Goal: Information Seeking & Learning: Learn about a topic

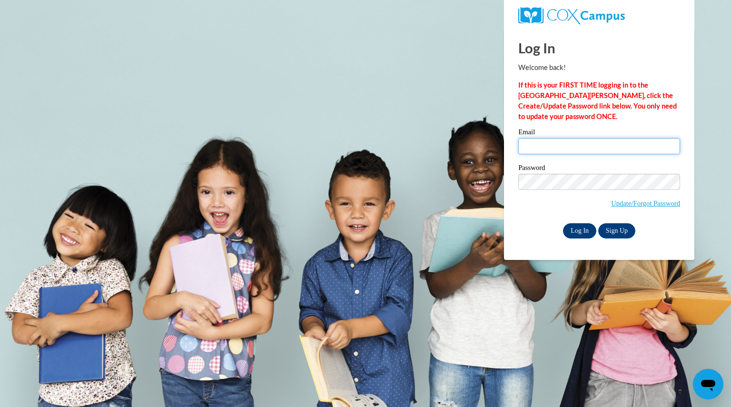
type input "[EMAIL_ADDRESS][DOMAIN_NAME]"
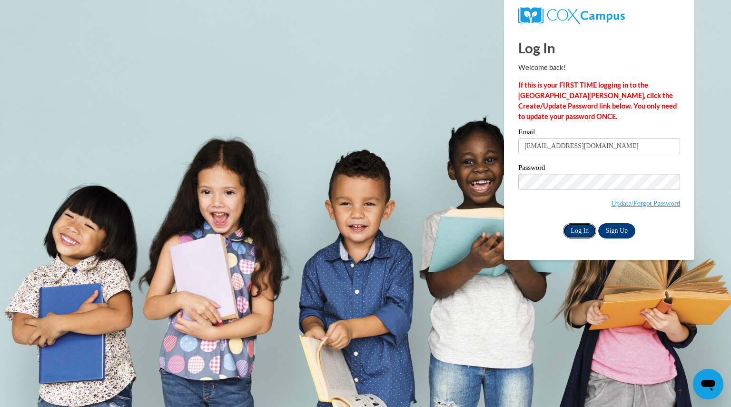
click at [586, 231] on input "Log In" at bounding box center [579, 230] width 33 height 15
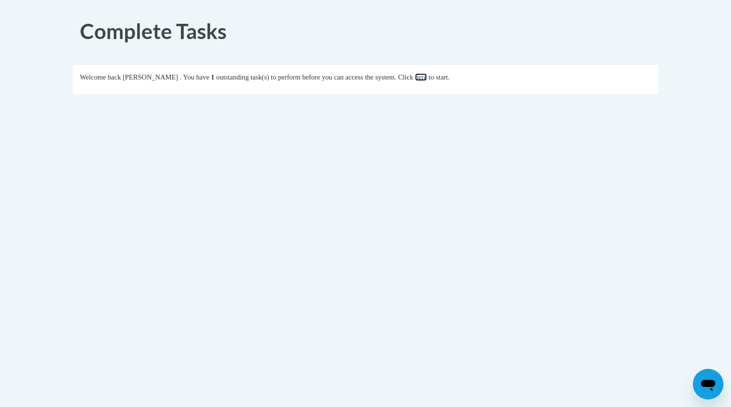
click at [427, 80] on link "here" at bounding box center [421, 77] width 12 height 8
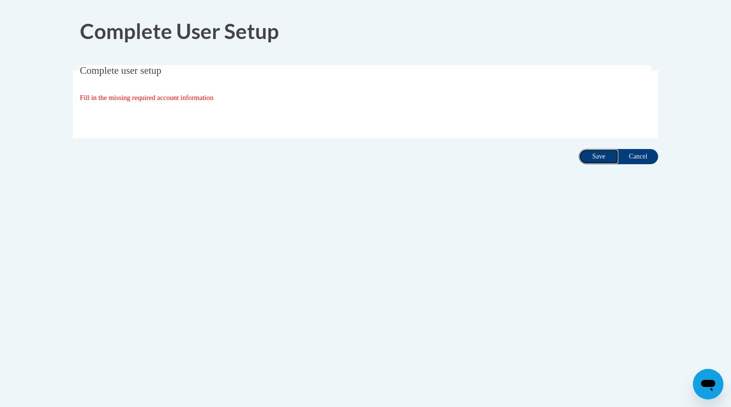
click at [584, 159] on input "Save" at bounding box center [599, 156] width 40 height 15
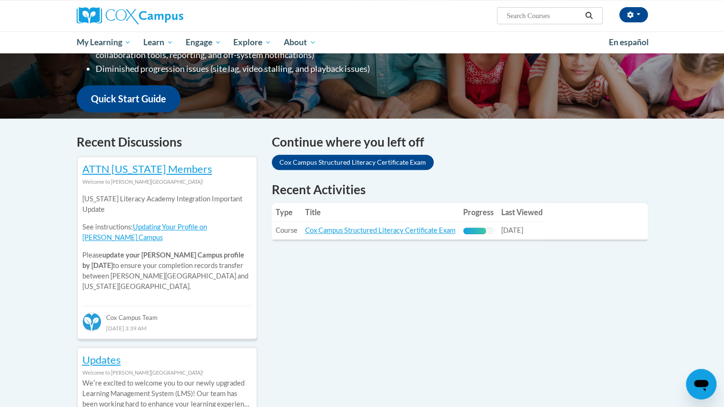
scroll to position [218, 0]
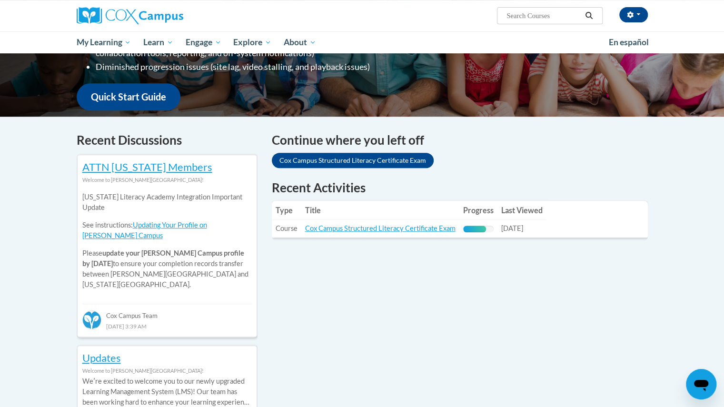
click at [384, 233] on td "Title: Cox Campus Structured Literacy Certificate Exam" at bounding box center [380, 229] width 158 height 18
click at [384, 227] on link "Cox Campus Structured Literacy Certificate Exam" at bounding box center [380, 228] width 150 height 8
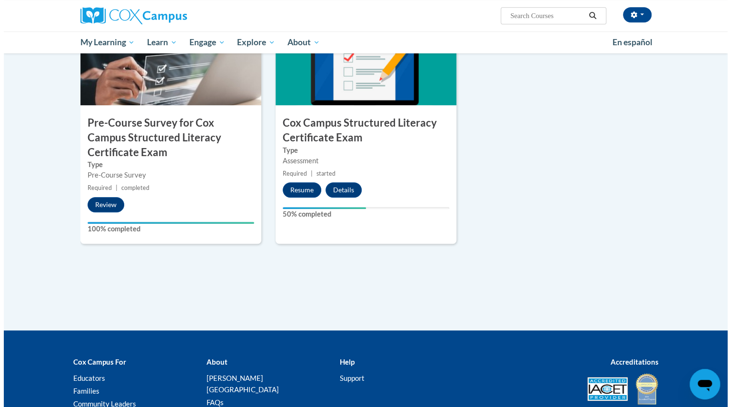
scroll to position [279, 0]
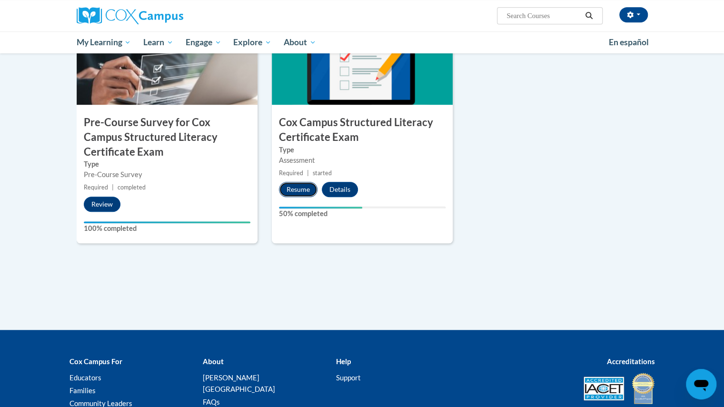
click at [293, 188] on button "Resume" at bounding box center [298, 189] width 39 height 15
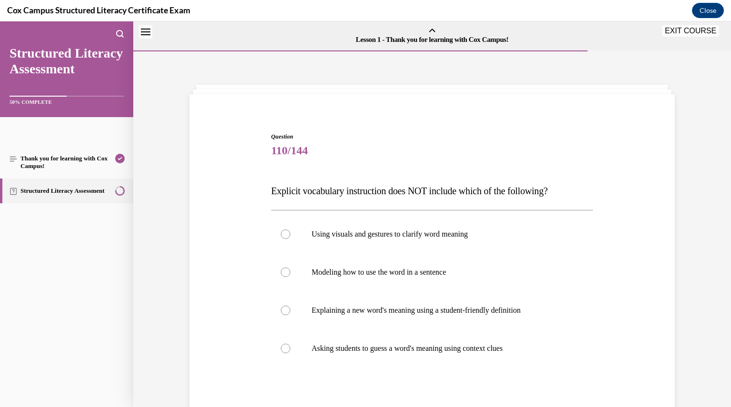
scroll to position [30, 0]
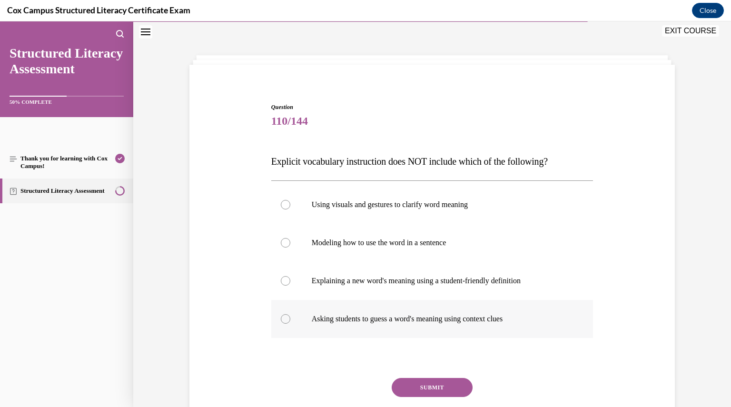
click at [282, 316] on div at bounding box center [286, 319] width 10 height 10
click at [282, 316] on input "Asking students to guess a word's meaning using context clues" at bounding box center [286, 319] width 10 height 10
radio input "true"
click at [438, 386] on button "SUBMIT" at bounding box center [432, 387] width 81 height 19
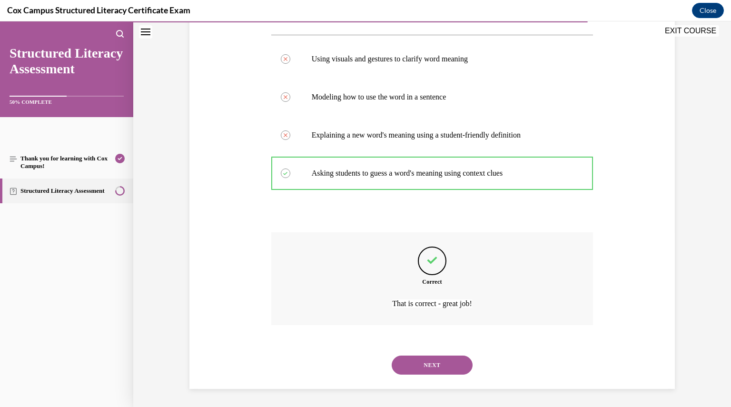
scroll to position [176, 0]
click at [432, 365] on button "NEXT" at bounding box center [432, 364] width 81 height 19
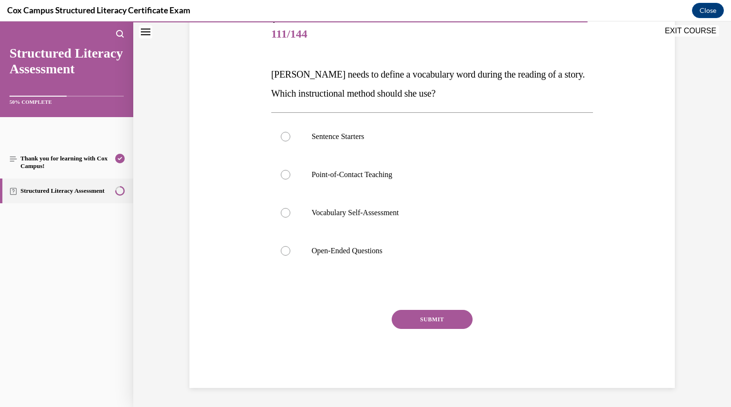
scroll to position [106, 0]
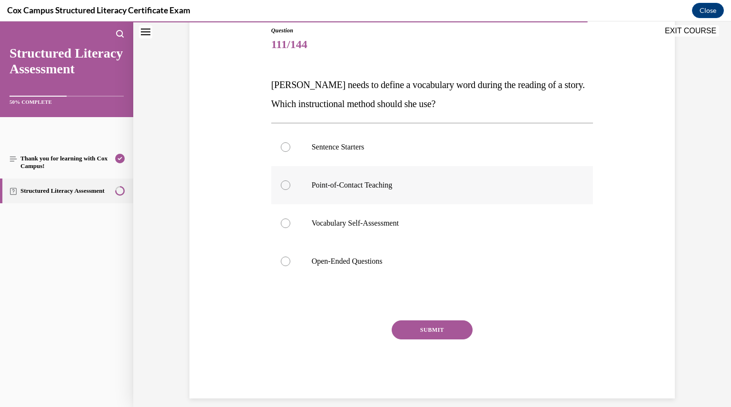
click at [282, 184] on div at bounding box center [286, 185] width 10 height 10
click at [282, 184] on input "Point-of-Contact Teaching" at bounding box center [286, 185] width 10 height 10
radio input "true"
click at [429, 326] on button "SUBMIT" at bounding box center [432, 329] width 81 height 19
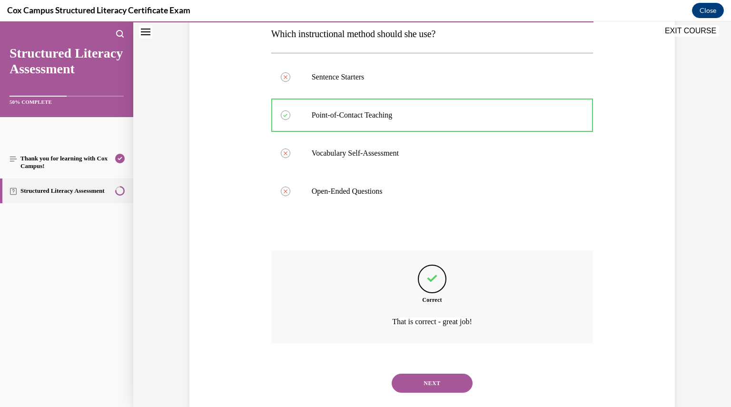
scroll to position [195, 0]
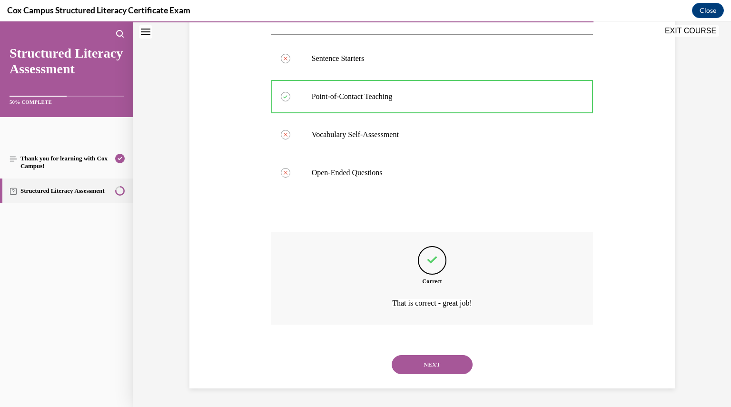
click at [430, 361] on button "NEXT" at bounding box center [432, 364] width 81 height 19
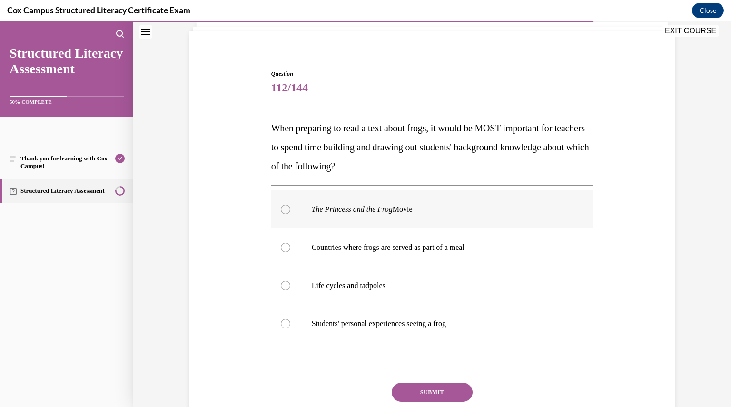
scroll to position [75, 0]
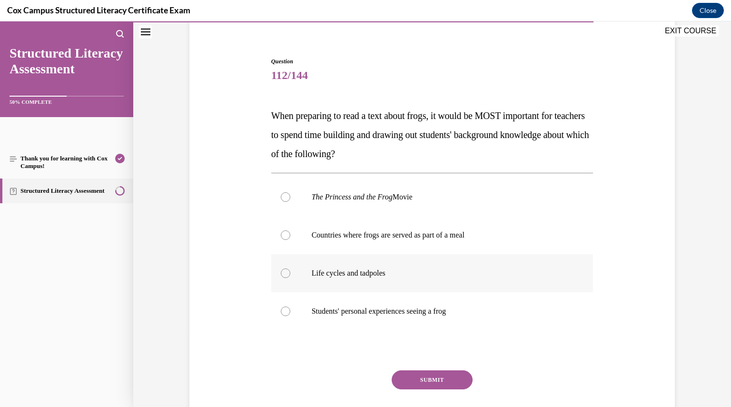
click at [287, 276] on label "Life cycles and tadpoles" at bounding box center [432, 273] width 322 height 38
click at [287, 276] on input "Life cycles and tadpoles" at bounding box center [286, 273] width 10 height 10
radio input "true"
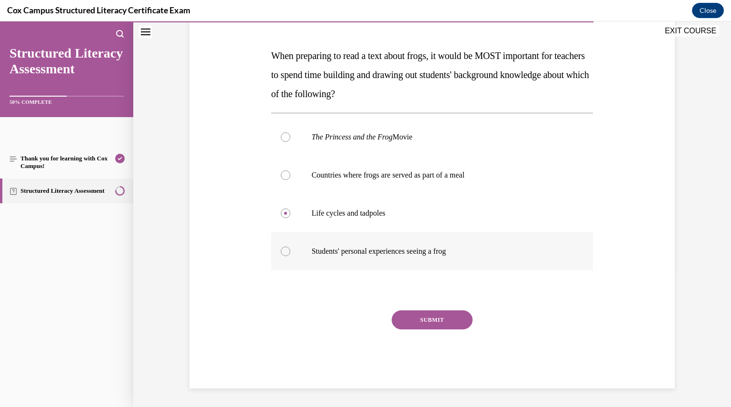
click at [284, 251] on div at bounding box center [286, 252] width 10 height 10
click at [284, 251] on input "Students' personal experiences seeing a frog" at bounding box center [286, 252] width 10 height 10
radio input "true"
click at [284, 211] on div at bounding box center [286, 213] width 10 height 10
click at [284, 211] on input "Life cycles and tadpoles" at bounding box center [286, 213] width 10 height 10
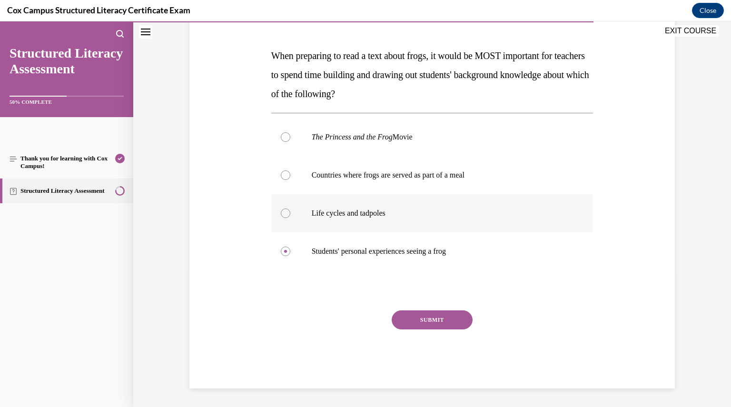
radio input "true"
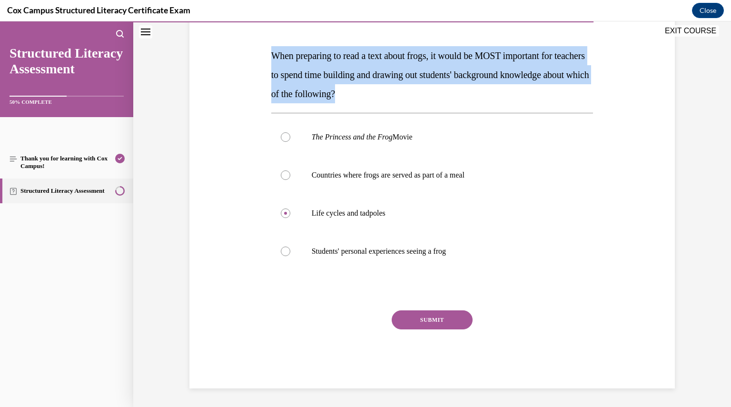
drag, startPoint x: 441, startPoint y: 96, endPoint x: 269, endPoint y: 54, distance: 176.4
click at [271, 54] on p "When preparing to read a text about frogs, it would be MOST important for teach…" at bounding box center [432, 74] width 322 height 57
click at [271, 54] on span "When preparing to read a text about frogs, it would be MOST important for teach…" at bounding box center [430, 74] width 318 height 49
drag, startPoint x: 265, startPoint y: 52, endPoint x: 437, endPoint y: 93, distance: 177.2
click at [437, 93] on div "Question 112/144 When preparing to read a text about frogs, it would be MOST im…" at bounding box center [432, 179] width 490 height 420
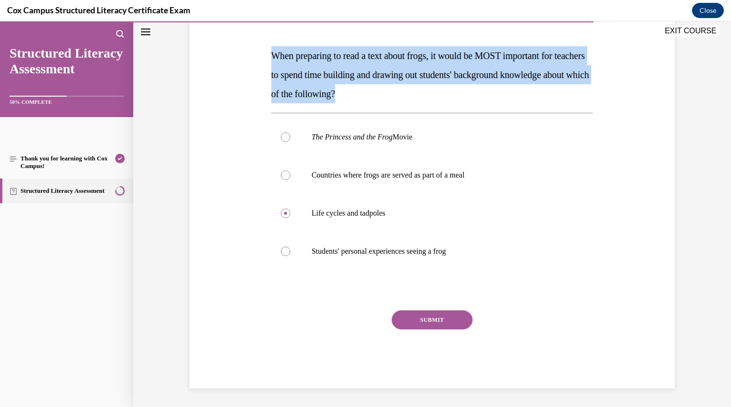
copy span "When preparing to read a text about frogs, it would be MOST important for teach…"
click at [427, 324] on button "SUBMIT" at bounding box center [432, 319] width 81 height 19
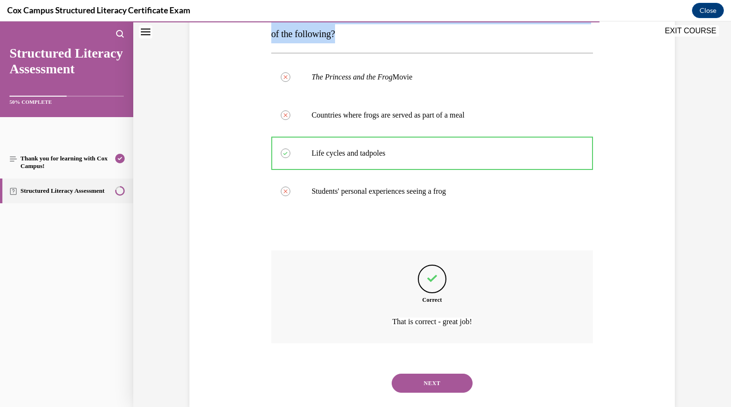
scroll to position [214, 0]
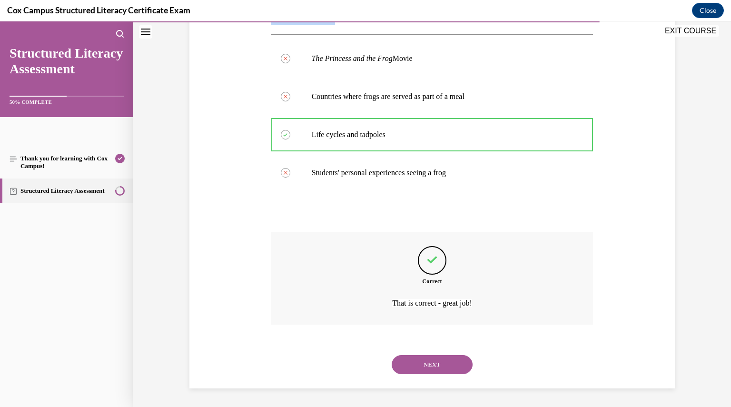
click at [428, 366] on button "NEXT" at bounding box center [432, 364] width 81 height 19
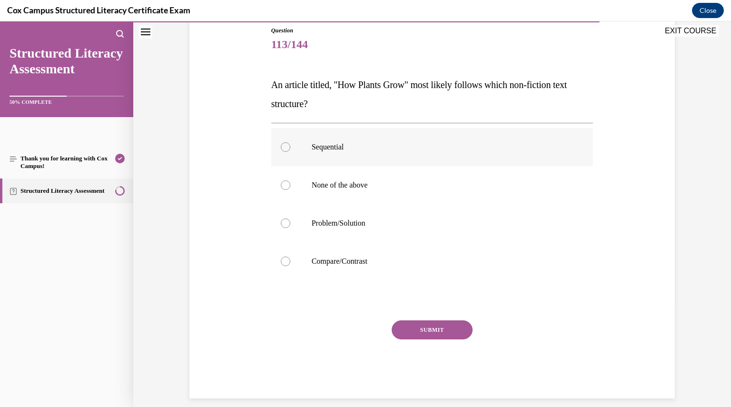
click at [284, 148] on div at bounding box center [286, 147] width 10 height 10
click at [284, 148] on input "Sequential" at bounding box center [286, 147] width 10 height 10
radio input "true"
click at [416, 323] on button "SUBMIT" at bounding box center [432, 329] width 81 height 19
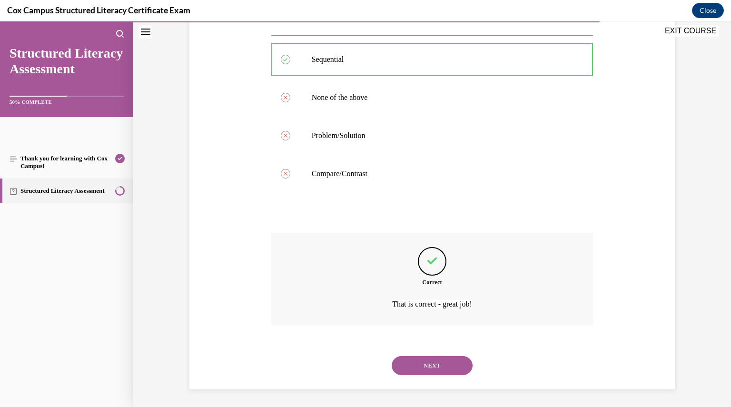
scroll to position [195, 0]
click at [419, 361] on button "NEXT" at bounding box center [432, 364] width 81 height 19
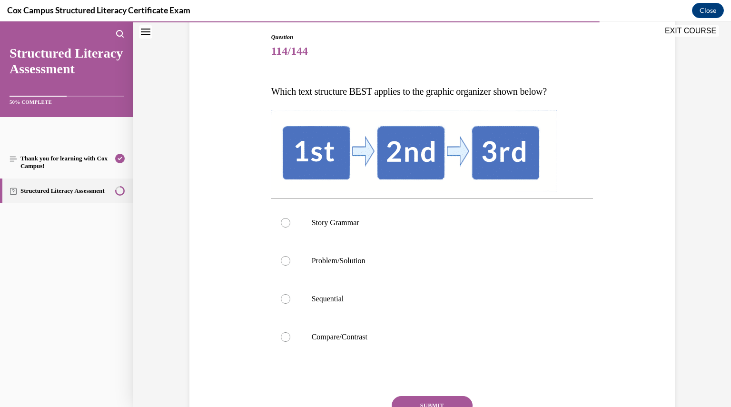
scroll to position [100, 0]
click at [282, 298] on div at bounding box center [286, 299] width 10 height 10
click at [282, 298] on input "Sequential" at bounding box center [286, 299] width 10 height 10
radio input "true"
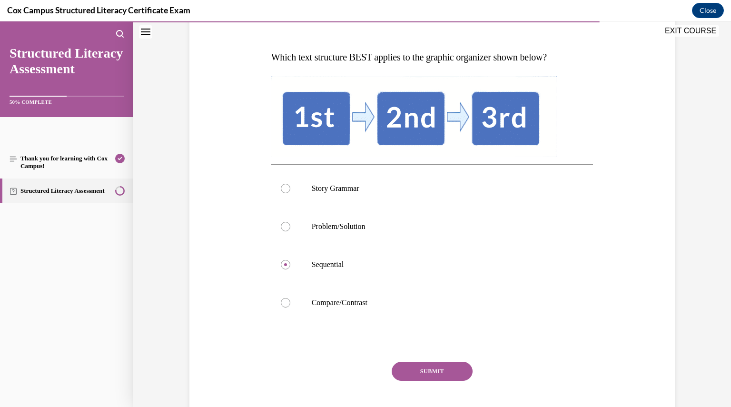
scroll to position [148, 0]
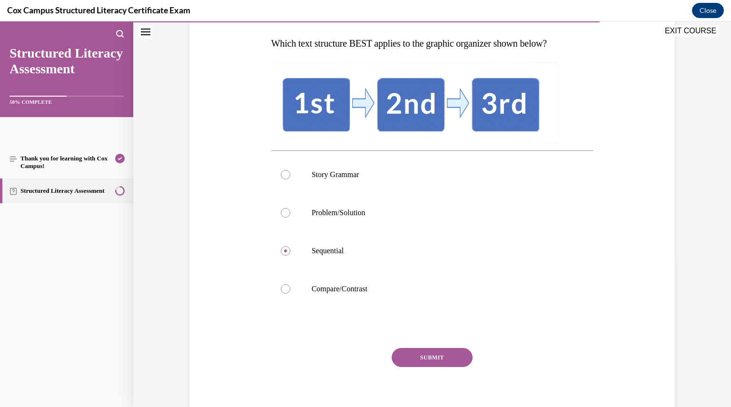
click at [431, 354] on button "SUBMIT" at bounding box center [432, 357] width 81 height 19
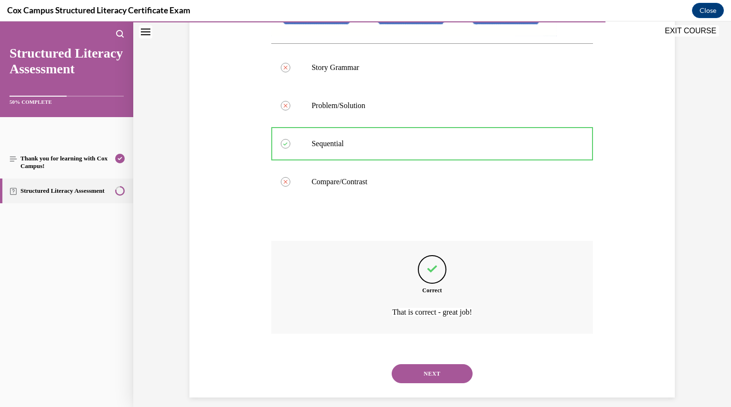
scroll to position [264, 0]
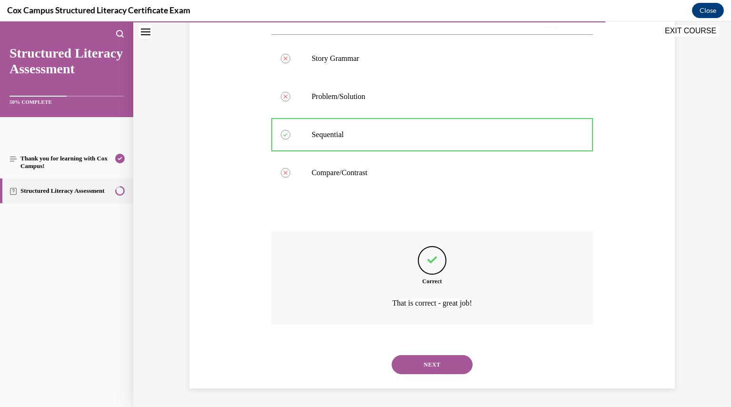
click at [431, 362] on button "NEXT" at bounding box center [432, 364] width 81 height 19
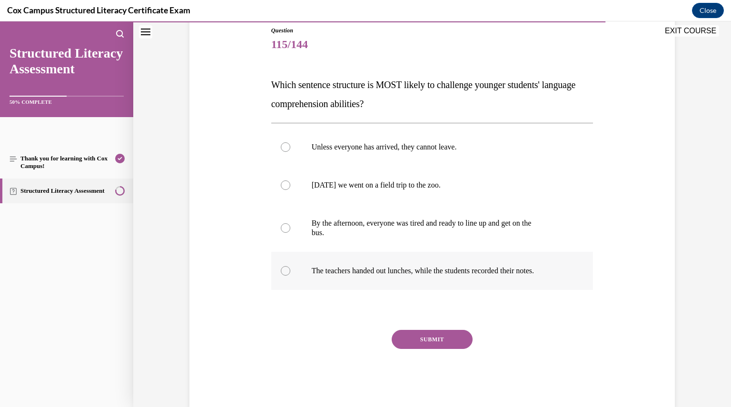
click at [284, 269] on div at bounding box center [286, 271] width 10 height 10
click at [284, 269] on input "The teachers handed out lunches, while the students recorded their notes." at bounding box center [286, 271] width 10 height 10
radio input "true"
click at [286, 227] on div at bounding box center [286, 228] width 10 height 10
click at [286, 227] on input "By the afternoon, everyone was tired and ready to line up and get on the bus." at bounding box center [286, 228] width 10 height 10
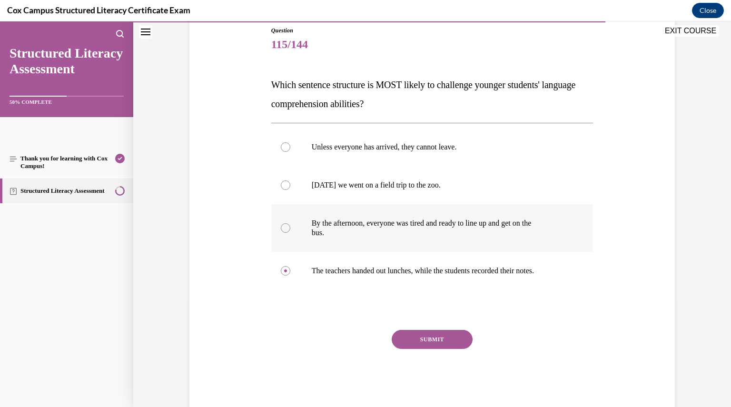
radio input "true"
click at [281, 272] on div at bounding box center [286, 271] width 10 height 10
click at [281, 272] on input "The teachers handed out lunches, while the students recorded their notes." at bounding box center [286, 271] width 10 height 10
radio input "true"
click at [422, 336] on button "SUBMIT" at bounding box center [432, 339] width 81 height 19
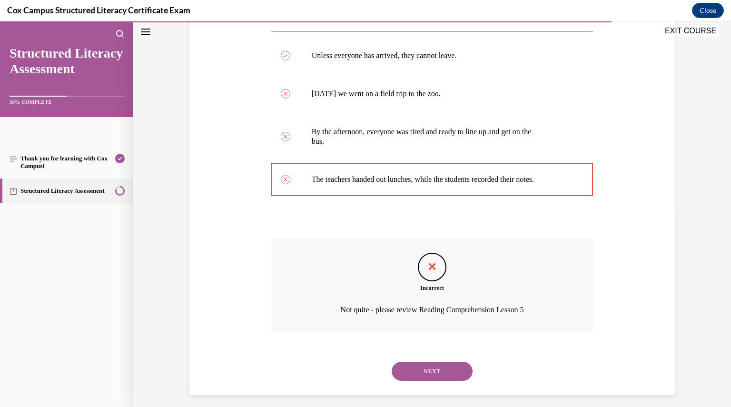
scroll to position [204, 0]
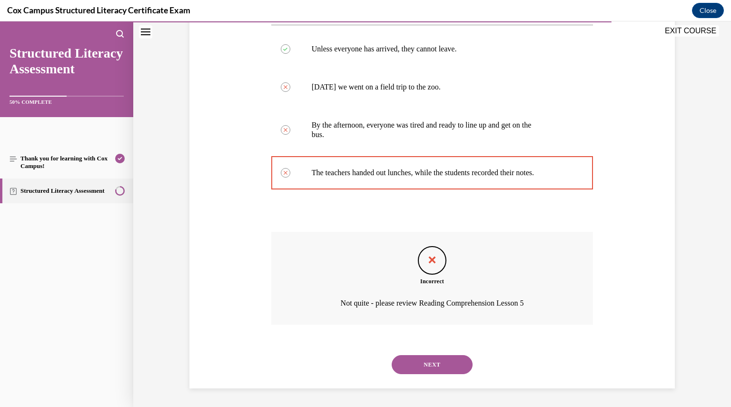
click at [427, 363] on button "NEXT" at bounding box center [432, 364] width 81 height 19
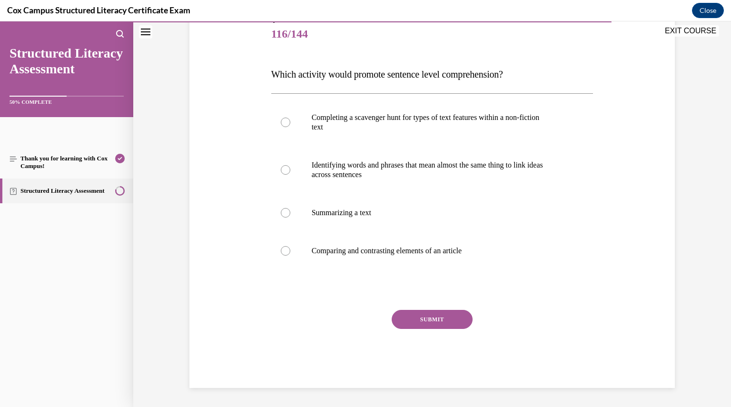
scroll to position [106, 0]
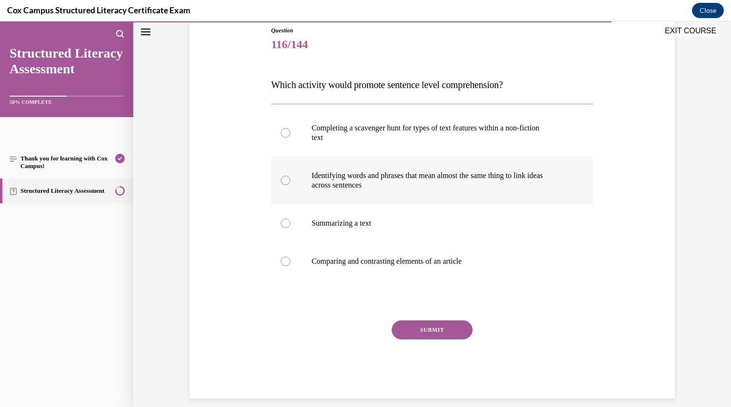
click at [286, 178] on div at bounding box center [286, 181] width 10 height 10
click at [286, 178] on input "Identifying words and phrases that mean almost the same thing to link ideas acr…" at bounding box center [286, 181] width 10 height 10
radio input "true"
click at [418, 346] on div "SUBMIT" at bounding box center [432, 344] width 322 height 48
click at [422, 332] on button "SUBMIT" at bounding box center [432, 329] width 81 height 19
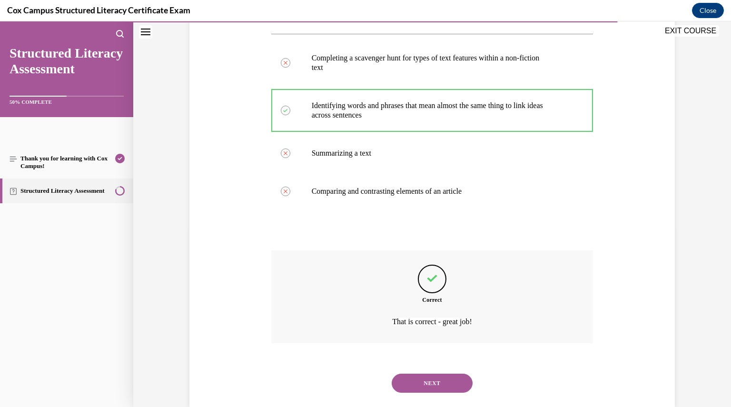
scroll to position [195, 0]
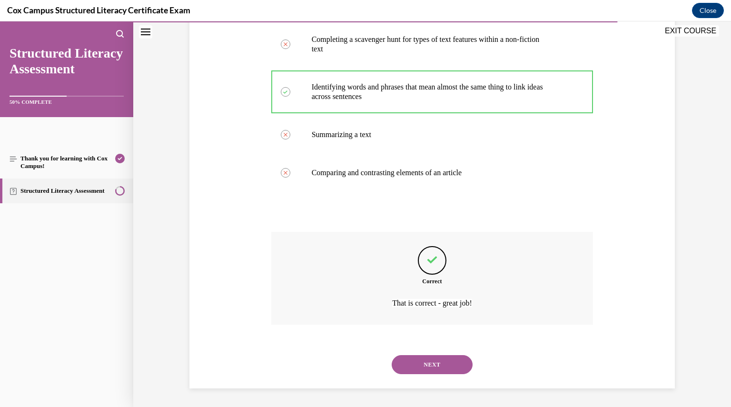
click at [423, 363] on button "NEXT" at bounding box center [432, 364] width 81 height 19
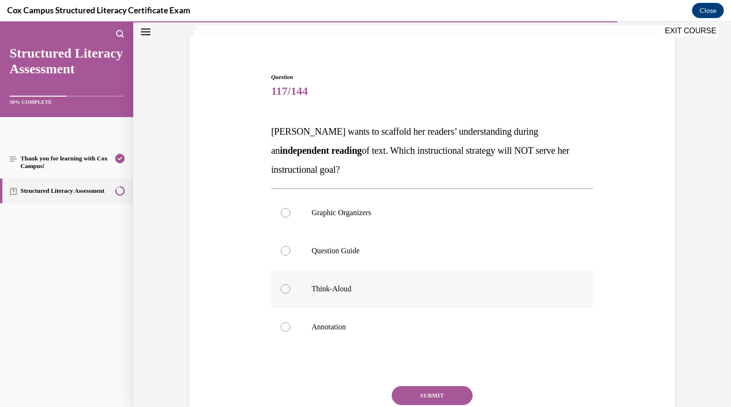
scroll to position [80, 0]
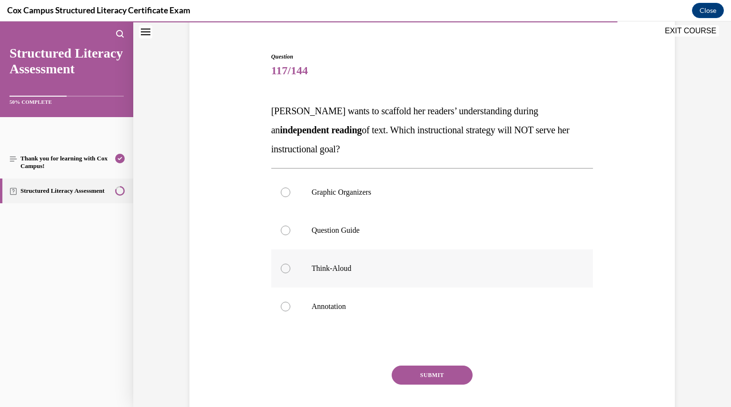
click at [389, 261] on label "Think-Aloud" at bounding box center [432, 268] width 322 height 38
click at [290, 264] on input "Think-Aloud" at bounding box center [286, 269] width 10 height 10
radio input "true"
drag, startPoint x: 301, startPoint y: 154, endPoint x: 264, endPoint y: 112, distance: 55.3
drag, startPoint x: 264, startPoint y: 112, endPoint x: 309, endPoint y: 144, distance: 55.1
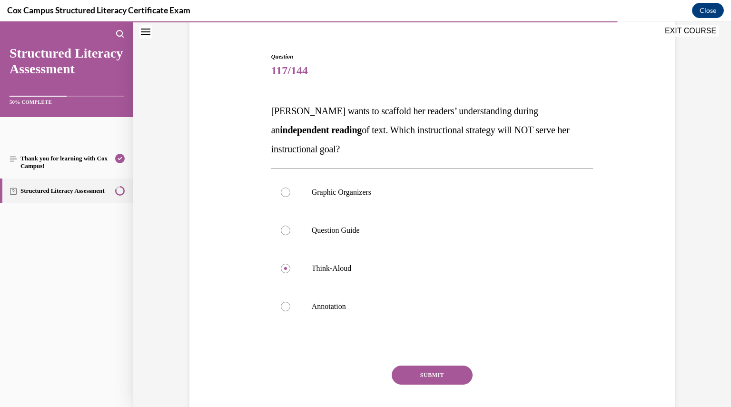
click at [309, 144] on div "Question 117/144 Ms. Jones wants to scaffold her readers’ understanding during …" at bounding box center [432, 234] width 490 height 420
copy span "Ms. Jones wants to scaffold her readers’ understanding during an independent re…"
click at [284, 230] on div at bounding box center [286, 231] width 10 height 10
click at [284, 230] on input "Question Guide" at bounding box center [286, 231] width 10 height 10
radio input "true"
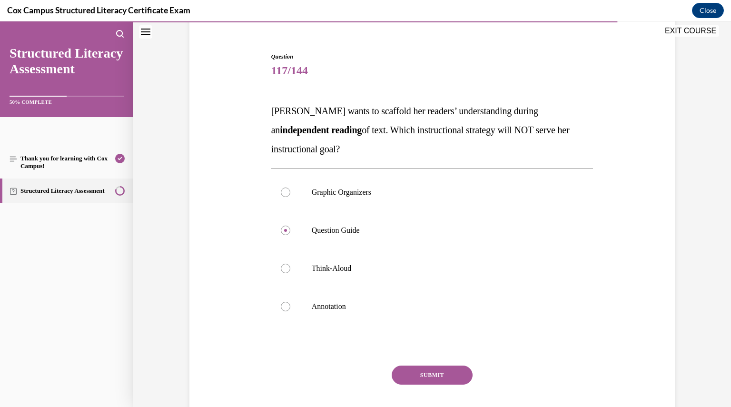
click at [431, 373] on button "SUBMIT" at bounding box center [432, 375] width 81 height 19
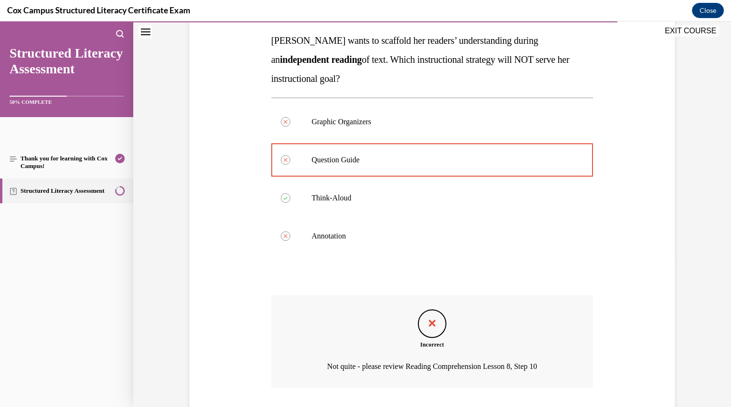
scroll to position [214, 0]
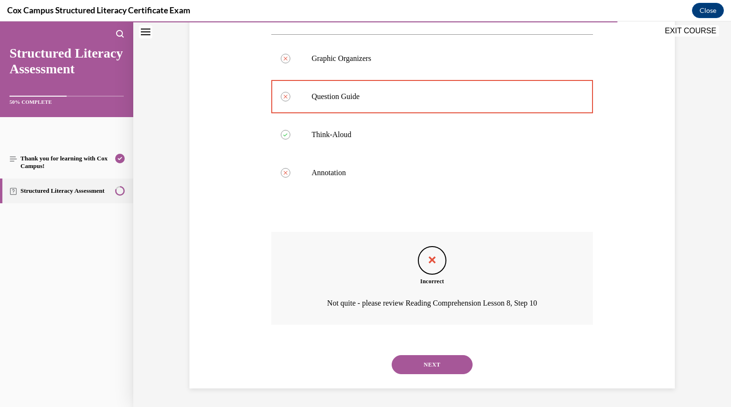
click at [435, 362] on button "NEXT" at bounding box center [432, 364] width 81 height 19
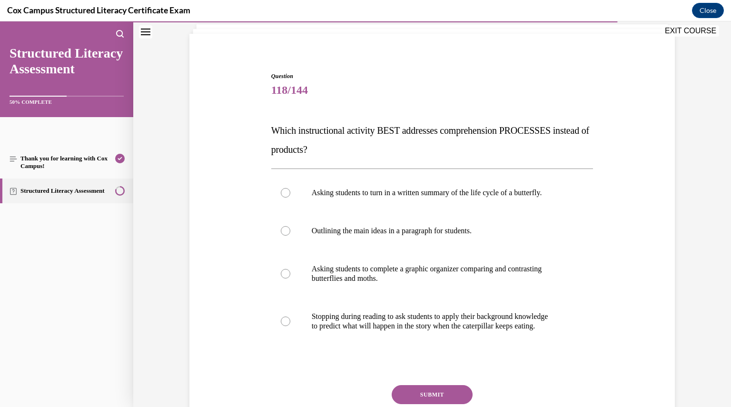
scroll to position [61, 0]
click at [281, 276] on div at bounding box center [286, 273] width 10 height 10
click at [281, 276] on input "Asking students to complete a graphic organizer comparing and contrasting butte…" at bounding box center [286, 273] width 10 height 10
radio input "true"
click at [422, 391] on button "SUBMIT" at bounding box center [432, 394] width 81 height 19
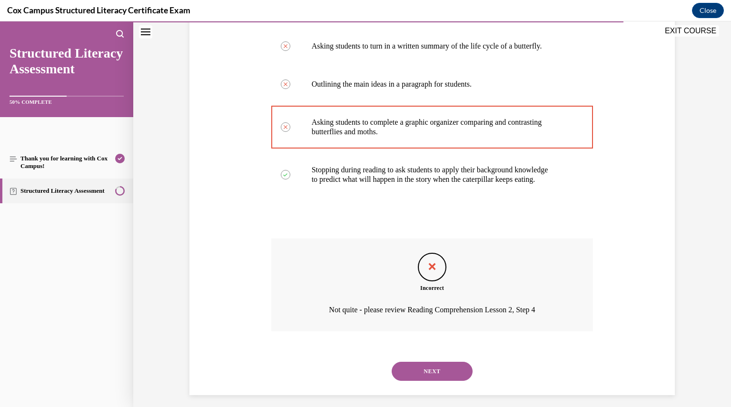
scroll to position [214, 0]
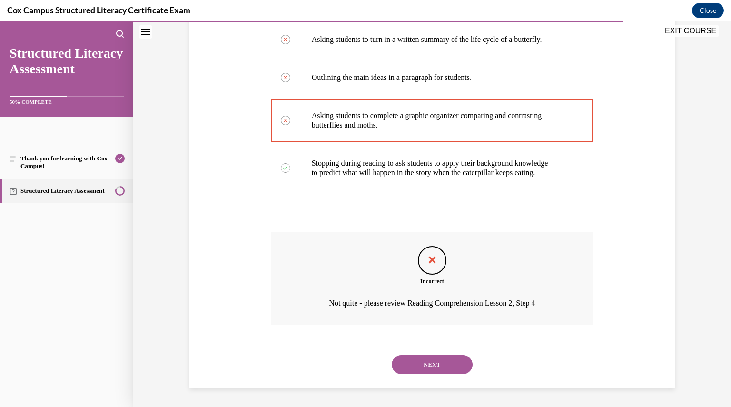
click at [424, 370] on button "NEXT" at bounding box center [432, 364] width 81 height 19
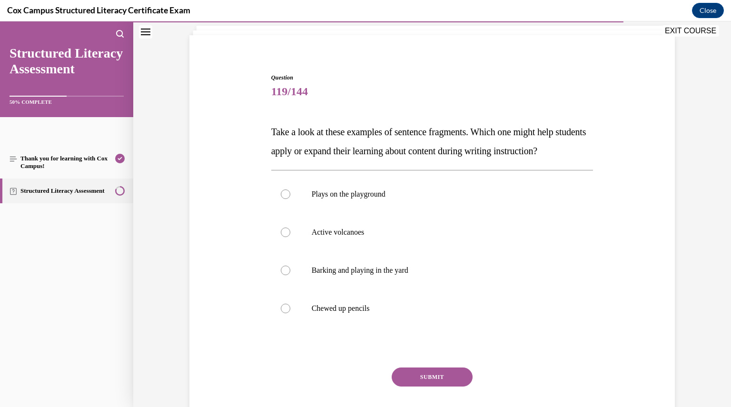
scroll to position [60, 0]
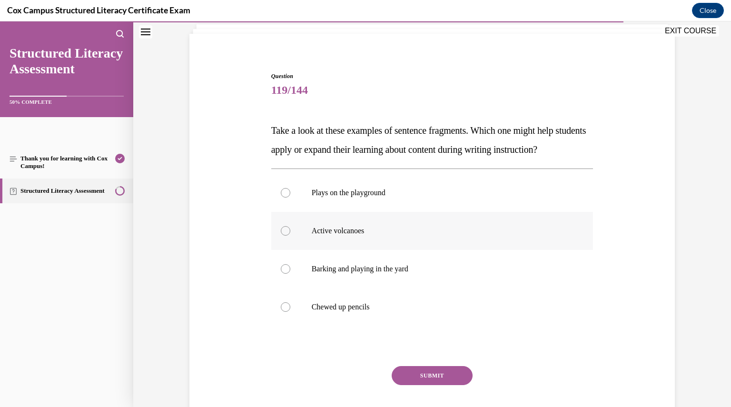
click at [283, 236] on div at bounding box center [286, 231] width 10 height 10
click at [283, 236] on input "Active volcanoes" at bounding box center [286, 231] width 10 height 10
radio input "true"
click at [417, 385] on button "SUBMIT" at bounding box center [432, 375] width 81 height 19
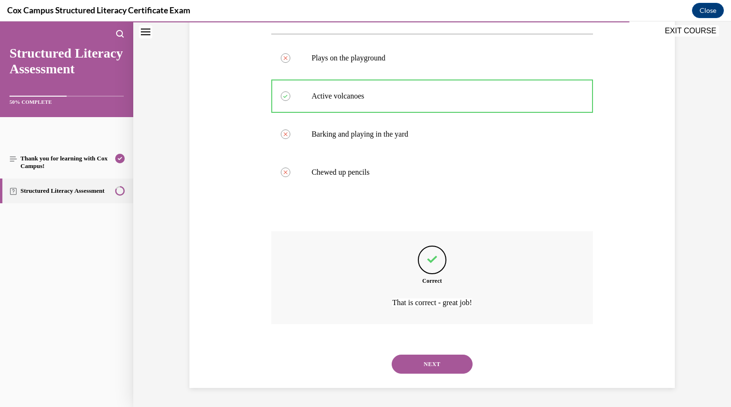
scroll to position [214, 0]
click at [423, 359] on button "NEXT" at bounding box center [432, 364] width 81 height 19
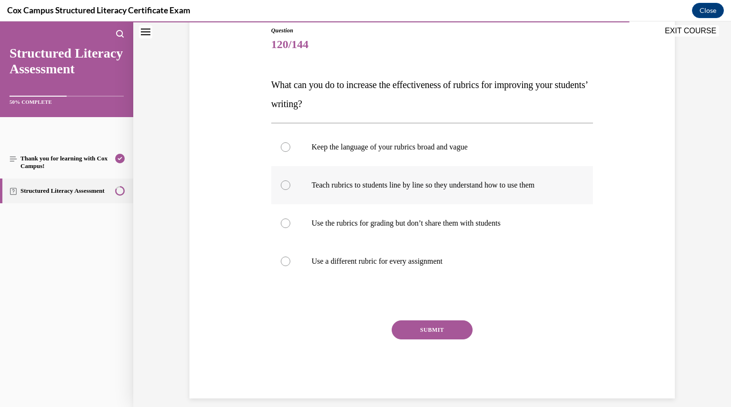
click at [276, 182] on label "Teach rubrics to students line by line so they understand how to use them" at bounding box center [432, 185] width 322 height 38
click at [281, 182] on input "Teach rubrics to students line by line so they understand how to use them" at bounding box center [286, 185] width 10 height 10
radio input "true"
click at [420, 329] on button "SUBMIT" at bounding box center [432, 329] width 81 height 19
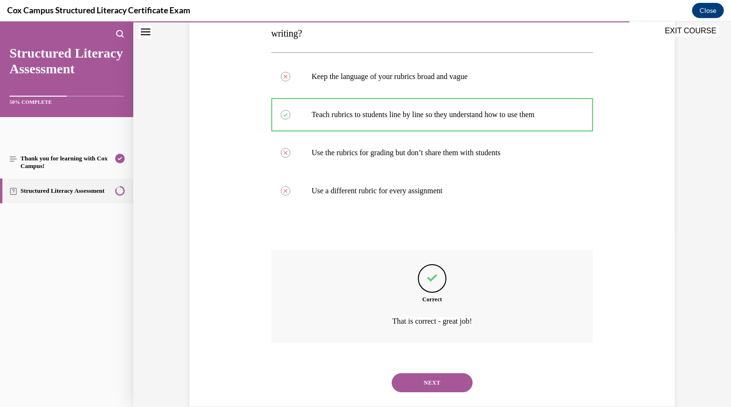
scroll to position [195, 0]
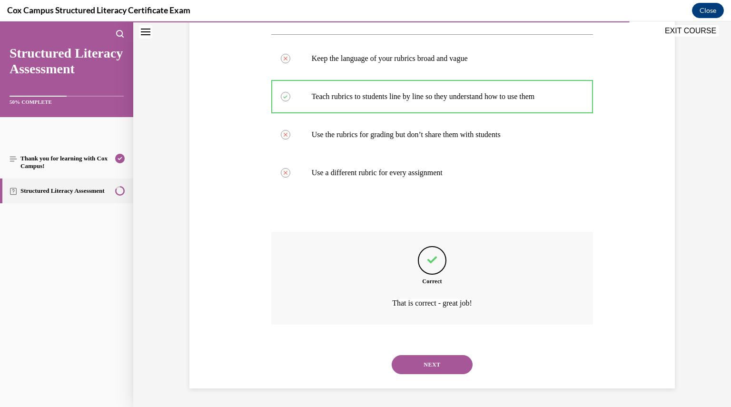
click at [426, 367] on button "NEXT" at bounding box center [432, 364] width 81 height 19
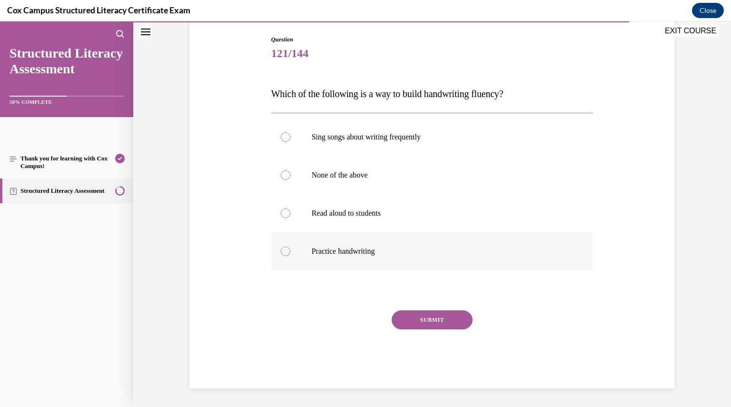
click at [282, 254] on div at bounding box center [286, 252] width 10 height 10
click at [282, 254] on input "Practice handwriting" at bounding box center [286, 252] width 10 height 10
radio input "true"
click at [428, 321] on button "SUBMIT" at bounding box center [432, 319] width 81 height 19
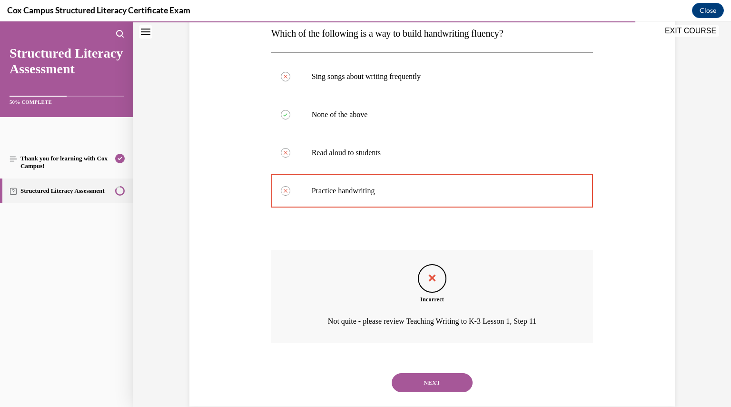
scroll to position [176, 0]
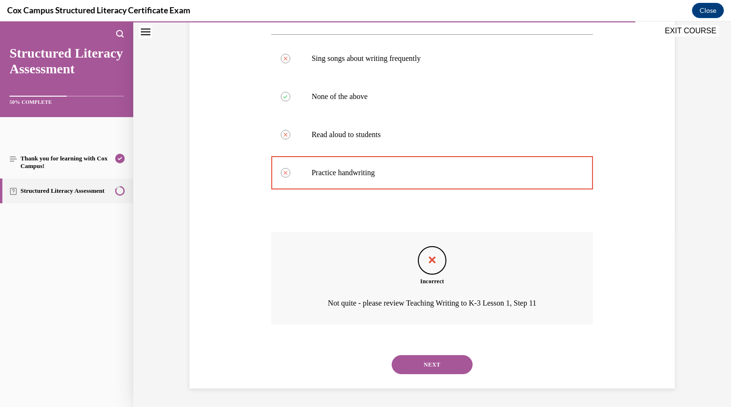
click at [436, 356] on button "NEXT" at bounding box center [432, 364] width 81 height 19
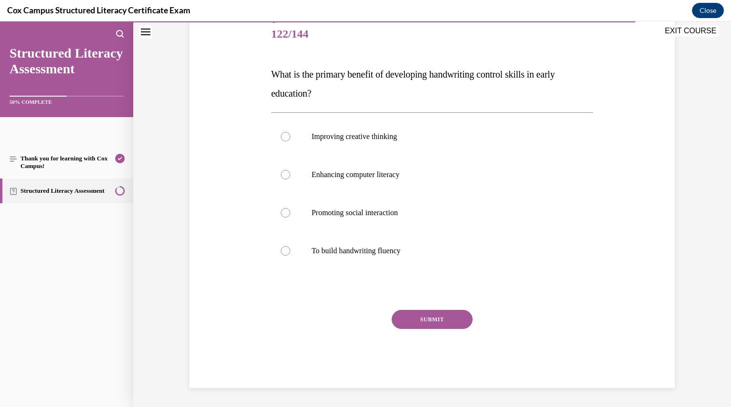
scroll to position [106, 0]
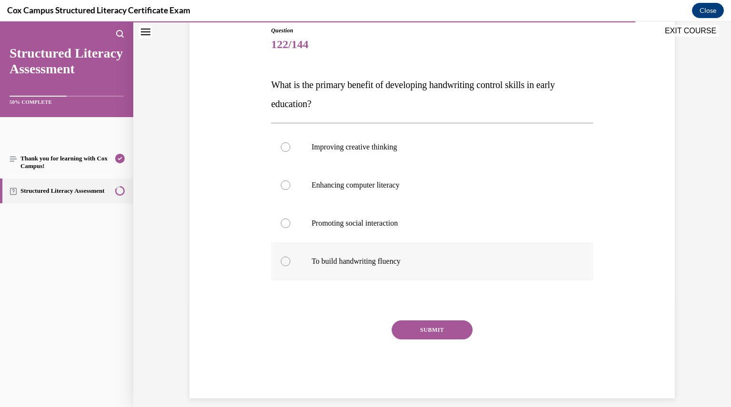
click at [281, 264] on div at bounding box center [286, 262] width 10 height 10
click at [281, 264] on input "To build handwriting fluency" at bounding box center [286, 262] width 10 height 10
radio input "true"
click at [424, 331] on button "SUBMIT" at bounding box center [432, 329] width 81 height 19
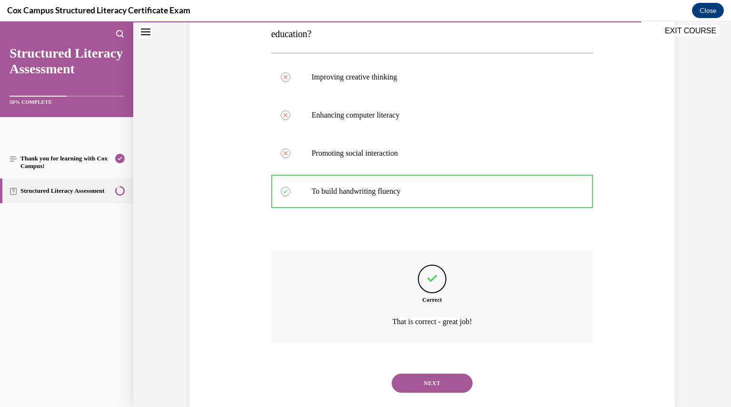
scroll to position [195, 0]
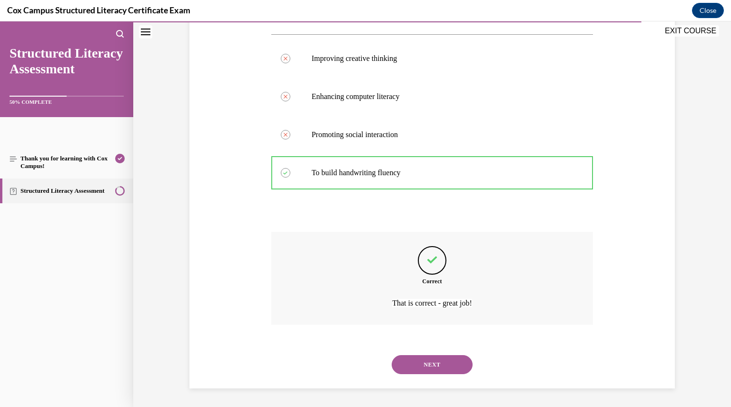
click at [426, 356] on button "NEXT" at bounding box center [432, 364] width 81 height 19
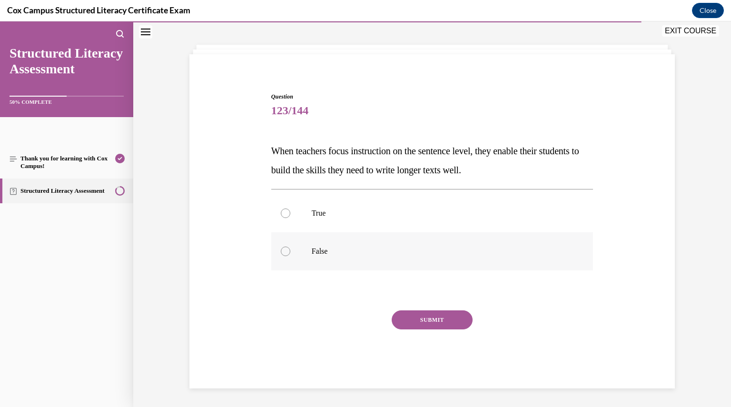
click at [281, 256] on div at bounding box center [286, 252] width 10 height 10
click at [281, 256] on input "False" at bounding box center [286, 252] width 10 height 10
radio input "true"
click at [435, 320] on button "SUBMIT" at bounding box center [432, 319] width 81 height 19
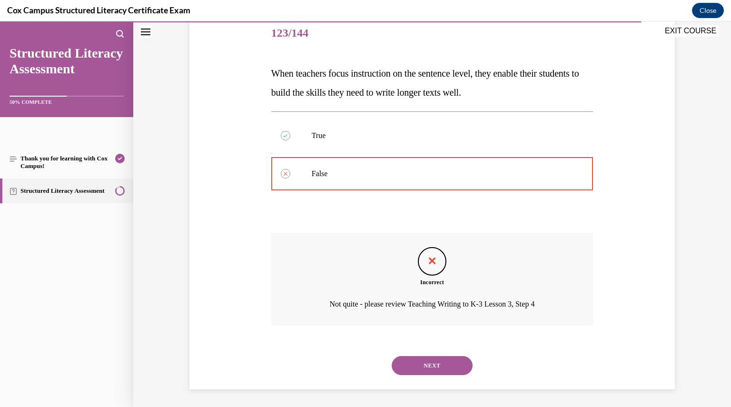
scroll to position [119, 0]
click at [436, 363] on button "NEXT" at bounding box center [432, 364] width 81 height 19
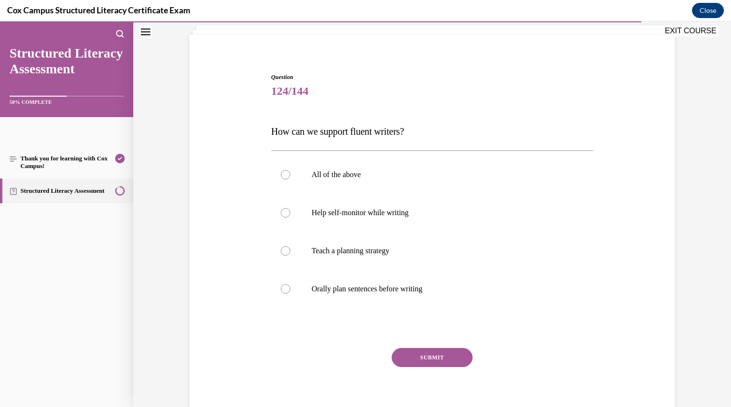
scroll to position [61, 0]
click at [283, 174] on div at bounding box center [286, 173] width 10 height 10
click at [283, 174] on input "All of the above" at bounding box center [286, 173] width 10 height 10
radio input "true"
click at [428, 352] on button "SUBMIT" at bounding box center [432, 355] width 81 height 19
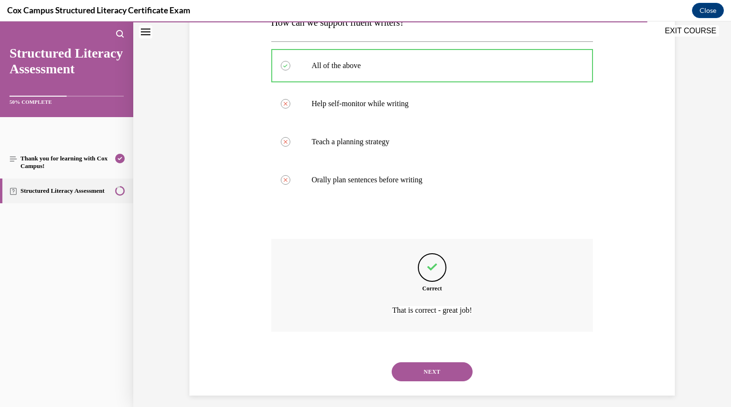
scroll to position [176, 0]
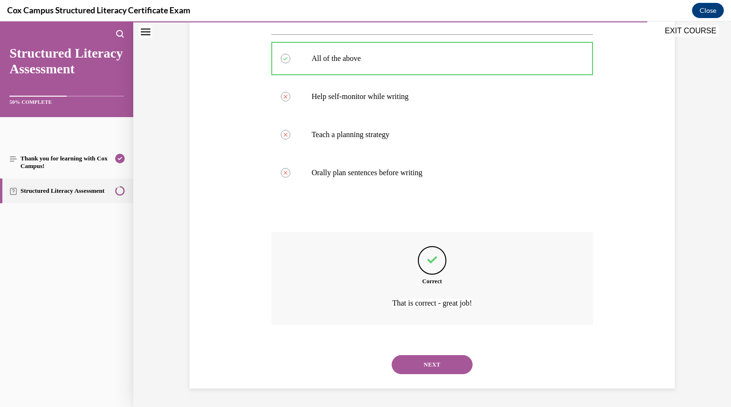
click at [434, 358] on button "NEXT" at bounding box center [432, 364] width 81 height 19
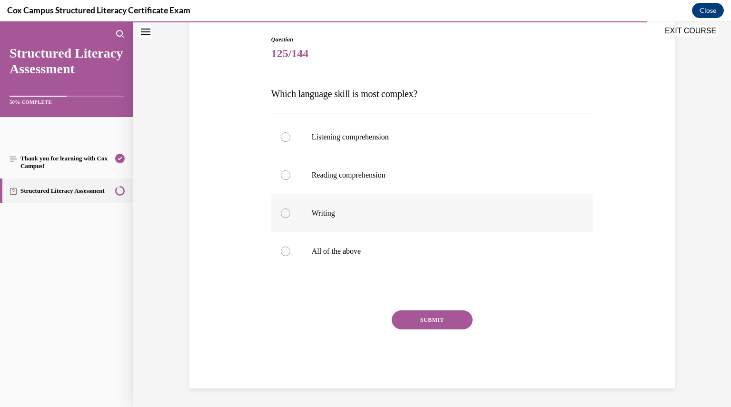
click at [282, 214] on div at bounding box center [286, 213] width 10 height 10
click at [282, 214] on input "Writing" at bounding box center [286, 213] width 10 height 10
radio input "true"
click at [425, 325] on button "SUBMIT" at bounding box center [432, 319] width 81 height 19
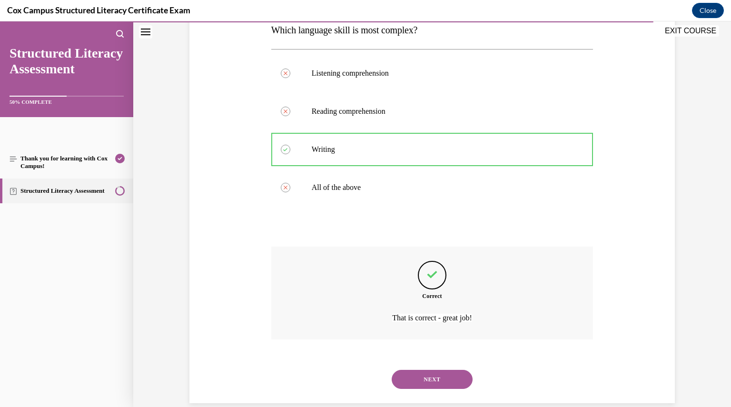
scroll to position [176, 0]
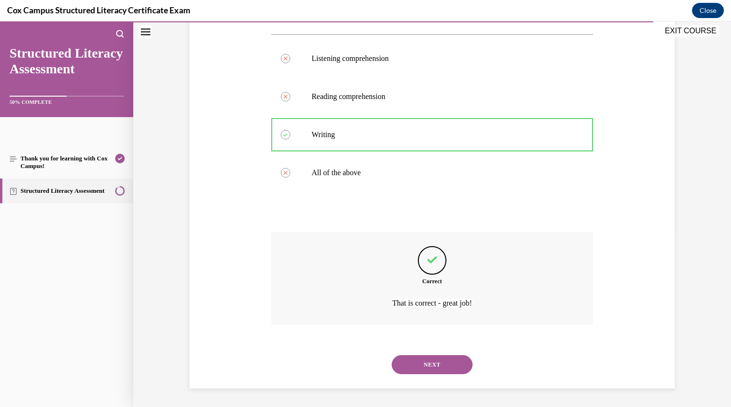
click at [424, 364] on button "NEXT" at bounding box center [432, 364] width 81 height 19
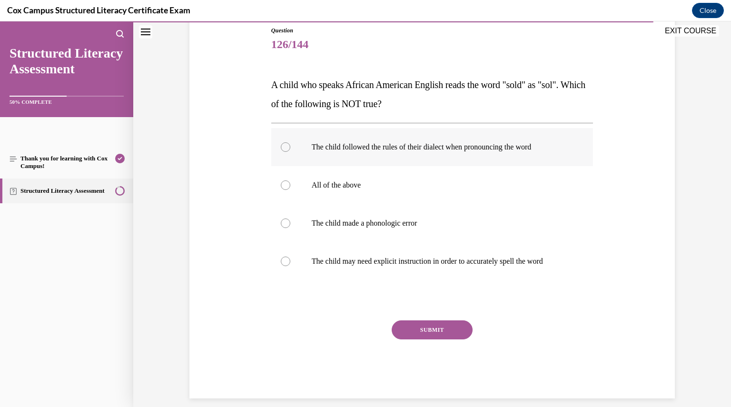
click at [281, 145] on div at bounding box center [286, 147] width 10 height 10
click at [281, 145] on input "The child followed the rules of their dialect when pronouncing the word" at bounding box center [286, 147] width 10 height 10
radio input "true"
click at [432, 328] on button "SUBMIT" at bounding box center [432, 329] width 81 height 19
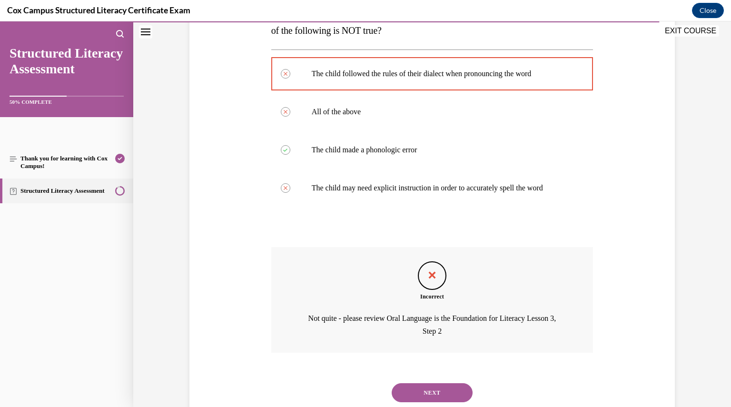
scroll to position [208, 0]
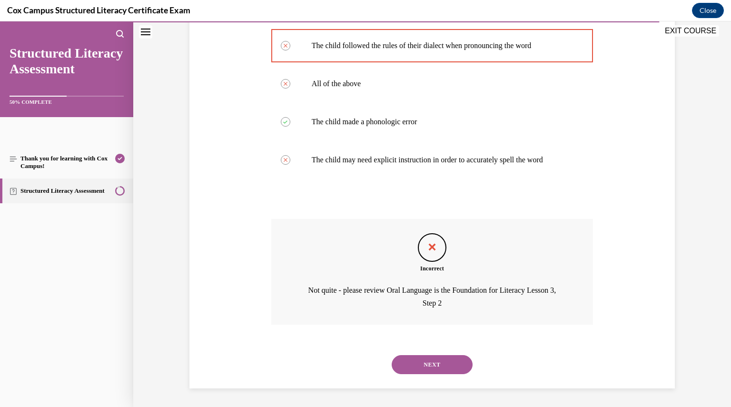
click at [430, 365] on button "NEXT" at bounding box center [432, 364] width 81 height 19
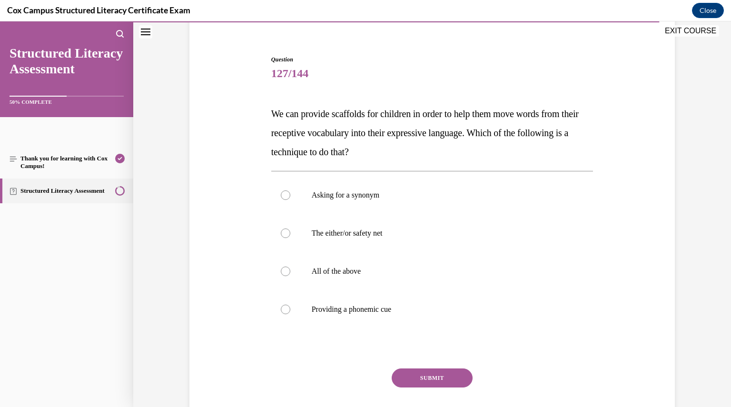
scroll to position [79, 0]
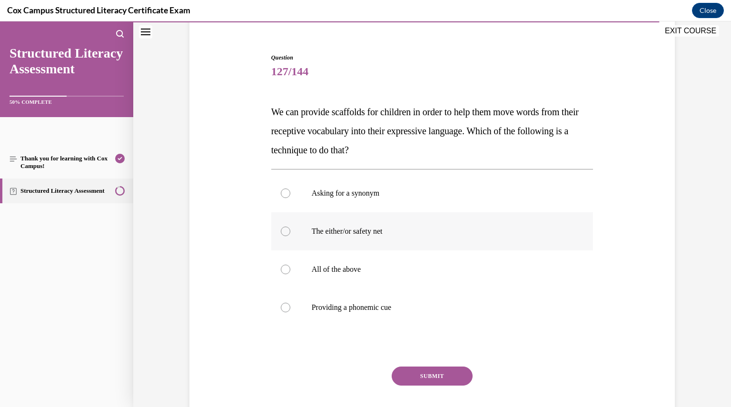
click at [283, 229] on div at bounding box center [286, 232] width 10 height 10
click at [283, 229] on input "The either/or safety net" at bounding box center [286, 232] width 10 height 10
radio input "true"
click at [427, 376] on button "SUBMIT" at bounding box center [432, 375] width 81 height 19
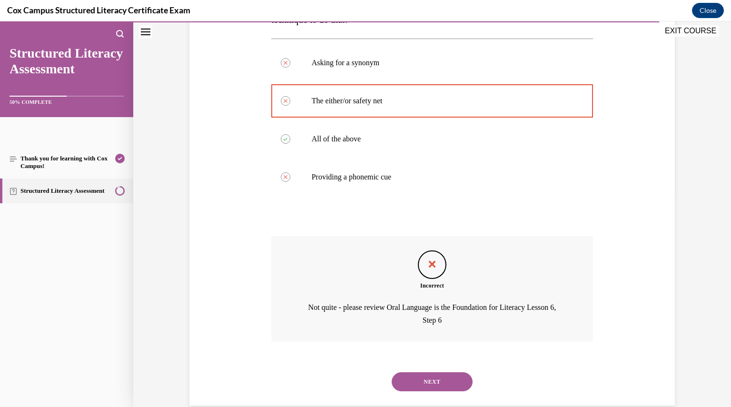
scroll to position [227, 0]
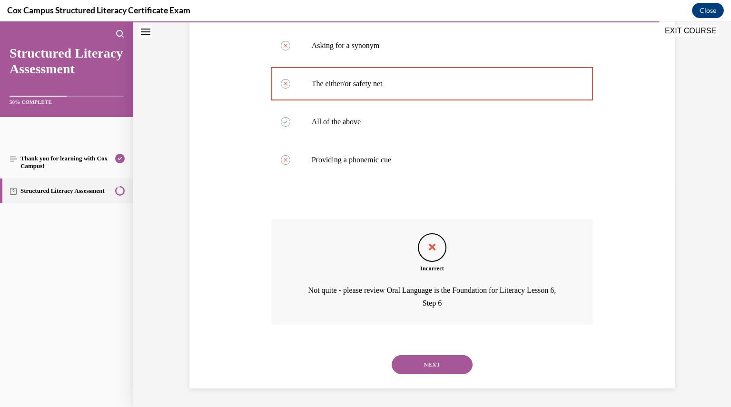
click at [440, 361] on button "NEXT" at bounding box center [432, 364] width 81 height 19
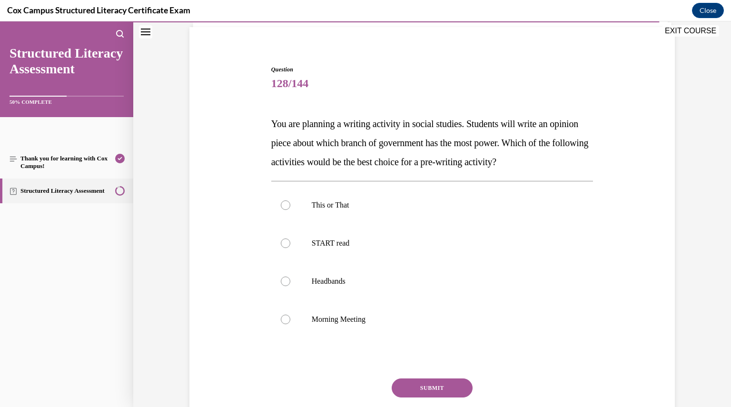
scroll to position [72, 0]
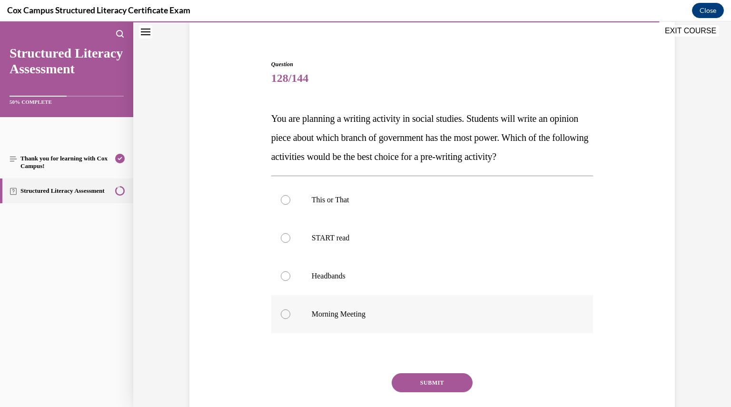
click at [281, 315] on div at bounding box center [286, 314] width 10 height 10
click at [281, 315] on input "Morning Meeting" at bounding box center [286, 314] width 10 height 10
radio input "true"
click at [431, 382] on button "SUBMIT" at bounding box center [432, 382] width 81 height 19
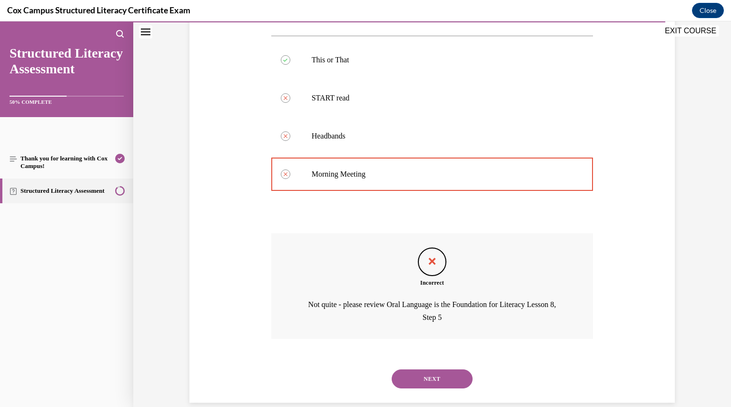
scroll to position [227, 0]
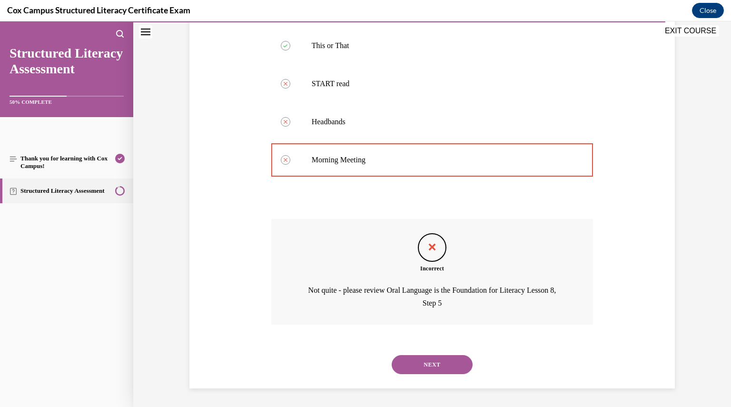
click at [428, 362] on button "NEXT" at bounding box center [432, 364] width 81 height 19
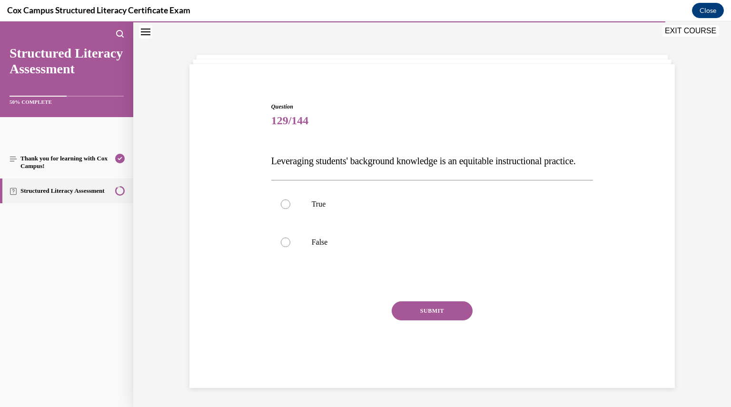
scroll to position [40, 0]
click at [281, 209] on div at bounding box center [286, 204] width 10 height 10
click at [281, 209] on input "True" at bounding box center [286, 204] width 10 height 10
radio input "true"
click at [408, 316] on button "SUBMIT" at bounding box center [432, 310] width 81 height 19
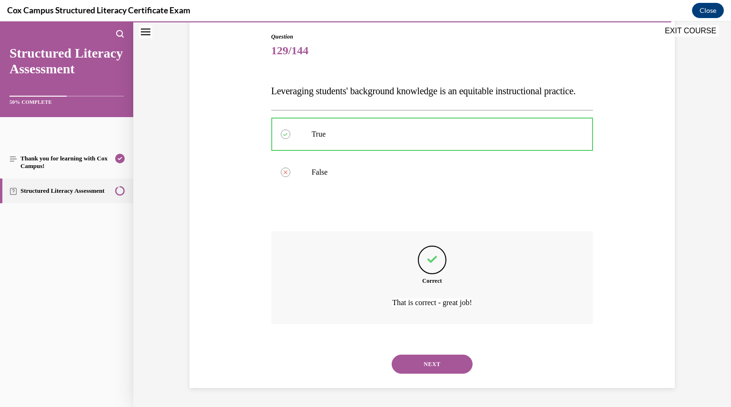
scroll to position [119, 0]
click at [417, 365] on button "NEXT" at bounding box center [432, 364] width 81 height 19
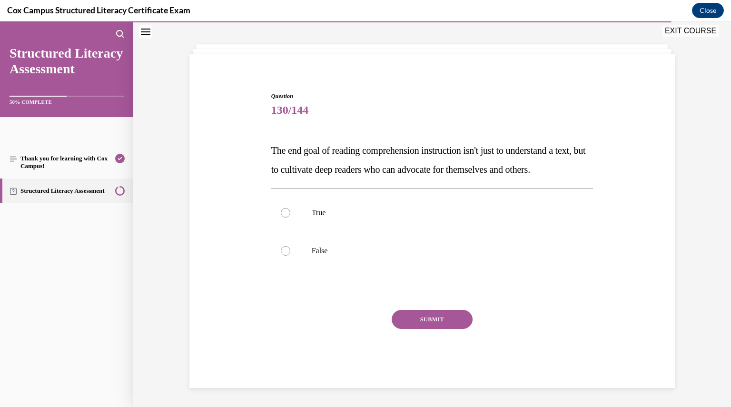
scroll to position [59, 0]
drag, startPoint x: 312, startPoint y: 168, endPoint x: 267, endPoint y: 134, distance: 57.4
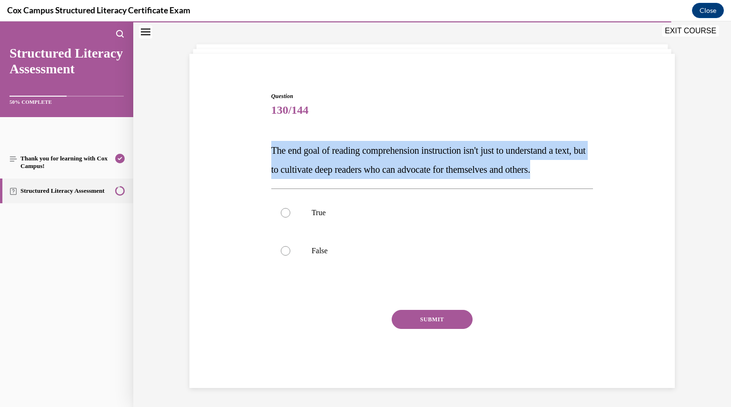
drag, startPoint x: 267, startPoint y: 134, endPoint x: 306, endPoint y: 165, distance: 50.5
click at [306, 165] on div "Question 130/144 The end goal of reading comprehension instruction isn't just t…" at bounding box center [432, 225] width 490 height 325
copy span "The end goal of reading comprehension instruction isn't just to understand a te…"
click at [283, 213] on div at bounding box center [286, 213] width 10 height 10
click at [283, 213] on input "True" at bounding box center [286, 213] width 10 height 10
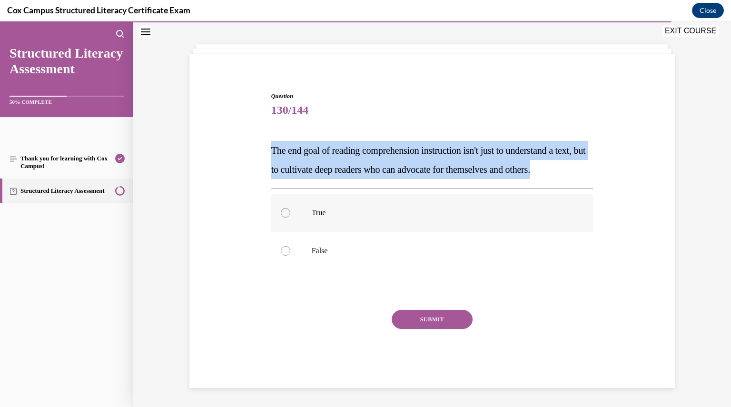
radio input "true"
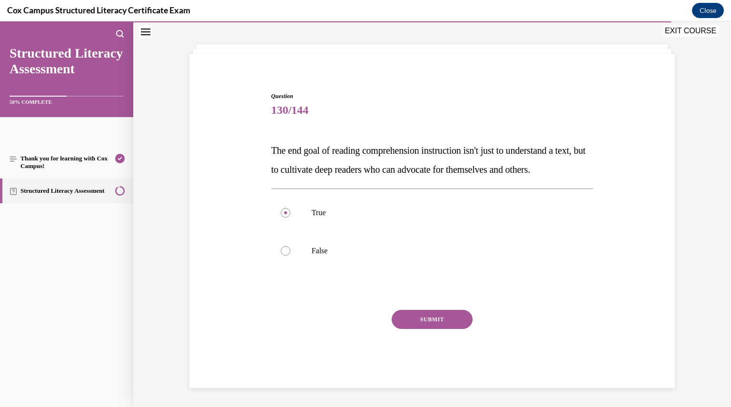
click at [445, 324] on button "SUBMIT" at bounding box center [432, 319] width 81 height 19
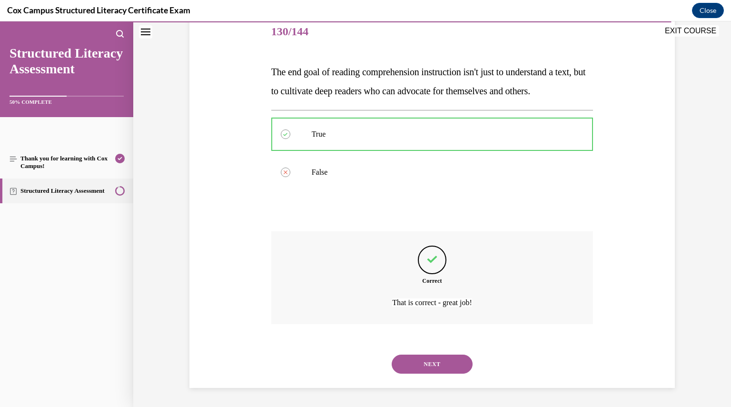
scroll to position [138, 0]
click at [438, 364] on button "NEXT" at bounding box center [432, 364] width 81 height 19
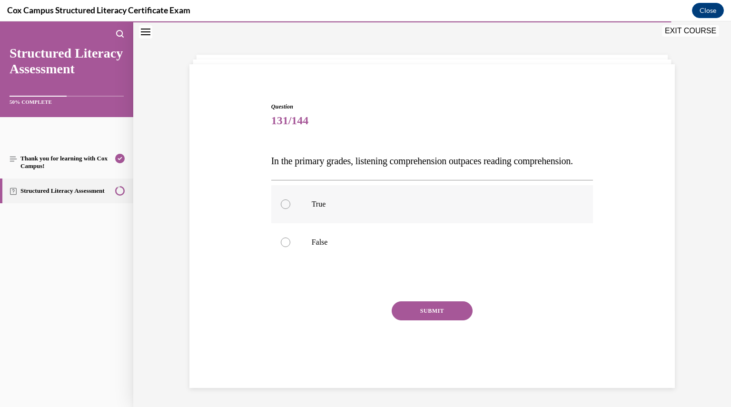
click at [281, 209] on div at bounding box center [286, 204] width 10 height 10
click at [281, 209] on input "True" at bounding box center [286, 204] width 10 height 10
radio input "true"
click at [430, 317] on button "SUBMIT" at bounding box center [432, 310] width 81 height 19
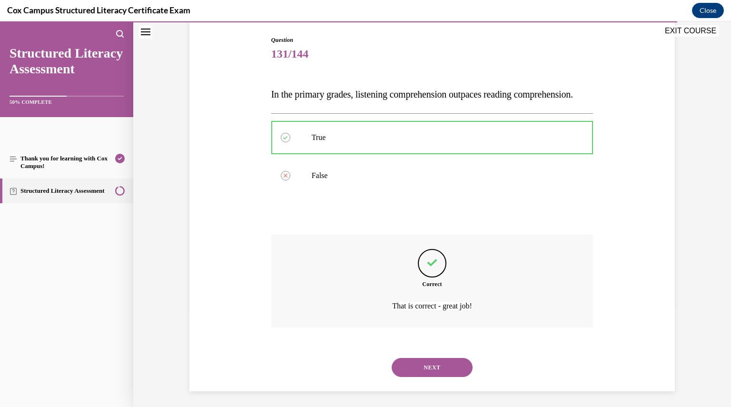
scroll to position [119, 0]
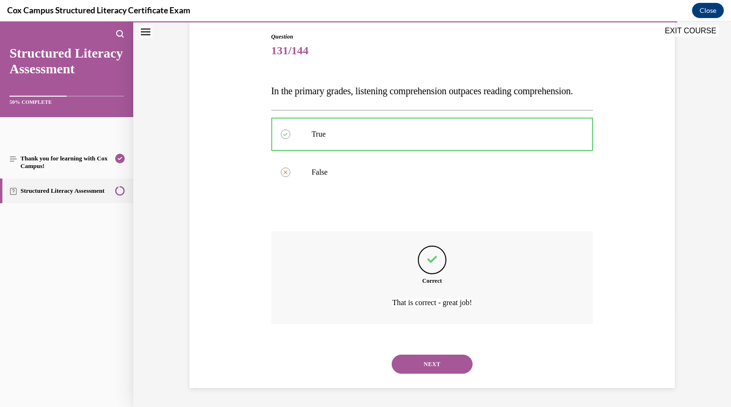
click at [429, 365] on button "NEXT" at bounding box center [432, 364] width 81 height 19
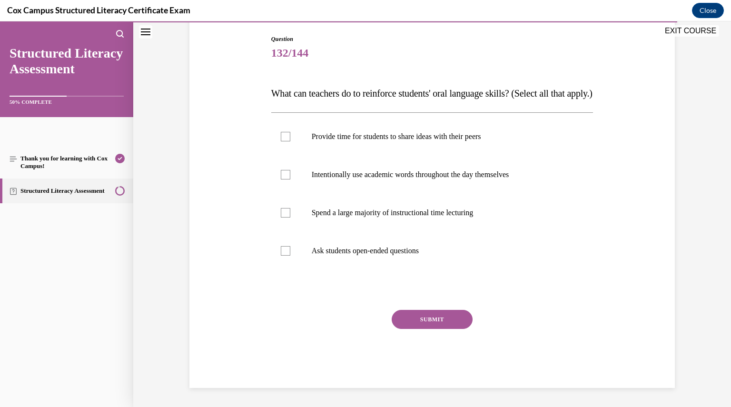
scroll to position [110, 0]
click at [284, 141] on div at bounding box center [286, 137] width 10 height 10
click at [284, 141] on input "Provide time for students to share ideas with their peers" at bounding box center [286, 137] width 10 height 10
checkbox input "true"
click at [281, 179] on div at bounding box center [286, 175] width 10 height 10
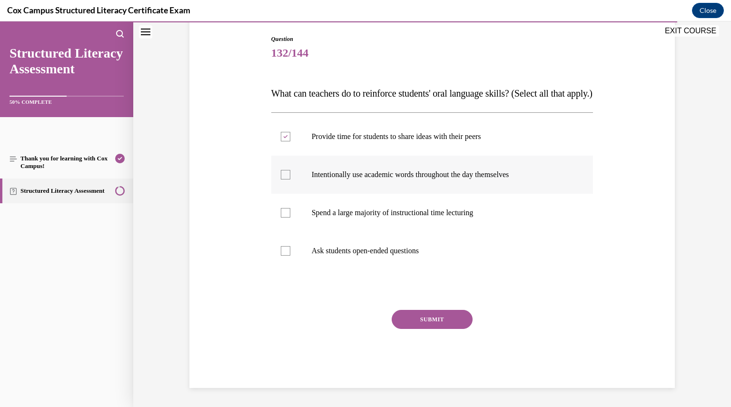
click at [281, 179] on input "Intentionally use academic words throughout the day themselves" at bounding box center [286, 175] width 10 height 10
checkbox input "true"
click at [282, 256] on div at bounding box center [286, 251] width 10 height 10
click at [282, 256] on input "Ask students open-ended questions" at bounding box center [286, 251] width 10 height 10
checkbox input "true"
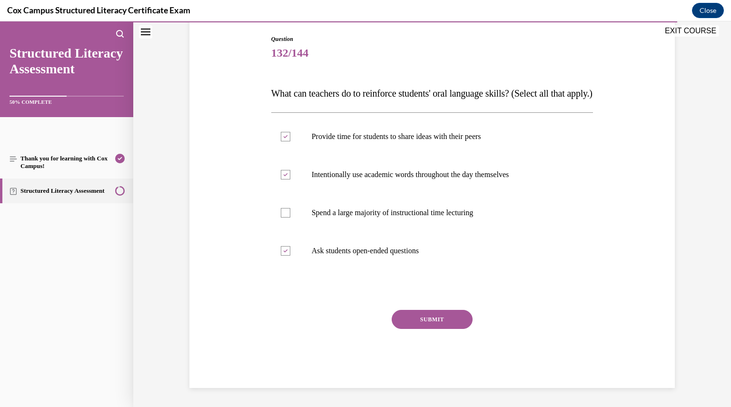
click at [425, 325] on button "SUBMIT" at bounding box center [432, 319] width 81 height 19
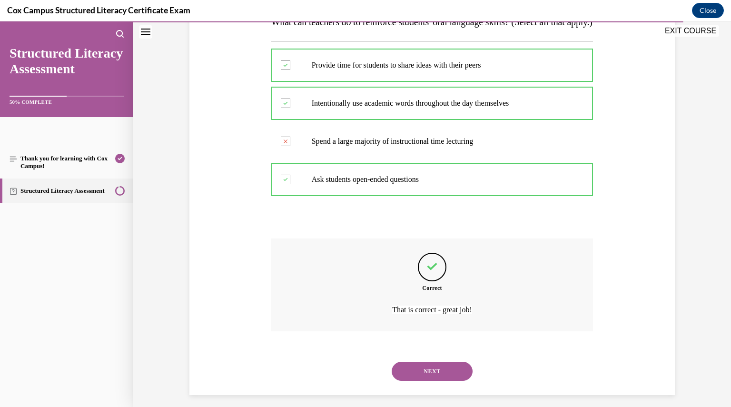
scroll to position [195, 0]
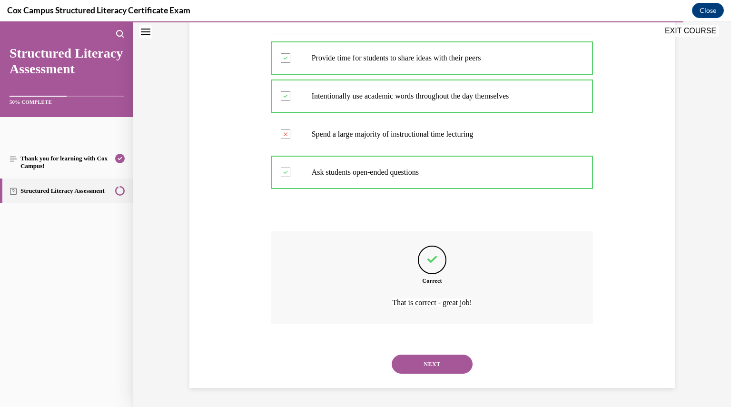
click at [427, 365] on button "NEXT" at bounding box center [432, 364] width 81 height 19
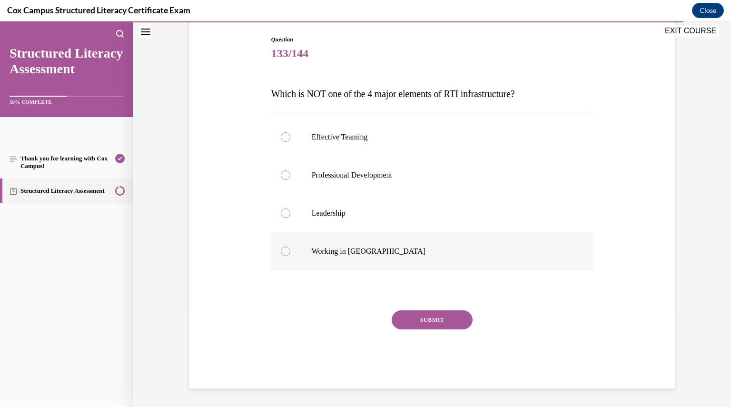
click at [285, 247] on div at bounding box center [286, 252] width 10 height 10
click at [285, 247] on input "Working in Silos" at bounding box center [286, 252] width 10 height 10
radio input "true"
click at [444, 315] on button "SUBMIT" at bounding box center [432, 319] width 81 height 19
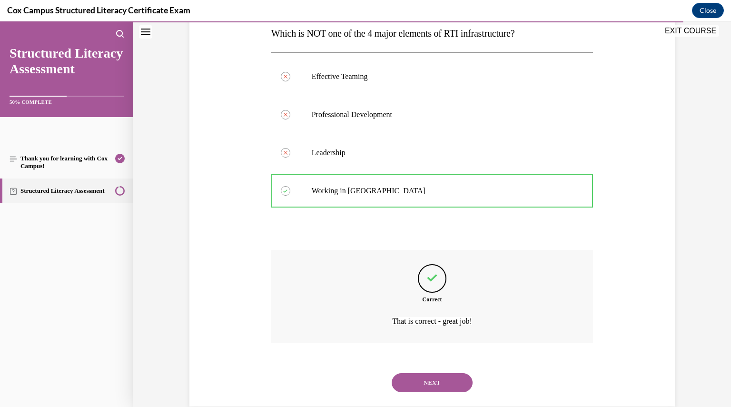
scroll to position [176, 0]
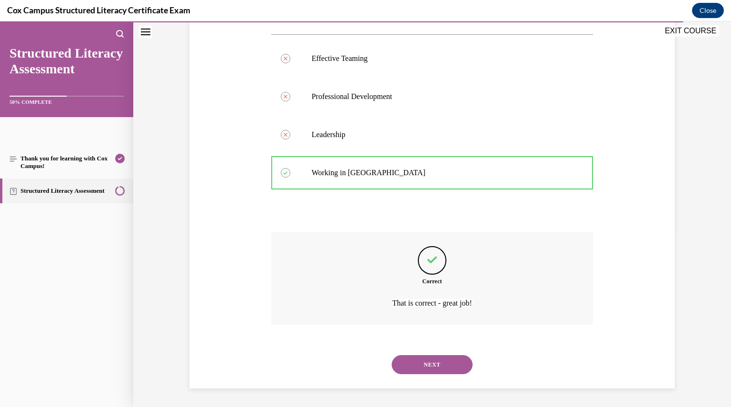
click at [437, 365] on button "NEXT" at bounding box center [432, 364] width 81 height 19
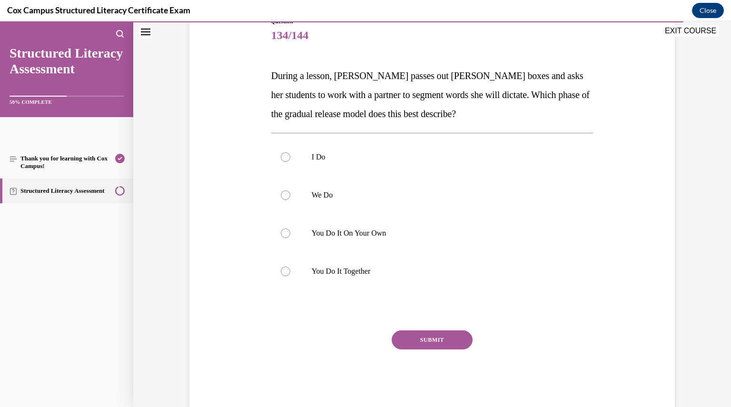
scroll to position [135, 0]
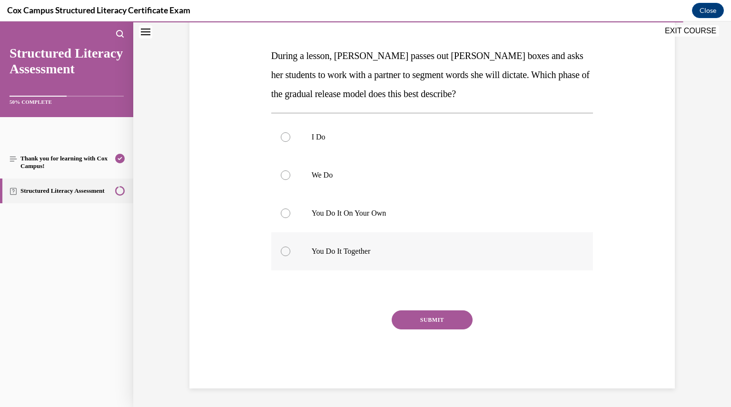
click at [283, 256] on div at bounding box center [286, 252] width 10 height 10
click at [283, 256] on input "You Do It Together" at bounding box center [286, 252] width 10 height 10
radio input "true"
click at [419, 325] on button "SUBMIT" at bounding box center [432, 319] width 81 height 19
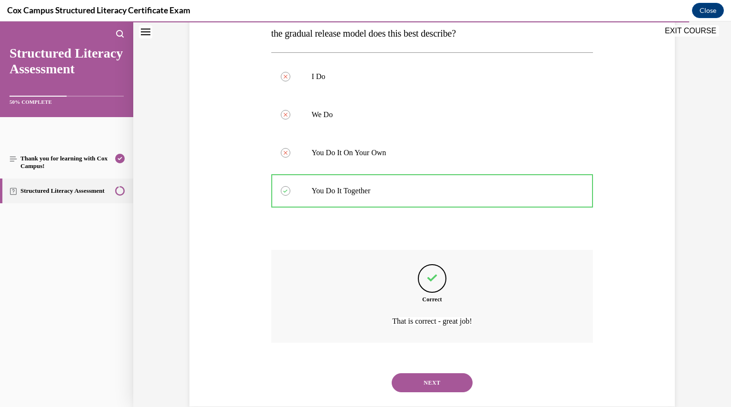
scroll to position [214, 0]
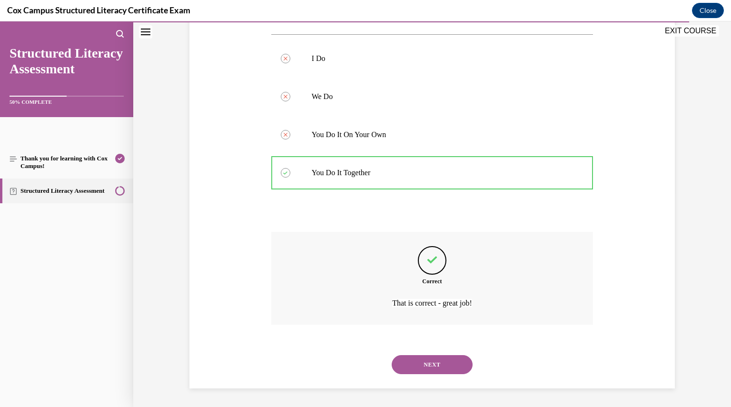
click at [422, 367] on button "NEXT" at bounding box center [432, 364] width 81 height 19
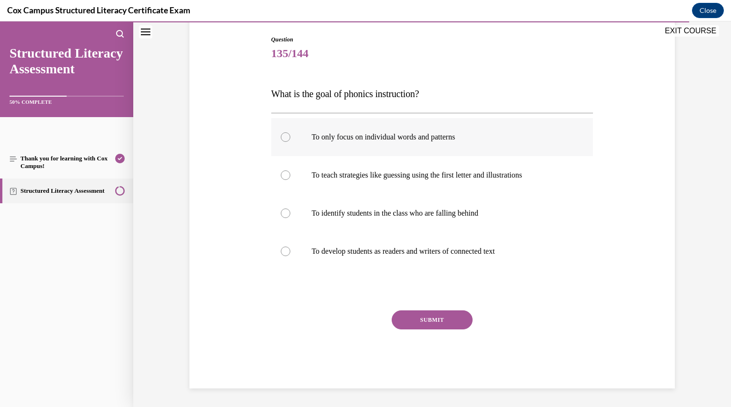
click at [284, 138] on div at bounding box center [286, 137] width 10 height 10
click at [284, 138] on input "To only focus on individual words and patterns" at bounding box center [286, 137] width 10 height 10
radio input "true"
click at [283, 254] on div at bounding box center [286, 252] width 10 height 10
click at [283, 254] on input "To develop students as readers and writers of connected text" at bounding box center [286, 252] width 10 height 10
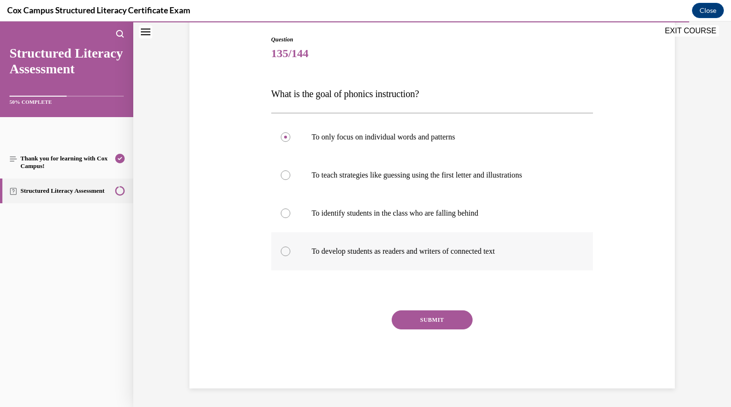
radio input "true"
click at [445, 316] on button "SUBMIT" at bounding box center [432, 319] width 81 height 19
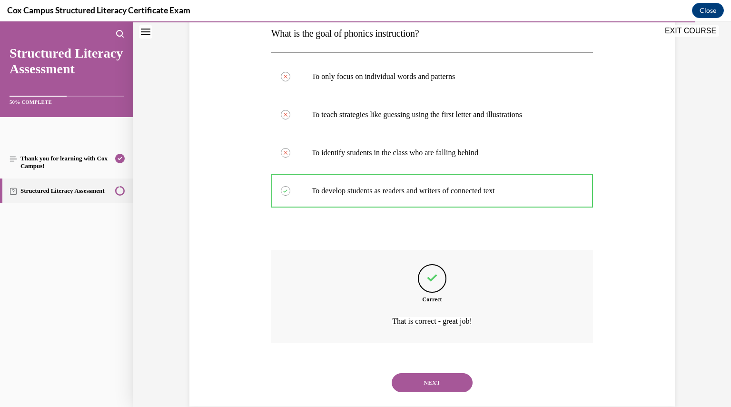
scroll to position [176, 0]
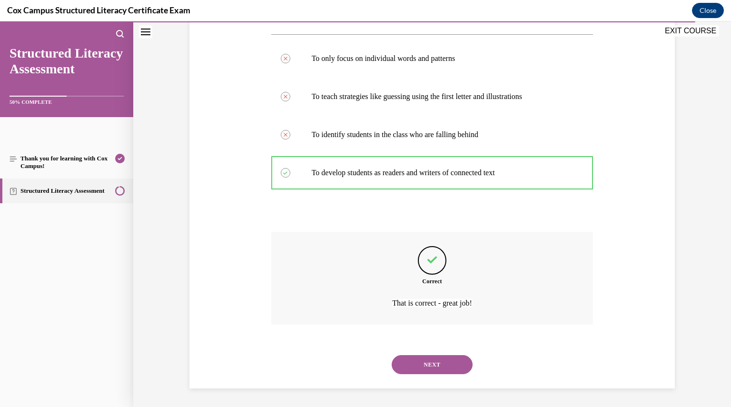
click at [435, 364] on button "NEXT" at bounding box center [432, 364] width 81 height 19
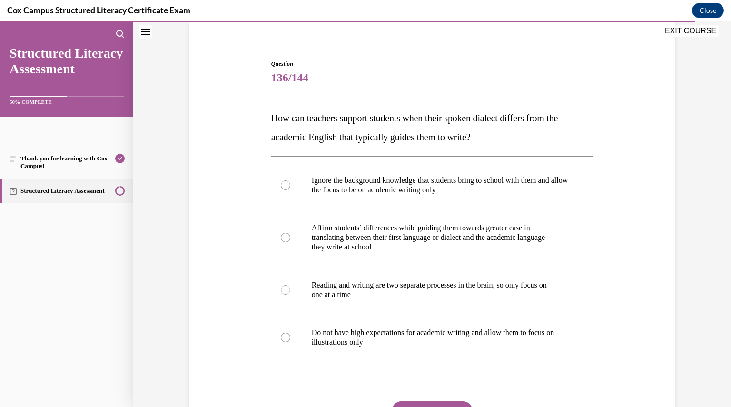
scroll to position [73, 0]
click at [282, 235] on div at bounding box center [286, 237] width 10 height 10
click at [282, 235] on input "Affirm students’ differences while guiding them towards greater ease in transla…" at bounding box center [286, 237] width 10 height 10
radio input "true"
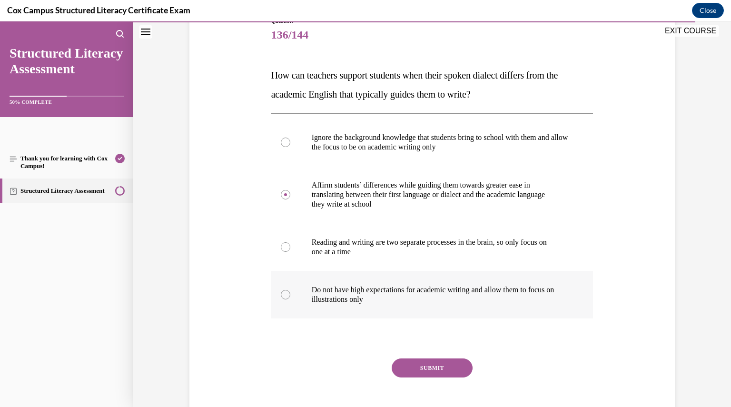
scroll to position [117, 0]
click at [425, 365] on button "SUBMIT" at bounding box center [432, 366] width 81 height 19
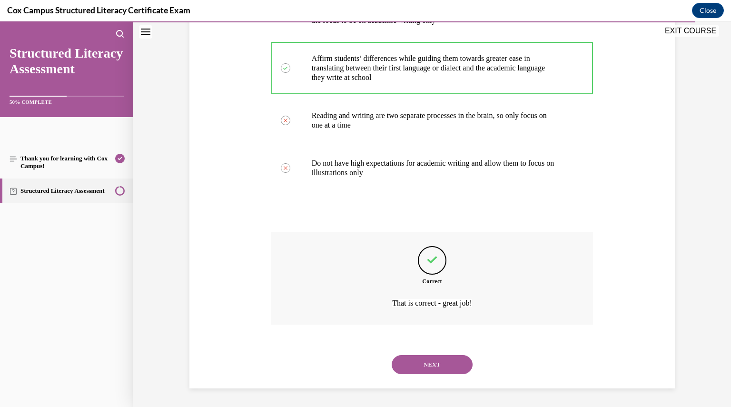
click at [425, 365] on button "NEXT" at bounding box center [432, 364] width 81 height 19
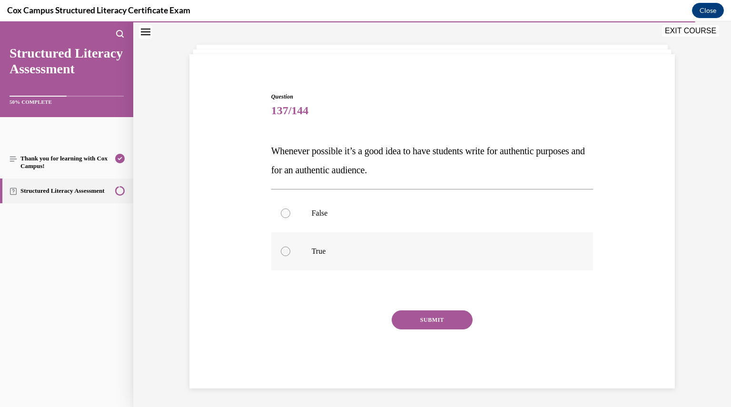
click at [283, 251] on div at bounding box center [286, 252] width 10 height 10
click at [283, 251] on input "True" at bounding box center [286, 252] width 10 height 10
radio input "true"
click at [426, 320] on button "SUBMIT" at bounding box center [432, 319] width 81 height 19
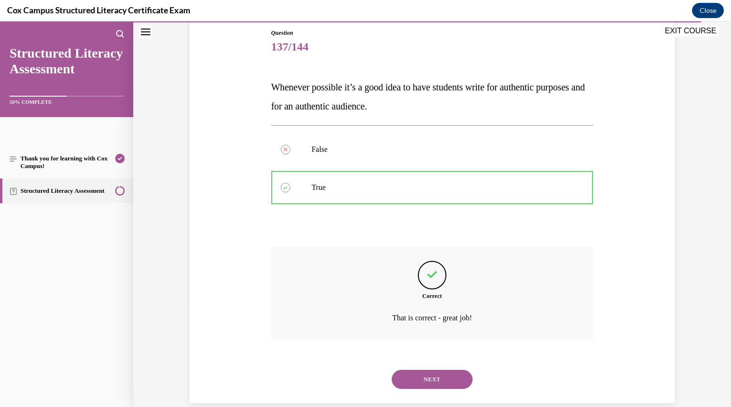
scroll to position [119, 0]
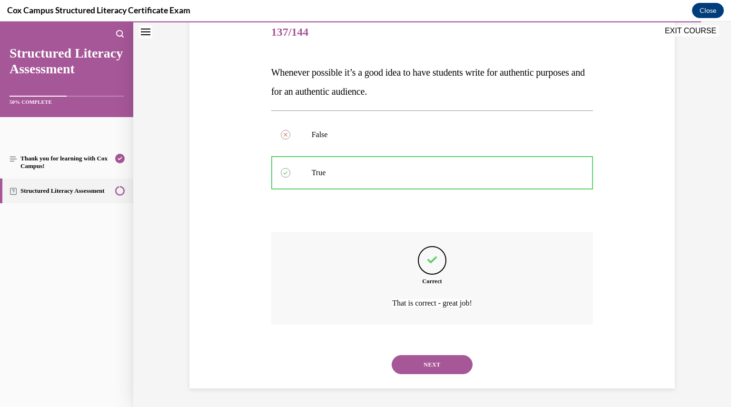
click at [425, 376] on div "NEXT" at bounding box center [432, 365] width 322 height 38
click at [428, 363] on button "NEXT" at bounding box center [432, 364] width 81 height 19
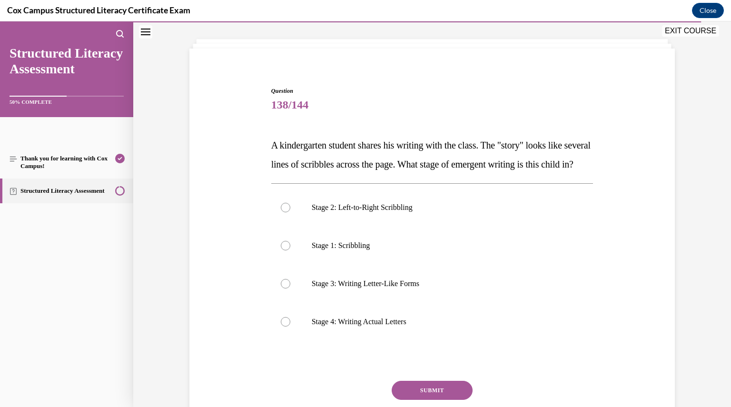
scroll to position [48, 0]
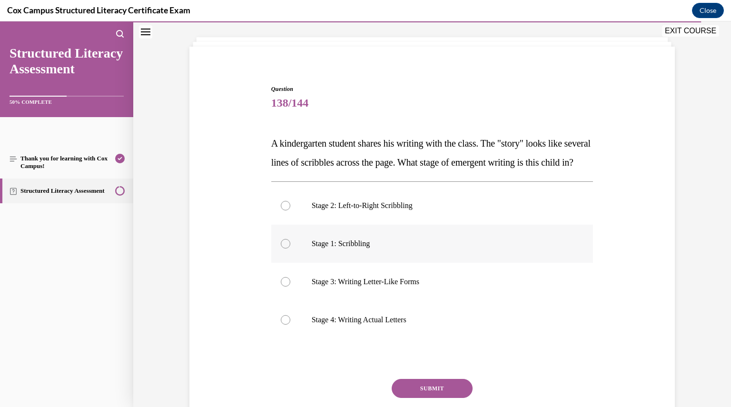
click at [283, 248] on div at bounding box center [286, 244] width 10 height 10
click at [283, 248] on input "Stage 1: Scribbling" at bounding box center [286, 244] width 10 height 10
radio input "true"
drag, startPoint x: 326, startPoint y: 183, endPoint x: 269, endPoint y: 141, distance: 70.2
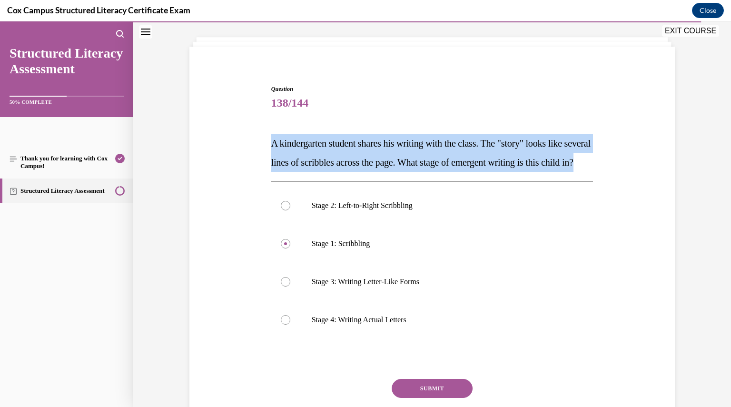
drag, startPoint x: 269, startPoint y: 141, endPoint x: 325, endPoint y: 176, distance: 65.0
click at [325, 176] on div "Question 138/144 A kindergarten student shares his writing with the class. The …" at bounding box center [432, 256] width 490 height 401
copy span "A kindergarten student shares his writing with the class. The "story" looks lik…"
click at [373, 172] on p "A kindergarten student shares his writing with the class. The "story" looks lik…" at bounding box center [432, 153] width 322 height 38
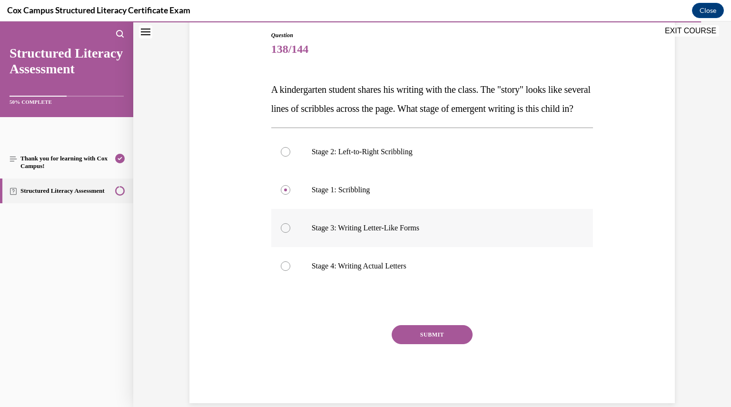
scroll to position [102, 0]
click at [442, 343] on button "SUBMIT" at bounding box center [432, 333] width 81 height 19
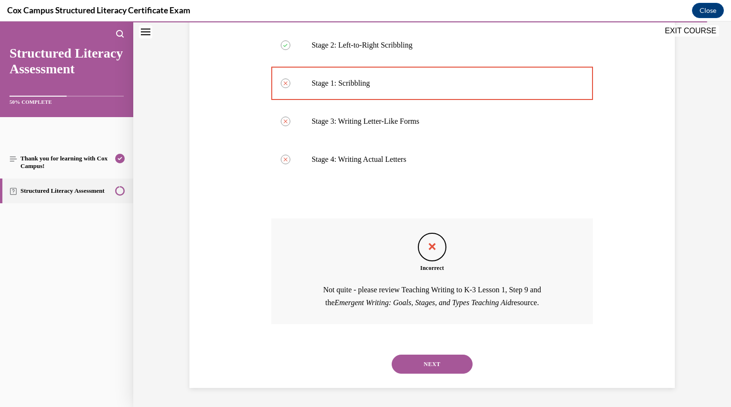
scroll to position [227, 0]
click at [445, 356] on button "NEXT" at bounding box center [432, 364] width 81 height 19
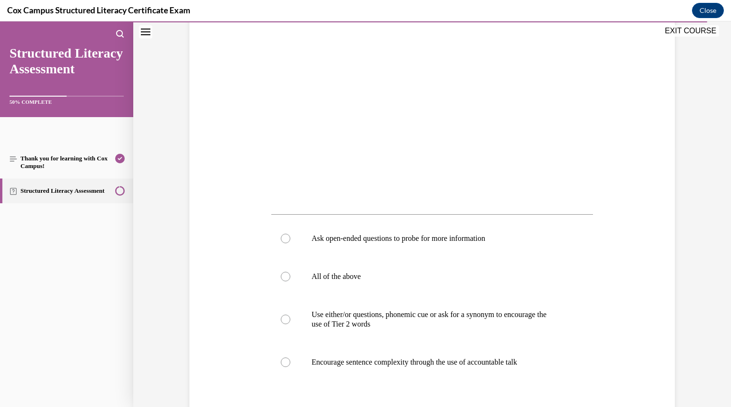
scroll to position [261, 0]
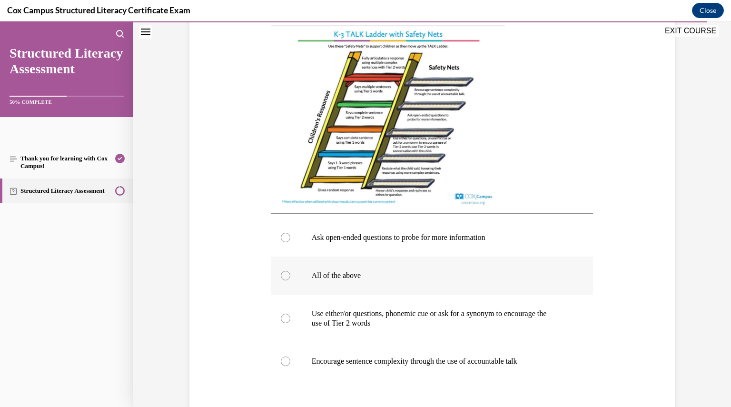
click at [283, 277] on div at bounding box center [286, 276] width 10 height 10
click at [283, 277] on input "All of the above" at bounding box center [286, 276] width 10 height 10
radio input "true"
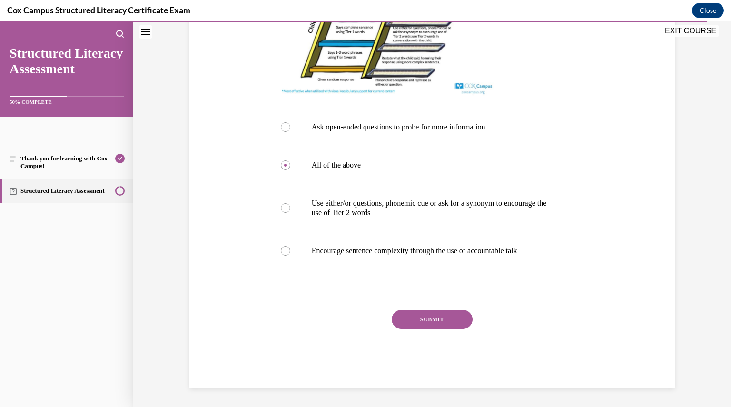
click at [431, 316] on button "SUBMIT" at bounding box center [432, 319] width 81 height 19
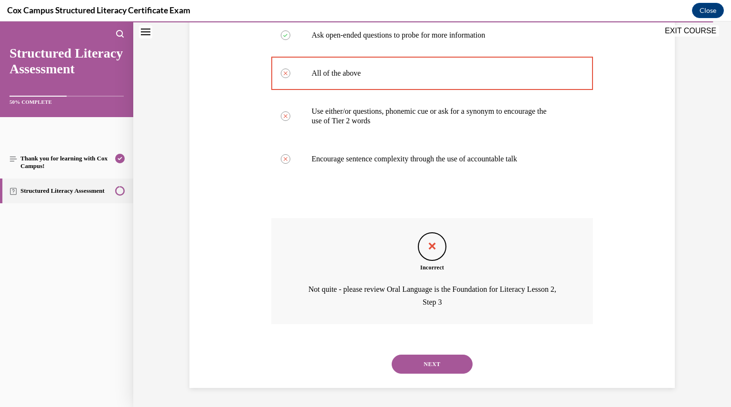
scroll to position [463, 0]
click at [427, 365] on button "NEXT" at bounding box center [432, 364] width 81 height 19
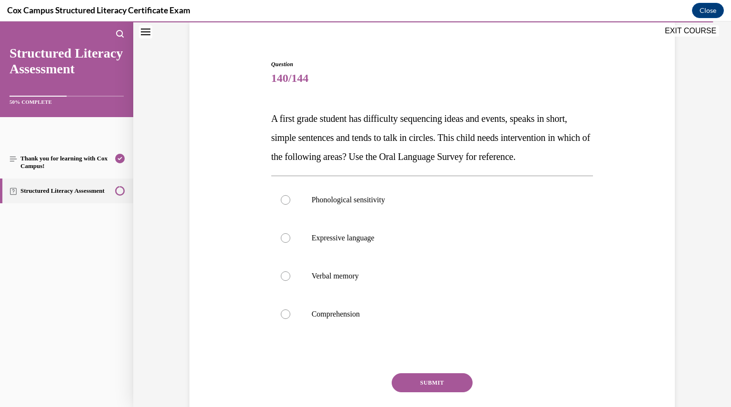
scroll to position [78, 0]
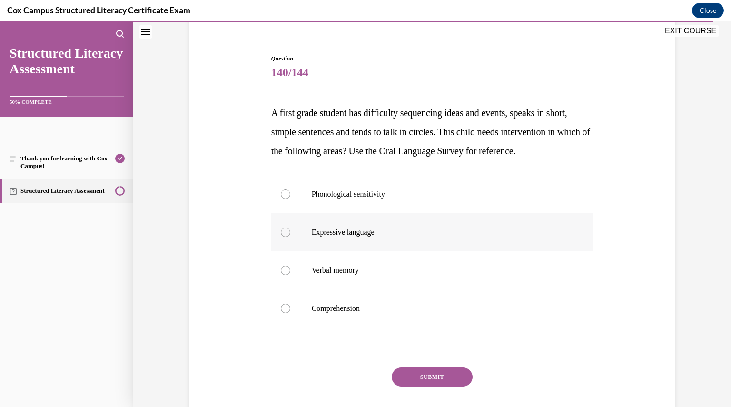
click at [284, 237] on div at bounding box center [286, 232] width 10 height 10
click at [284, 237] on input "Expressive language" at bounding box center [286, 232] width 10 height 10
radio input "true"
click at [439, 386] on button "SUBMIT" at bounding box center [432, 376] width 81 height 19
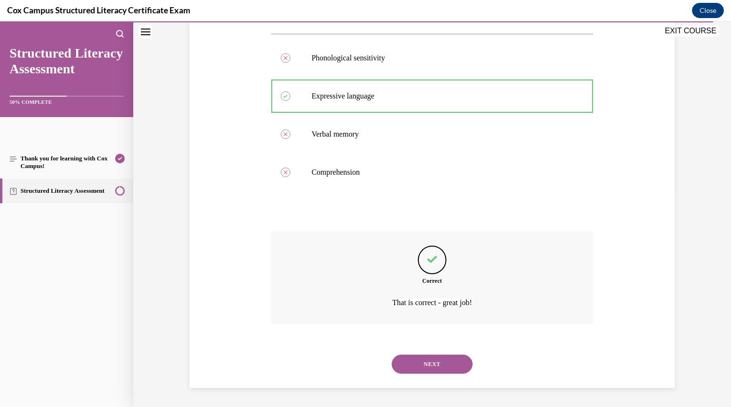
scroll to position [233, 0]
click at [432, 362] on button "NEXT" at bounding box center [432, 364] width 81 height 19
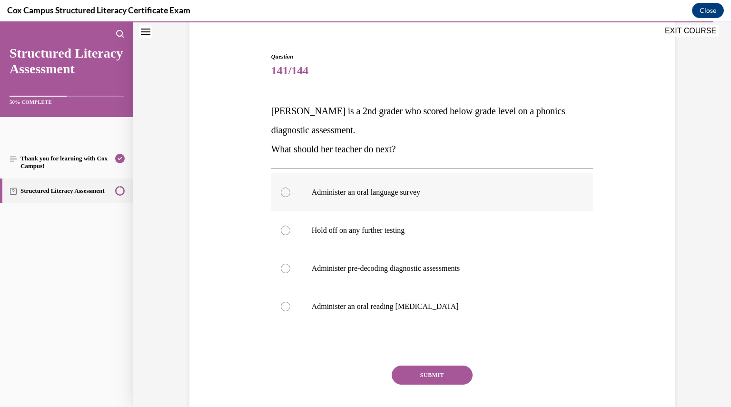
scroll to position [87, 0]
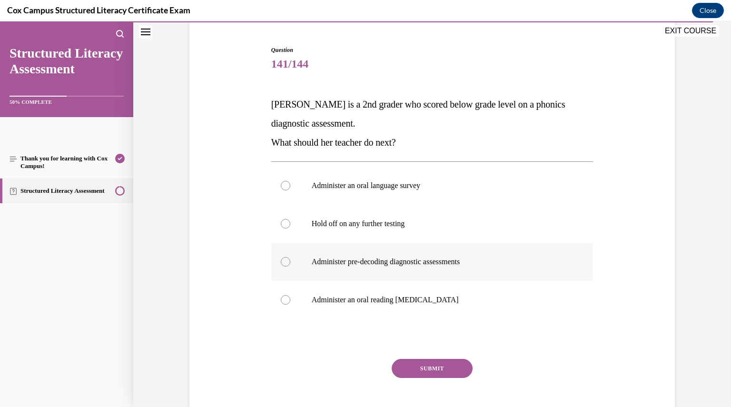
click at [282, 262] on div at bounding box center [286, 262] width 10 height 10
click at [282, 262] on input "Administer pre-decoding diagnostic assessments" at bounding box center [286, 262] width 10 height 10
radio input "true"
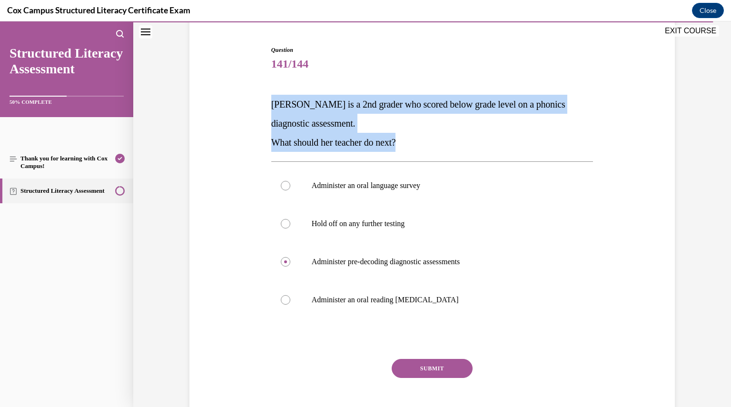
drag, startPoint x: 423, startPoint y: 149, endPoint x: 268, endPoint y: 104, distance: 160.6
click at [271, 104] on div "Sara is a 2nd grader who scored below grade level on a phonics diagnostic asses…" at bounding box center [432, 123] width 322 height 57
copy div "Sara is a 2nd grader who scored below grade level on a phonics diagnostic asses…"
click at [433, 364] on button "SUBMIT" at bounding box center [432, 368] width 81 height 19
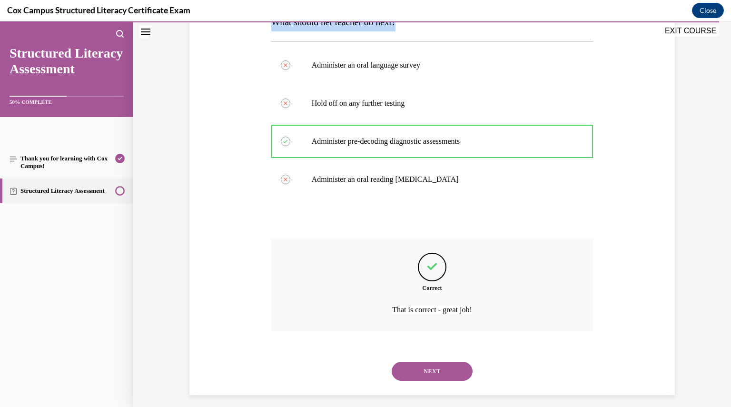
scroll to position [214, 0]
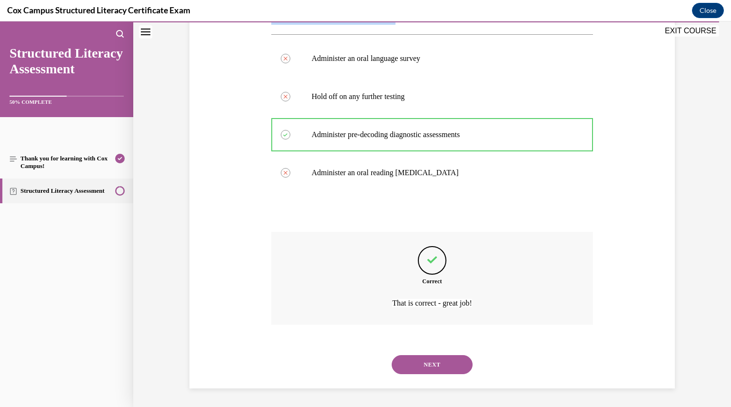
click at [433, 360] on button "NEXT" at bounding box center [432, 364] width 81 height 19
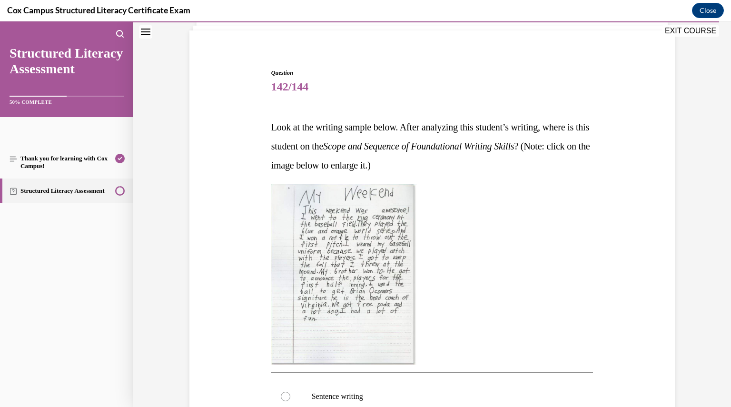
scroll to position [77, 0]
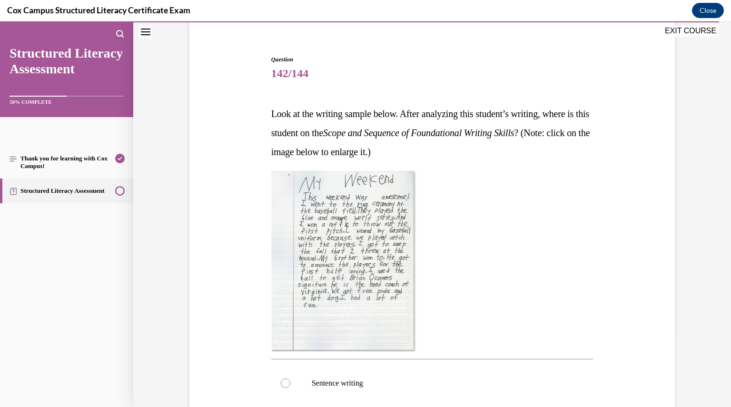
click at [402, 336] on img at bounding box center [343, 261] width 145 height 181
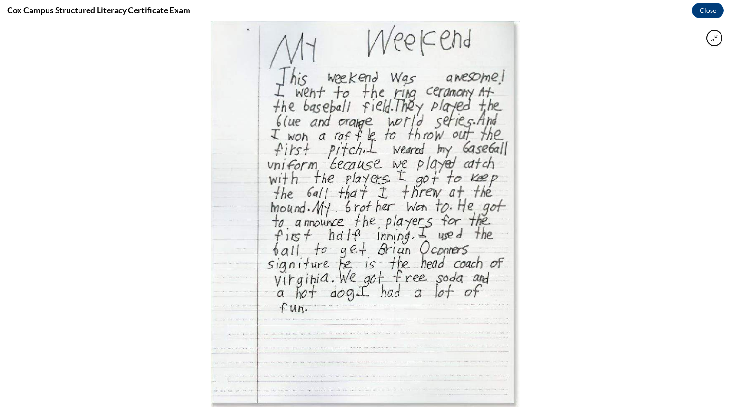
click at [402, 336] on img at bounding box center [365, 214] width 309 height 386
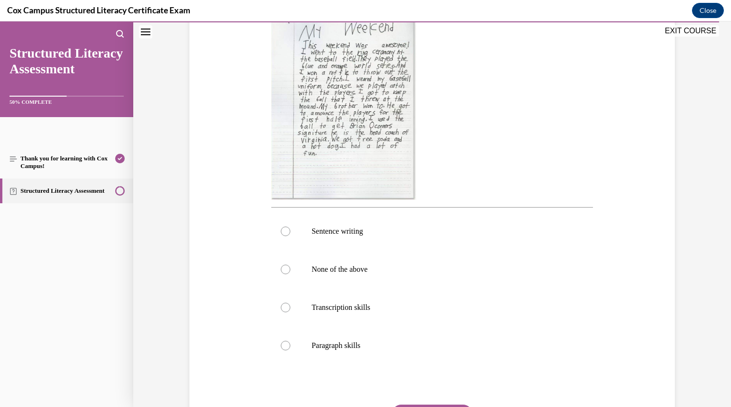
scroll to position [232, 0]
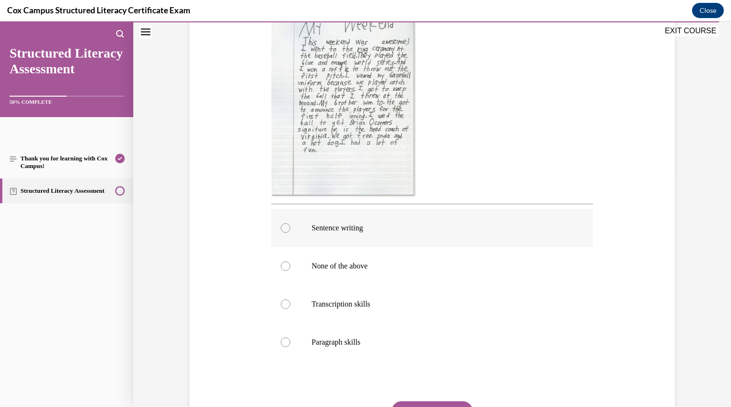
click at [284, 228] on div at bounding box center [286, 228] width 10 height 10
click at [284, 228] on input "Sentence writing" at bounding box center [286, 228] width 10 height 10
radio input "true"
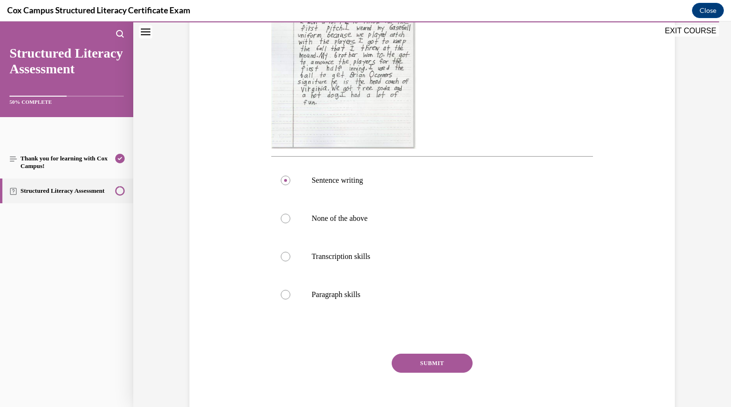
scroll to position [289, 0]
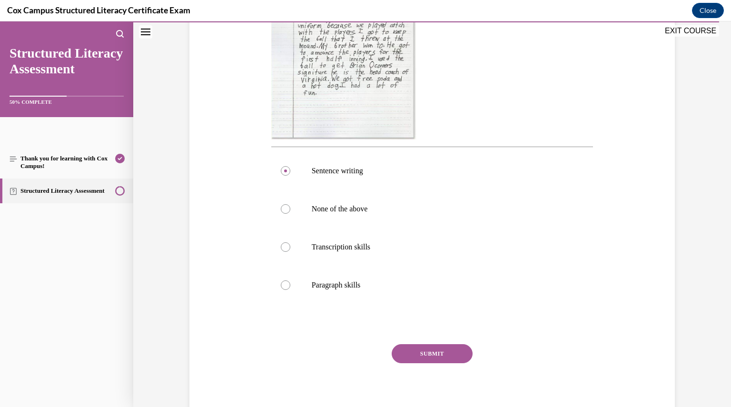
click at [428, 349] on button "SUBMIT" at bounding box center [432, 353] width 81 height 19
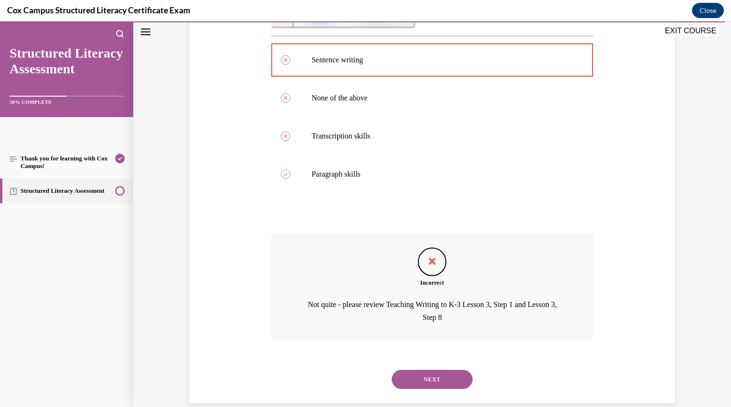
scroll to position [415, 0]
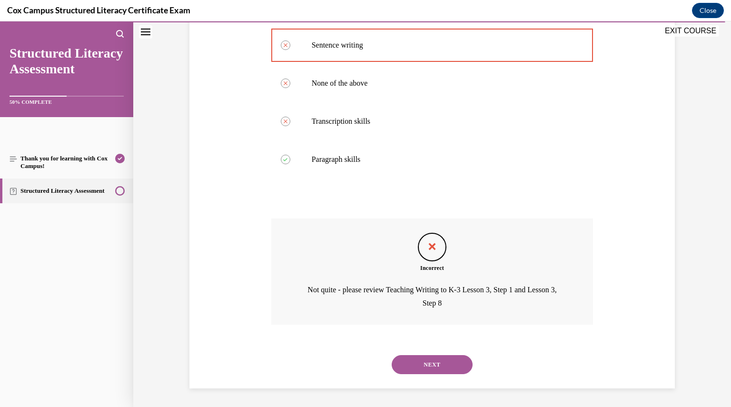
click at [427, 362] on button "NEXT" at bounding box center [432, 364] width 81 height 19
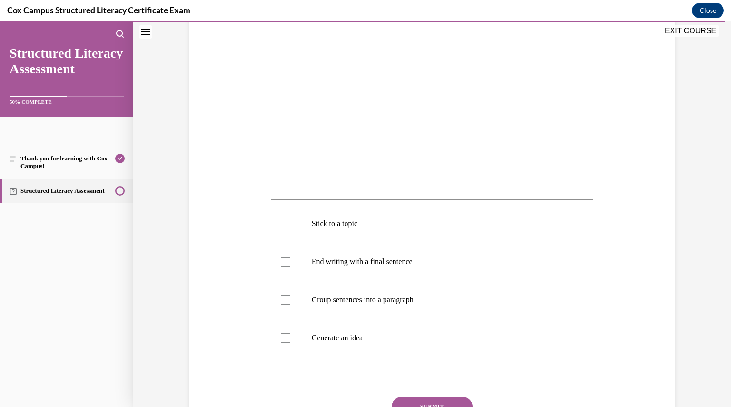
scroll to position [218, 0]
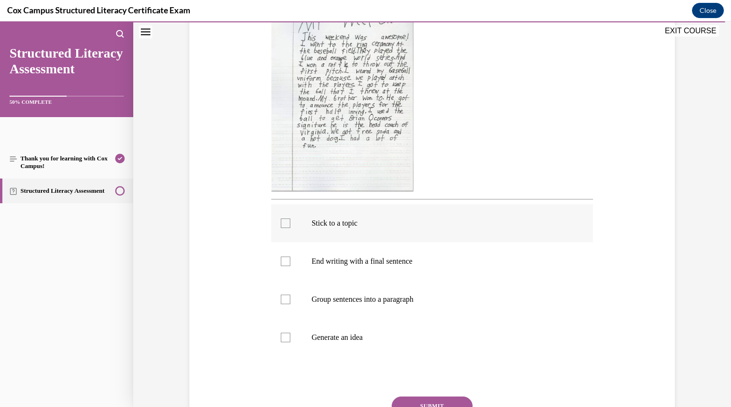
click at [281, 224] on div at bounding box center [286, 223] width 10 height 10
click at [281, 224] on input "Stick to a topic" at bounding box center [286, 223] width 10 height 10
checkbox input "true"
click at [280, 255] on label "End writing with a final sentence" at bounding box center [432, 261] width 322 height 38
click at [281, 257] on input "End writing with a final sentence" at bounding box center [286, 262] width 10 height 10
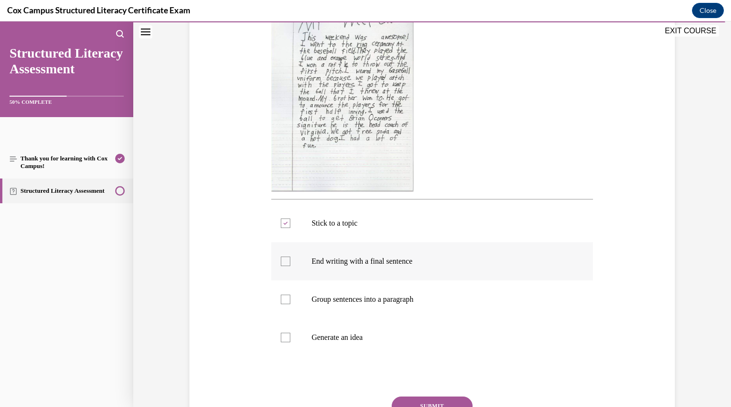
checkbox input "true"
click at [282, 298] on div at bounding box center [286, 300] width 10 height 10
click at [282, 298] on input "Group sentences into a paragraph" at bounding box center [286, 300] width 10 height 10
checkbox input "true"
click at [282, 340] on div at bounding box center [286, 338] width 10 height 10
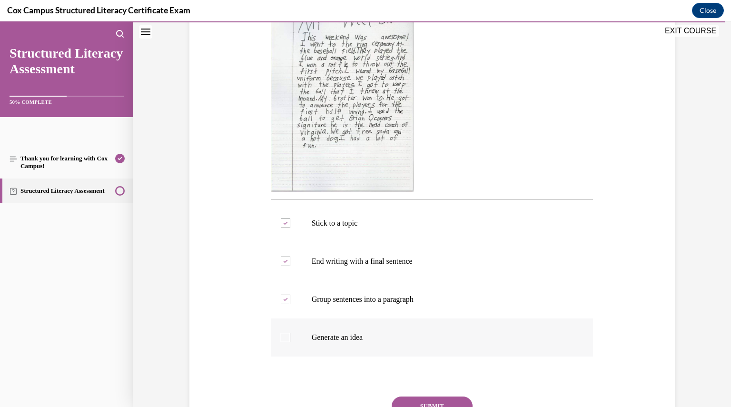
click at [282, 340] on input "Generate an idea" at bounding box center [286, 338] width 10 height 10
checkbox input "true"
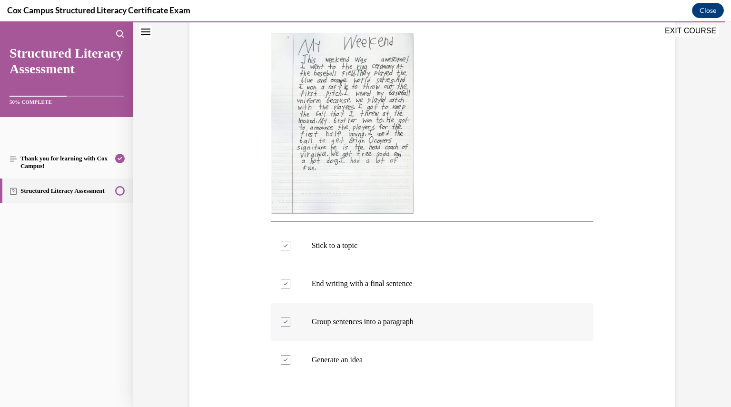
scroll to position [195, 0]
click at [356, 106] on img at bounding box center [342, 124] width 142 height 181
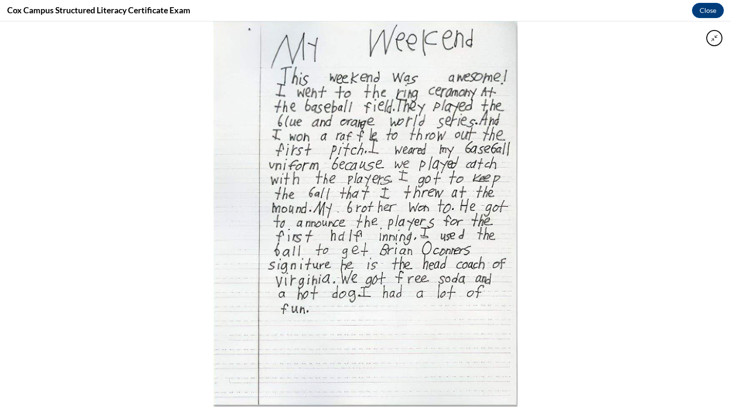
click at [548, 259] on div at bounding box center [365, 214] width 731 height 386
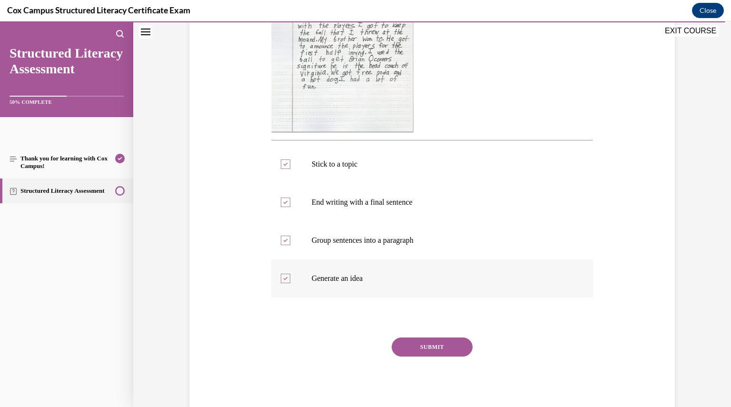
click at [427, 348] on button "SUBMIT" at bounding box center [432, 346] width 81 height 19
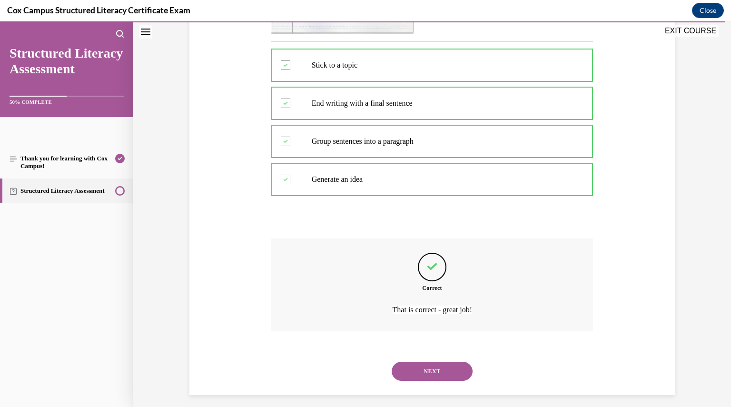
scroll to position [383, 0]
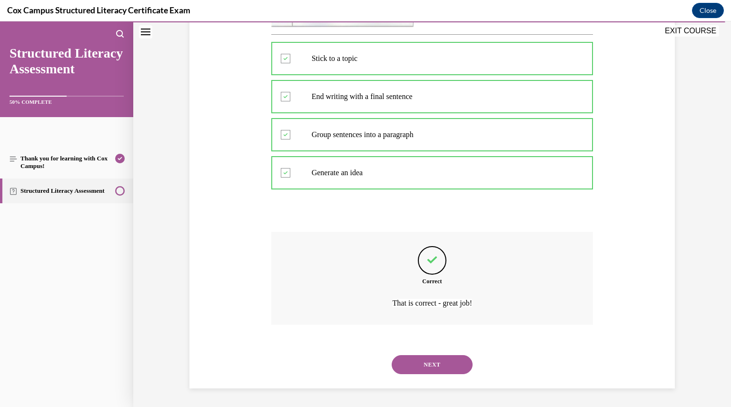
click at [424, 366] on button "NEXT" at bounding box center [432, 364] width 81 height 19
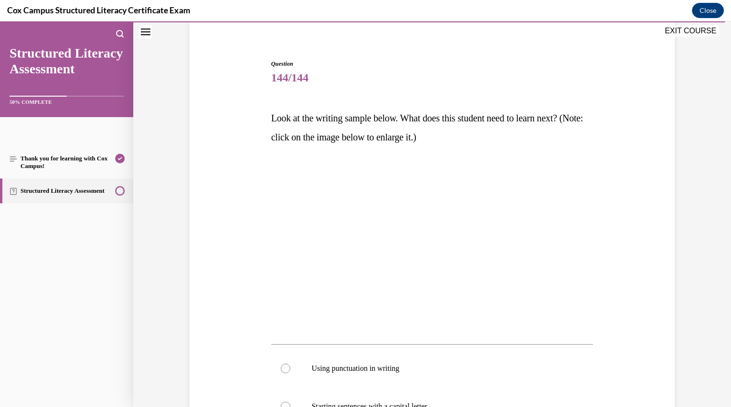
scroll to position [73, 0]
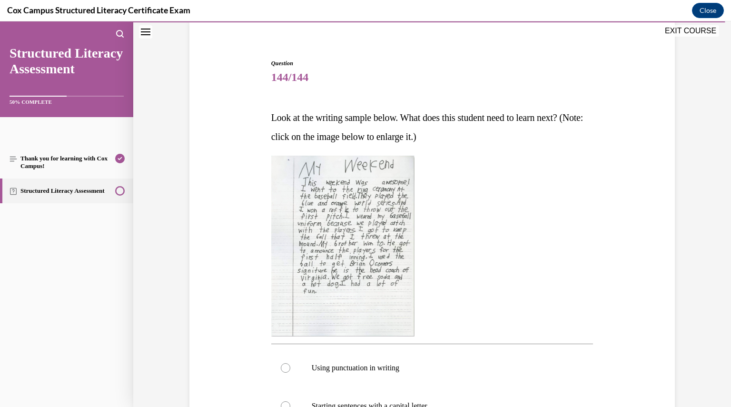
click at [424, 366] on p "Using punctuation in writing" at bounding box center [441, 368] width 258 height 10
click at [290, 366] on input "Using punctuation in writing" at bounding box center [286, 368] width 10 height 10
radio input "true"
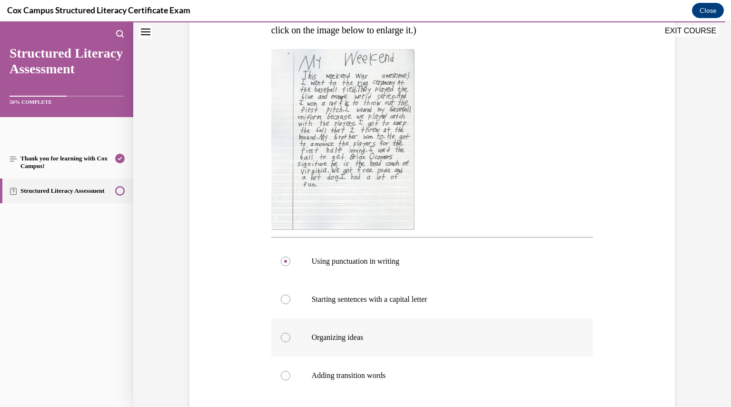
scroll to position [183, 0]
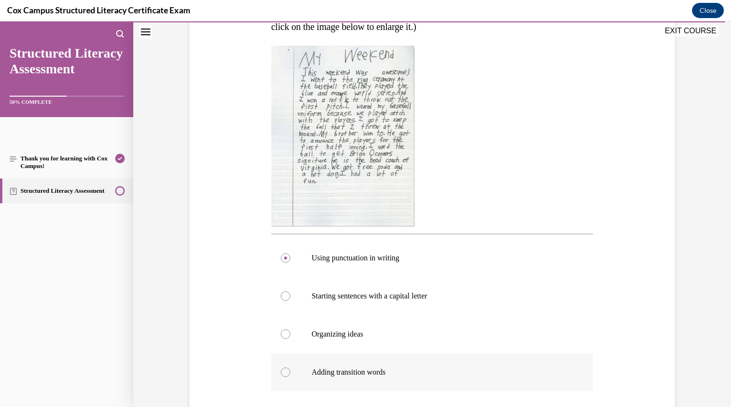
click at [281, 369] on div at bounding box center [286, 372] width 10 height 10
click at [281, 369] on input "Adding transition words" at bounding box center [286, 372] width 10 height 10
radio input "true"
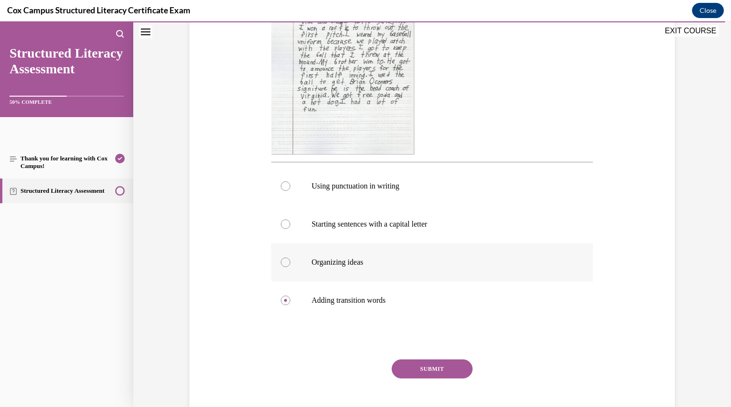
scroll to position [256, 0]
click at [431, 370] on button "SUBMIT" at bounding box center [432, 368] width 81 height 19
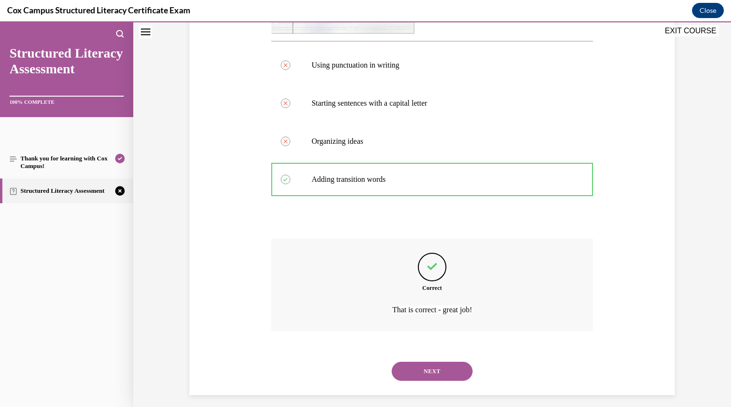
scroll to position [383, 0]
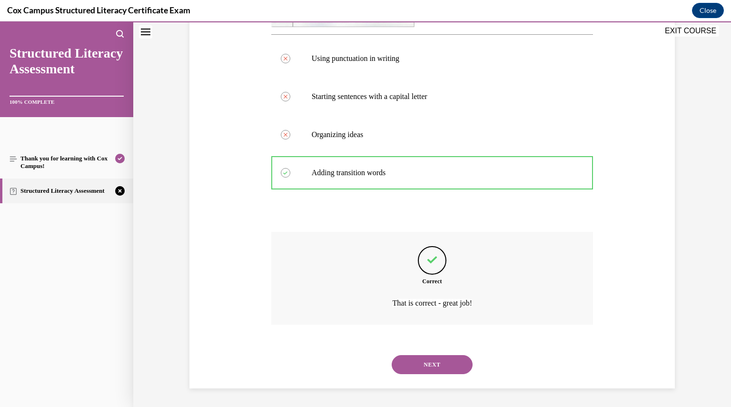
click at [431, 369] on button "NEXT" at bounding box center [432, 364] width 81 height 19
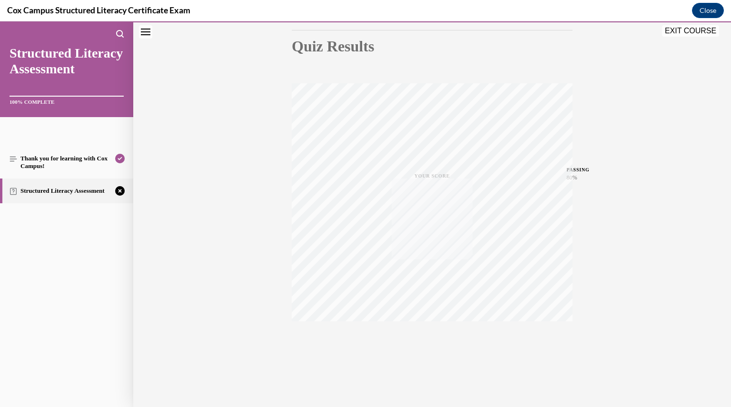
scroll to position [102, 0]
click at [429, 356] on button "TAKE AGAIN" at bounding box center [432, 343] width 57 height 43
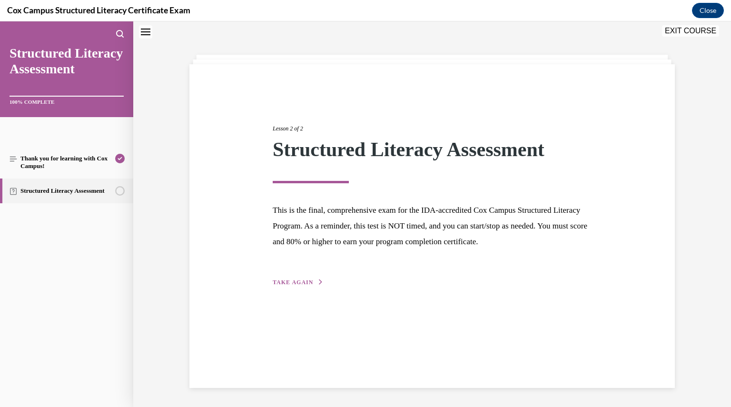
scroll to position [30, 0]
click at [300, 282] on span "TAKE AGAIN" at bounding box center [293, 282] width 40 height 7
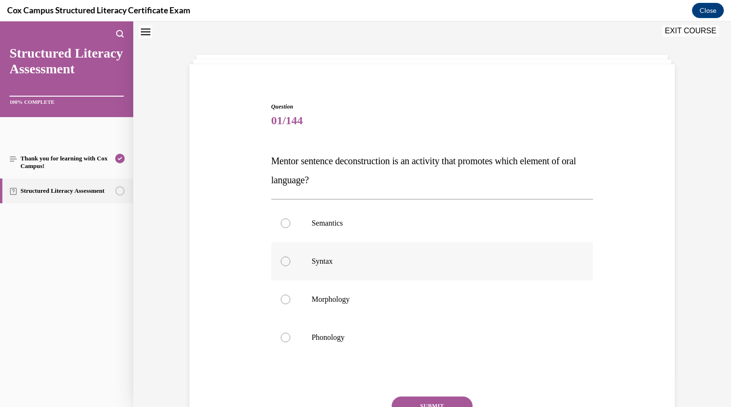
click at [281, 261] on div at bounding box center [286, 262] width 10 height 10
click at [281, 261] on input "Syntax" at bounding box center [286, 262] width 10 height 10
radio input "true"
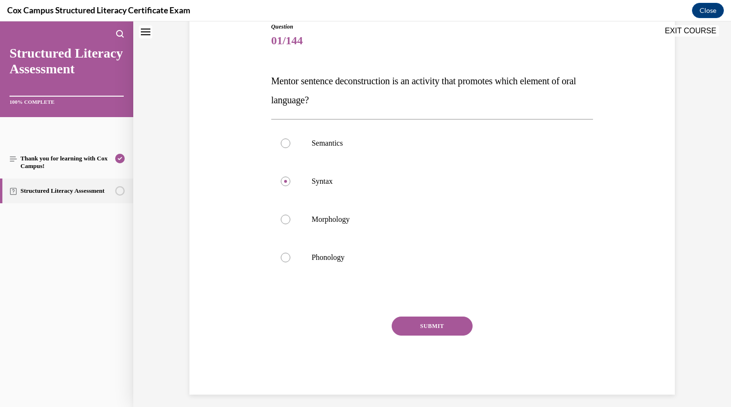
scroll to position [113, 0]
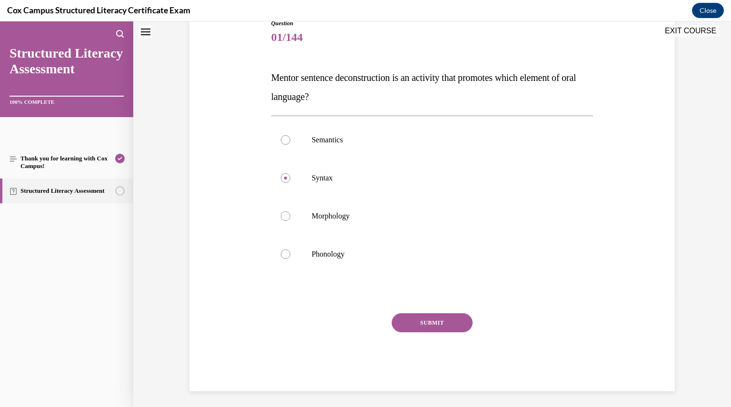
click at [429, 324] on button "SUBMIT" at bounding box center [432, 322] width 81 height 19
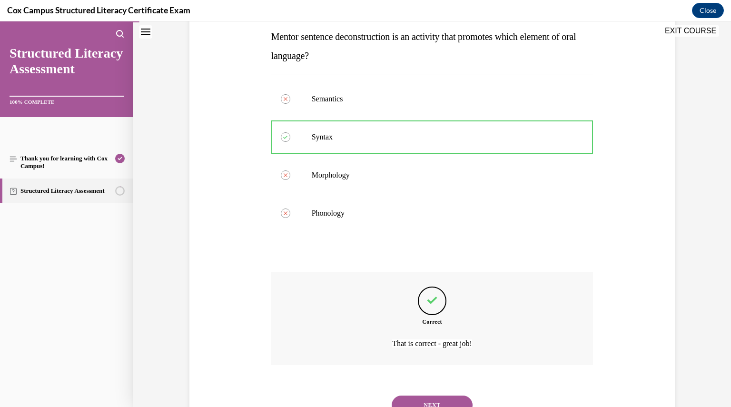
scroll to position [195, 0]
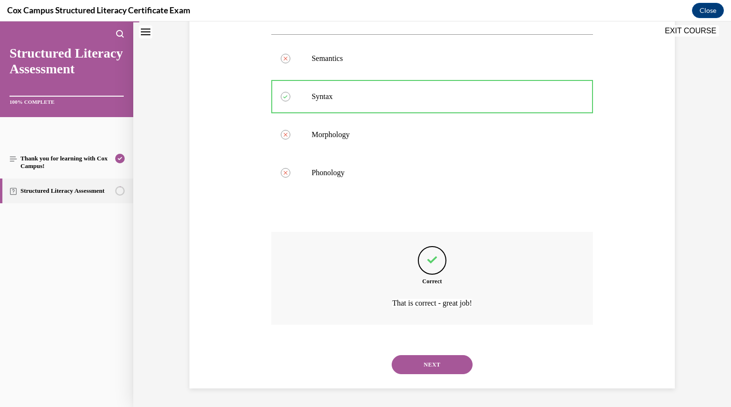
click at [425, 360] on button "NEXT" at bounding box center [432, 364] width 81 height 19
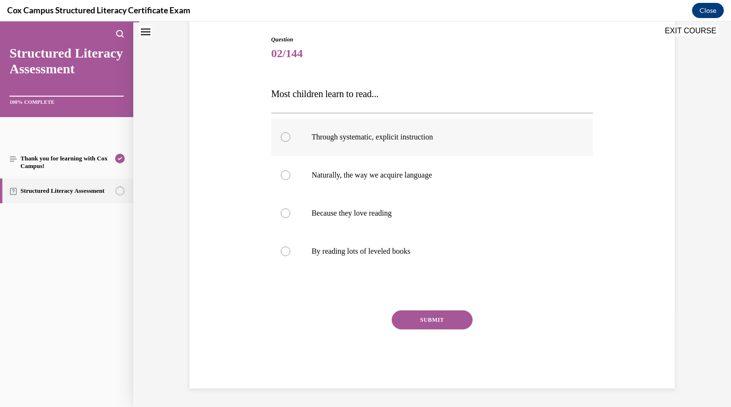
click at [283, 137] on div at bounding box center [286, 137] width 10 height 10
click at [283, 137] on input "Through systematic, explicit instruction" at bounding box center [286, 137] width 10 height 10
radio input "true"
click at [421, 317] on button "SUBMIT" at bounding box center [432, 319] width 81 height 19
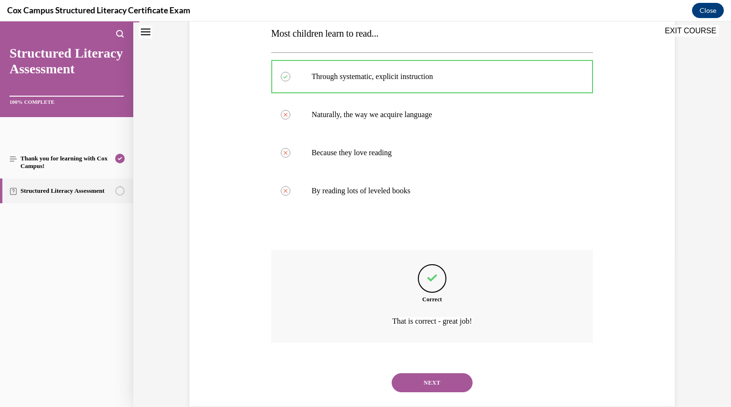
scroll to position [176, 0]
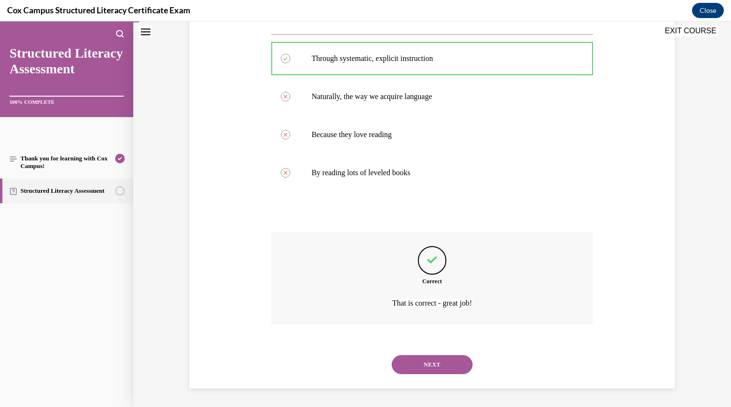
click at [419, 359] on button "NEXT" at bounding box center [432, 364] width 81 height 19
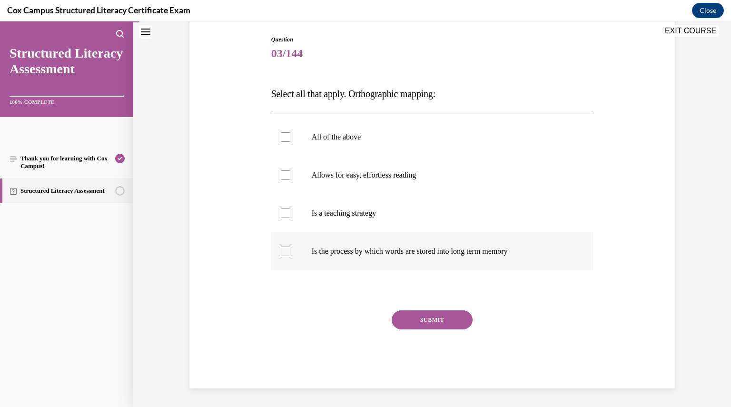
click at [284, 253] on div at bounding box center [286, 252] width 10 height 10
click at [284, 253] on input "Is the process by which words are stored into long term memory" at bounding box center [286, 252] width 10 height 10
checkbox input "true"
click at [406, 317] on button "SUBMIT" at bounding box center [432, 319] width 81 height 19
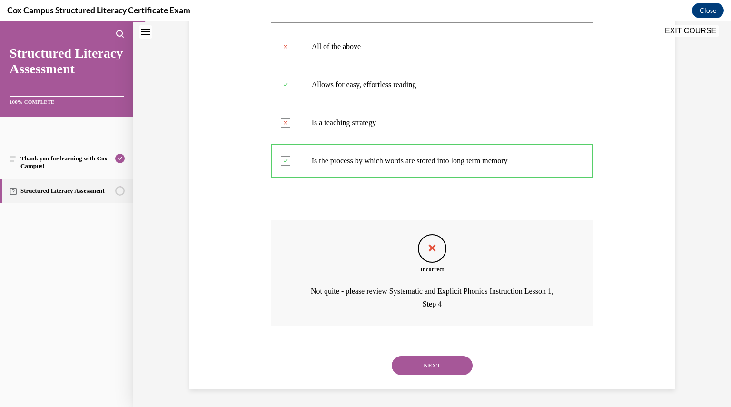
scroll to position [188, 0]
click at [421, 361] on button "NEXT" at bounding box center [432, 364] width 81 height 19
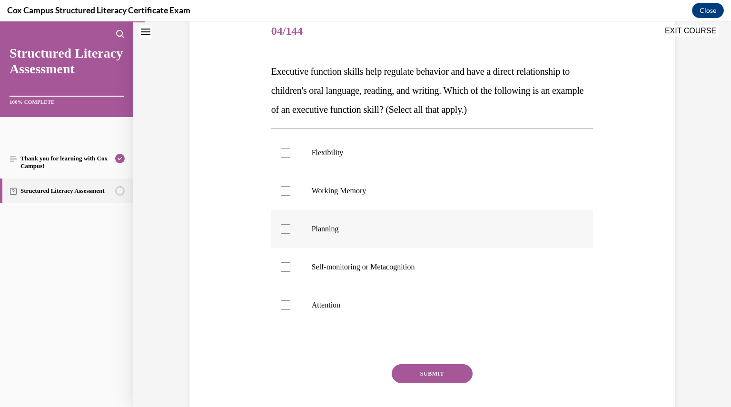
scroll to position [121, 0]
click at [424, 109] on span "Executive function skills help regulate behavior and have a direct relationship…" at bounding box center [427, 89] width 313 height 49
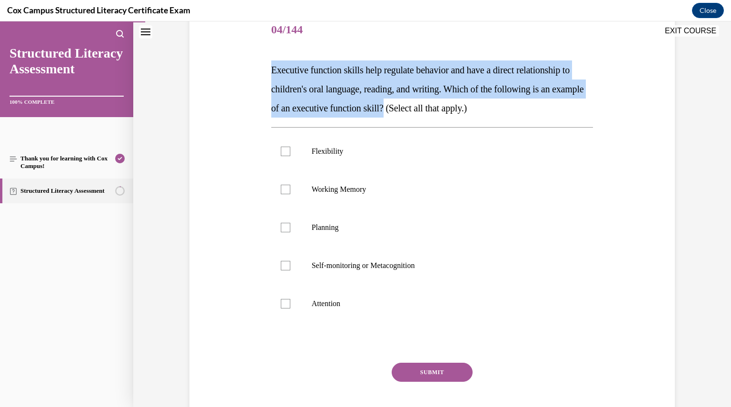
drag, startPoint x: 424, startPoint y: 109, endPoint x: 265, endPoint y: 71, distance: 163.3
click at [269, 71] on div "Question 04/144 Executive function skills help regulate behavior and have a dir…" at bounding box center [432, 219] width 327 height 444
copy span "Executive function skills help regulate behavior and have a direct relationship…"
click at [284, 190] on div at bounding box center [286, 190] width 10 height 10
click at [284, 190] on input "Working Memory" at bounding box center [286, 190] width 10 height 10
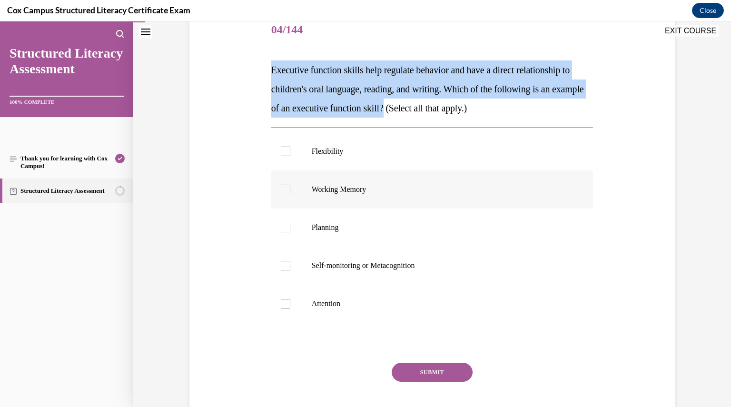
checkbox input "true"
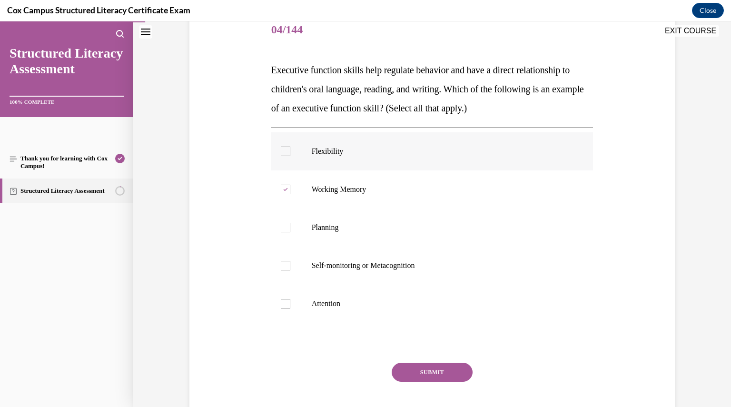
click at [282, 149] on div at bounding box center [286, 152] width 10 height 10
click at [282, 149] on input "Flexibility" at bounding box center [286, 152] width 10 height 10
checkbox input "true"
click at [284, 226] on div at bounding box center [286, 228] width 10 height 10
click at [284, 226] on input "Planning" at bounding box center [286, 228] width 10 height 10
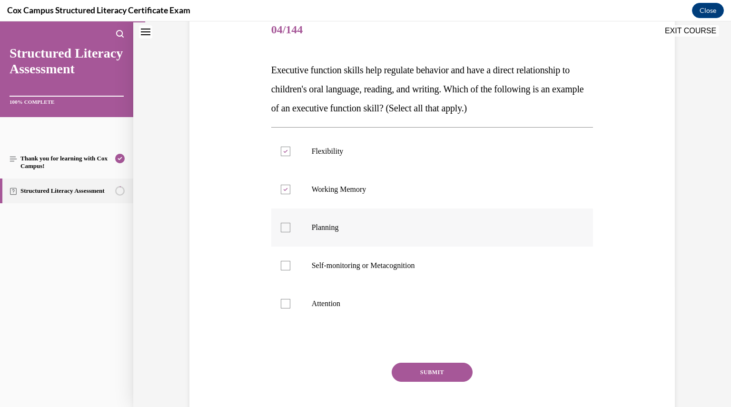
checkbox input "true"
click at [283, 263] on div at bounding box center [286, 266] width 10 height 10
click at [283, 263] on input "Self-monitoring or Metacognition" at bounding box center [286, 266] width 10 height 10
checkbox input "true"
click at [282, 305] on div at bounding box center [286, 304] width 10 height 10
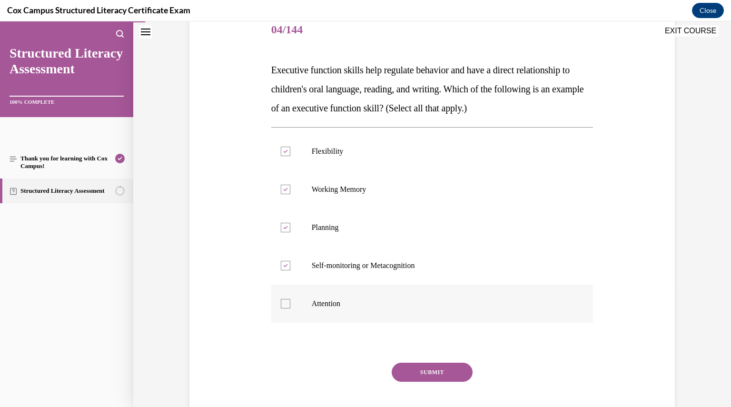
click at [282, 305] on input "Attention" at bounding box center [286, 304] width 10 height 10
checkbox input "true"
click at [426, 375] on button "SUBMIT" at bounding box center [432, 372] width 81 height 19
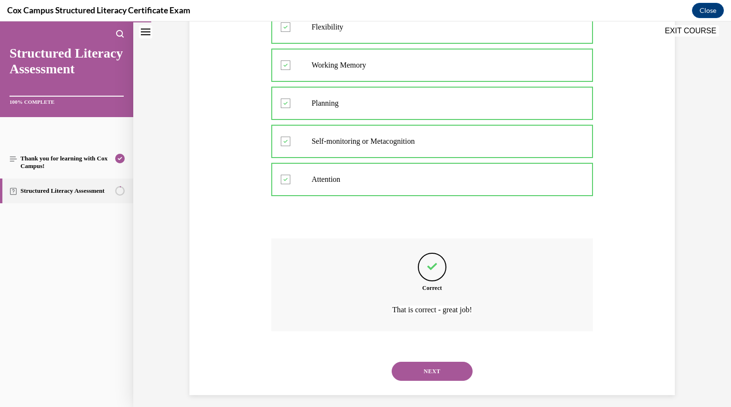
scroll to position [252, 0]
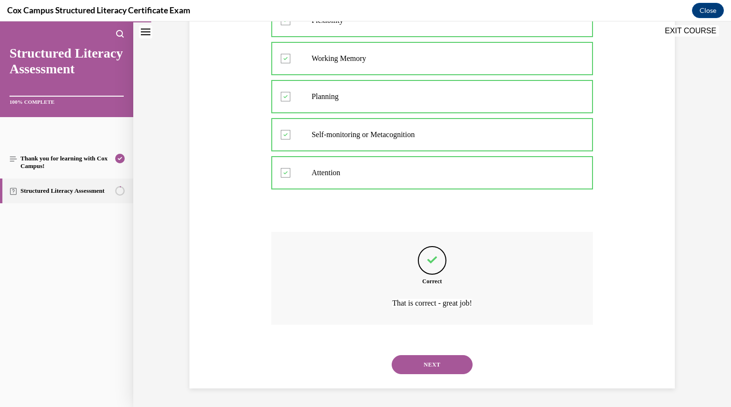
click at [428, 367] on button "NEXT" at bounding box center [432, 364] width 81 height 19
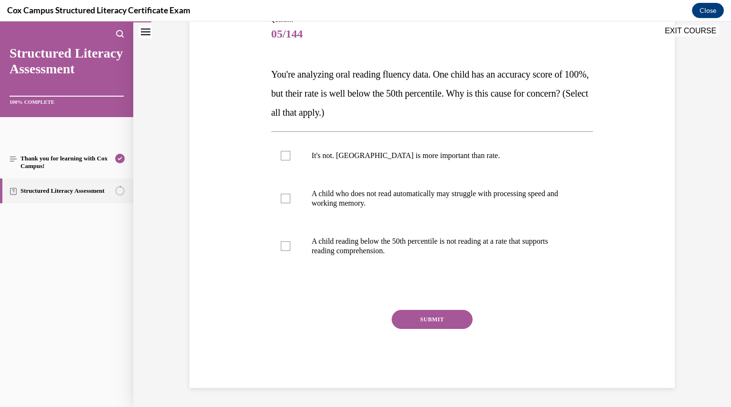
scroll to position [106, 0]
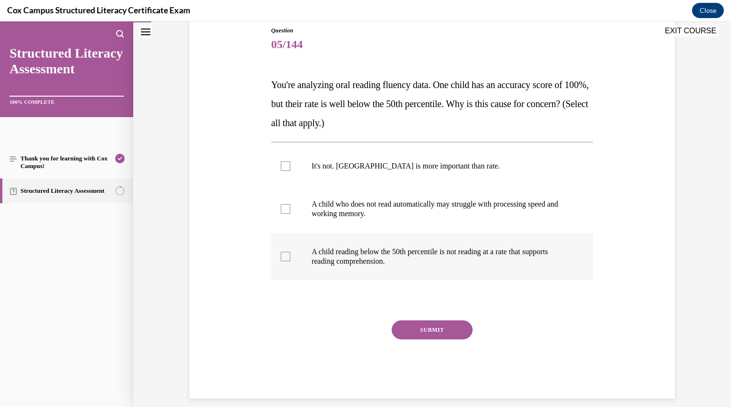
click at [283, 256] on div at bounding box center [286, 257] width 10 height 10
click at [283, 256] on input "A child reading below the 50th percentile is not reading at a rate that support…" at bounding box center [286, 257] width 10 height 10
checkbox input "true"
click at [415, 334] on button "SUBMIT" at bounding box center [432, 329] width 81 height 19
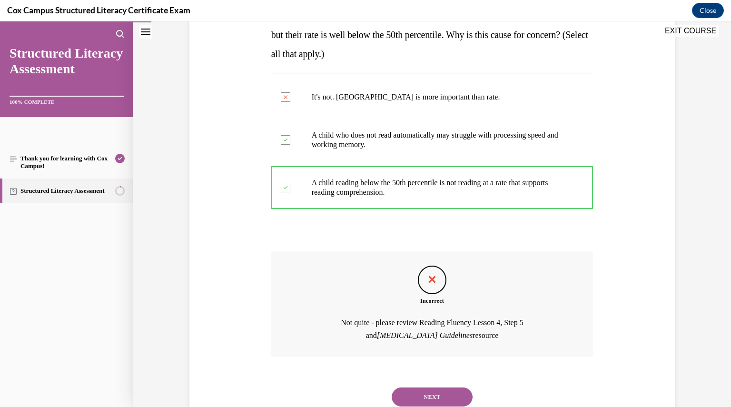
scroll to position [208, 0]
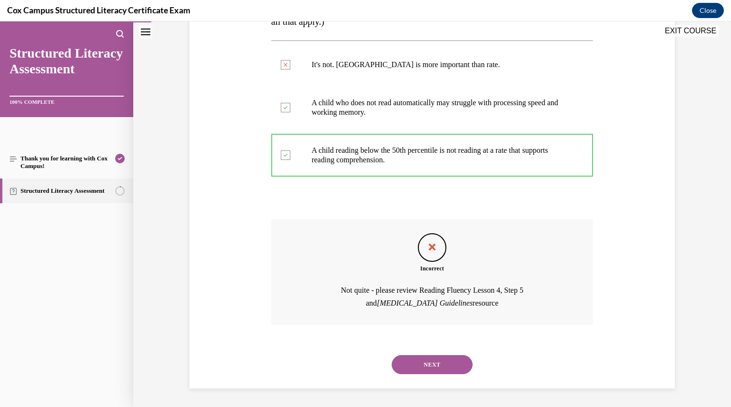
click at [432, 361] on button "NEXT" at bounding box center [432, 364] width 81 height 19
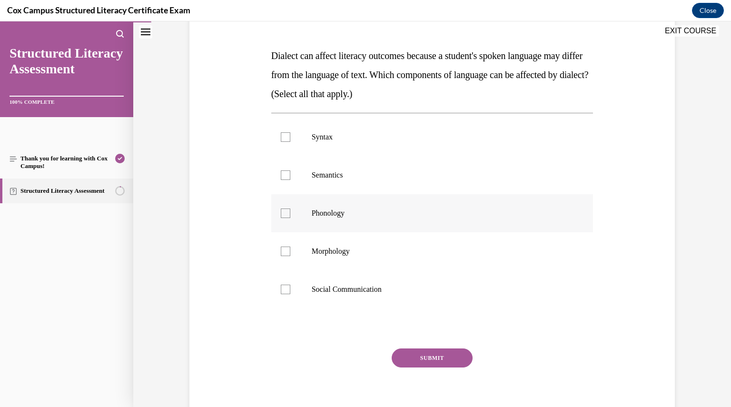
scroll to position [135, 0]
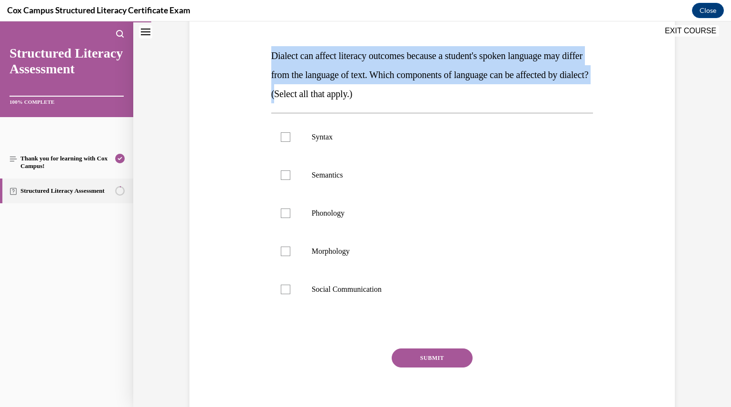
drag, startPoint x: 350, startPoint y: 94, endPoint x: 266, endPoint y: 59, distance: 91.3
click at [269, 59] on div "Question 06/144 Dialect can affect literacy outcomes because a student's spoken…" at bounding box center [432, 205] width 327 height 444
copy span "Dialect can affect literacy outcomes because a student's spoken language may di…"
click at [285, 213] on div at bounding box center [286, 213] width 10 height 10
click at [285, 213] on input "Phonology" at bounding box center [286, 213] width 10 height 10
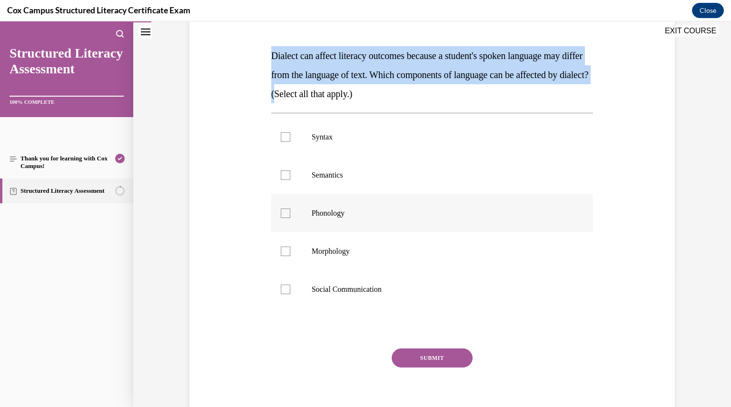
checkbox input "true"
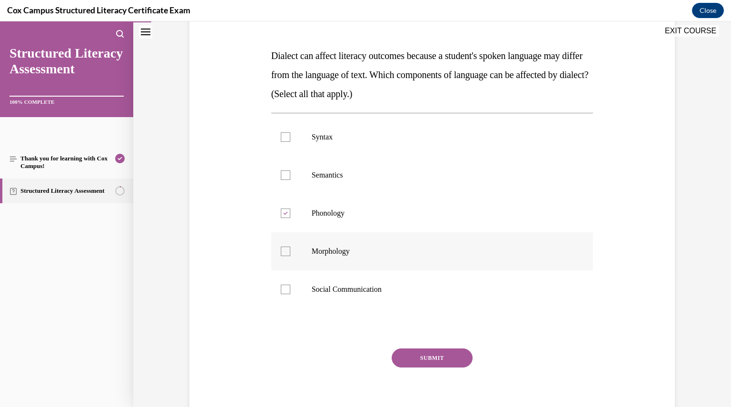
click at [284, 249] on div at bounding box center [286, 252] width 10 height 10
click at [284, 249] on input "Morphology" at bounding box center [286, 252] width 10 height 10
checkbox input "true"
click at [286, 137] on div at bounding box center [286, 137] width 10 height 10
click at [286, 137] on input "Syntax" at bounding box center [286, 137] width 10 height 10
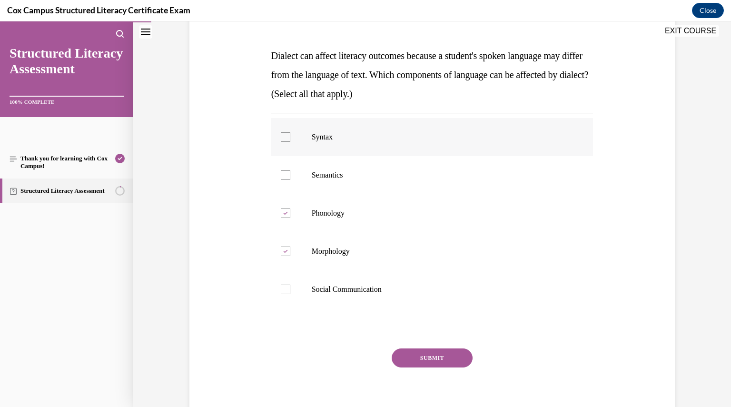
checkbox input "true"
click at [281, 176] on div at bounding box center [286, 175] width 10 height 10
click at [281, 176] on input "Semantics" at bounding box center [286, 175] width 10 height 10
checkbox input "true"
click at [429, 353] on button "SUBMIT" at bounding box center [432, 357] width 81 height 19
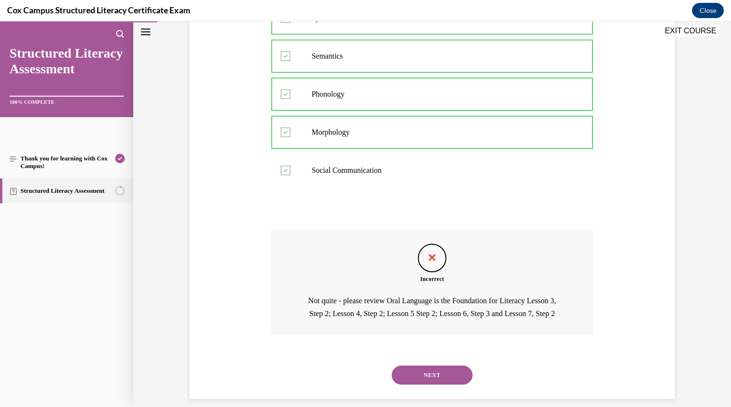
scroll to position [277, 0]
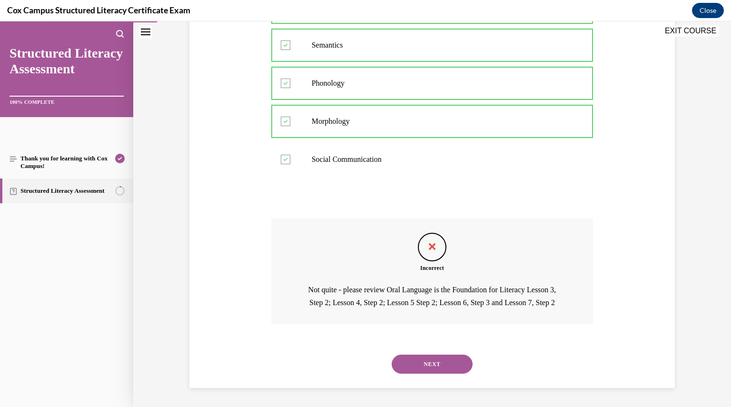
click at [429, 357] on button "NEXT" at bounding box center [432, 364] width 81 height 19
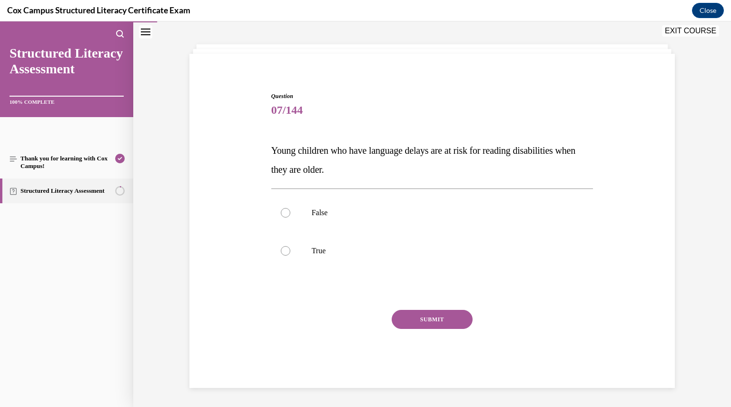
scroll to position [40, 0]
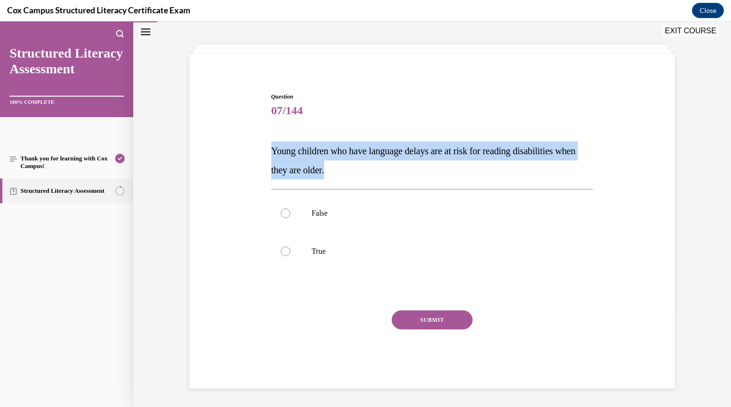
drag, startPoint x: 359, startPoint y: 173, endPoint x: 260, endPoint y: 151, distance: 101.4
click at [260, 151] on div "Question 07/144 Young children who have language delays are at risk for reading…" at bounding box center [432, 226] width 490 height 325
copy span "Young children who have language delays are at risk for reading disabilities wh…"
click at [282, 247] on div at bounding box center [286, 252] width 10 height 10
click at [282, 247] on input "True" at bounding box center [286, 252] width 10 height 10
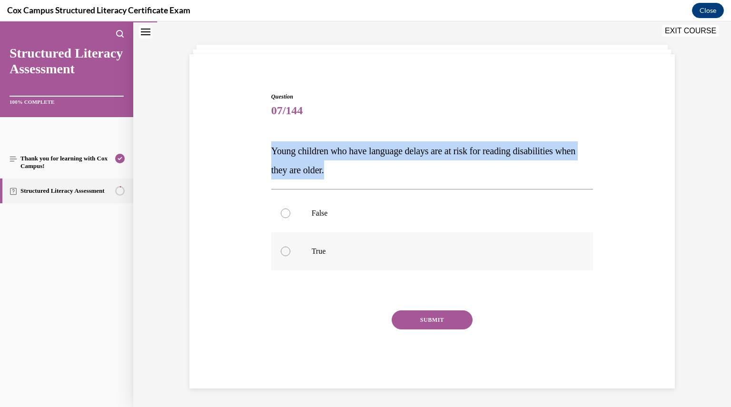
radio input "true"
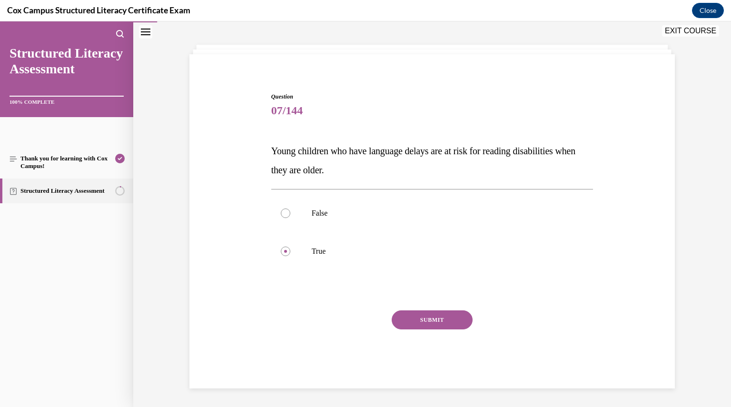
click at [405, 315] on button "SUBMIT" at bounding box center [432, 319] width 81 height 19
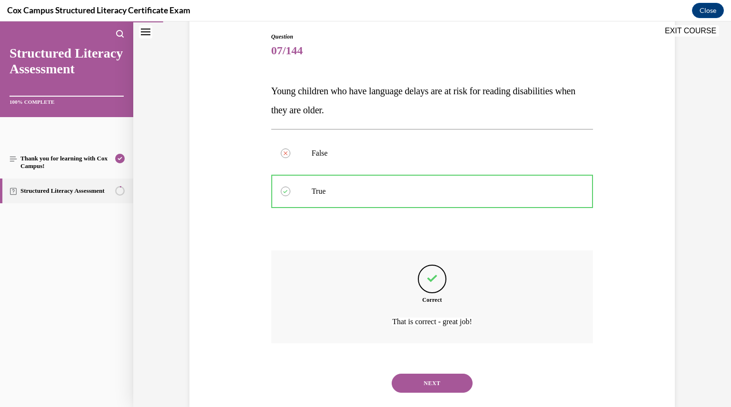
scroll to position [119, 0]
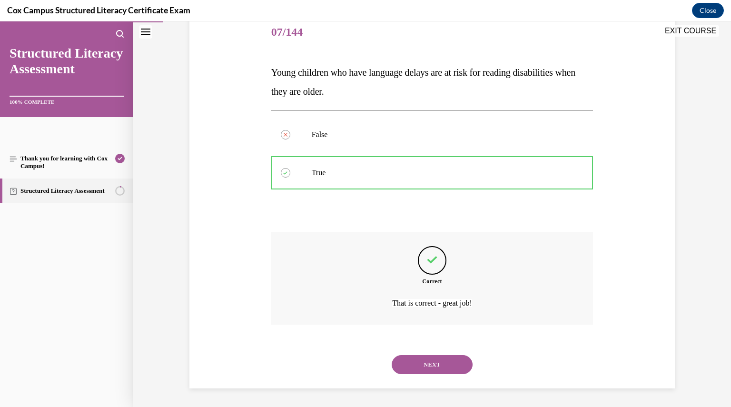
click at [417, 362] on button "NEXT" at bounding box center [432, 364] width 81 height 19
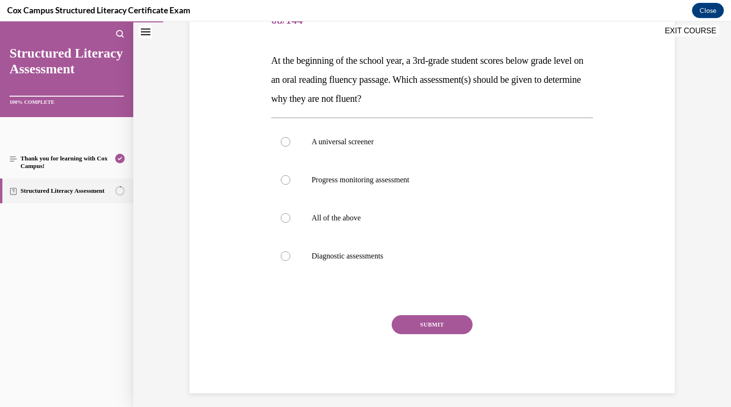
scroll to position [135, 0]
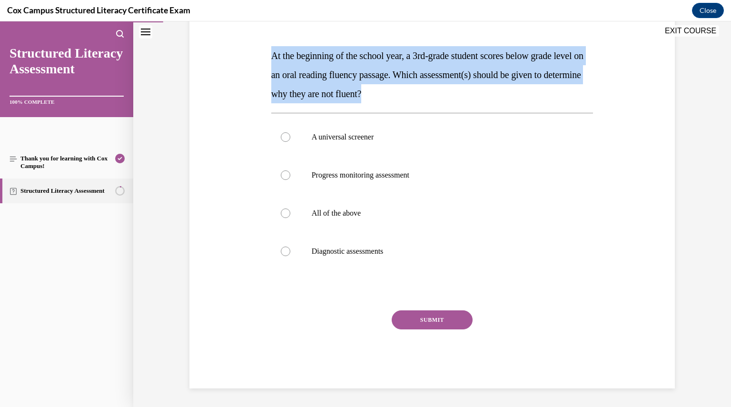
drag, startPoint x: 427, startPoint y: 93, endPoint x: 269, endPoint y: 55, distance: 163.0
click at [271, 55] on p "At the beginning of the school year, a 3rd-grade student scores below grade lev…" at bounding box center [432, 74] width 322 height 57
copy span "At the beginning of the school year, a 3rd-grade student scores below grade lev…"
click at [285, 215] on div at bounding box center [286, 213] width 10 height 10
click at [285, 215] on input "All of the above" at bounding box center [286, 213] width 10 height 10
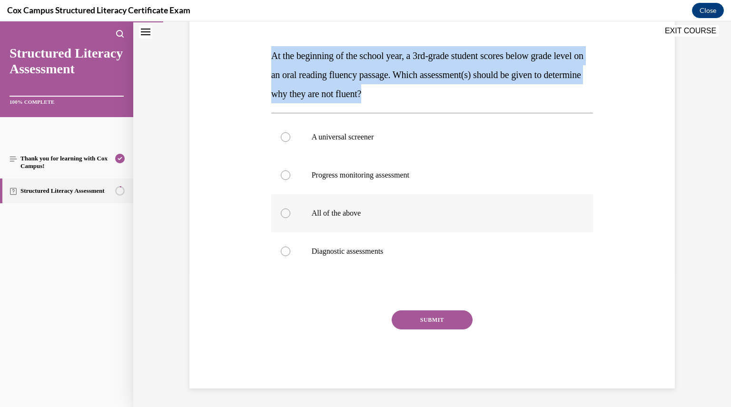
radio input "true"
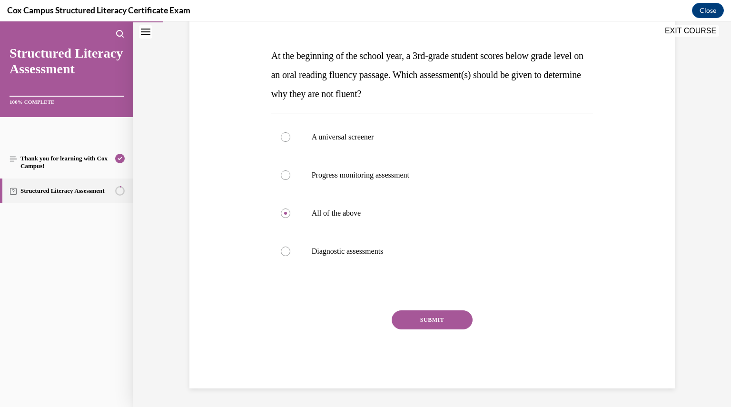
click at [424, 318] on button "SUBMIT" at bounding box center [432, 319] width 81 height 19
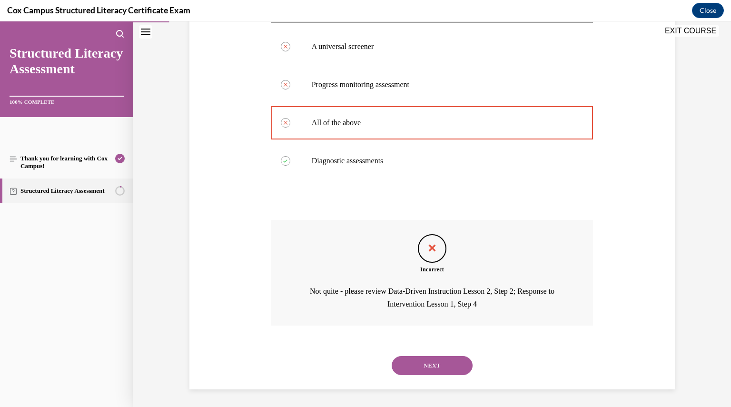
scroll to position [227, 0]
click at [422, 363] on button "NEXT" at bounding box center [432, 364] width 81 height 19
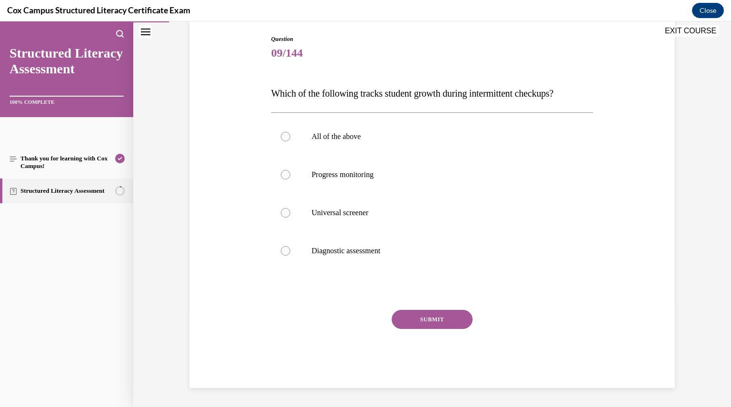
scroll to position [97, 0]
click at [281, 138] on div at bounding box center [286, 137] width 10 height 10
click at [281, 138] on input "All of the above" at bounding box center [286, 137] width 10 height 10
radio input "true"
click at [281, 178] on div at bounding box center [286, 175] width 10 height 10
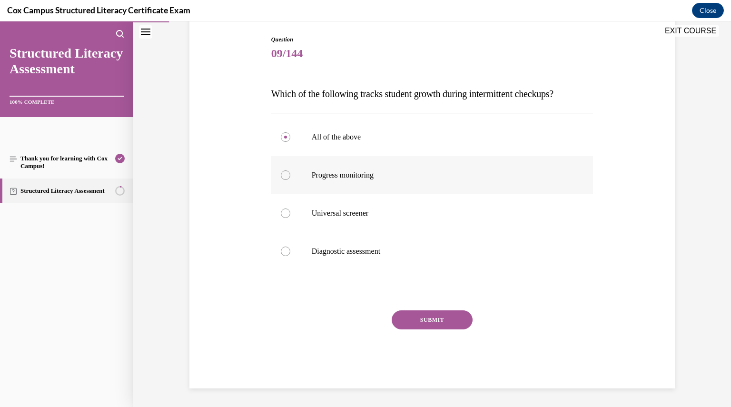
click at [281, 178] on input "Progress monitoring" at bounding box center [286, 175] width 10 height 10
radio input "true"
click at [409, 319] on button "SUBMIT" at bounding box center [432, 319] width 81 height 19
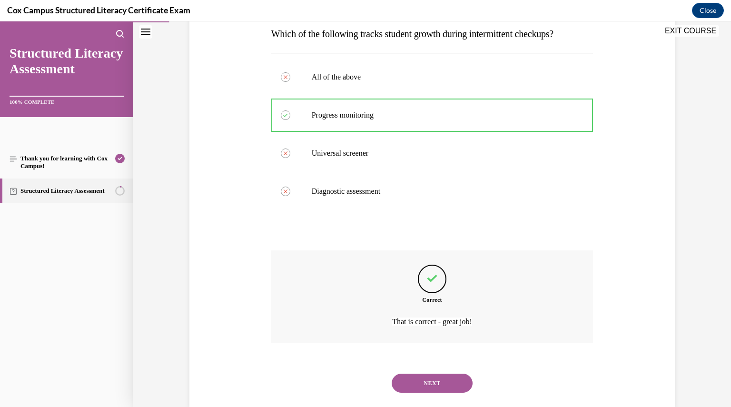
scroll to position [176, 0]
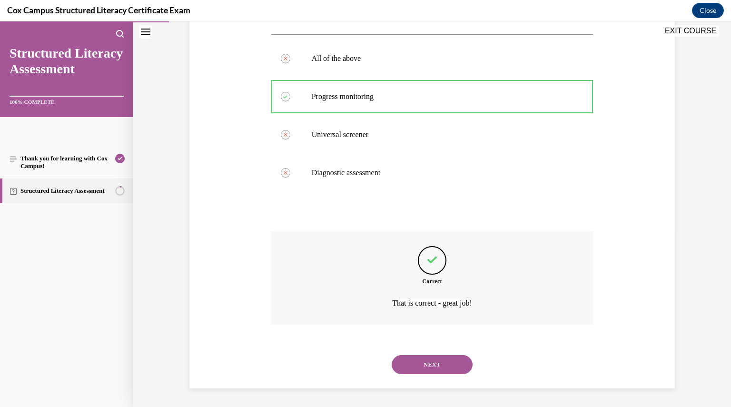
click at [420, 362] on button "NEXT" at bounding box center [432, 364] width 81 height 19
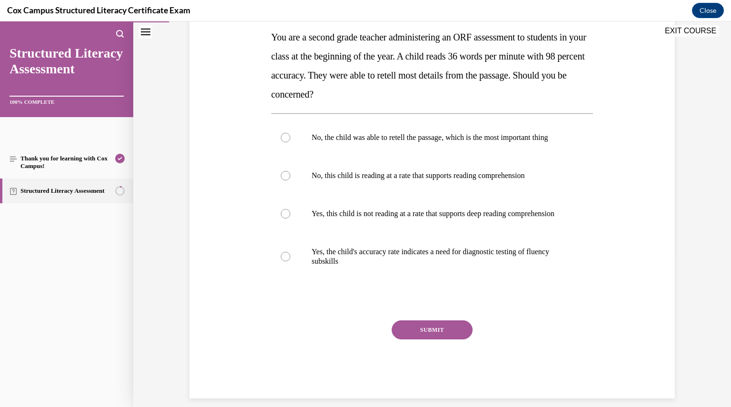
scroll to position [153, 0]
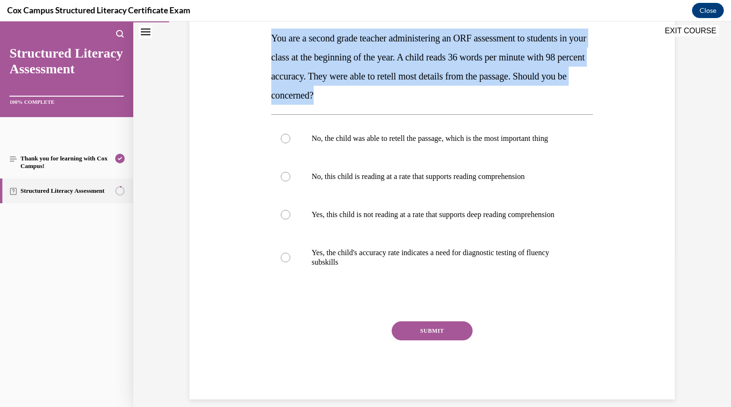
drag, startPoint x: 413, startPoint y: 94, endPoint x: 267, endPoint y: 38, distance: 156.3
click at [271, 38] on p "You are a second grade teacher administering an ORF assessment to students in y…" at bounding box center [432, 67] width 322 height 76
copy span "You are a second grade teacher administering an ORF assessment to students in y…"
click at [281, 181] on div at bounding box center [286, 177] width 10 height 10
click at [281, 181] on input "No, this child is reading at a rate that supports reading comprehension" at bounding box center [286, 177] width 10 height 10
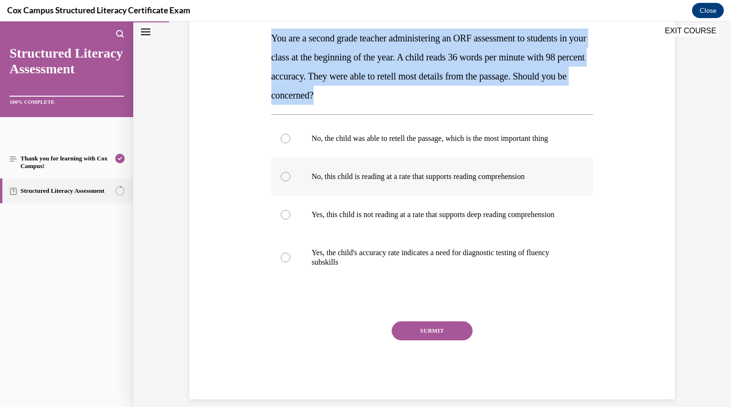
radio input "true"
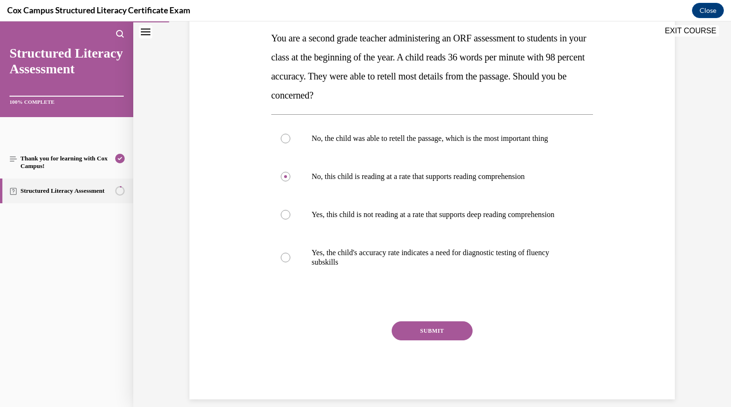
click at [403, 340] on button "SUBMIT" at bounding box center [432, 330] width 81 height 19
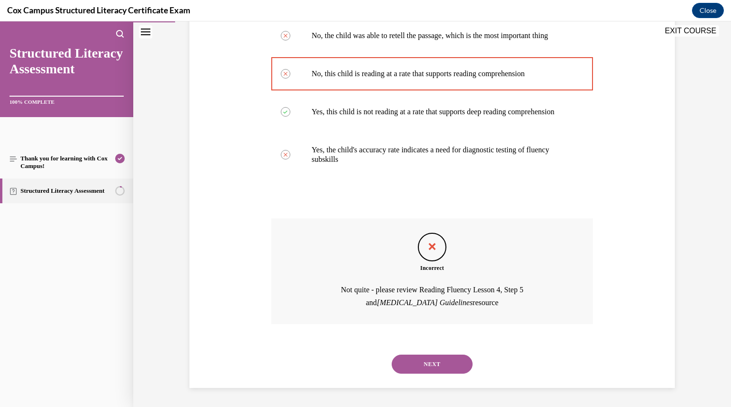
scroll to position [274, 0]
click at [434, 373] on button "NEXT" at bounding box center [432, 364] width 81 height 19
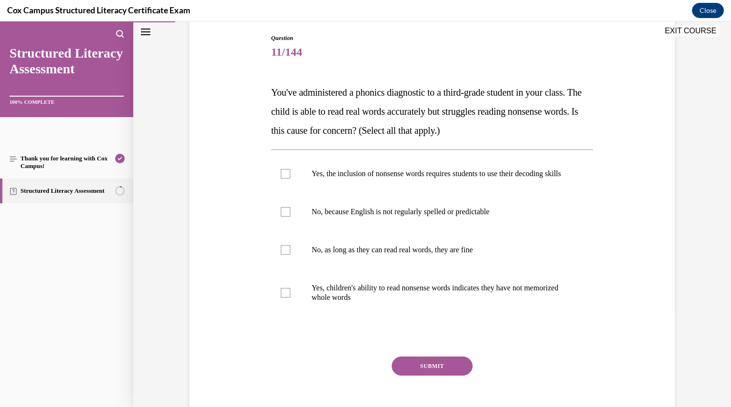
scroll to position [101, 0]
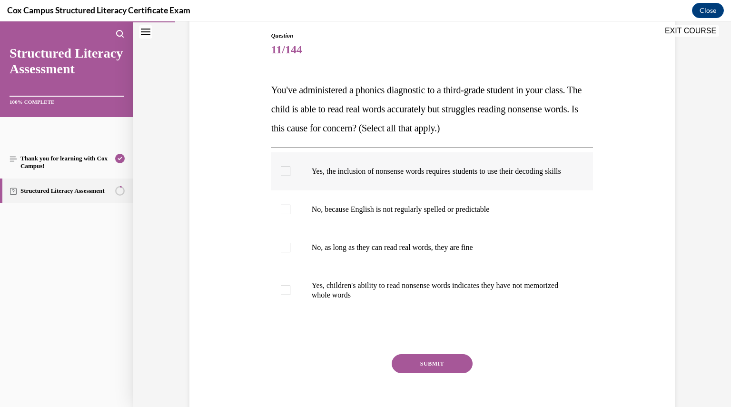
click at [284, 174] on div at bounding box center [286, 172] width 10 height 10
click at [284, 174] on input "Yes, the inclusion of nonsense words requires students to use their decoding sk…" at bounding box center [286, 172] width 10 height 10
checkbox input "true"
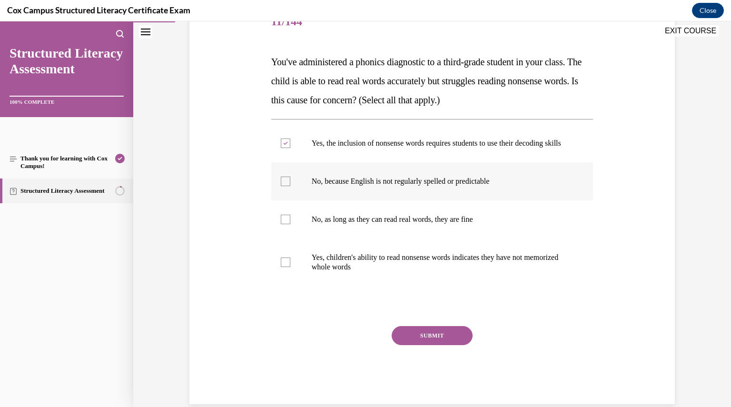
scroll to position [130, 0]
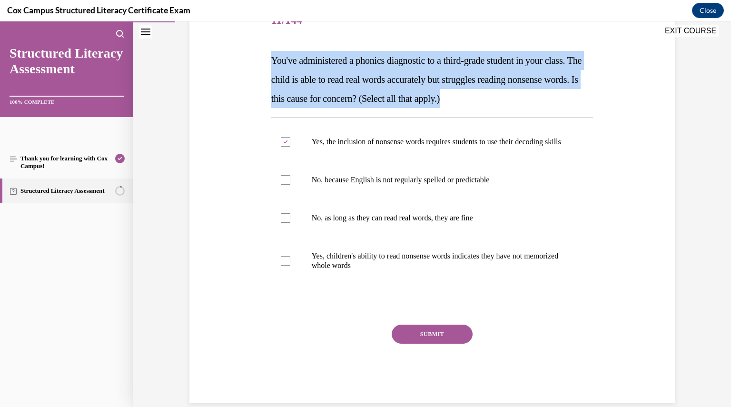
drag, startPoint x: 493, startPoint y: 99, endPoint x: 266, endPoint y: 60, distance: 230.7
click at [269, 60] on div "Question 11/144 You've administered a phonics diagnostic to a third-grade stude…" at bounding box center [432, 195] width 327 height 415
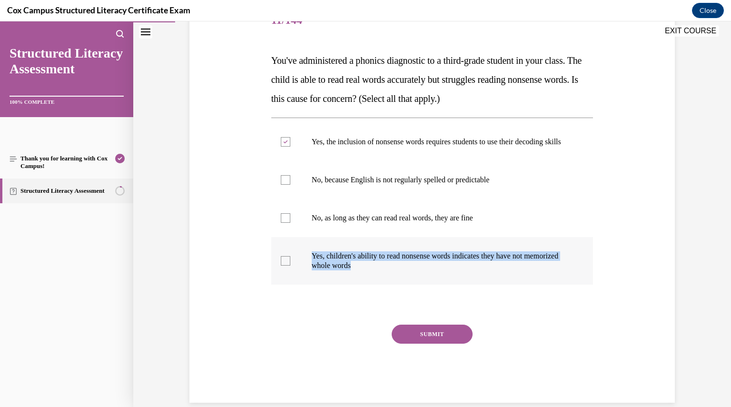
drag, startPoint x: 393, startPoint y: 276, endPoint x: 309, endPoint y: 264, distance: 85.1
click at [312, 264] on p "Yes, children's ability to read nonsense words indicates they have not memorize…" at bounding box center [441, 260] width 258 height 19
click at [429, 344] on button "SUBMIT" at bounding box center [432, 334] width 81 height 19
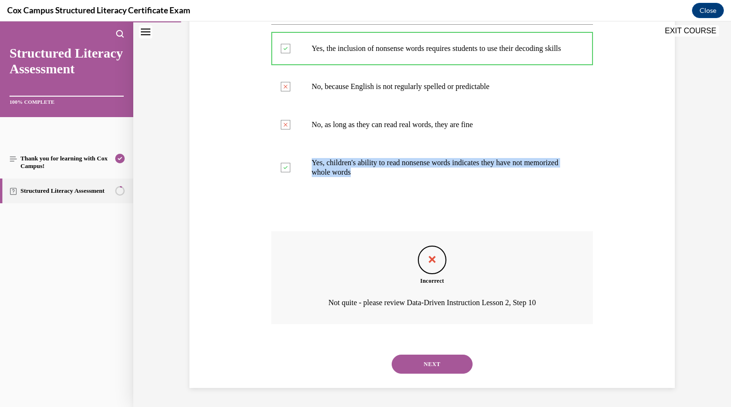
scroll to position [233, 0]
click at [427, 367] on button "NEXT" at bounding box center [432, 364] width 81 height 19
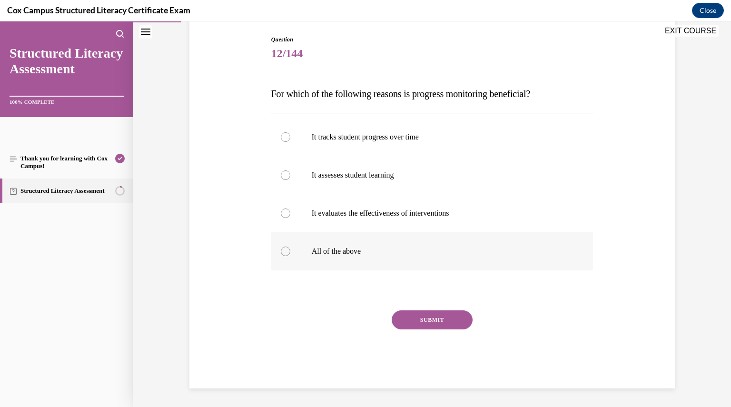
click at [284, 254] on div at bounding box center [286, 252] width 10 height 10
click at [284, 254] on input "All of the above" at bounding box center [286, 252] width 10 height 10
radio input "true"
click at [402, 314] on button "SUBMIT" at bounding box center [432, 319] width 81 height 19
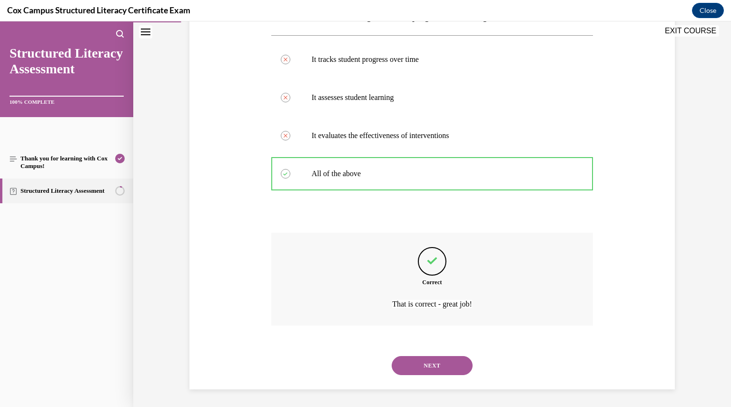
scroll to position [176, 0]
click at [414, 359] on button "NEXT" at bounding box center [432, 364] width 81 height 19
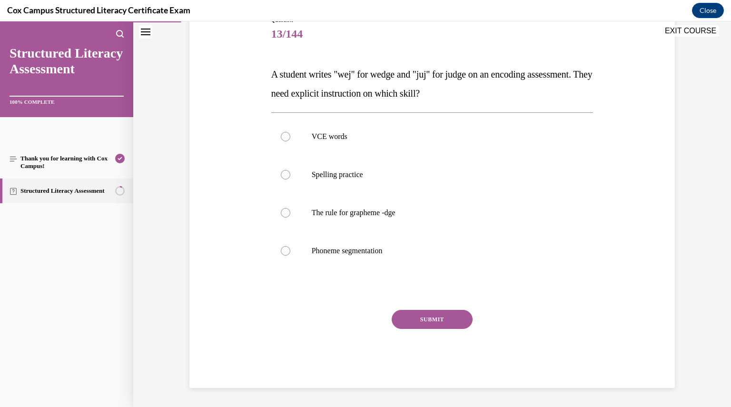
scroll to position [106, 0]
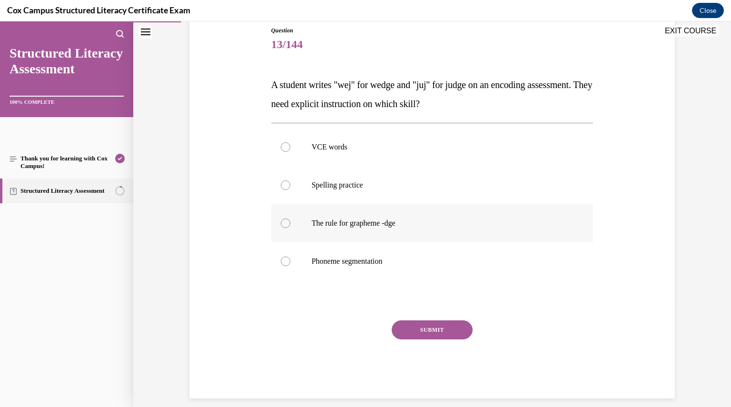
click at [282, 224] on div at bounding box center [286, 223] width 10 height 10
click at [282, 224] on input "The rule for grapheme -dge" at bounding box center [286, 223] width 10 height 10
radio input "true"
click at [413, 328] on button "SUBMIT" at bounding box center [432, 329] width 81 height 19
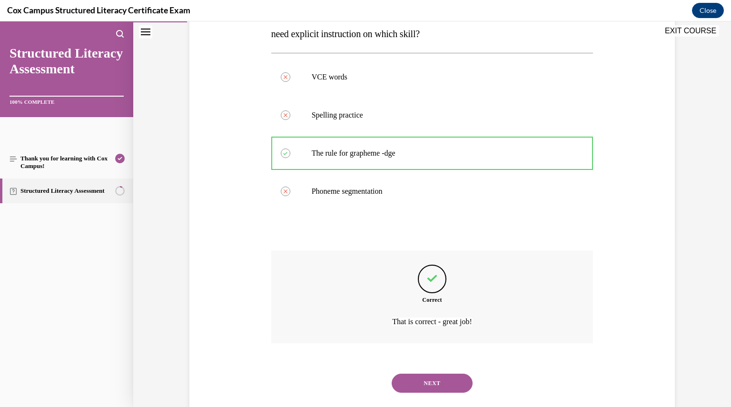
scroll to position [195, 0]
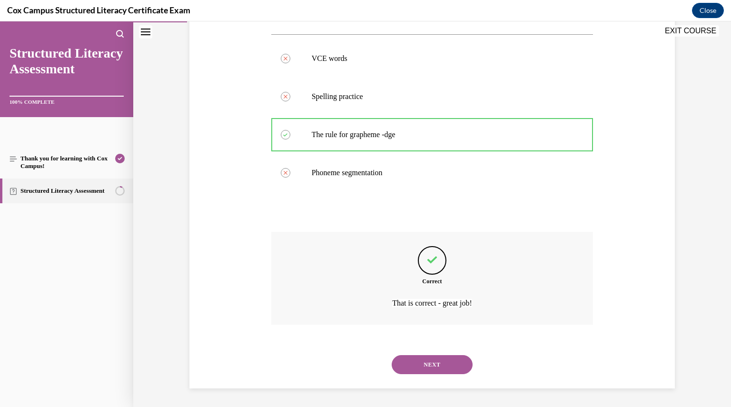
click at [413, 367] on button "NEXT" at bounding box center [432, 364] width 81 height 19
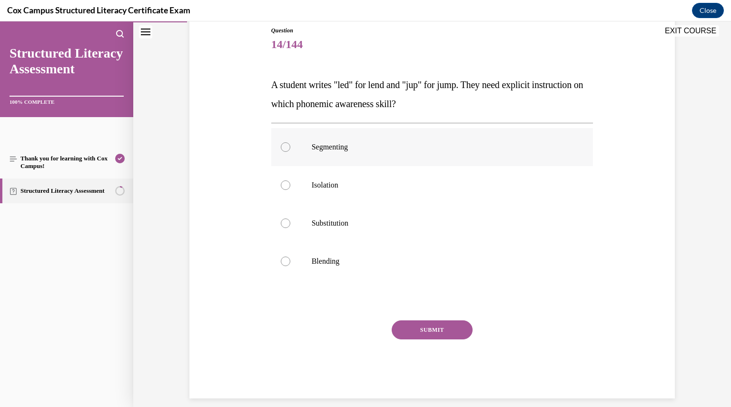
click at [281, 147] on div at bounding box center [286, 147] width 10 height 10
click at [281, 147] on input "Segmenting" at bounding box center [286, 147] width 10 height 10
radio input "true"
click at [425, 332] on button "SUBMIT" at bounding box center [432, 329] width 81 height 19
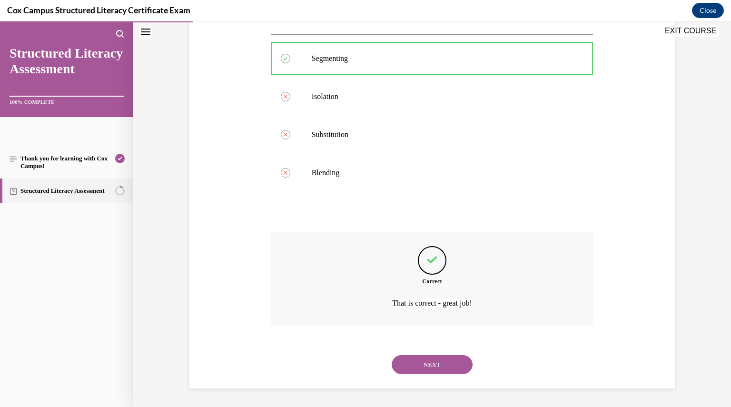
click at [429, 367] on button "NEXT" at bounding box center [432, 364] width 81 height 19
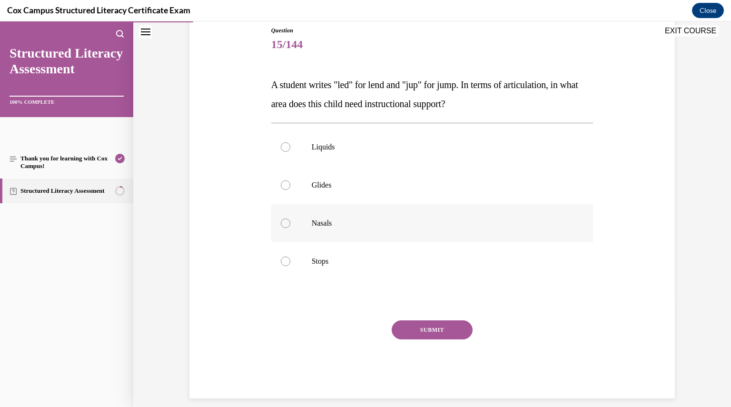
click at [281, 221] on div at bounding box center [286, 223] width 10 height 10
click at [281, 221] on input "Nasals" at bounding box center [286, 223] width 10 height 10
radio input "true"
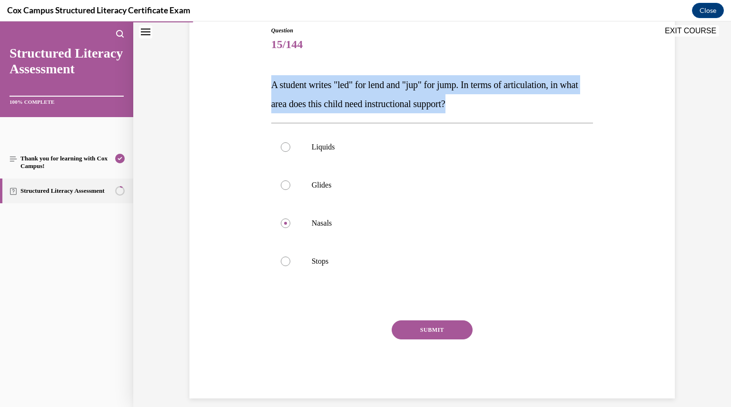
drag, startPoint x: 485, startPoint y: 108, endPoint x: 265, endPoint y: 85, distance: 221.6
click at [269, 85] on div "Question 15/144 A student writes "led" for lend and "jup" for jump. In terms of…" at bounding box center [432, 205] width 327 height 386
click at [414, 326] on button "SUBMIT" at bounding box center [432, 329] width 81 height 19
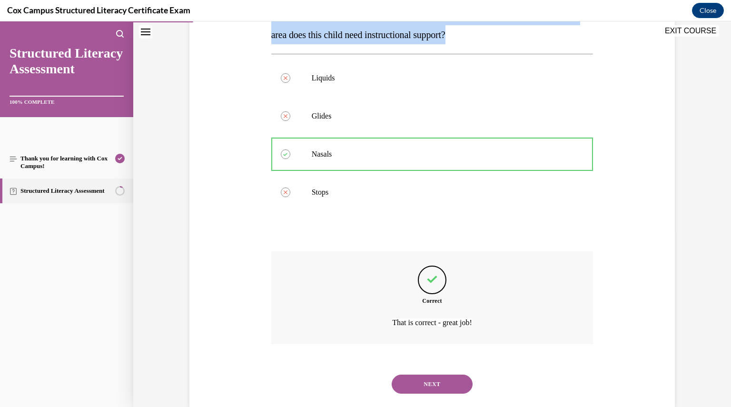
scroll to position [195, 0]
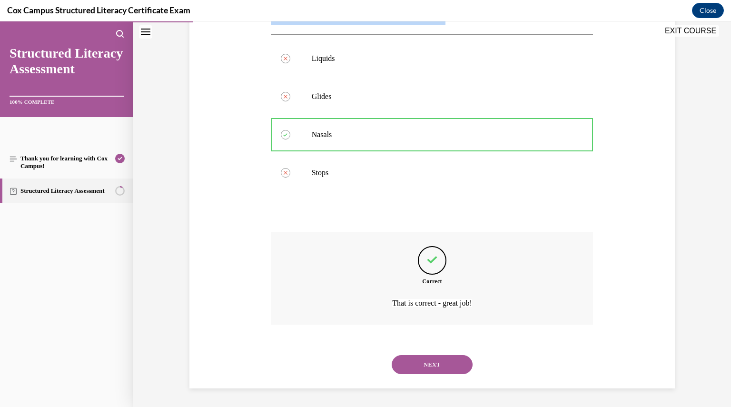
click at [422, 359] on button "NEXT" at bounding box center [432, 364] width 81 height 19
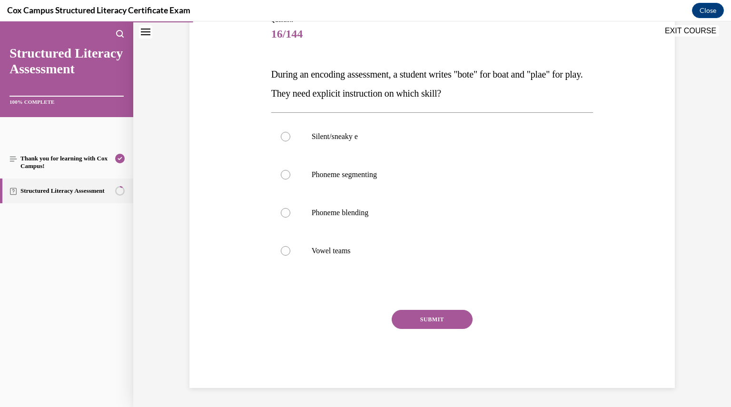
scroll to position [106, 0]
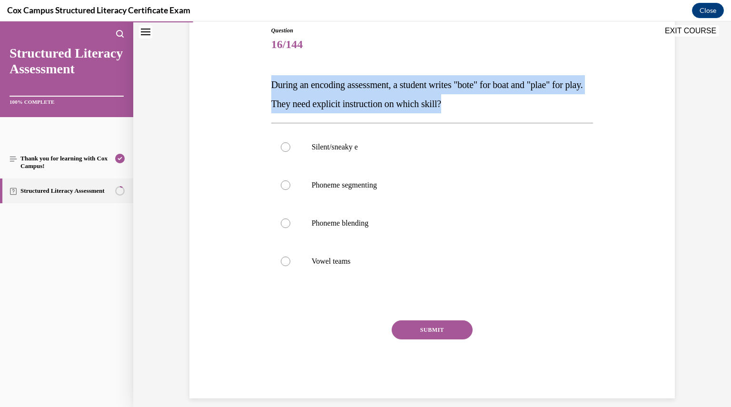
drag, startPoint x: 481, startPoint y: 104, endPoint x: 266, endPoint y: 90, distance: 216.1
click at [269, 90] on div "Question 16/144 During an encoding assessment, a student writes "bote" for boat…" at bounding box center [432, 205] width 327 height 386
click at [286, 262] on div at bounding box center [286, 262] width 10 height 10
click at [286, 262] on input "Vowel teams" at bounding box center [286, 262] width 10 height 10
radio input "true"
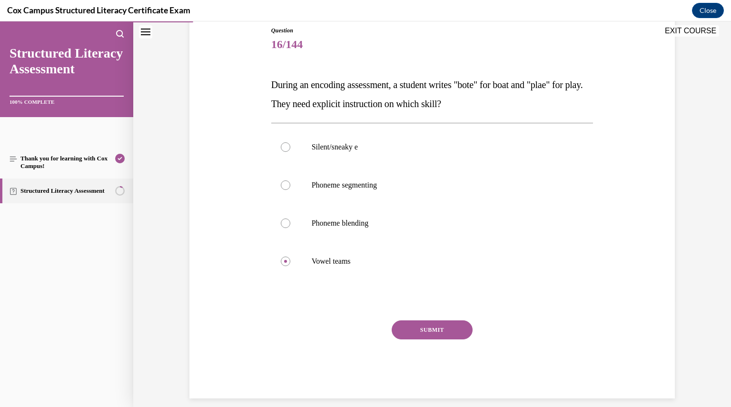
click at [415, 327] on button "SUBMIT" at bounding box center [432, 329] width 81 height 19
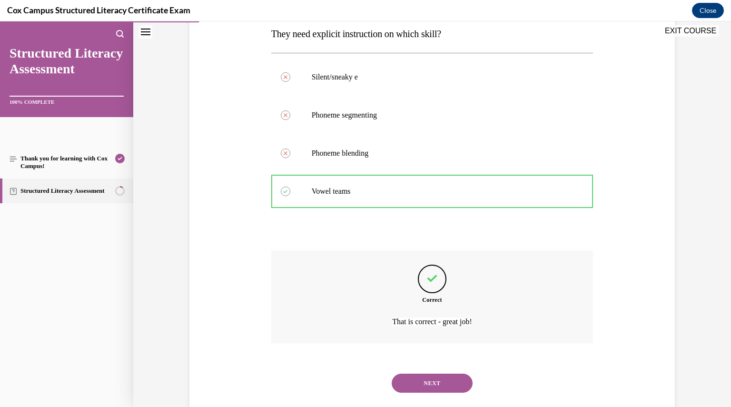
scroll to position [195, 0]
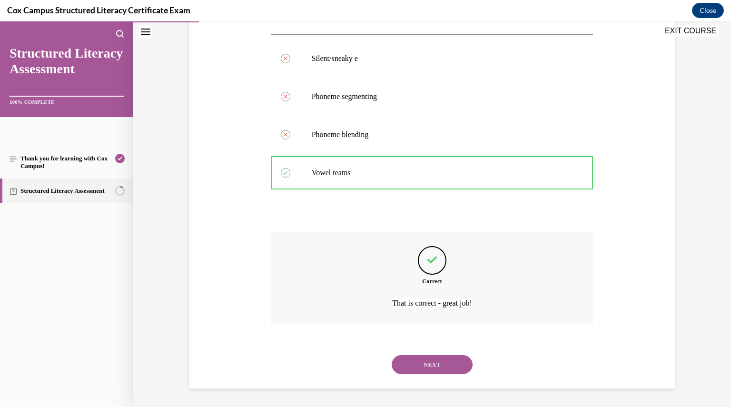
click at [431, 373] on button "NEXT" at bounding box center [432, 364] width 81 height 19
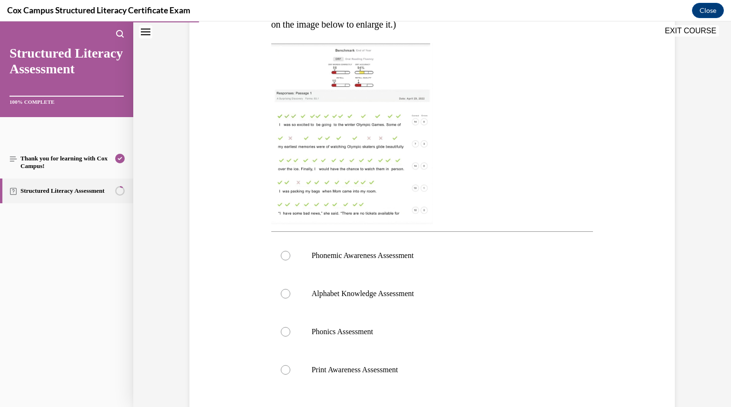
scroll to position [206, 0]
click at [282, 332] on div at bounding box center [286, 331] width 10 height 10
click at [282, 332] on input "Phonics Assessment" at bounding box center [286, 331] width 10 height 10
radio input "true"
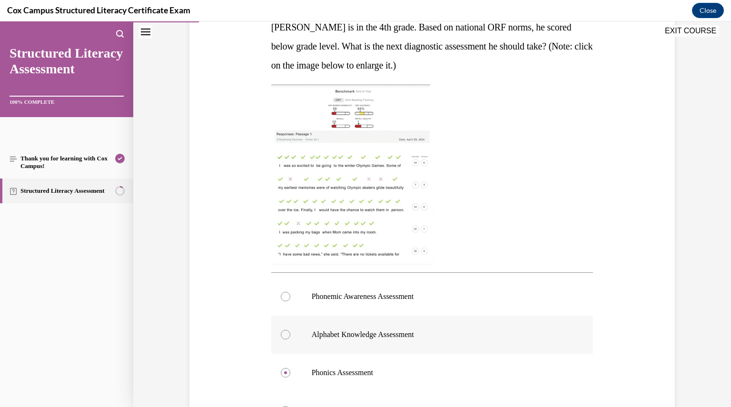
scroll to position [150, 0]
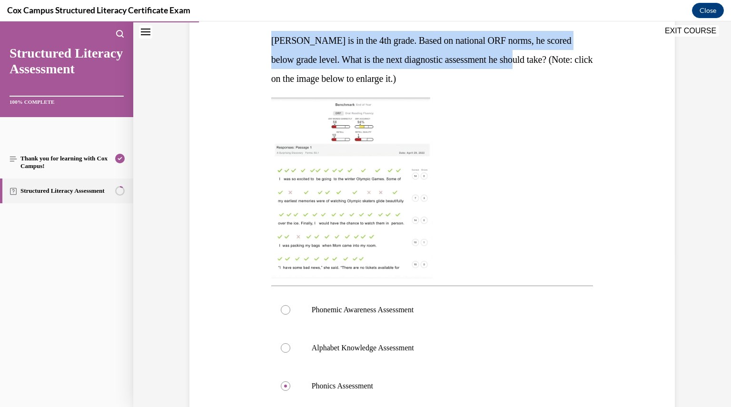
drag, startPoint x: 516, startPoint y: 59, endPoint x: 267, endPoint y: 40, distance: 249.2
click at [271, 40] on span "Sean is in the 4th grade. Based on national ORF norms, he scored below grade le…" at bounding box center [432, 59] width 322 height 49
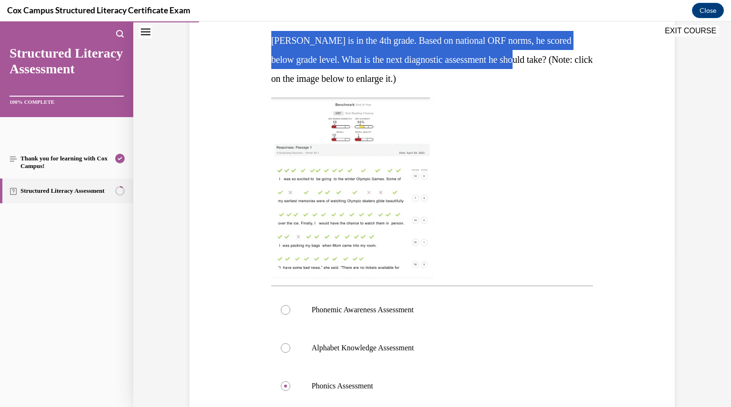
scroll to position [323, 0]
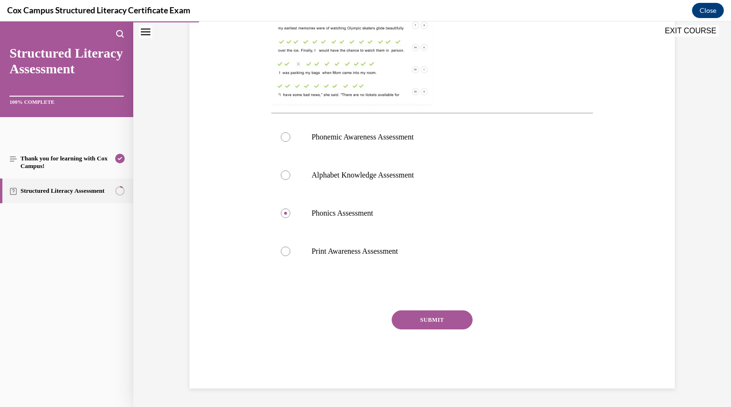
click at [432, 317] on button "SUBMIT" at bounding box center [432, 319] width 81 height 19
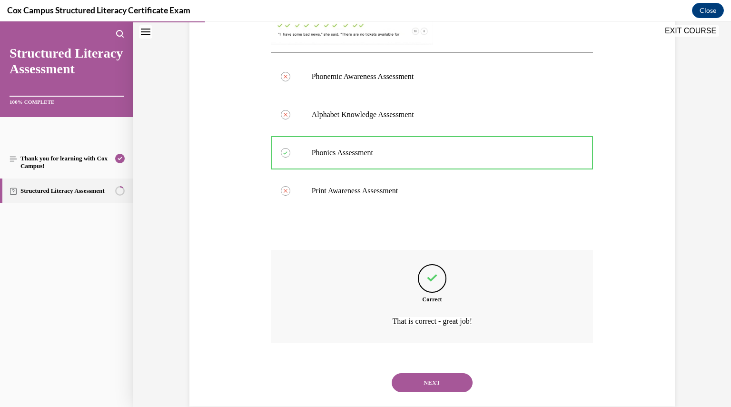
scroll to position [402, 0]
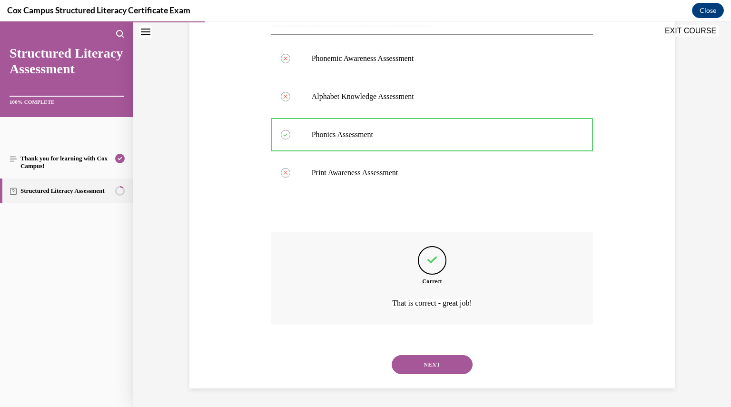
click at [425, 362] on button "NEXT" at bounding box center [432, 364] width 81 height 19
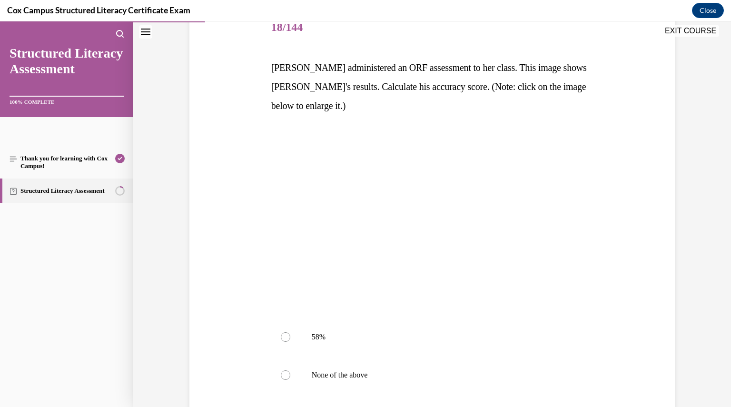
scroll to position [124, 0]
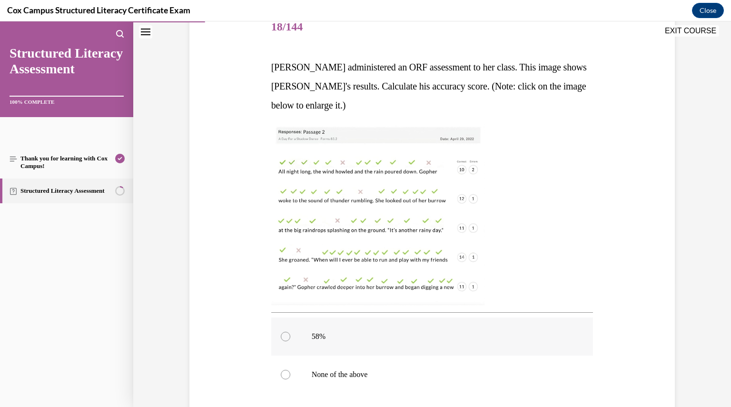
click at [282, 332] on div at bounding box center [286, 337] width 10 height 10
click at [282, 332] on input "58%" at bounding box center [286, 337] width 10 height 10
radio input "true"
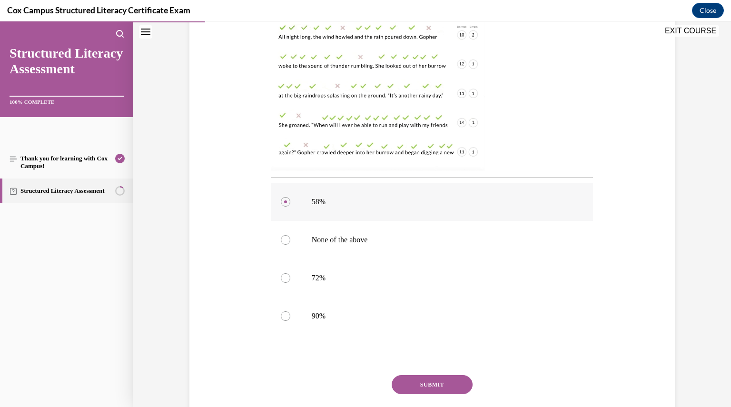
scroll to position [259, 0]
click at [430, 380] on button "SUBMIT" at bounding box center [432, 384] width 81 height 19
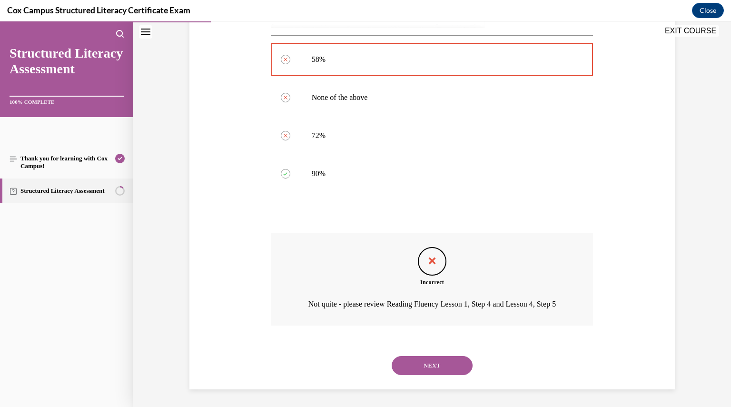
scroll to position [415, 0]
click at [409, 358] on button "NEXT" at bounding box center [432, 364] width 81 height 19
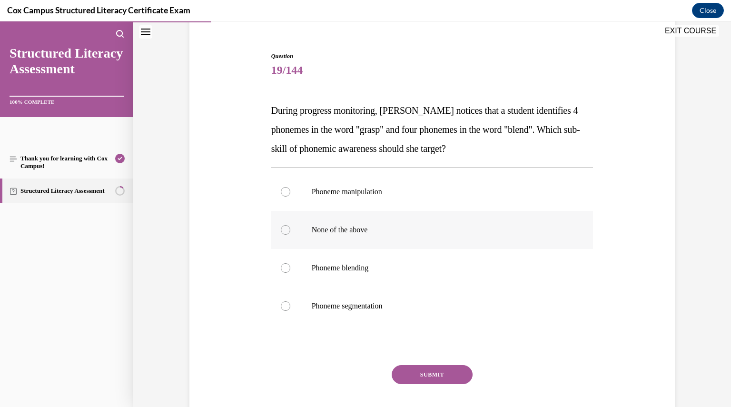
scroll to position [81, 0]
click at [283, 305] on div at bounding box center [286, 306] width 10 height 10
click at [283, 305] on input "Phoneme segmentation" at bounding box center [286, 306] width 10 height 10
radio input "true"
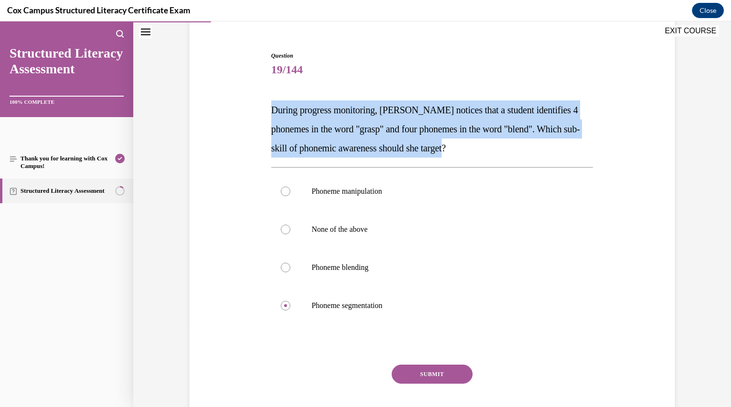
drag, startPoint x: 481, startPoint y: 146, endPoint x: 266, endPoint y: 116, distance: 217.3
click at [269, 116] on div "Question 19/144 During progress monitoring, Mrs. Murillo notices that a student…" at bounding box center [432, 239] width 327 height 405
click at [421, 369] on button "SUBMIT" at bounding box center [432, 374] width 81 height 19
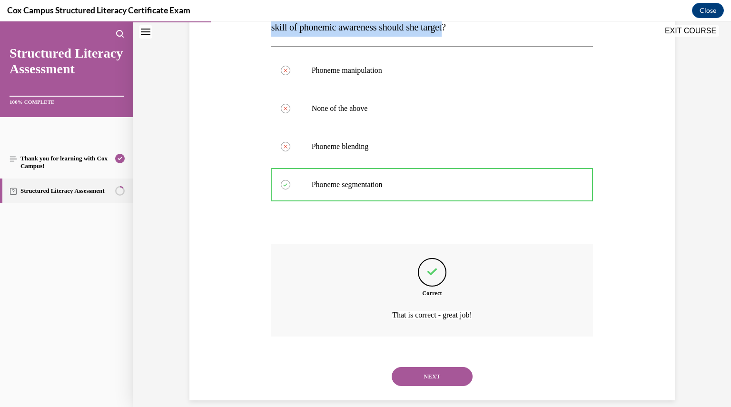
scroll to position [214, 0]
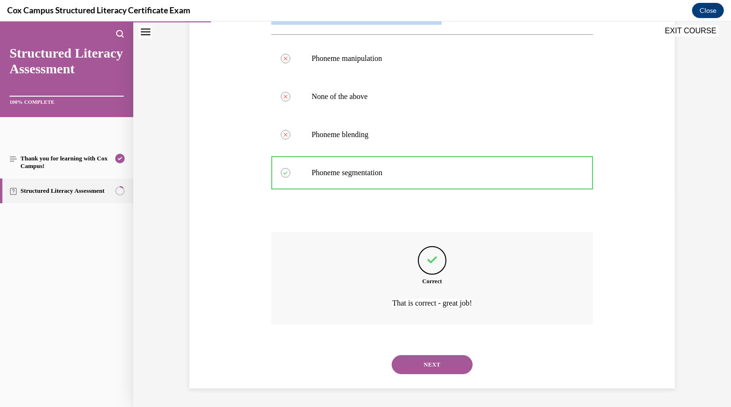
click at [421, 369] on button "NEXT" at bounding box center [432, 364] width 81 height 19
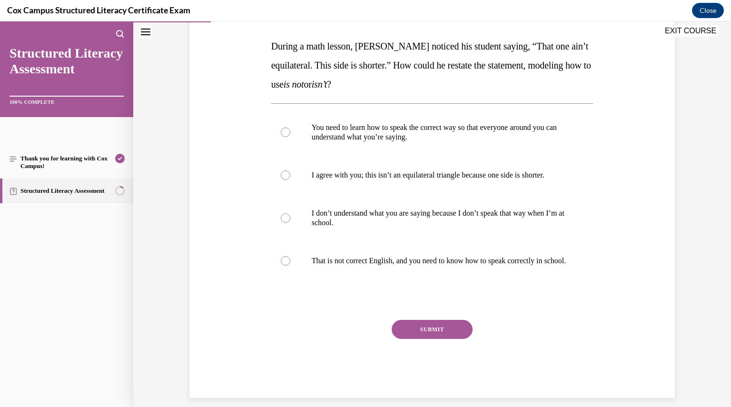
scroll to position [147, 0]
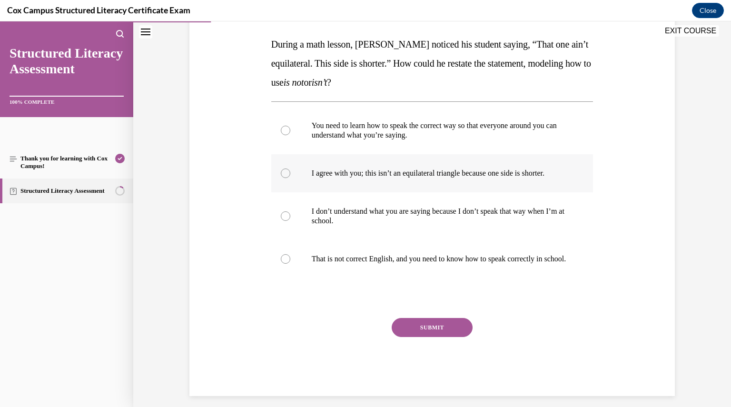
click at [285, 174] on div at bounding box center [286, 173] width 10 height 10
click at [285, 174] on input "I agree with you; this isn’t an equilateral triangle because one side is shorte…" at bounding box center [286, 173] width 10 height 10
radio input "true"
click at [406, 332] on button "SUBMIT" at bounding box center [432, 327] width 81 height 19
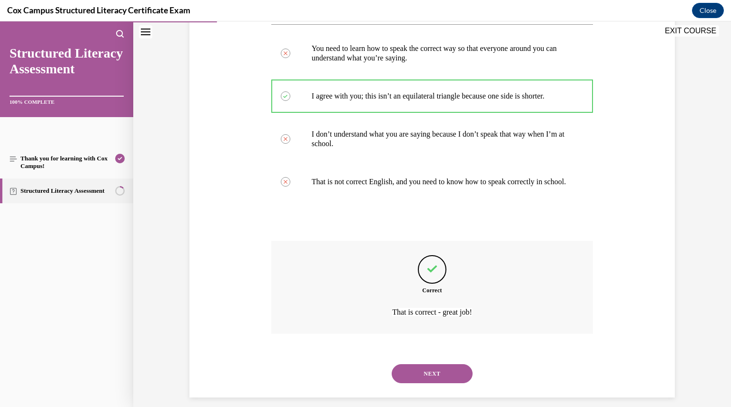
scroll to position [242, 0]
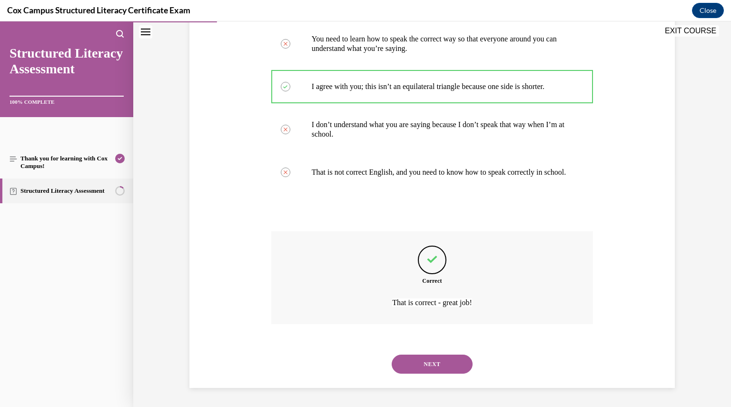
click at [416, 360] on button "NEXT" at bounding box center [432, 364] width 81 height 19
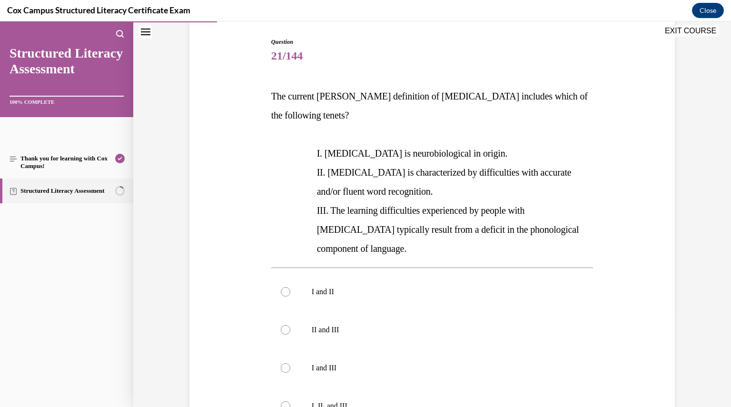
scroll to position [96, 0]
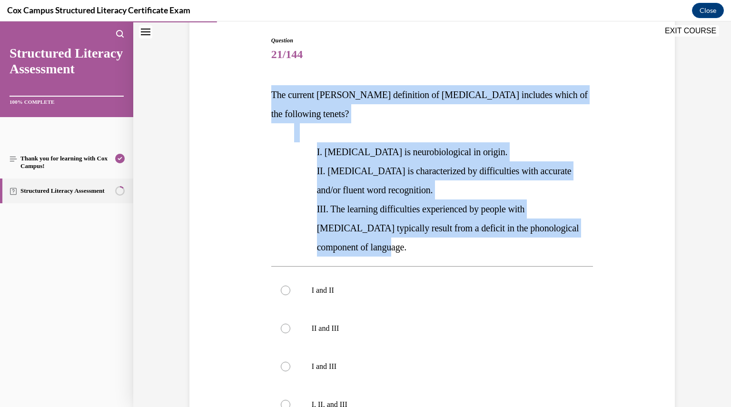
drag, startPoint x: 268, startPoint y: 93, endPoint x: 380, endPoint y: 230, distance: 177.3
click at [380, 230] on div "The current IDA definition of dyslexia includes which of the following tenets? …" at bounding box center [432, 170] width 322 height 171
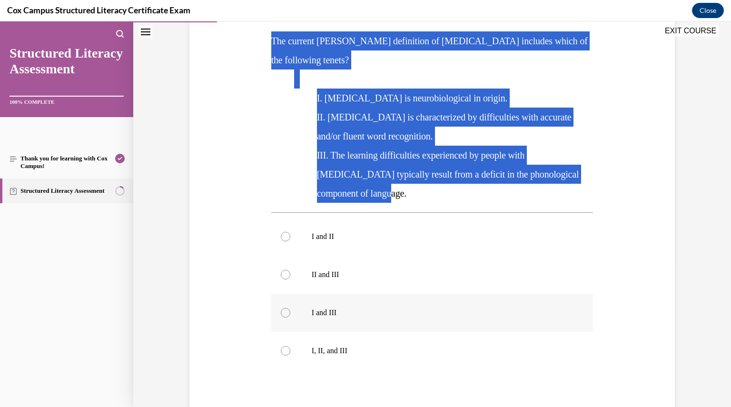
scroll to position [153, 0]
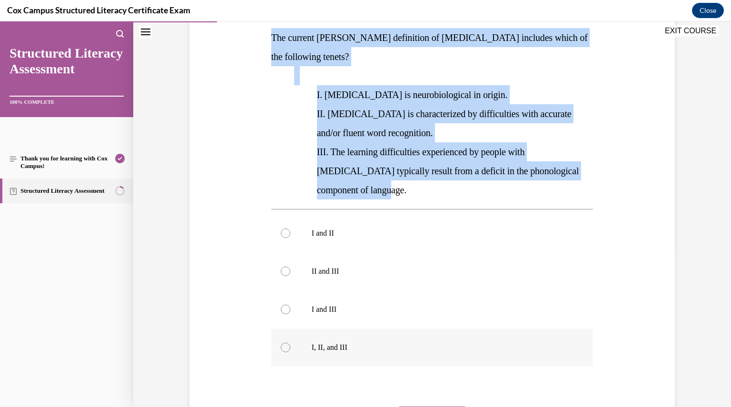
click at [281, 343] on div at bounding box center [286, 348] width 10 height 10
click at [281, 343] on input "I, II, and III" at bounding box center [286, 348] width 10 height 10
radio input "true"
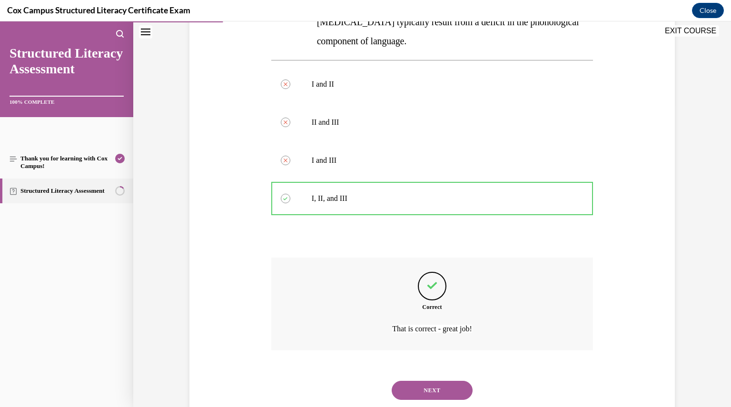
scroll to position [309, 0]
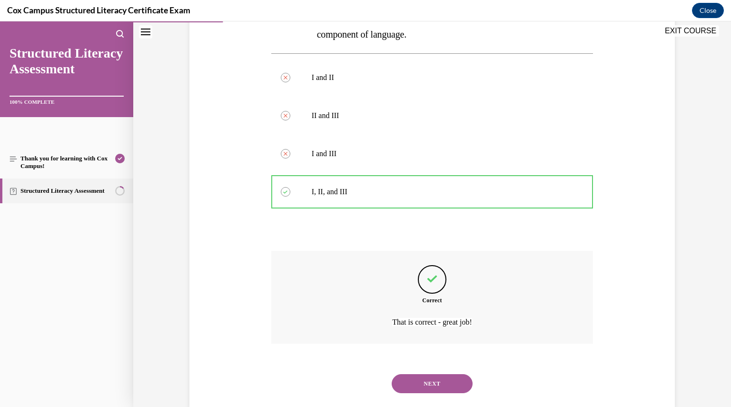
click at [419, 374] on button "NEXT" at bounding box center [432, 383] width 81 height 19
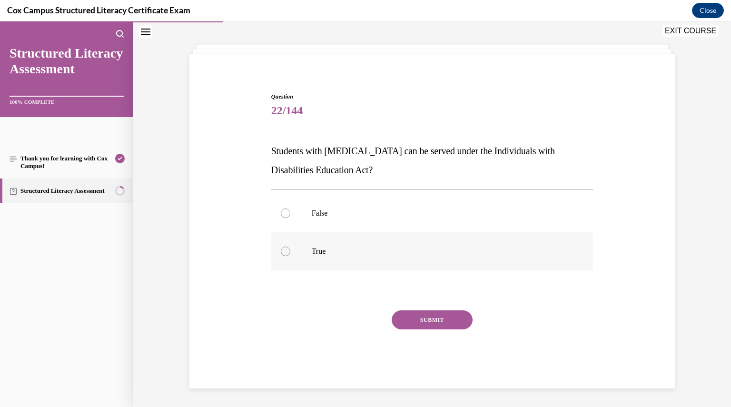
click at [283, 250] on div at bounding box center [286, 252] width 10 height 10
click at [283, 250] on input "True" at bounding box center [286, 252] width 10 height 10
radio input "true"
click at [413, 317] on button "SUBMIT" at bounding box center [432, 319] width 81 height 19
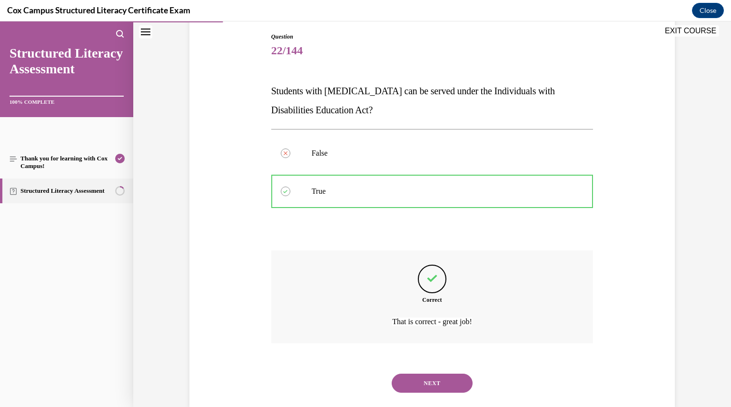
scroll to position [119, 0]
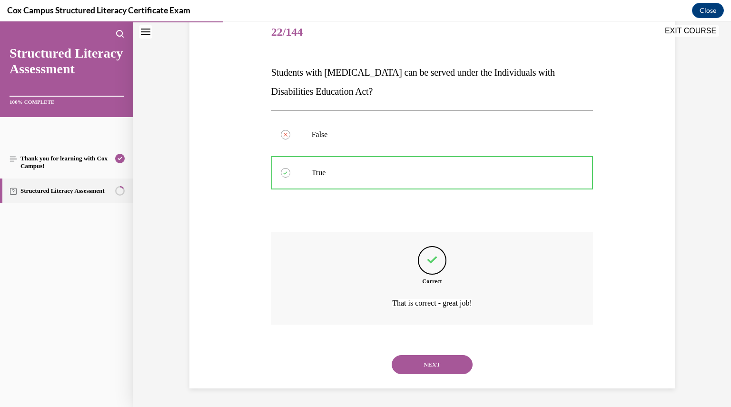
click at [416, 357] on button "NEXT" at bounding box center [432, 364] width 81 height 19
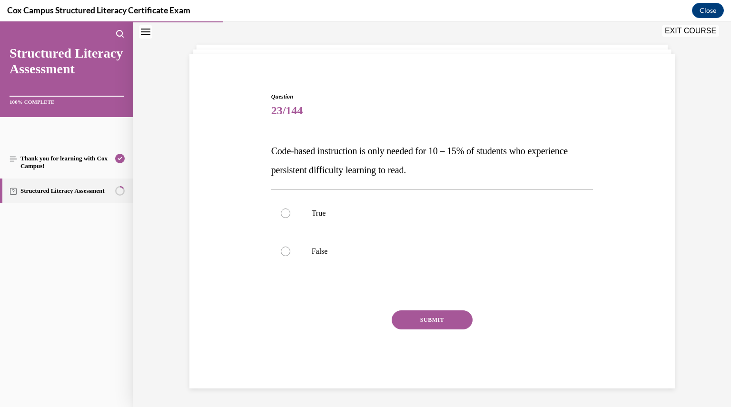
drag, startPoint x: 472, startPoint y: 170, endPoint x: 267, endPoint y: 150, distance: 205.2
click at [271, 150] on p "Code-based instruction is only needed for 10 – 15% of students who experience p…" at bounding box center [432, 160] width 322 height 38
click at [284, 252] on div at bounding box center [286, 252] width 10 height 10
click at [284, 252] on input "False" at bounding box center [286, 252] width 10 height 10
radio input "true"
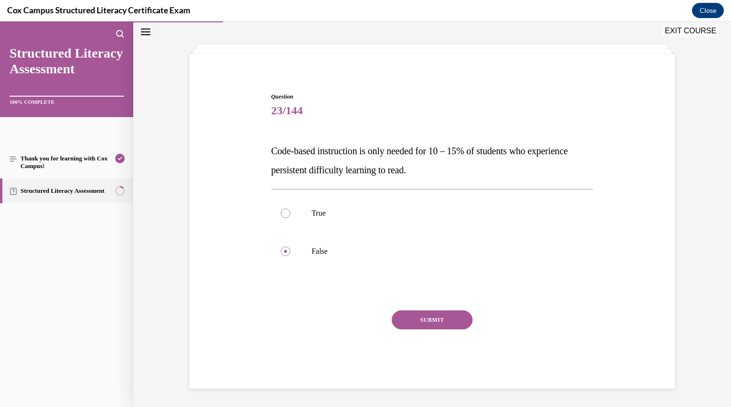
click at [433, 324] on button "SUBMIT" at bounding box center [432, 319] width 81 height 19
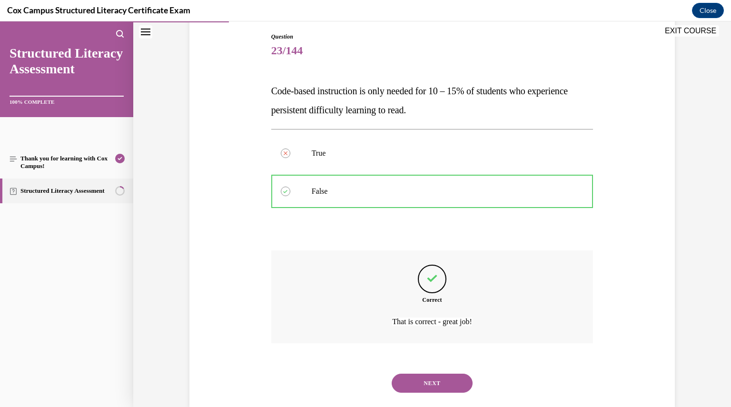
scroll to position [119, 0]
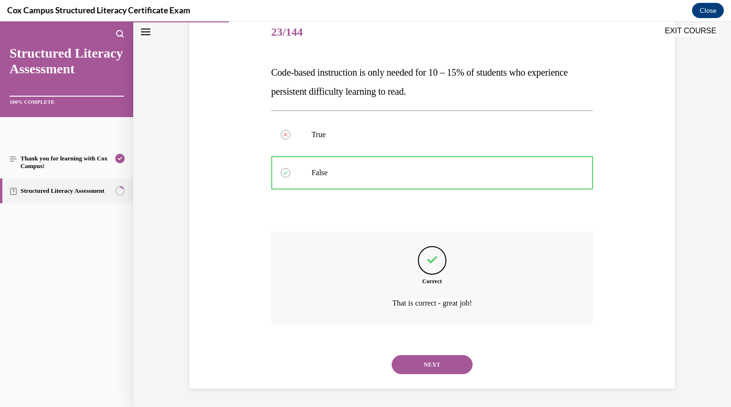
click at [425, 366] on button "NEXT" at bounding box center [432, 364] width 81 height 19
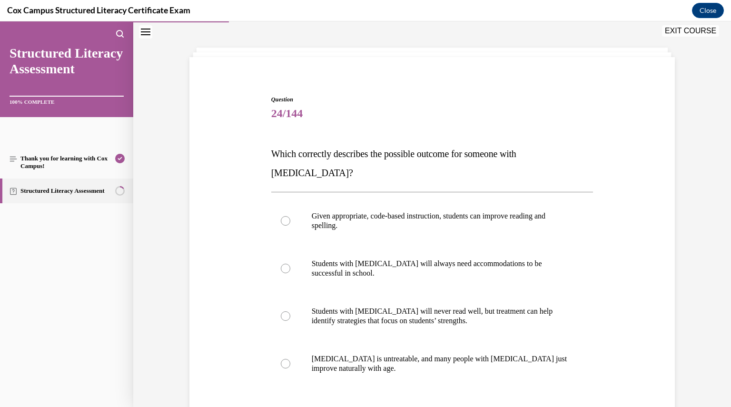
scroll to position [48, 0]
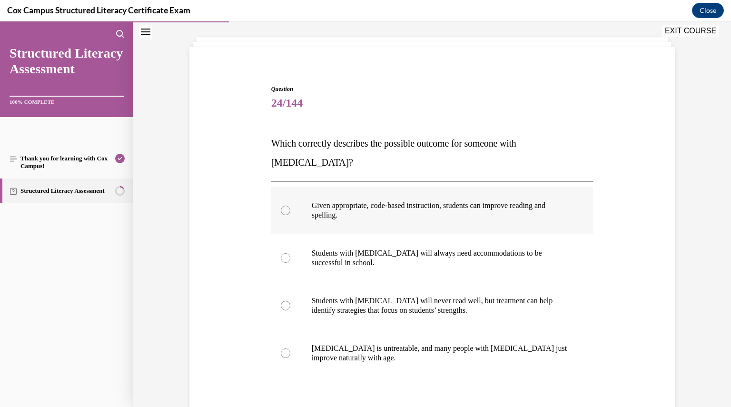
click at [281, 206] on div at bounding box center [286, 211] width 10 height 10
click at [281, 206] on input "Given appropriate, code-based instruction, students can improve reading and spe…" at bounding box center [286, 211] width 10 height 10
radio input "true"
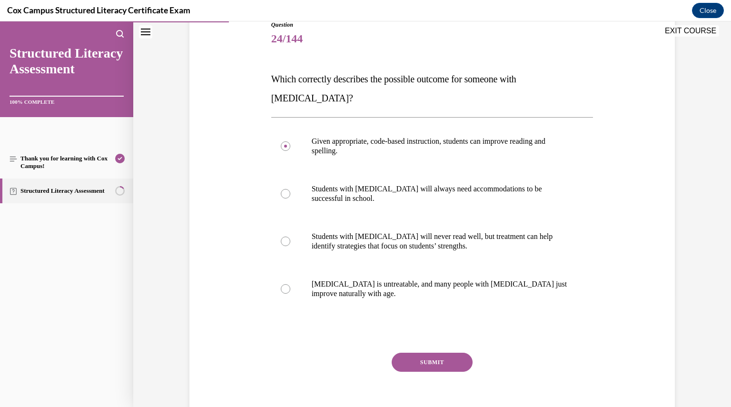
click at [422, 353] on button "SUBMIT" at bounding box center [432, 362] width 81 height 19
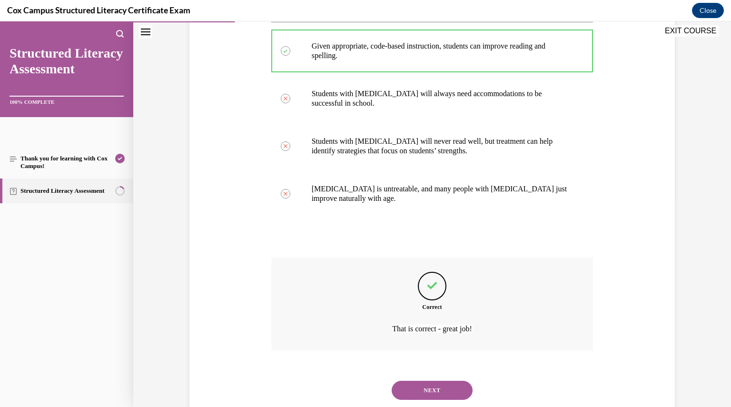
scroll to position [214, 0]
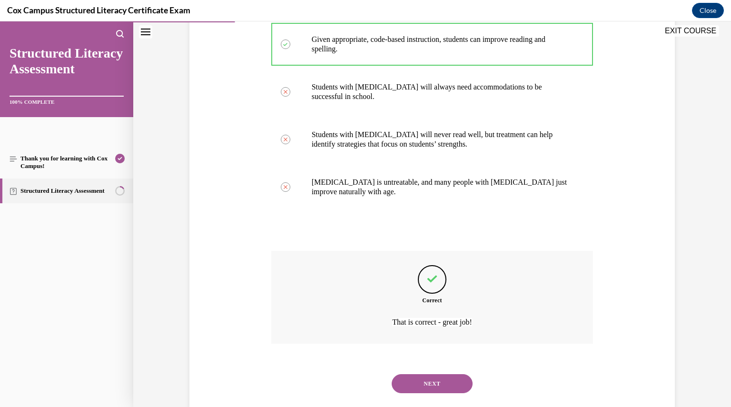
click at [423, 374] on button "NEXT" at bounding box center [432, 383] width 81 height 19
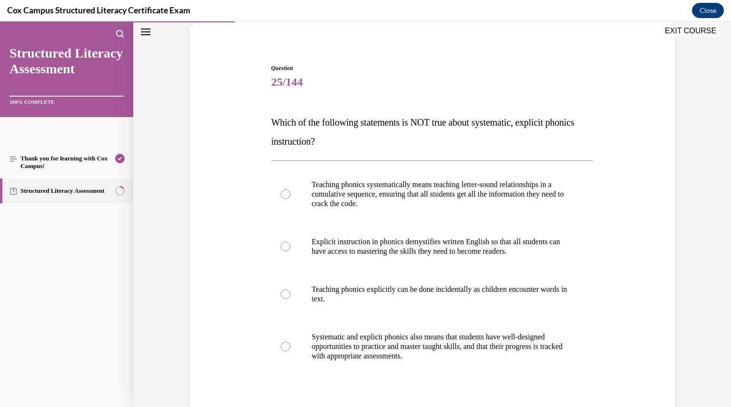
scroll to position [70, 0]
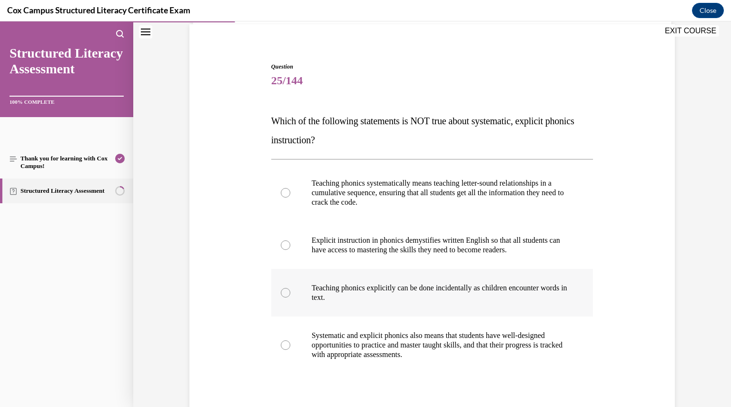
click at [284, 294] on div at bounding box center [286, 293] width 10 height 10
click at [284, 294] on input "Teaching phonics explicitly can be done incidentally as children encounter word…" at bounding box center [286, 293] width 10 height 10
radio input "true"
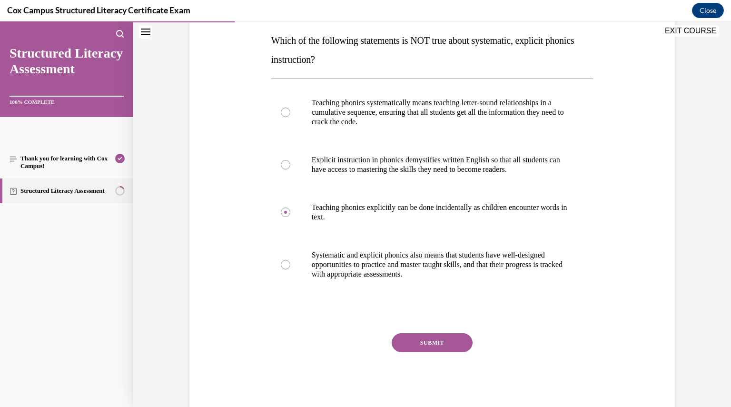
click at [422, 341] on button "SUBMIT" at bounding box center [432, 342] width 81 height 19
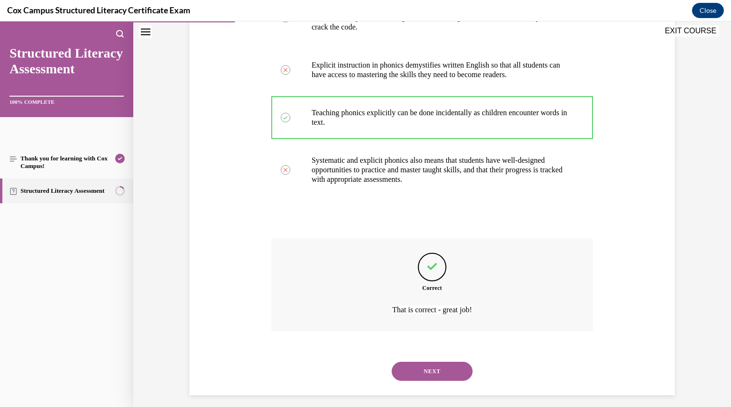
scroll to position [252, 0]
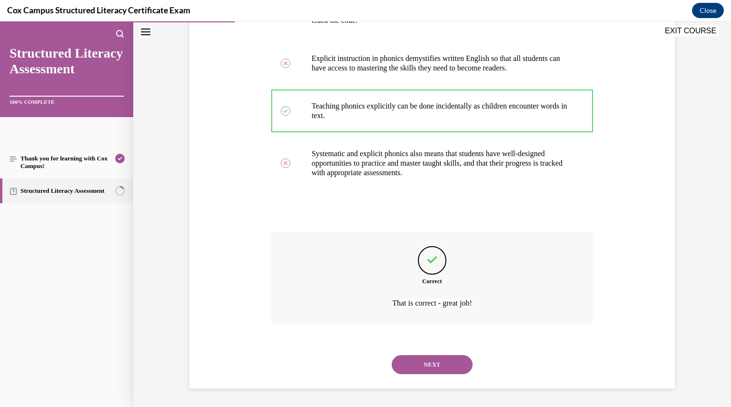
click at [423, 358] on button "NEXT" at bounding box center [432, 364] width 81 height 19
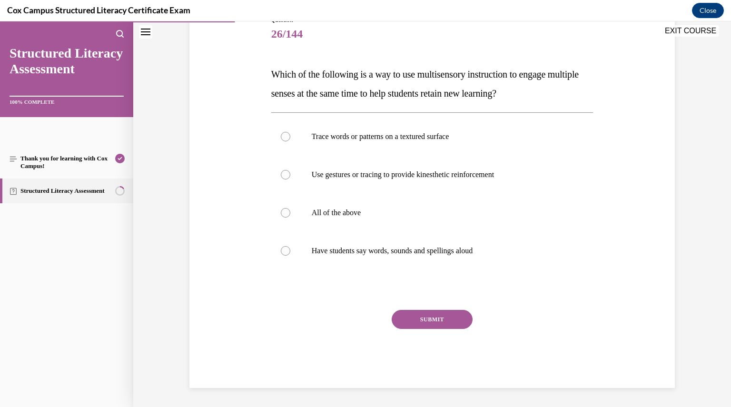
scroll to position [106, 0]
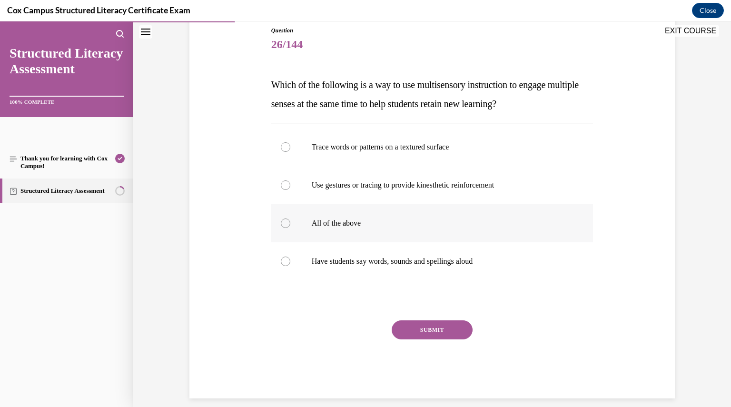
click at [281, 226] on div at bounding box center [286, 223] width 10 height 10
click at [281, 226] on input "All of the above" at bounding box center [286, 223] width 10 height 10
radio input "true"
click at [407, 328] on button "SUBMIT" at bounding box center [432, 329] width 81 height 19
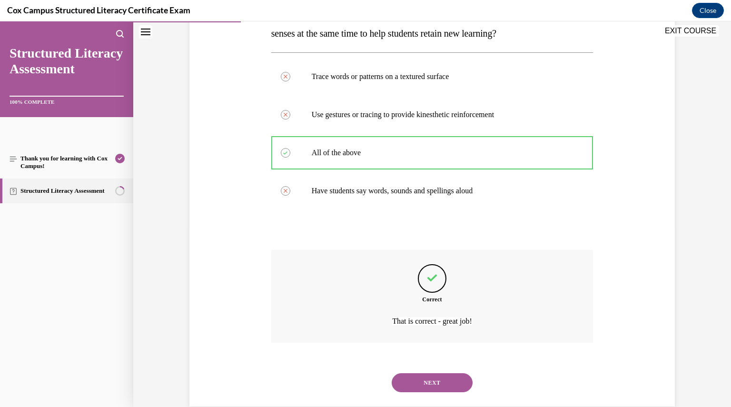
scroll to position [195, 0]
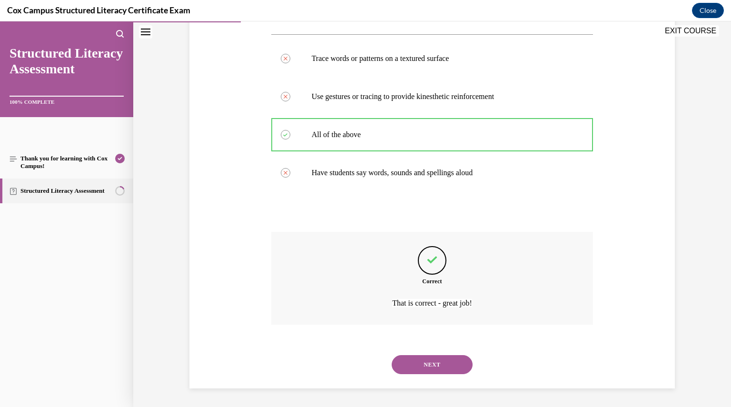
click at [417, 360] on button "NEXT" at bounding box center [432, 364] width 81 height 19
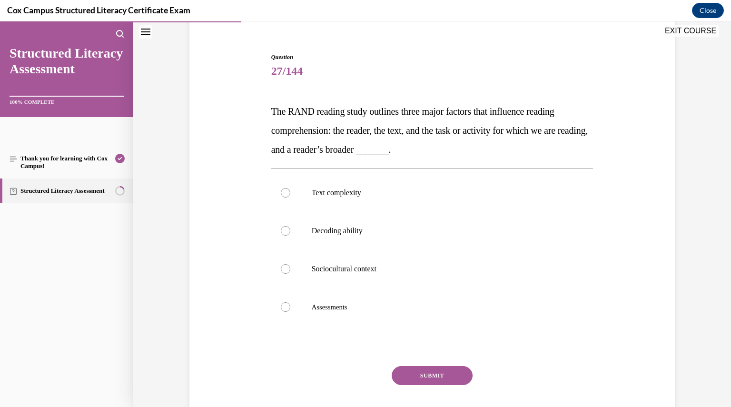
scroll to position [80, 0]
drag, startPoint x: 443, startPoint y: 148, endPoint x: 258, endPoint y: 111, distance: 187.9
click at [258, 111] on div "Question 27/144 The RAND reading study outlines three major factors that influe…" at bounding box center [432, 234] width 490 height 420
click at [282, 265] on div at bounding box center [286, 269] width 10 height 10
click at [282, 265] on input "Sociocultural context" at bounding box center [286, 269] width 10 height 10
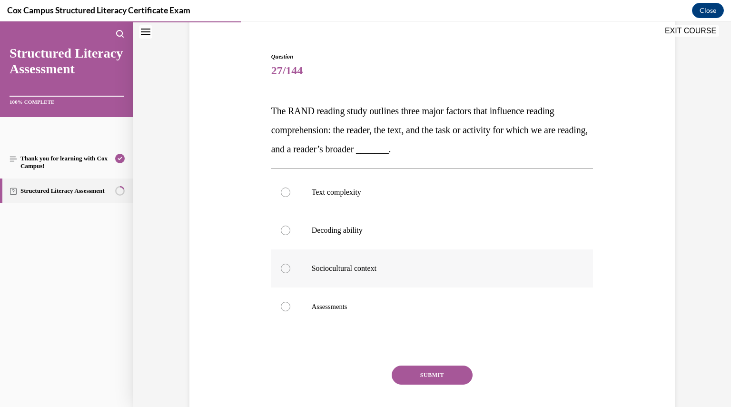
radio input "true"
click at [402, 371] on button "SUBMIT" at bounding box center [432, 375] width 81 height 19
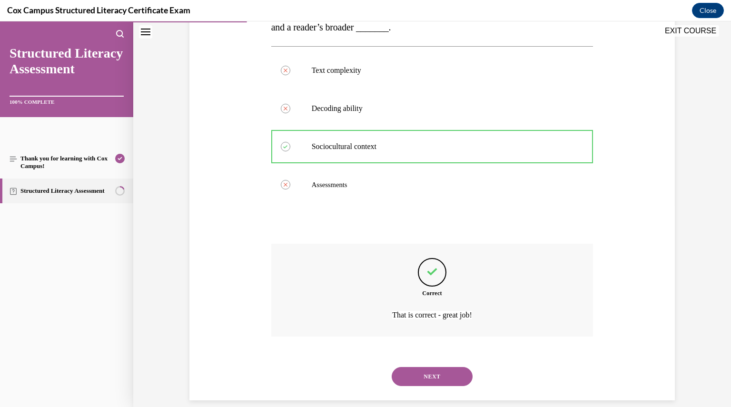
scroll to position [214, 0]
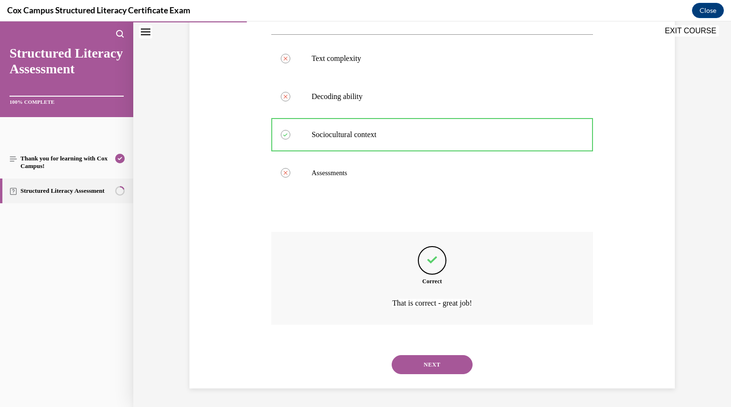
click at [415, 365] on button "NEXT" at bounding box center [432, 364] width 81 height 19
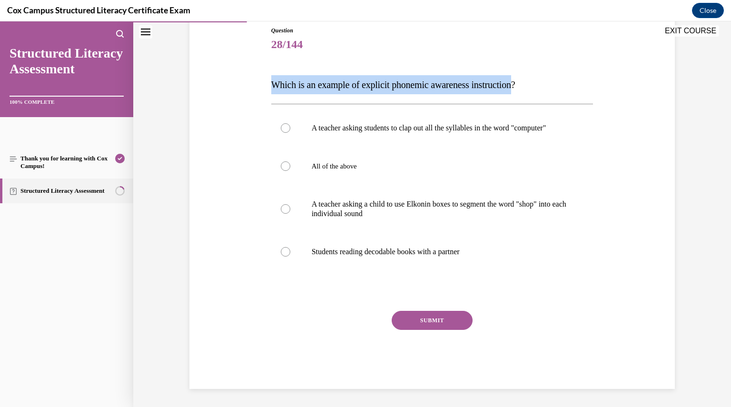
drag, startPoint x: 526, startPoint y: 85, endPoint x: 268, endPoint y: 74, distance: 257.7
click at [271, 74] on div "Question 28/144 Which is an example of explicit phonemic awareness instruction?…" at bounding box center [432, 207] width 322 height 363
click at [283, 214] on div at bounding box center [286, 209] width 10 height 10
click at [283, 214] on input "A teacher asking a child to use Elkonin boxes to segment the word "shop" into e…" at bounding box center [286, 209] width 10 height 10
radio input "true"
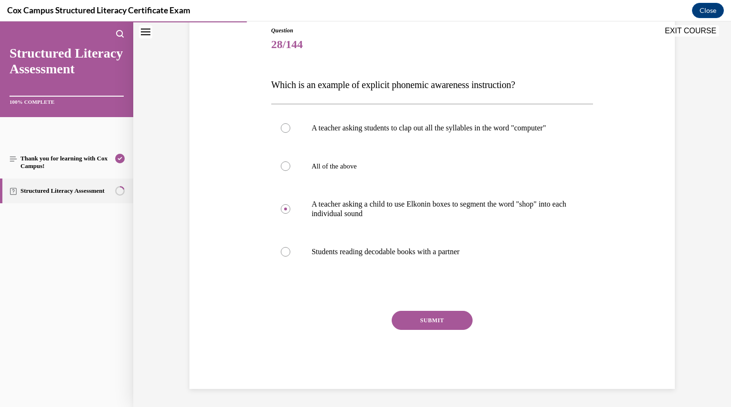
click at [424, 330] on button "SUBMIT" at bounding box center [432, 320] width 81 height 19
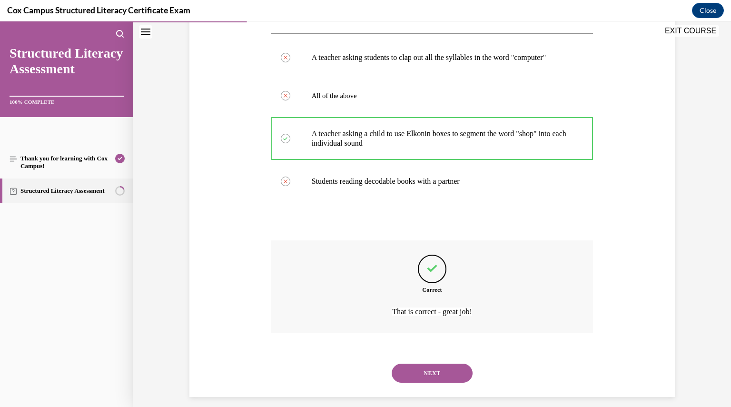
scroll to position [195, 0]
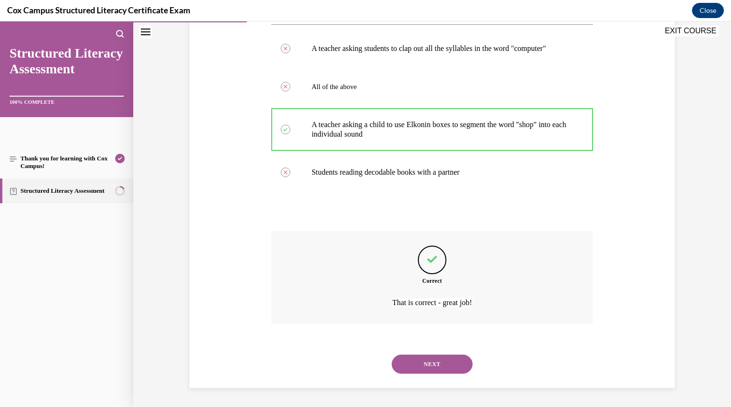
click at [420, 359] on button "NEXT" at bounding box center [432, 364] width 81 height 19
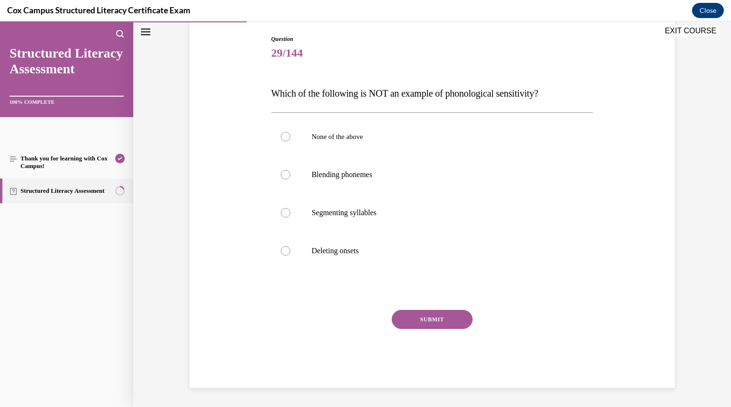
scroll to position [97, 0]
drag, startPoint x: 549, startPoint y: 93, endPoint x: 457, endPoint y: 99, distance: 92.1
click at [457, 99] on p "Which of the following is NOT an example of phonological sensitivity?" at bounding box center [432, 93] width 322 height 19
drag, startPoint x: 452, startPoint y: 95, endPoint x: 534, endPoint y: 92, distance: 82.4
click at [534, 92] on span "Which of the following is NOT an example of phonological sensitivity?" at bounding box center [404, 94] width 267 height 10
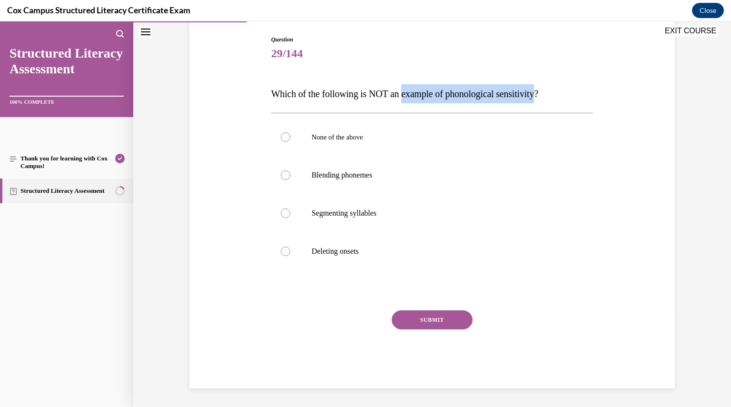
drag, startPoint x: 407, startPoint y: 93, endPoint x: 547, endPoint y: 89, distance: 140.5
click at [538, 89] on span "Which of the following is NOT an example of phonological sensitivity?" at bounding box center [404, 94] width 267 height 10
click at [281, 175] on div at bounding box center [286, 175] width 10 height 10
click at [281, 175] on input "Blending phonemes" at bounding box center [286, 175] width 10 height 10
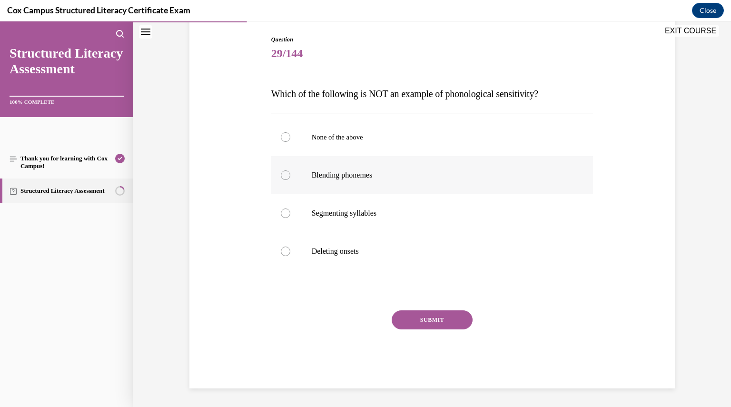
radio input "true"
click at [282, 137] on div at bounding box center [286, 137] width 10 height 10
click at [282, 137] on input "None of the above" at bounding box center [286, 137] width 10 height 10
radio input "true"
click at [409, 317] on button "SUBMIT" at bounding box center [432, 319] width 81 height 19
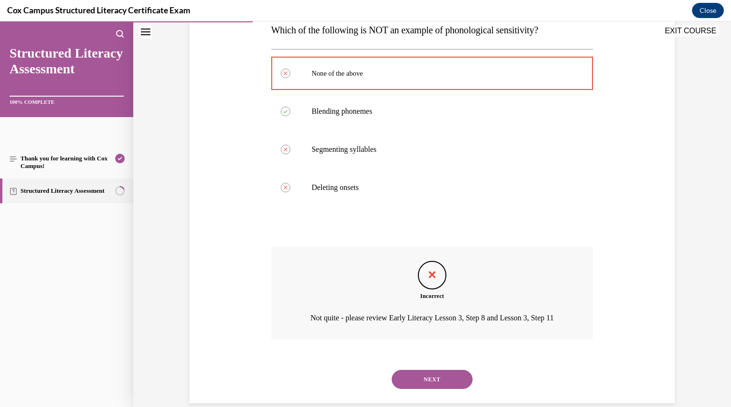
scroll to position [188, 0]
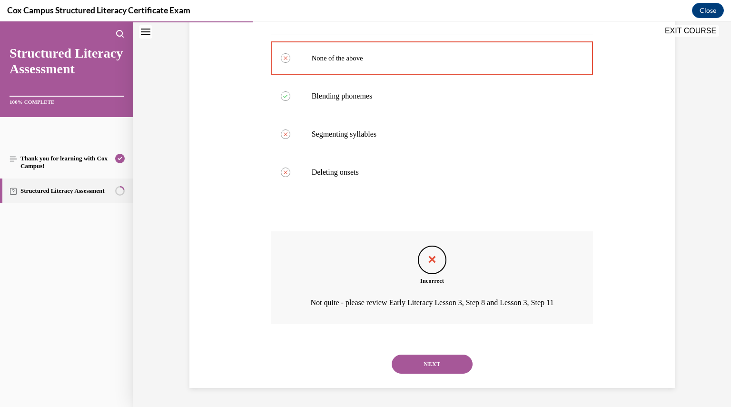
click at [428, 365] on button "NEXT" at bounding box center [432, 364] width 81 height 19
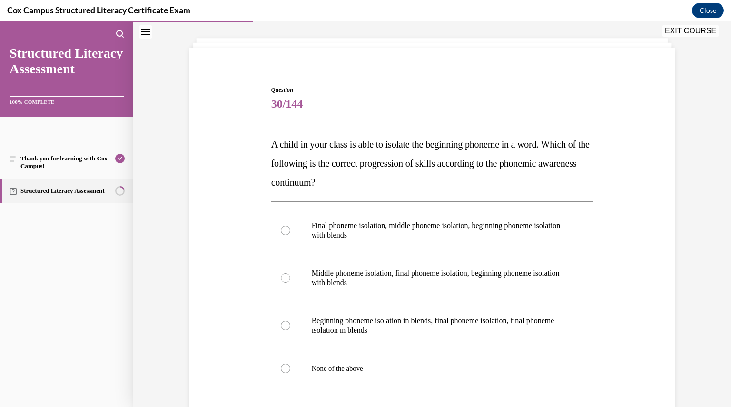
scroll to position [49, 0]
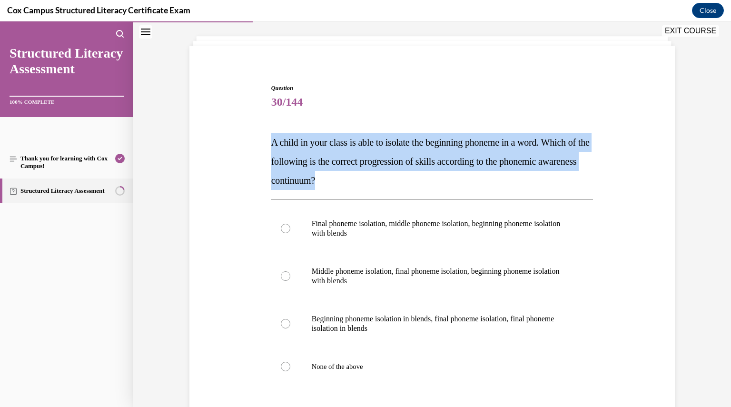
drag, startPoint x: 372, startPoint y: 175, endPoint x: 261, endPoint y: 143, distance: 115.3
click at [261, 143] on div "Question 30/144 A child in your class is able to isolate the beginning phoneme …" at bounding box center [432, 279] width 490 height 448
drag, startPoint x: 411, startPoint y: 328, endPoint x: 309, endPoint y: 319, distance: 102.3
click at [312, 319] on p "Beginning phoneme isolation in blends, final phoneme isolation, final phoneme i…" at bounding box center [441, 323] width 258 height 19
click at [281, 230] on div at bounding box center [286, 229] width 10 height 10
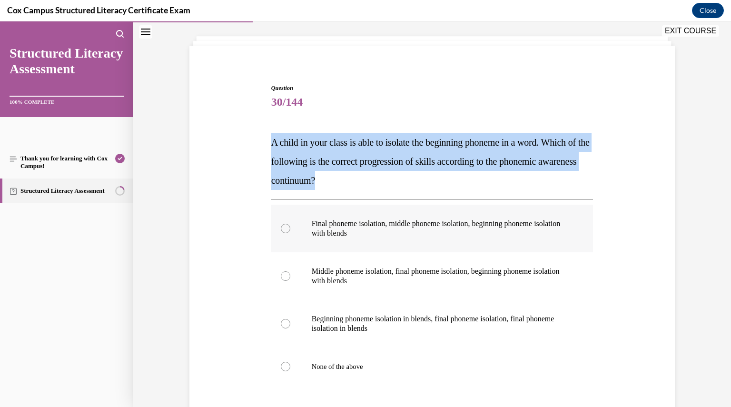
click at [281, 230] on input "Final phoneme isolation, middle phoneme isolation, beginning phoneme isolation …" at bounding box center [286, 229] width 10 height 10
radio input "true"
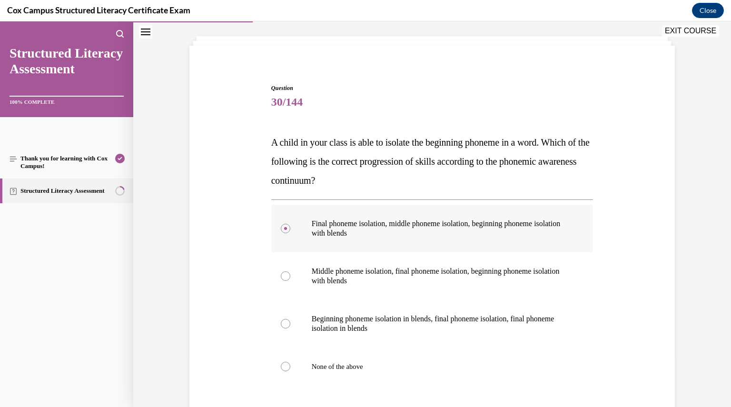
click at [382, 232] on p "Final phoneme isolation, middle phoneme isolation, beginning phoneme isolation …" at bounding box center [441, 228] width 258 height 19
click at [290, 232] on input "Final phoneme isolation, middle phoneme isolation, beginning phoneme isolation …" at bounding box center [286, 229] width 10 height 10
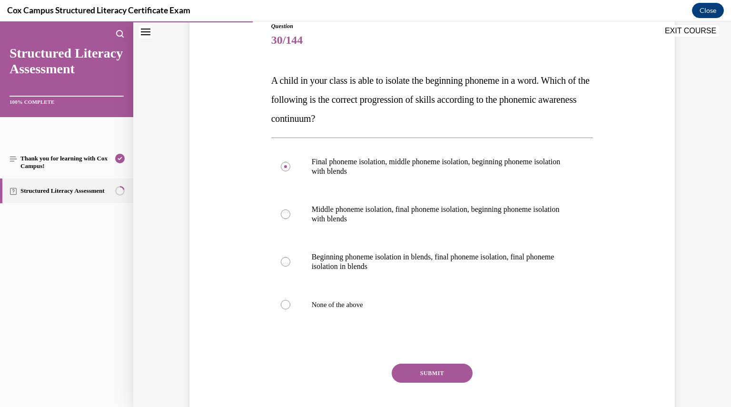
click at [416, 371] on button "SUBMIT" at bounding box center [432, 373] width 81 height 19
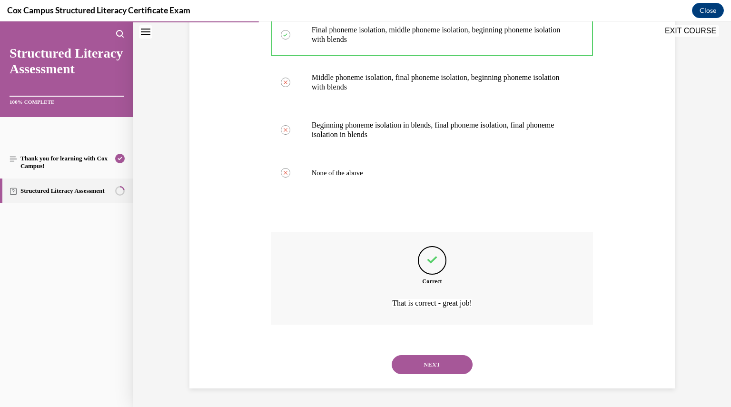
click at [416, 371] on button "NEXT" at bounding box center [432, 364] width 81 height 19
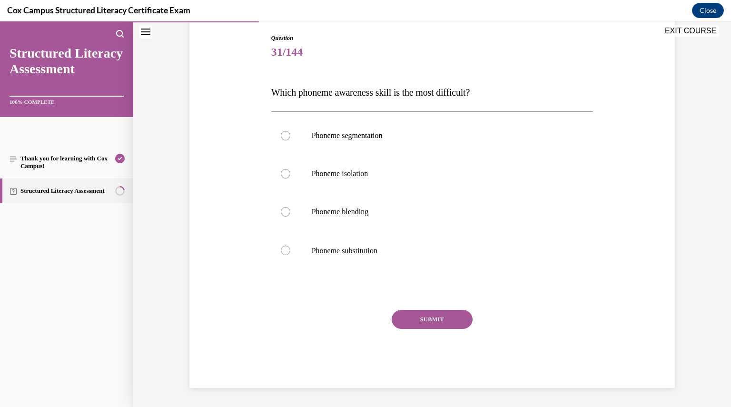
scroll to position [98, 0]
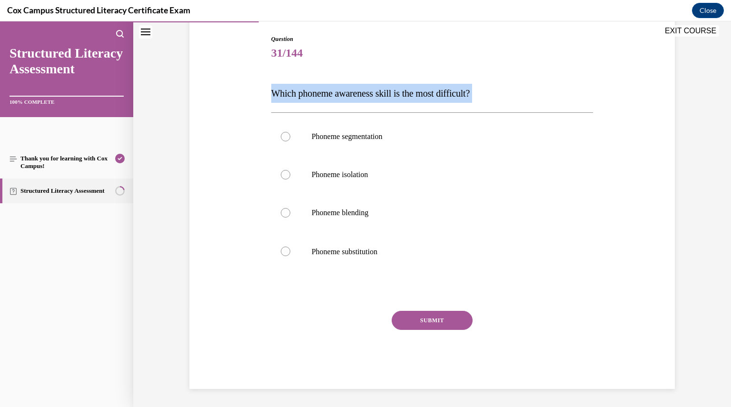
drag, startPoint x: 491, startPoint y: 90, endPoint x: 258, endPoint y: 92, distance: 233.2
click at [258, 92] on div "Question 31/144 Which phoneme awareness skill is the most difficult?   Phoneme …" at bounding box center [432, 197] width 490 height 383
click at [281, 253] on div at bounding box center [286, 252] width 10 height 10
click at [281, 253] on input "Phoneme substitution" at bounding box center [286, 252] width 10 height 10
radio input "true"
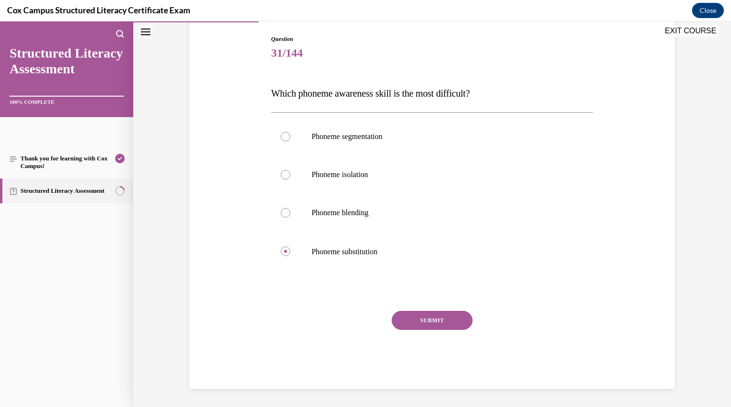
click at [417, 317] on button "SUBMIT" at bounding box center [432, 320] width 81 height 19
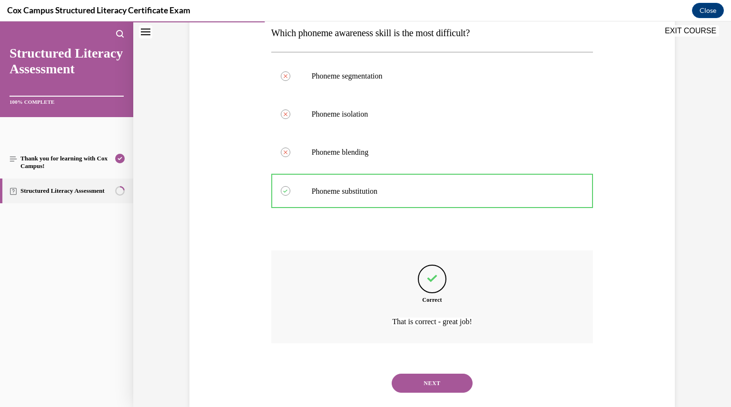
scroll to position [176, 0]
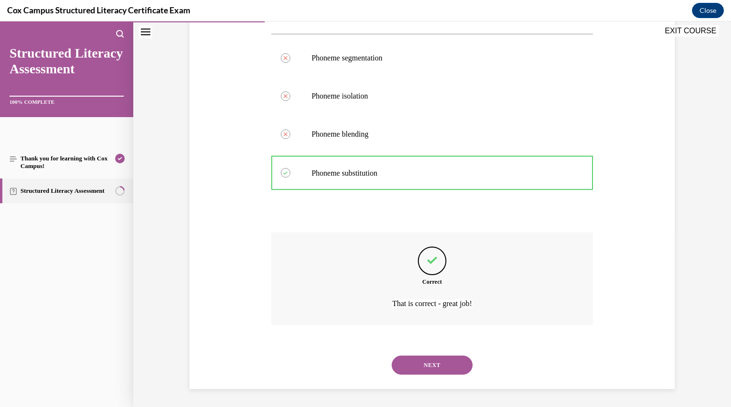
click at [417, 360] on button "NEXT" at bounding box center [432, 365] width 81 height 19
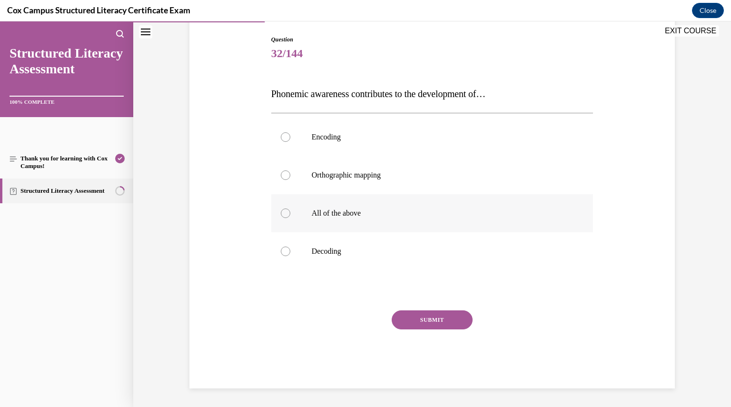
click at [283, 215] on div at bounding box center [286, 213] width 10 height 10
click at [283, 215] on input "All of the above" at bounding box center [286, 213] width 10 height 10
radio input "true"
click at [405, 322] on button "SUBMIT" at bounding box center [432, 319] width 81 height 19
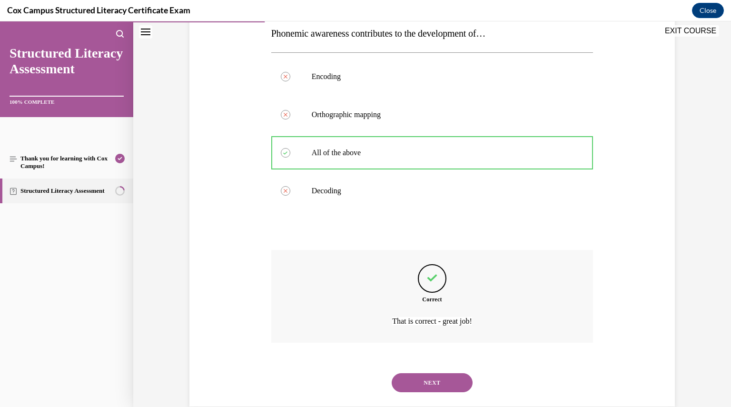
scroll to position [176, 0]
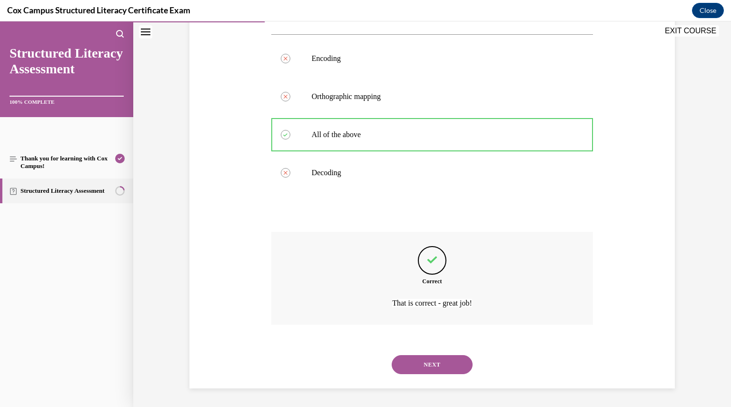
click at [411, 364] on button "NEXT" at bounding box center [432, 364] width 81 height 19
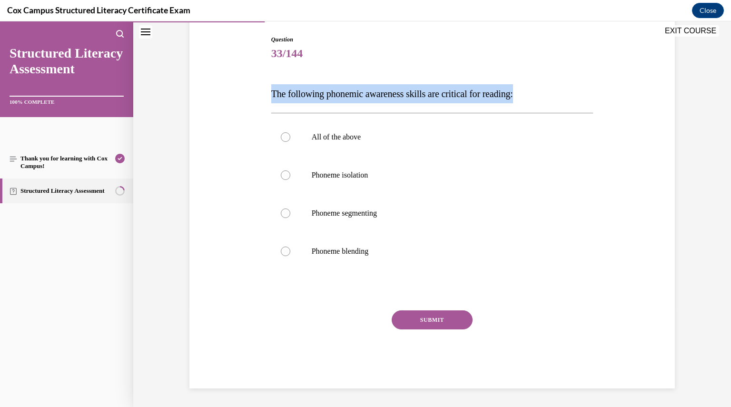
drag, startPoint x: 524, startPoint y: 96, endPoint x: 260, endPoint y: 98, distance: 264.6
click at [260, 98] on div "Question 33/144 The following phonemic awareness skills are critical for readin…" at bounding box center [432, 198] width 490 height 382
click at [285, 138] on div at bounding box center [286, 137] width 10 height 10
click at [285, 138] on input "All of the above" at bounding box center [286, 137] width 10 height 10
radio input "true"
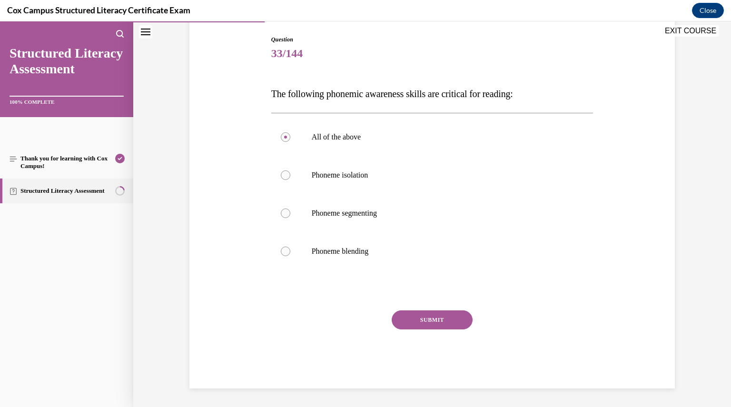
click at [430, 323] on button "SUBMIT" at bounding box center [432, 319] width 81 height 19
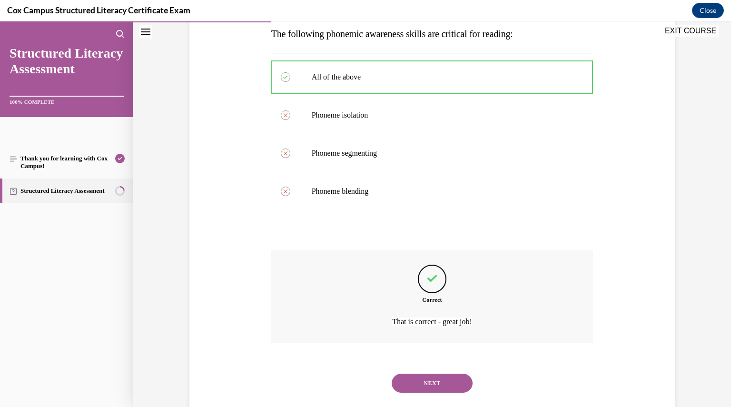
scroll to position [176, 0]
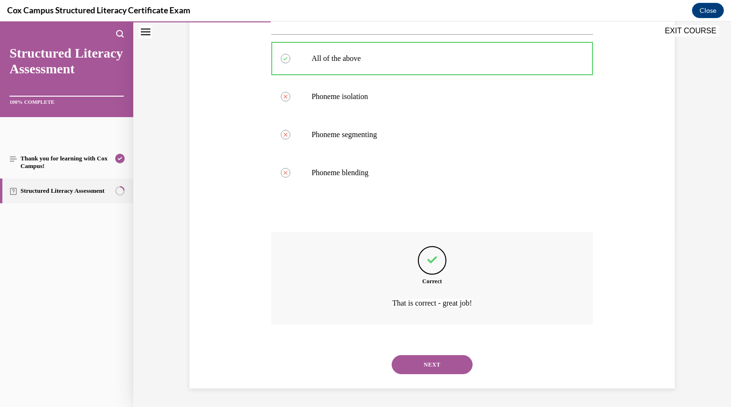
click at [426, 365] on button "NEXT" at bounding box center [432, 364] width 81 height 19
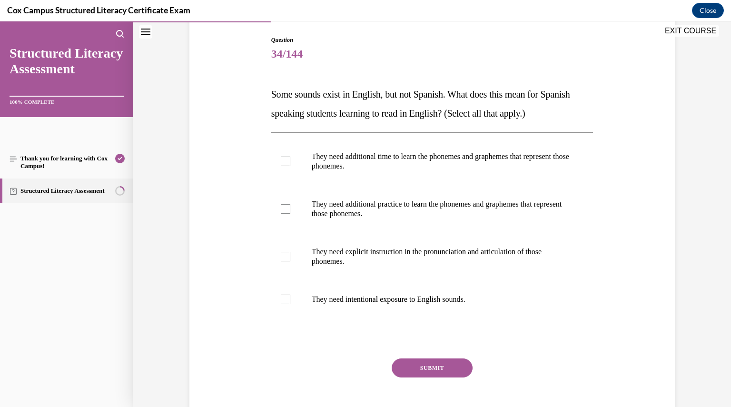
scroll to position [109, 0]
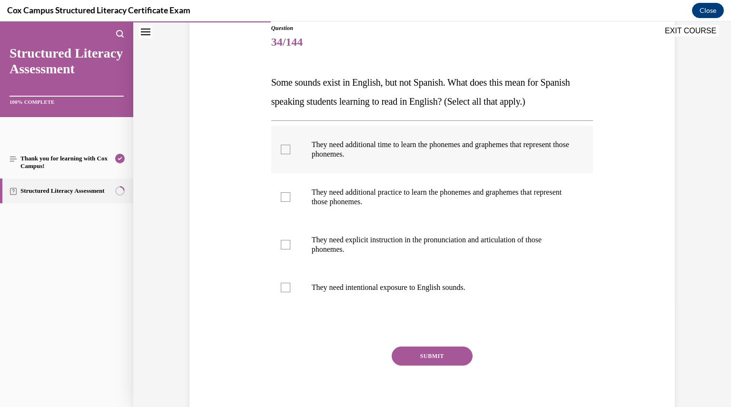
click at [281, 156] on label "They need additional time to learn the phonemes and graphemes that represent th…" at bounding box center [432, 150] width 322 height 48
click at [281, 154] on input "They need additional time to learn the phonemes and graphemes that represent th…" at bounding box center [286, 150] width 10 height 10
checkbox input "true"
click at [284, 197] on div at bounding box center [286, 197] width 10 height 10
click at [284, 197] on input "They need additional practice to learn the phonemes and graphemes that represen…" at bounding box center [286, 197] width 10 height 10
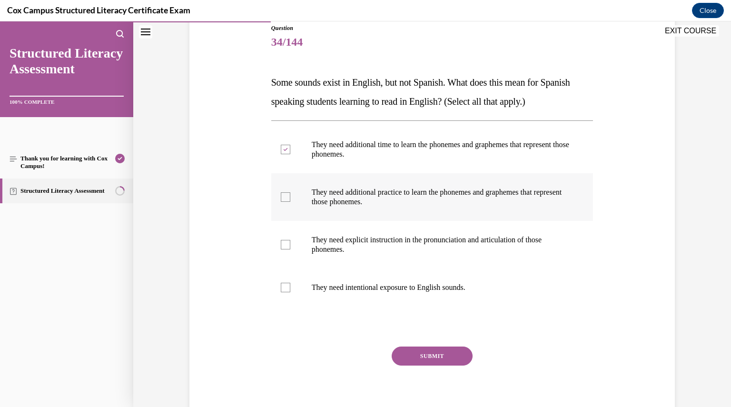
checkbox input "true"
click at [282, 244] on div at bounding box center [286, 245] width 10 height 10
click at [282, 244] on input "They need explicit instruction in the pronunciation and articulation of those p…" at bounding box center [286, 245] width 10 height 10
checkbox input "true"
click at [284, 287] on div at bounding box center [286, 288] width 10 height 10
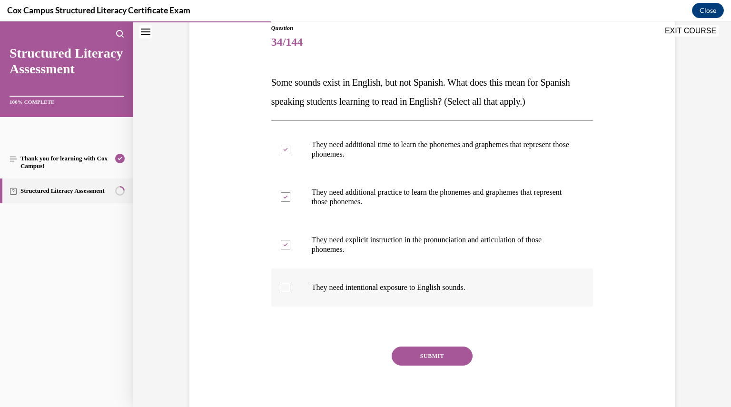
click at [284, 287] on input "They need intentional exposure to English sounds." at bounding box center [286, 288] width 10 height 10
checkbox input "true"
click at [408, 356] on button "SUBMIT" at bounding box center [432, 355] width 81 height 19
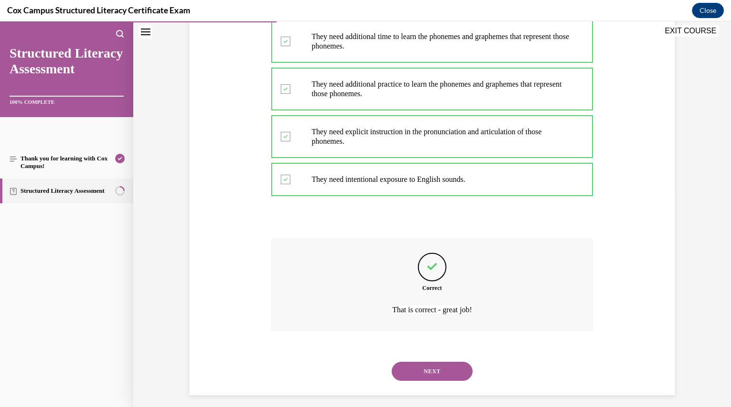
scroll to position [223, 0]
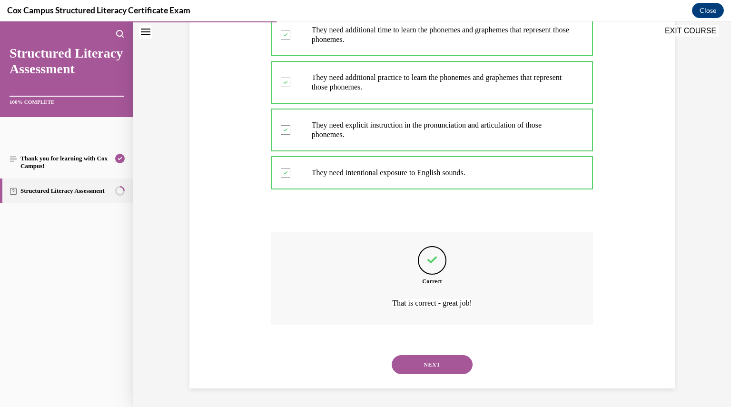
click at [424, 366] on button "NEXT" at bounding box center [432, 364] width 81 height 19
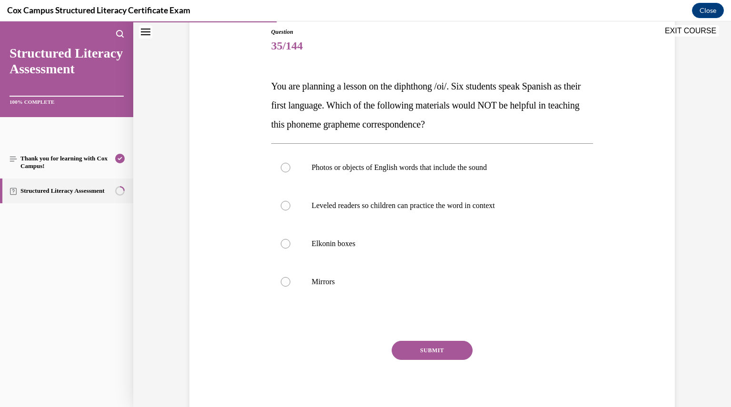
scroll to position [104, 0]
click at [281, 207] on div at bounding box center [286, 206] width 10 height 10
click at [281, 207] on input "Leveled readers so children can practice the word in context" at bounding box center [286, 206] width 10 height 10
radio input "true"
click at [423, 350] on button "SUBMIT" at bounding box center [432, 350] width 81 height 19
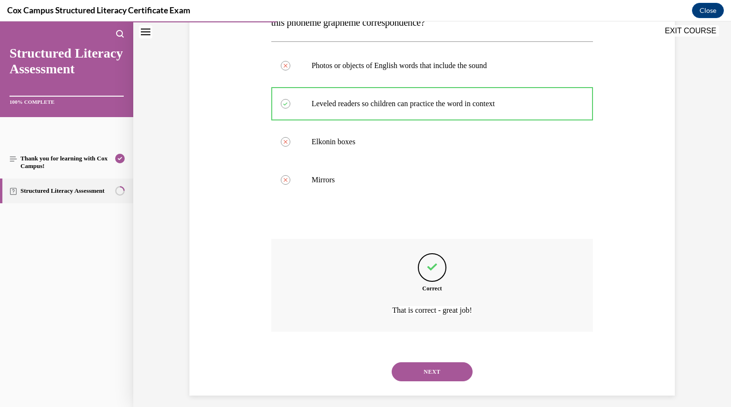
scroll to position [214, 0]
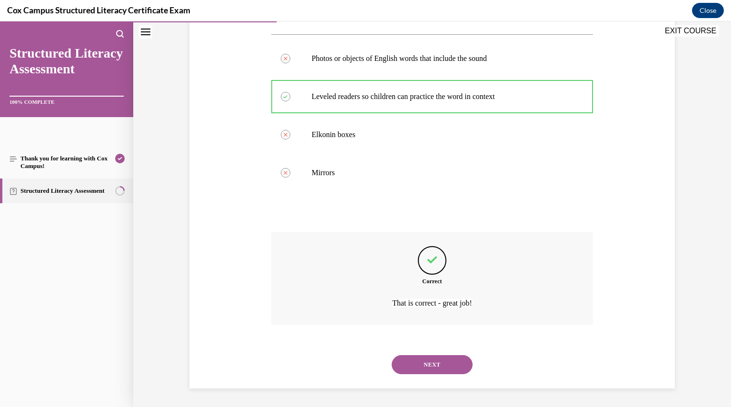
click at [423, 363] on button "NEXT" at bounding box center [432, 364] width 81 height 19
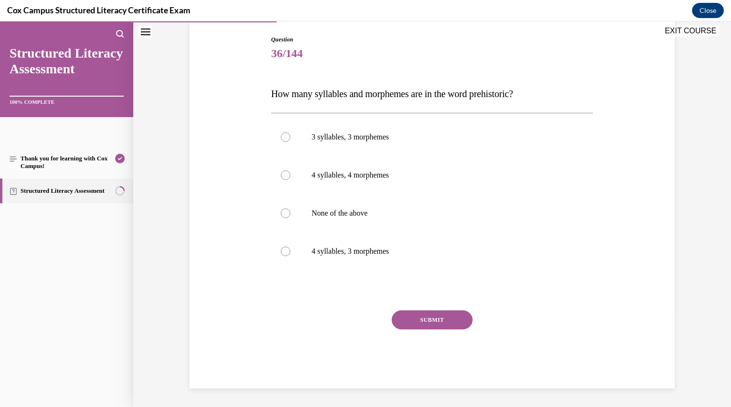
drag, startPoint x: 536, startPoint y: 90, endPoint x: 265, endPoint y: 86, distance: 271.3
click at [269, 86] on div "Question 36/144 How many syllables and morphemes are in the word prehistoric?  …" at bounding box center [432, 204] width 327 height 367
click at [282, 250] on div at bounding box center [286, 252] width 10 height 10
click at [282, 250] on input "4 syllables, 3 morphemes" at bounding box center [286, 252] width 10 height 10
radio input "true"
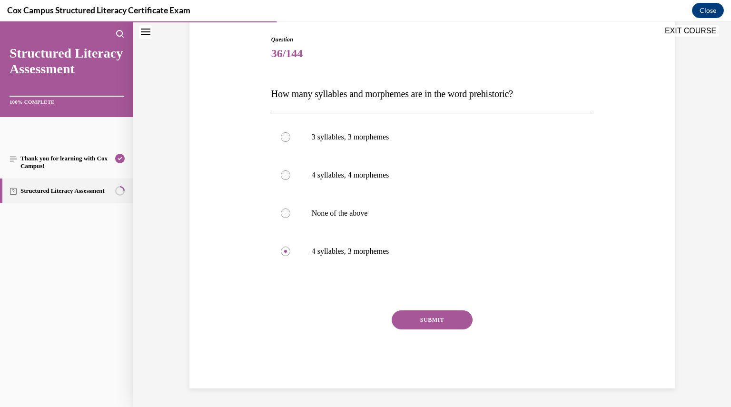
drag, startPoint x: 535, startPoint y: 91, endPoint x: 259, endPoint y: 95, distance: 276.1
click at [259, 95] on div "Question 36/144 How many syllables and morphemes are in the word prehistoric?  …" at bounding box center [432, 198] width 490 height 382
click at [442, 319] on button "SUBMIT" at bounding box center [432, 319] width 81 height 19
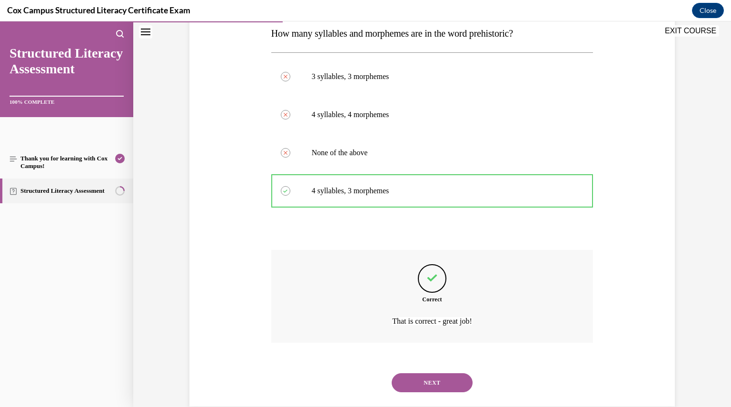
scroll to position [176, 0]
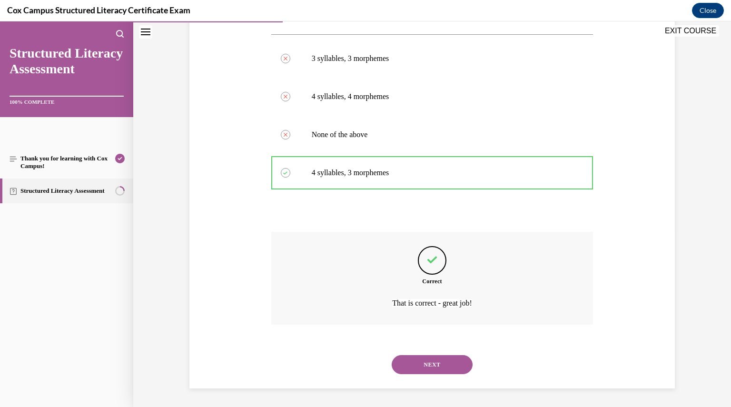
click at [426, 367] on button "NEXT" at bounding box center [432, 364] width 81 height 19
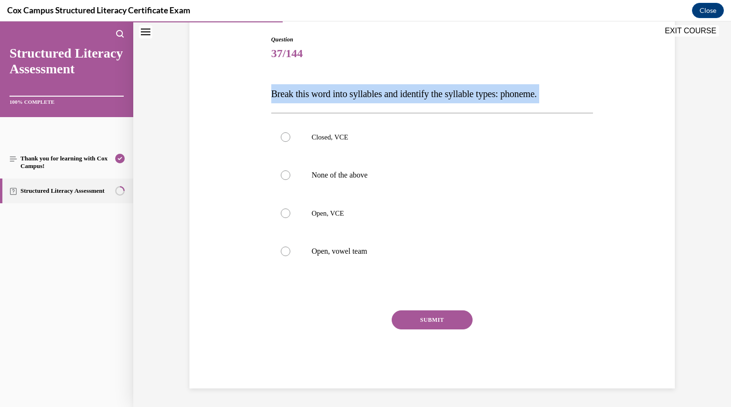
drag, startPoint x: 567, startPoint y: 91, endPoint x: 257, endPoint y: 94, distance: 310.8
click at [257, 94] on div "Question 37/144 Break this word into syllables and identify the syllable types:…" at bounding box center [432, 198] width 490 height 382
click at [285, 216] on div at bounding box center [286, 213] width 10 height 10
click at [285, 216] on input "Open, VCE" at bounding box center [286, 213] width 10 height 10
radio input "true"
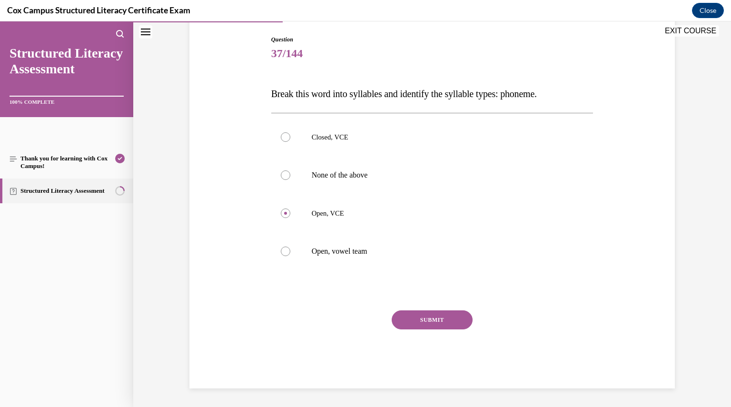
click at [443, 318] on button "SUBMIT" at bounding box center [432, 319] width 81 height 19
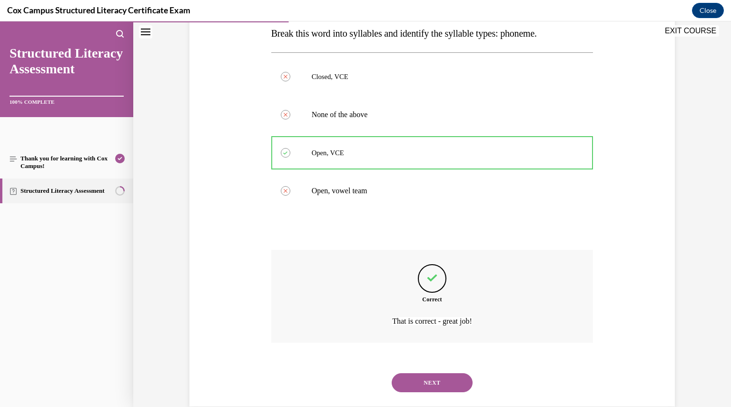
scroll to position [176, 0]
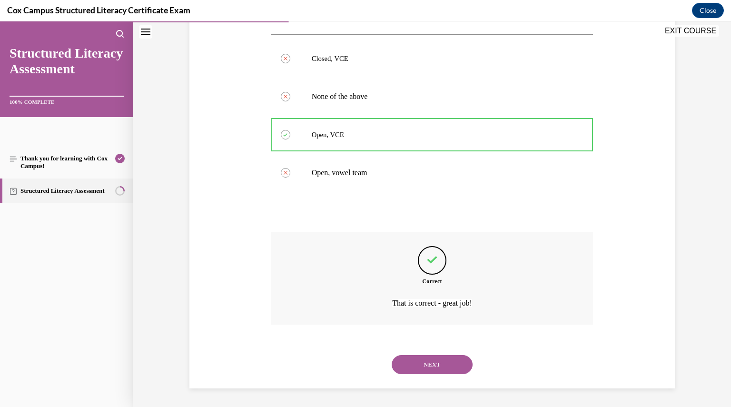
click at [427, 361] on button "NEXT" at bounding box center [432, 364] width 81 height 19
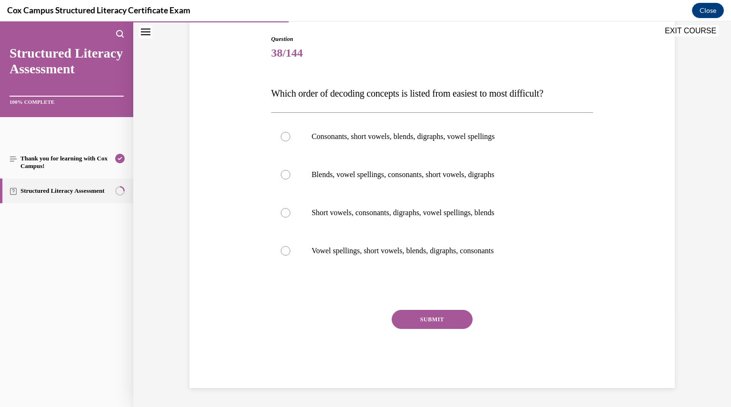
scroll to position [97, 0]
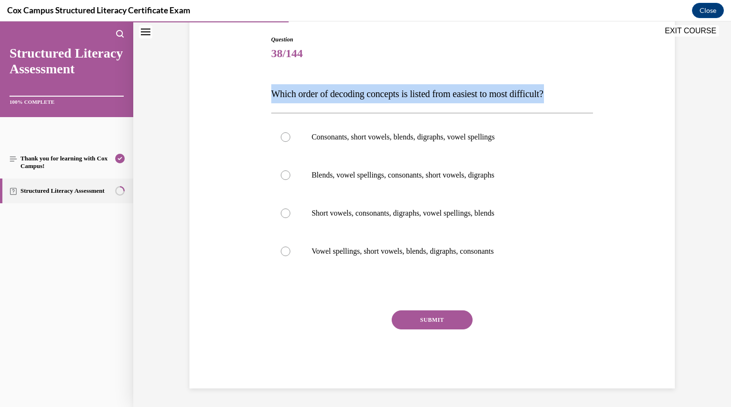
drag, startPoint x: 568, startPoint y: 92, endPoint x: 261, endPoint y: 100, distance: 307.6
click at [261, 100] on div "Question 38/144 Which order of decoding concepts is listed from easiest to most…" at bounding box center [432, 198] width 490 height 382
click at [281, 135] on div at bounding box center [286, 137] width 10 height 10
click at [281, 135] on input "Consonants, short vowels, blends, digraphs, vowel spellings" at bounding box center [286, 137] width 10 height 10
radio input "true"
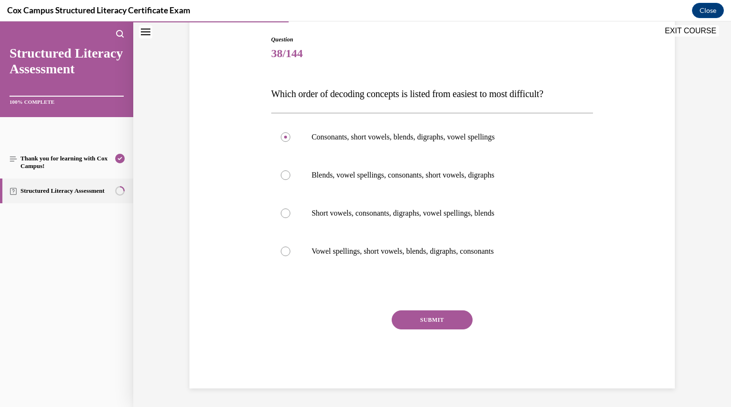
click at [408, 321] on button "SUBMIT" at bounding box center [432, 319] width 81 height 19
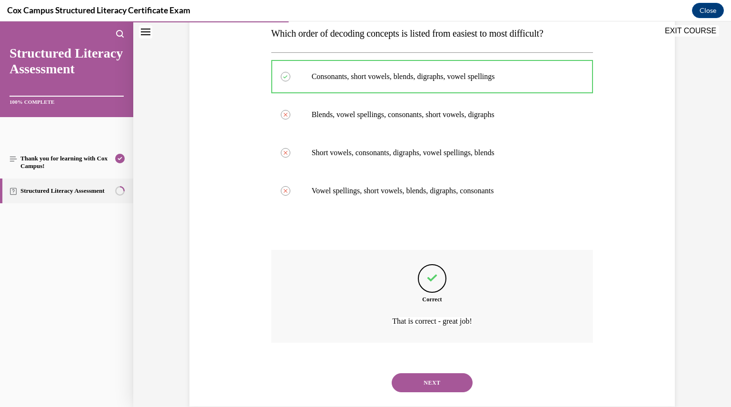
scroll to position [176, 0]
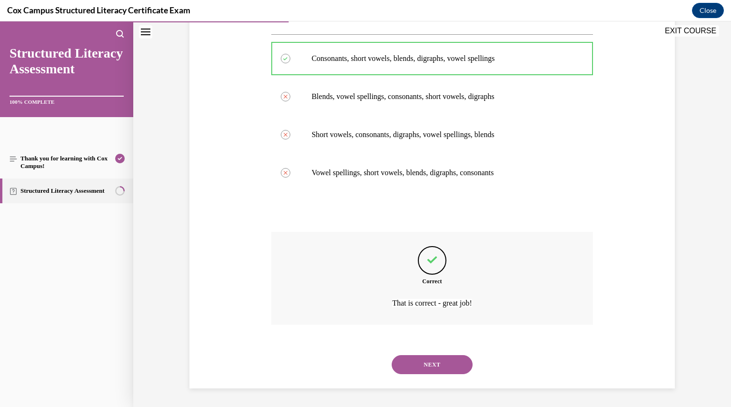
click at [424, 367] on button "NEXT" at bounding box center [432, 364] width 81 height 19
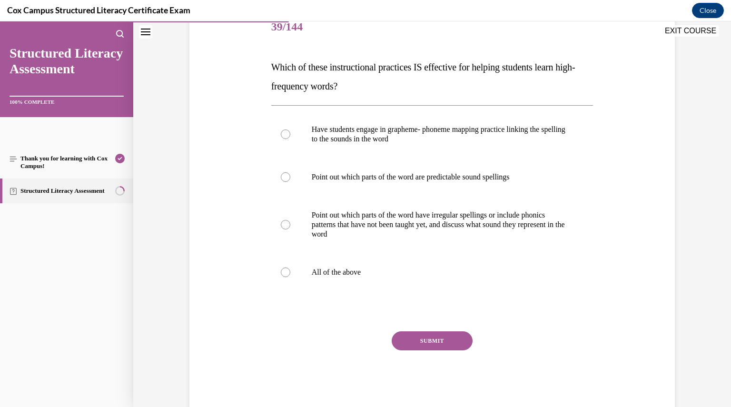
scroll to position [124, 0]
click at [283, 273] on div at bounding box center [286, 272] width 10 height 10
click at [283, 273] on input "All of the above" at bounding box center [286, 272] width 10 height 10
radio input "true"
click at [421, 336] on button "SUBMIT" at bounding box center [432, 340] width 81 height 19
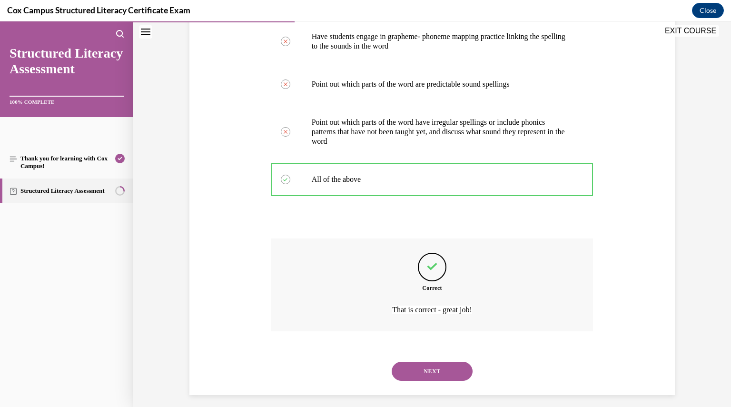
scroll to position [223, 0]
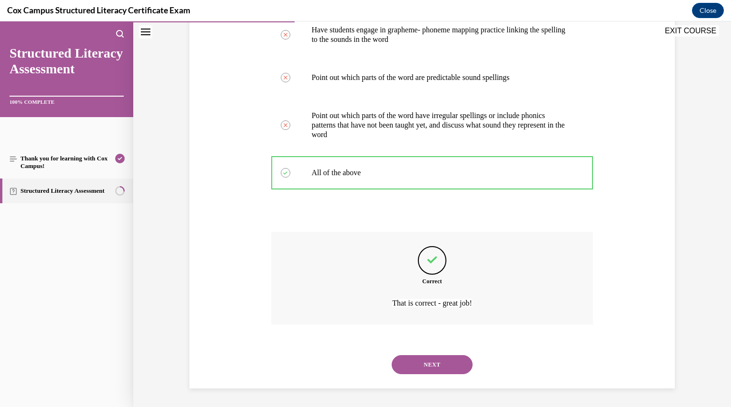
click at [422, 359] on button "NEXT" at bounding box center [432, 364] width 81 height 19
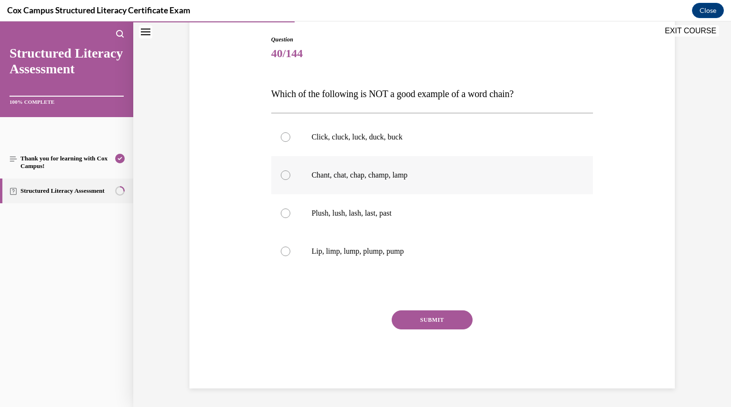
click at [284, 175] on div at bounding box center [286, 175] width 10 height 10
click at [284, 175] on input "Chant, chat, chap, champ, lamp" at bounding box center [286, 175] width 10 height 10
radio input "true"
drag, startPoint x: 261, startPoint y: 88, endPoint x: 420, endPoint y: 246, distance: 224.5
click at [420, 246] on div "Question 40/144 Which of the following is NOT a good example of a word chain?  …" at bounding box center [432, 198] width 490 height 382
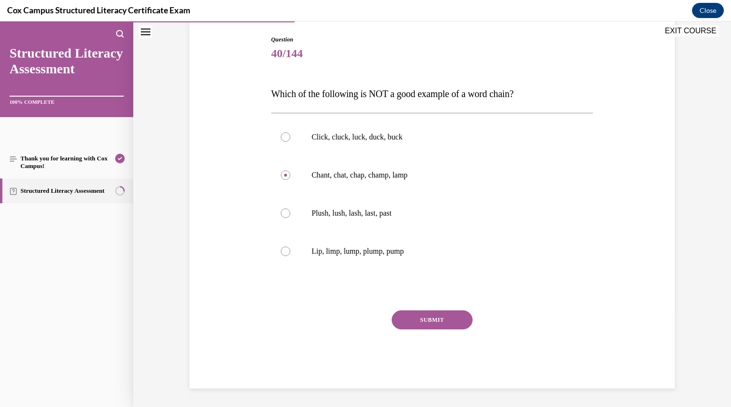
click at [434, 318] on button "SUBMIT" at bounding box center [432, 319] width 81 height 19
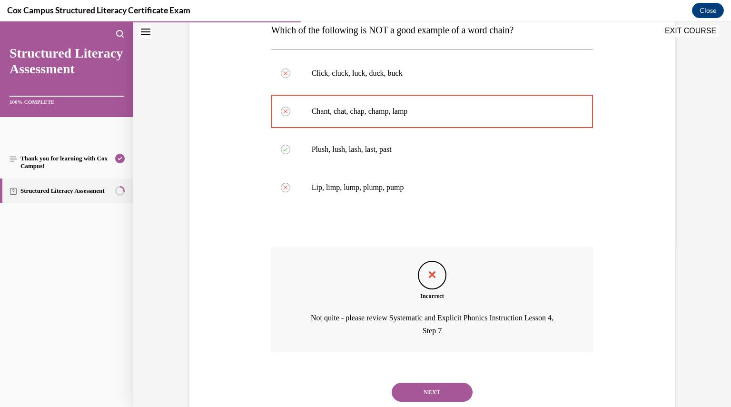
scroll to position [188, 0]
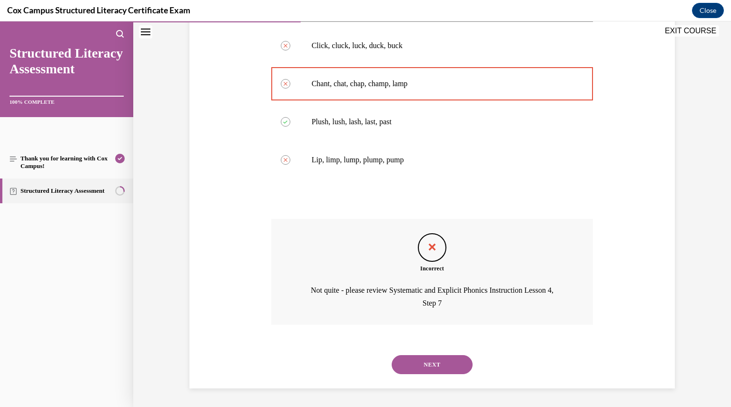
click at [426, 365] on button "NEXT" at bounding box center [432, 364] width 81 height 19
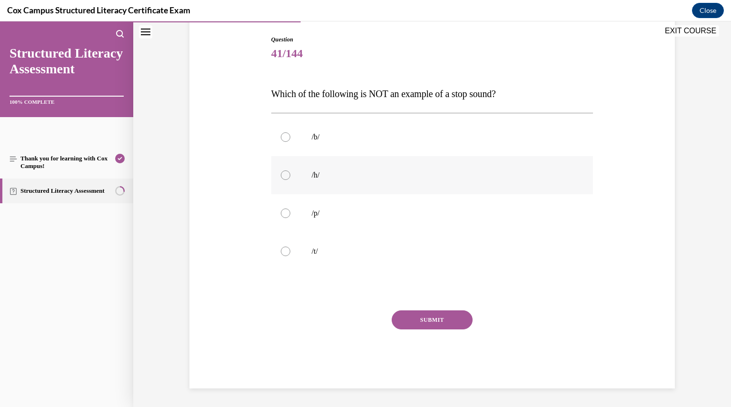
click at [283, 176] on div at bounding box center [286, 175] width 10 height 10
click at [283, 176] on input "/h/" at bounding box center [286, 175] width 10 height 10
radio input "true"
click at [418, 309] on div "Question 41/144 Which of the following is NOT an example of a stop sound? /b/  …" at bounding box center [432, 211] width 322 height 353
click at [418, 317] on button "SUBMIT" at bounding box center [432, 319] width 81 height 19
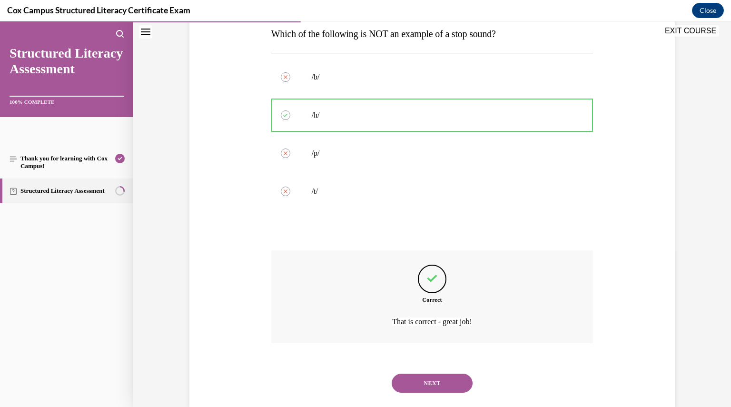
scroll to position [176, 0]
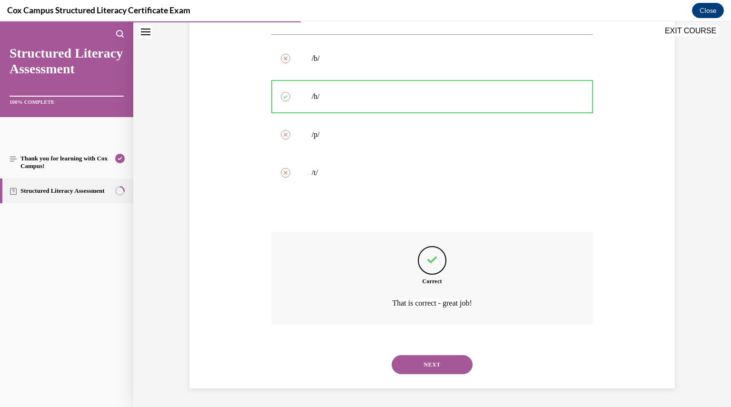
click at [418, 358] on button "NEXT" at bounding box center [432, 364] width 81 height 19
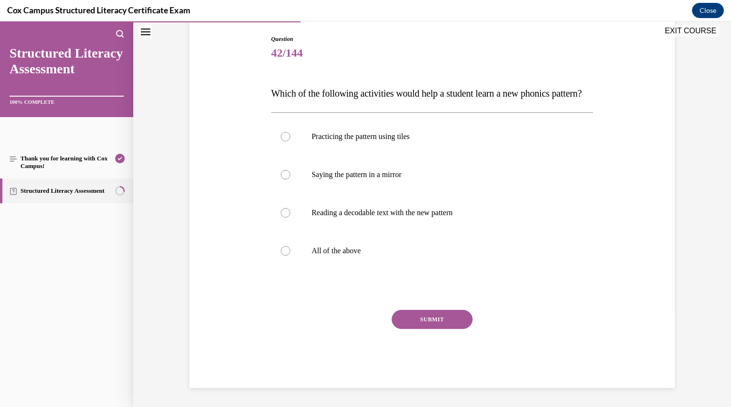
scroll to position [106, 0]
click at [283, 256] on div at bounding box center [286, 251] width 10 height 10
click at [283, 256] on input "All of the above" at bounding box center [286, 251] width 10 height 10
radio input "true"
click at [407, 329] on button "SUBMIT" at bounding box center [432, 319] width 81 height 19
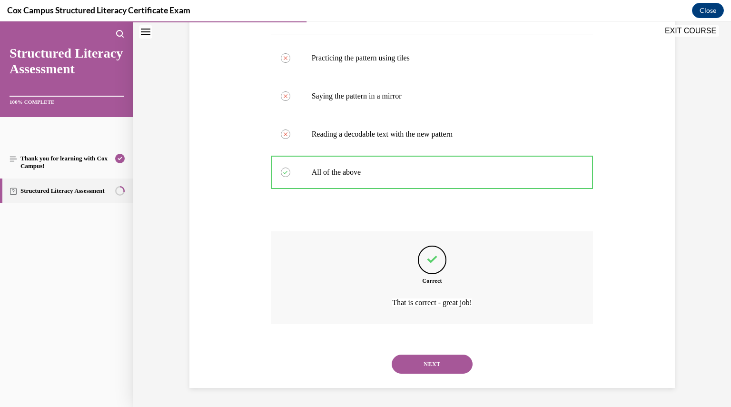
scroll to position [195, 0]
click at [423, 363] on button "NEXT" at bounding box center [432, 364] width 81 height 19
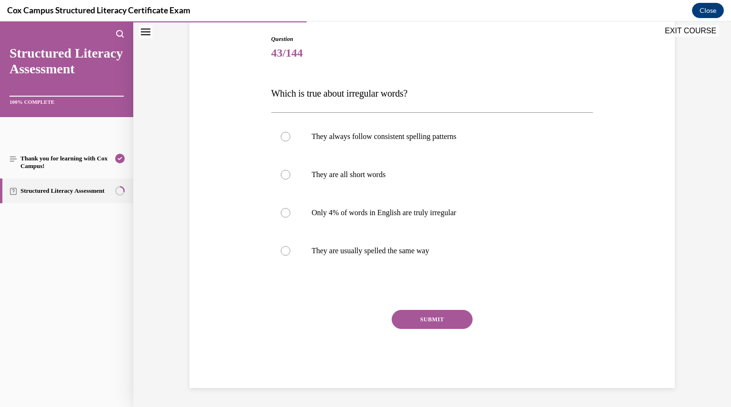
scroll to position [97, 0]
click at [283, 216] on div at bounding box center [286, 213] width 10 height 10
click at [283, 216] on input "Only 4% of words in English are truly irregular" at bounding box center [286, 213] width 10 height 10
radio input "true"
click at [411, 318] on button "SUBMIT" at bounding box center [432, 319] width 81 height 19
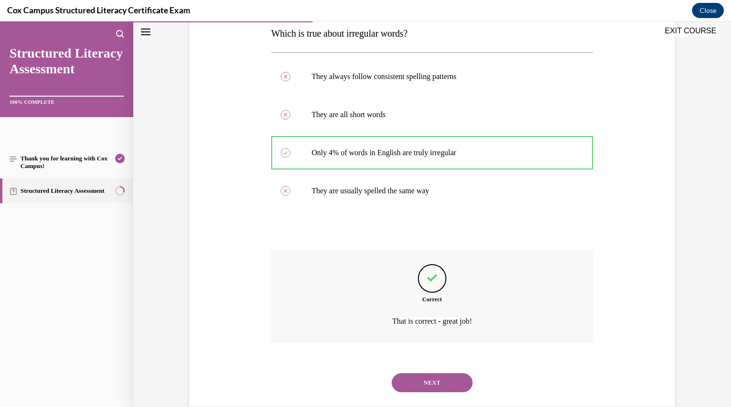
scroll to position [176, 0]
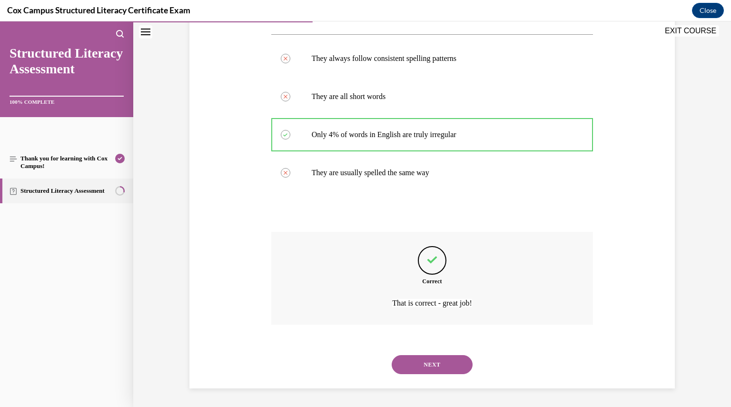
click at [417, 365] on button "NEXT" at bounding box center [432, 364] width 81 height 19
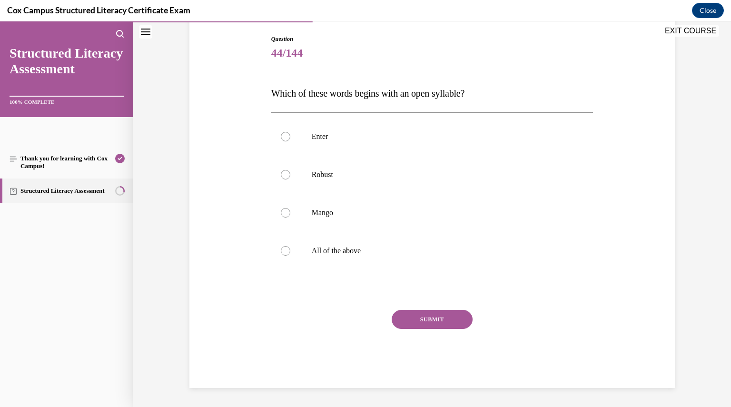
scroll to position [97, 0]
click at [281, 178] on div at bounding box center [286, 175] width 10 height 10
click at [281, 178] on input "Robust" at bounding box center [286, 175] width 10 height 10
radio input "true"
click at [415, 326] on button "SUBMIT" at bounding box center [432, 319] width 81 height 19
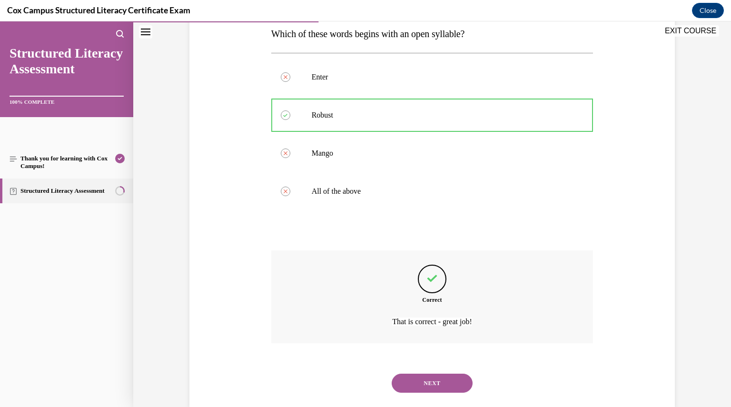
scroll to position [176, 0]
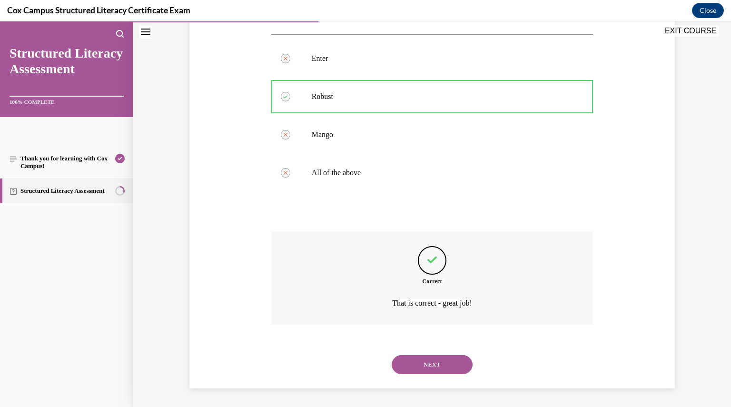
click at [420, 364] on button "NEXT" at bounding box center [432, 364] width 81 height 19
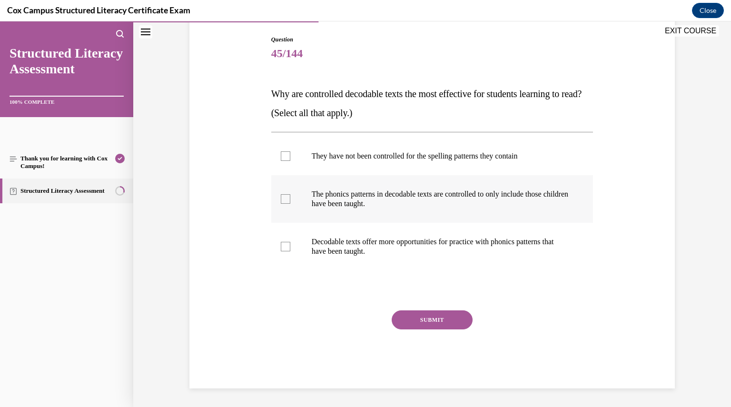
click at [286, 202] on div at bounding box center [286, 199] width 10 height 10
click at [286, 202] on input "The phonics patterns in decodable texts are controlled to only include those ch…" at bounding box center [286, 199] width 10 height 10
checkbox input "true"
click at [275, 248] on label "Decodable texts offer more opportunities for practice with phonics patterns tha…" at bounding box center [432, 247] width 322 height 48
click at [281, 248] on input "Decodable texts offer more opportunities for practice with phonics patterns tha…" at bounding box center [286, 247] width 10 height 10
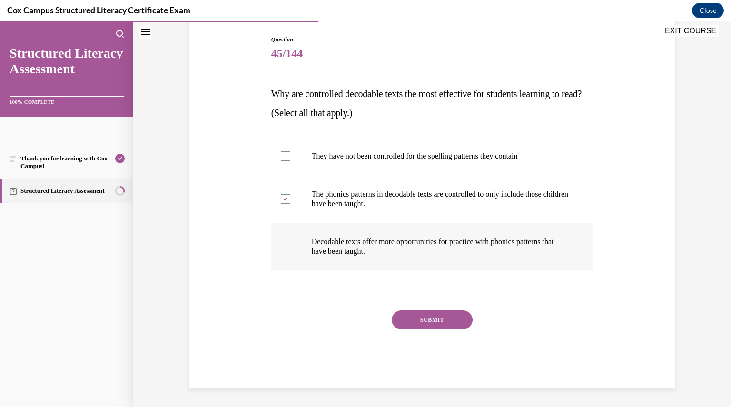
checkbox input "true"
click at [421, 320] on button "SUBMIT" at bounding box center [432, 319] width 81 height 19
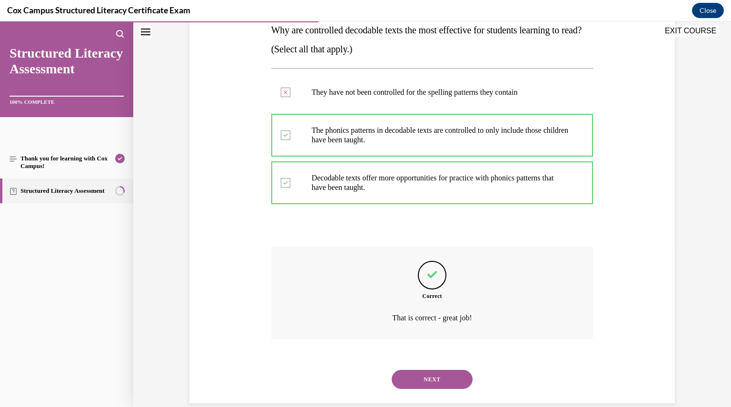
scroll to position [176, 0]
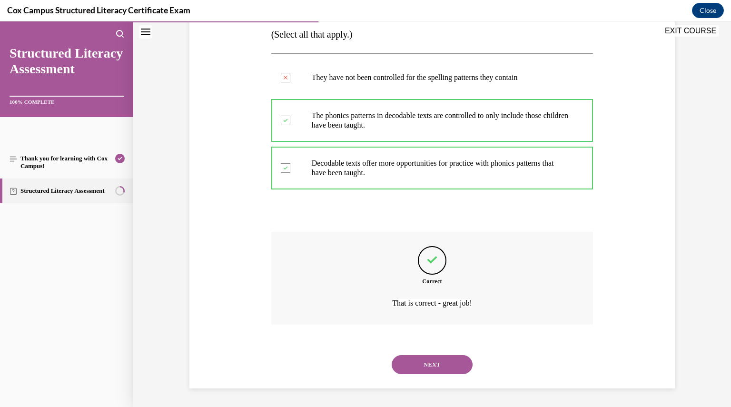
click at [420, 359] on button "NEXT" at bounding box center [432, 364] width 81 height 19
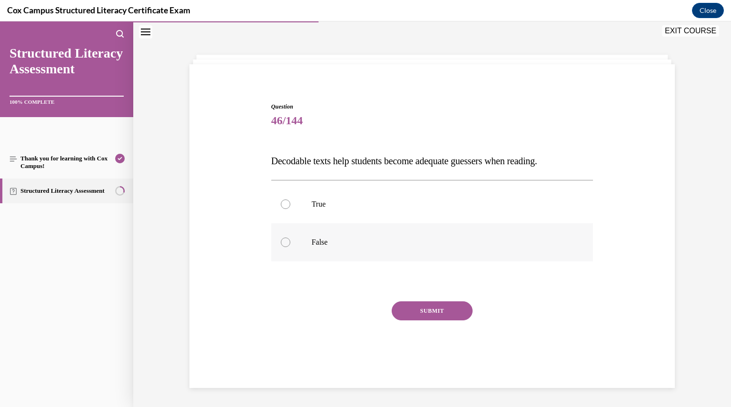
click at [281, 242] on div at bounding box center [286, 242] width 10 height 10
click at [281, 242] on input "False" at bounding box center [286, 242] width 10 height 10
radio input "true"
click at [416, 311] on button "SUBMIT" at bounding box center [432, 310] width 81 height 19
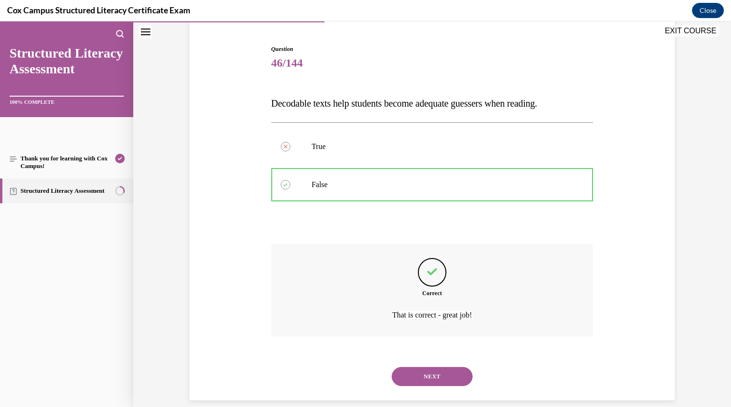
scroll to position [99, 0]
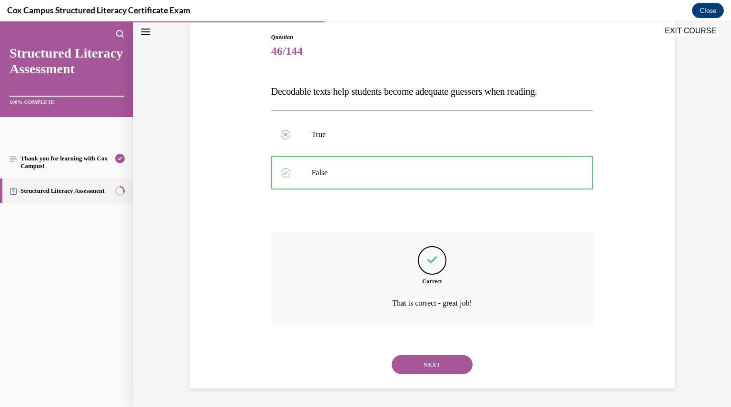
click at [418, 362] on button "NEXT" at bounding box center [432, 364] width 81 height 19
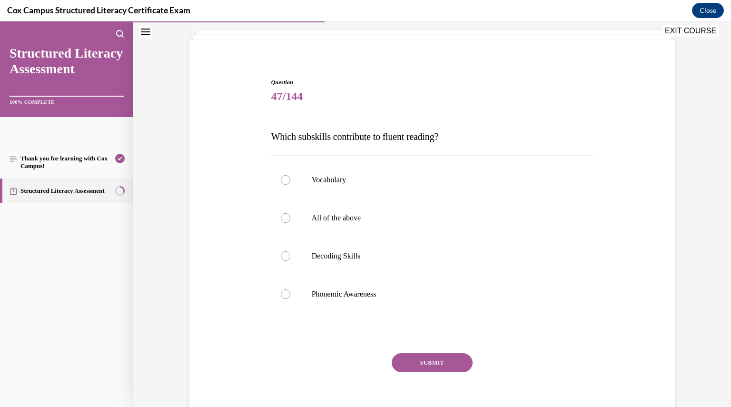
scroll to position [47, 0]
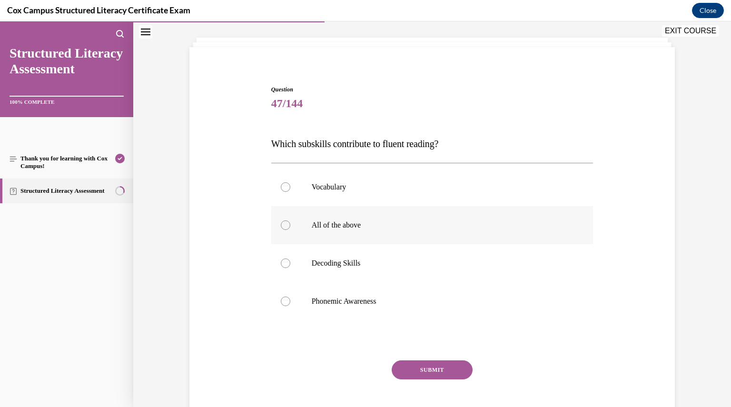
click at [285, 223] on div at bounding box center [286, 225] width 10 height 10
click at [285, 223] on input "All of the above" at bounding box center [286, 225] width 10 height 10
radio input "true"
drag, startPoint x: 470, startPoint y: 140, endPoint x: 253, endPoint y: 150, distance: 217.3
click at [253, 150] on div "Question 47/144 Which subskills contribute to fluent reading?   Vocabulary All …" at bounding box center [432, 248] width 490 height 382
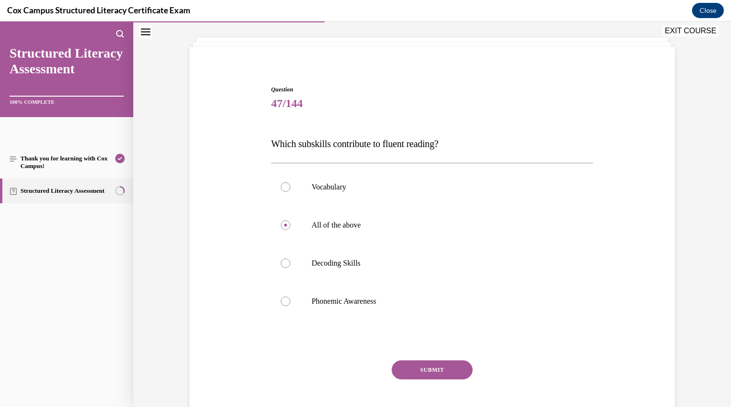
click at [412, 376] on button "SUBMIT" at bounding box center [432, 369] width 81 height 19
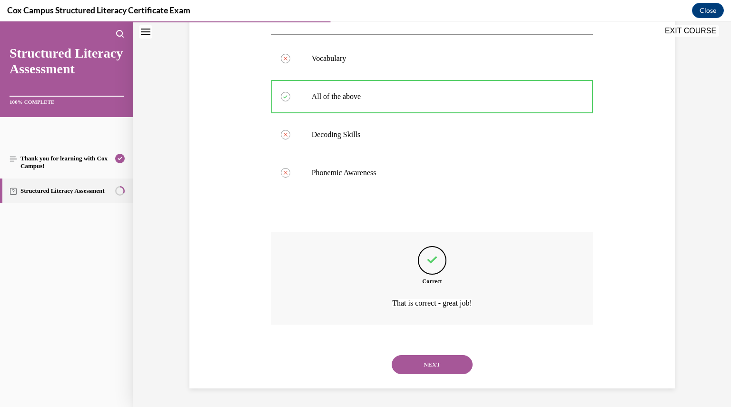
click at [422, 367] on button "NEXT" at bounding box center [432, 364] width 81 height 19
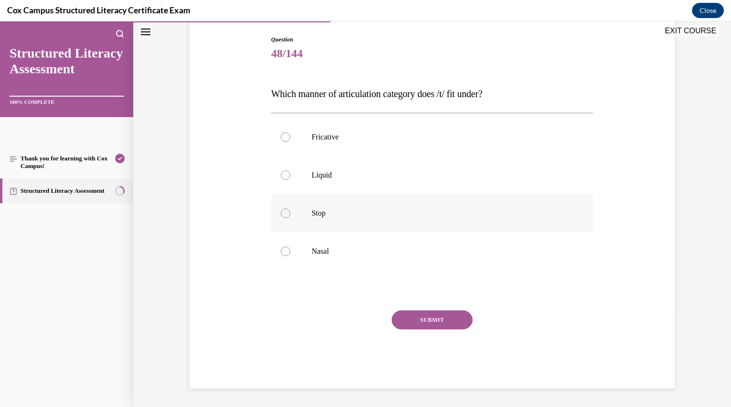
click at [285, 216] on div at bounding box center [286, 213] width 10 height 10
click at [285, 216] on input "Stop" at bounding box center [286, 213] width 10 height 10
radio input "true"
click at [417, 322] on button "SUBMIT" at bounding box center [432, 319] width 81 height 19
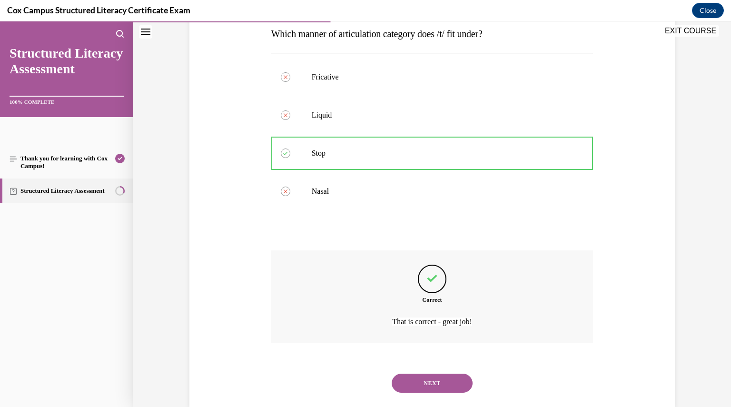
scroll to position [176, 0]
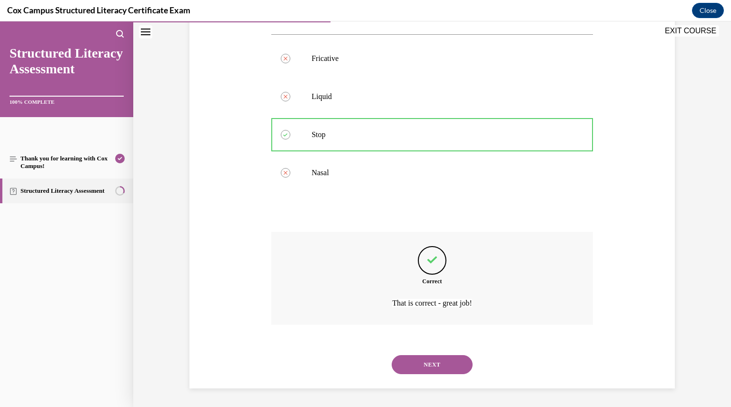
click at [415, 360] on button "NEXT" at bounding box center [432, 364] width 81 height 19
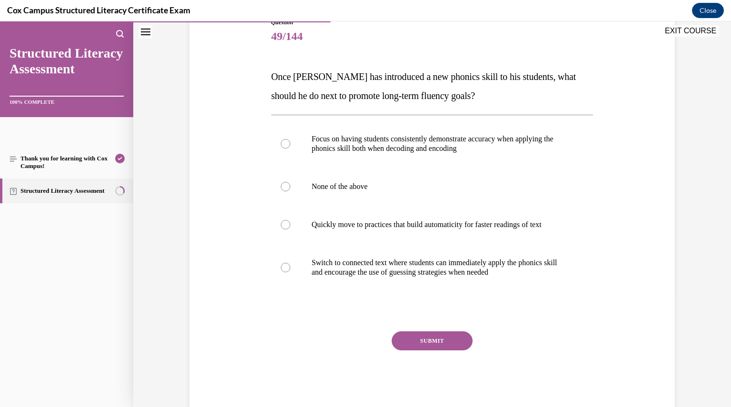
scroll to position [122, 0]
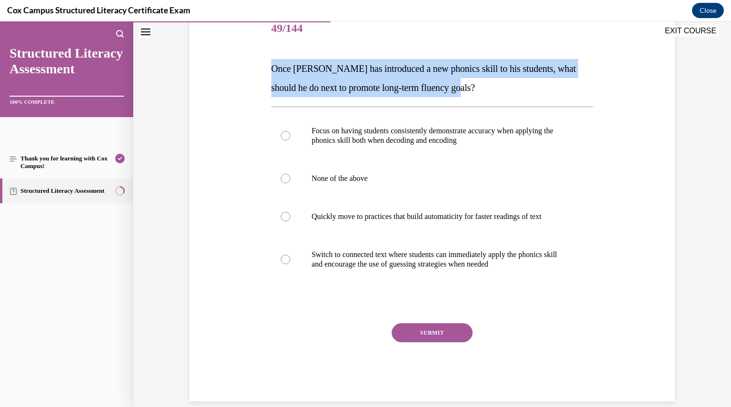
drag, startPoint x: 468, startPoint y: 82, endPoint x: 267, endPoint y: 70, distance: 202.1
click at [269, 70] on div "Question 49/144 Once Mr. Jones has introduced a new phonics skill to his studen…" at bounding box center [432, 198] width 327 height 405
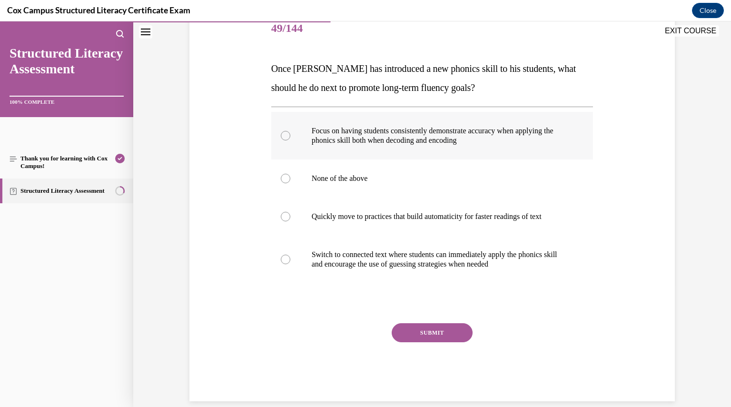
click at [281, 136] on div at bounding box center [286, 136] width 10 height 10
click at [281, 136] on input "Focus on having students consistently demonstrate accuracy when applying the ph…" at bounding box center [286, 136] width 10 height 10
radio input "true"
click at [413, 330] on button "SUBMIT" at bounding box center [432, 332] width 81 height 19
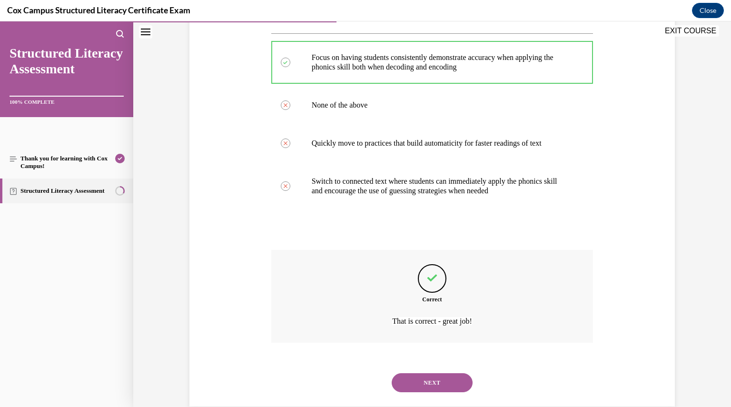
scroll to position [214, 0]
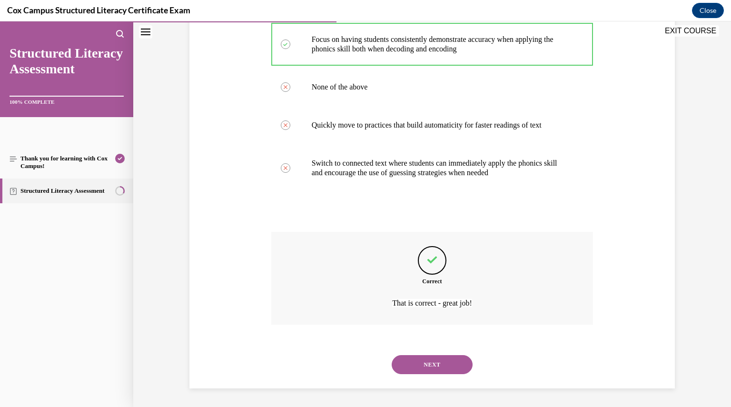
click at [421, 364] on button "NEXT" at bounding box center [432, 364] width 81 height 19
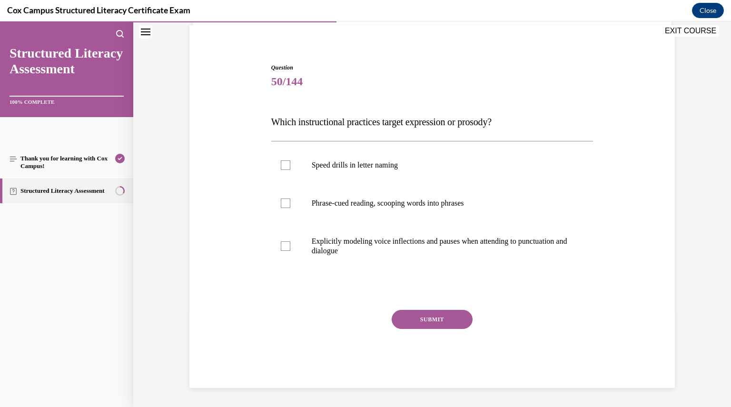
scroll to position [69, 0]
click at [281, 248] on div at bounding box center [286, 247] width 10 height 10
click at [281, 248] on input "Explicitly modeling voice inflections and pauses when attending to punctuation …" at bounding box center [286, 247] width 10 height 10
checkbox input "true"
click at [418, 316] on button "SUBMIT" at bounding box center [432, 319] width 81 height 19
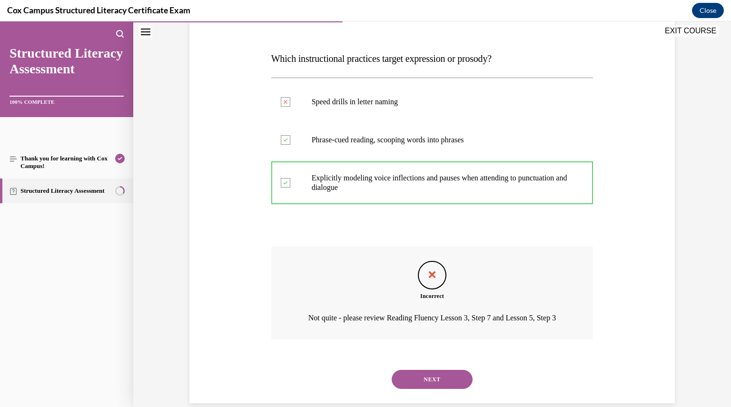
scroll to position [160, 0]
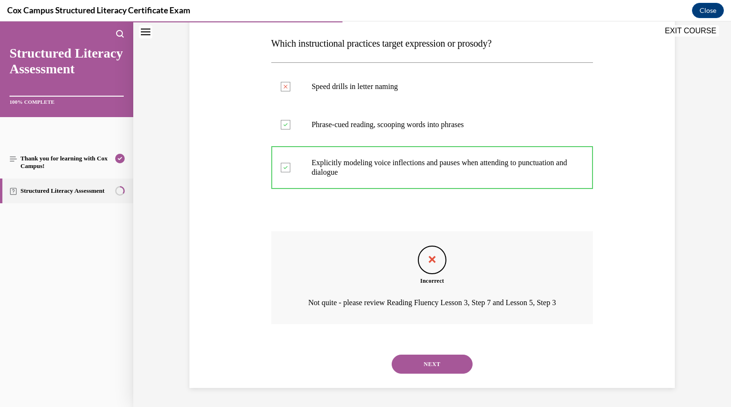
click at [418, 366] on button "NEXT" at bounding box center [432, 364] width 81 height 19
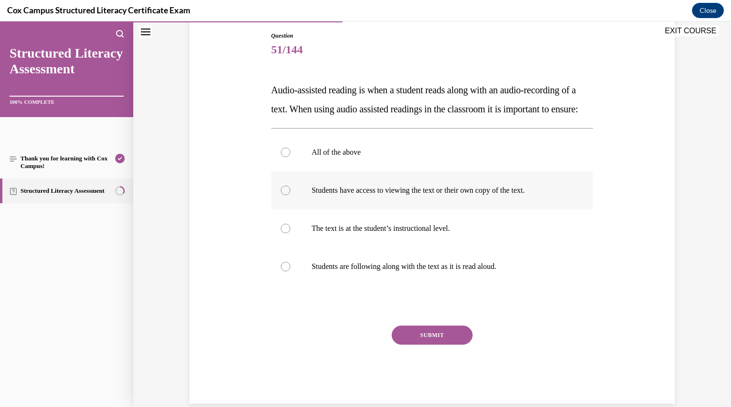
scroll to position [101, 0]
click at [281, 157] on div at bounding box center [286, 152] width 10 height 10
click at [281, 157] on input "All of the above" at bounding box center [286, 152] width 10 height 10
radio input "true"
click at [421, 344] on button "SUBMIT" at bounding box center [432, 334] width 81 height 19
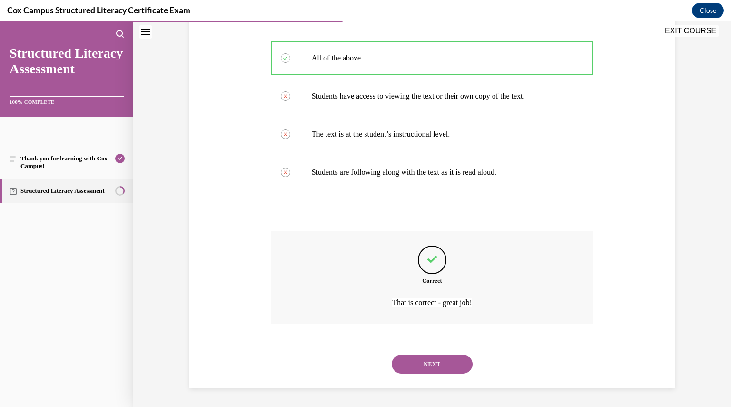
scroll to position [214, 0]
click at [429, 364] on button "NEXT" at bounding box center [432, 364] width 81 height 19
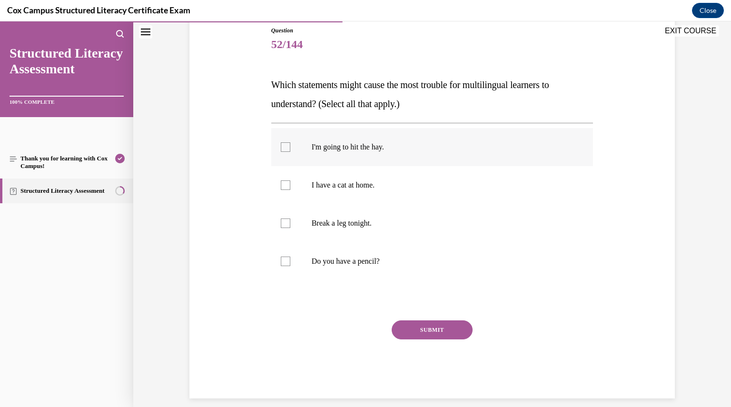
click at [282, 151] on label "I'm going to hit the hay." at bounding box center [432, 147] width 322 height 38
click at [282, 151] on input "I'm going to hit the hay." at bounding box center [286, 147] width 10 height 10
checkbox input "true"
click at [287, 220] on label "Break a leg tonight." at bounding box center [432, 223] width 322 height 38
click at [287, 220] on input "Break a leg tonight." at bounding box center [286, 223] width 10 height 10
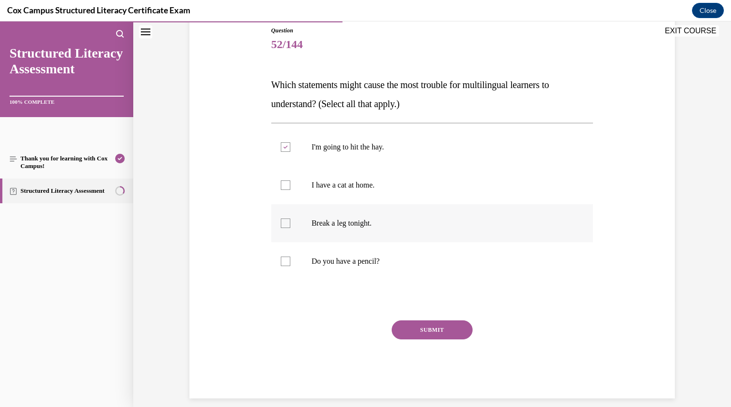
checkbox input "true"
click at [417, 330] on button "SUBMIT" at bounding box center [432, 329] width 81 height 19
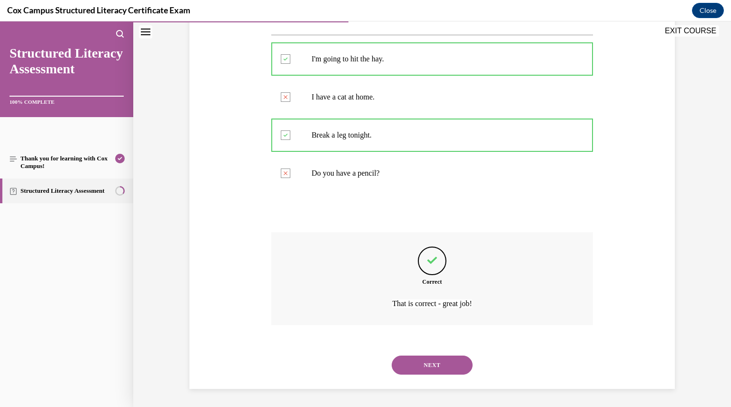
scroll to position [195, 0]
click at [419, 359] on button "NEXT" at bounding box center [432, 364] width 81 height 19
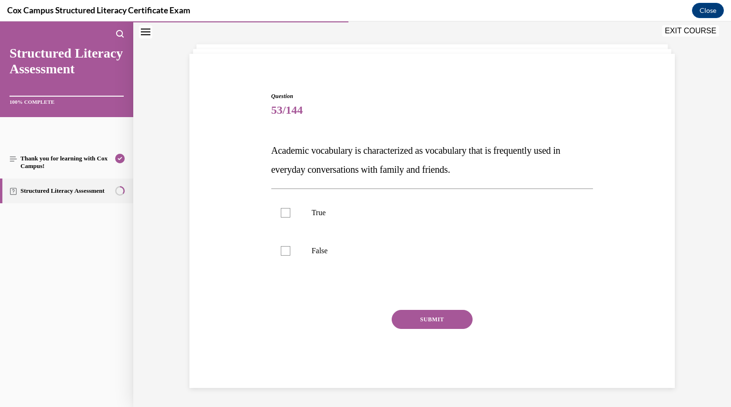
scroll to position [40, 0]
click at [284, 253] on div at bounding box center [286, 252] width 10 height 10
click at [284, 253] on input "False" at bounding box center [286, 252] width 10 height 10
checkbox input "true"
click at [422, 316] on button "SUBMIT" at bounding box center [432, 319] width 81 height 19
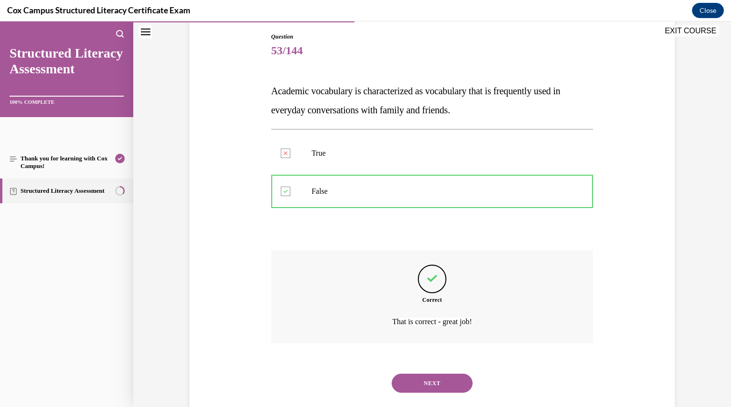
scroll to position [119, 0]
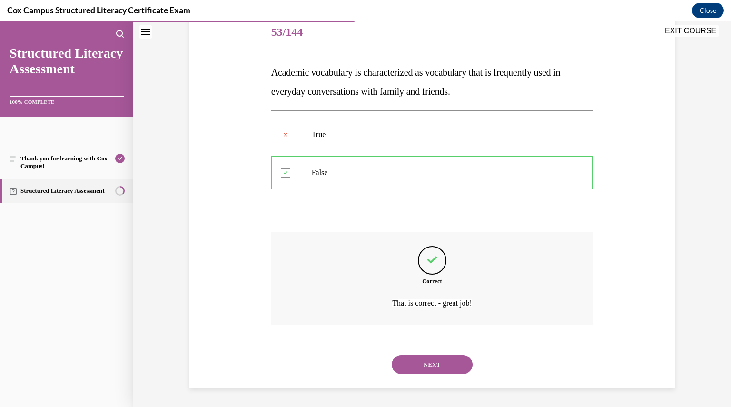
click at [425, 363] on button "NEXT" at bounding box center [432, 364] width 81 height 19
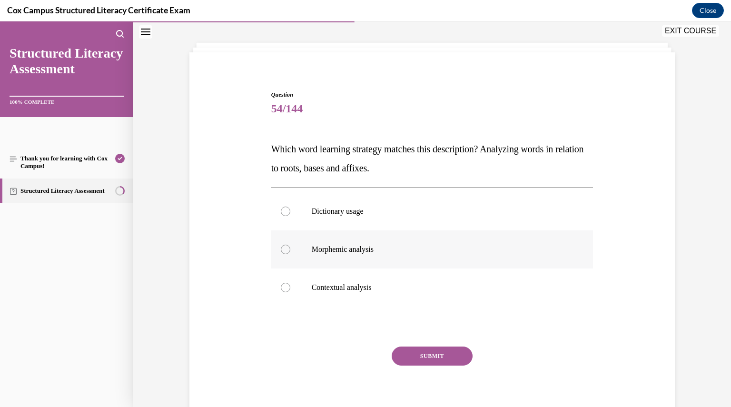
scroll to position [78, 0]
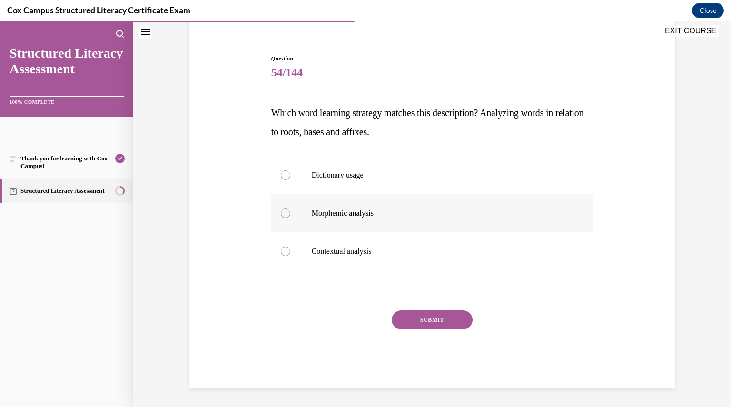
click at [285, 214] on div at bounding box center [286, 213] width 10 height 10
click at [285, 214] on input "Morphemic analysis" at bounding box center [286, 213] width 10 height 10
radio input "true"
click at [431, 325] on button "SUBMIT" at bounding box center [432, 319] width 81 height 19
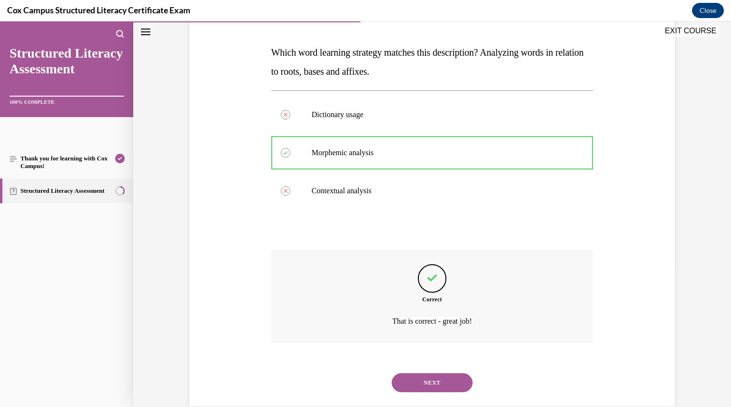
scroll to position [157, 0]
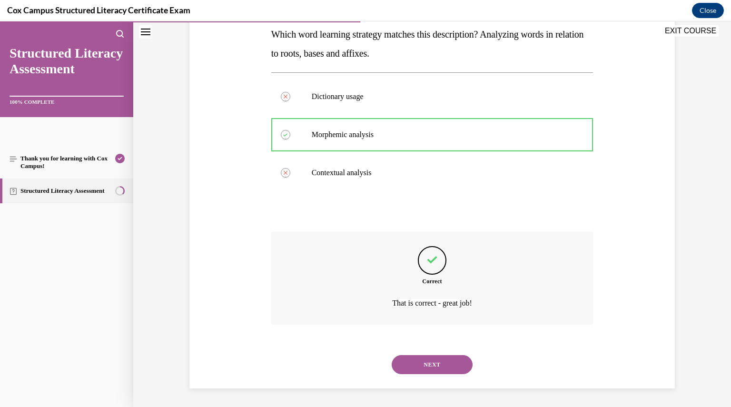
click at [432, 364] on button "NEXT" at bounding box center [432, 364] width 81 height 19
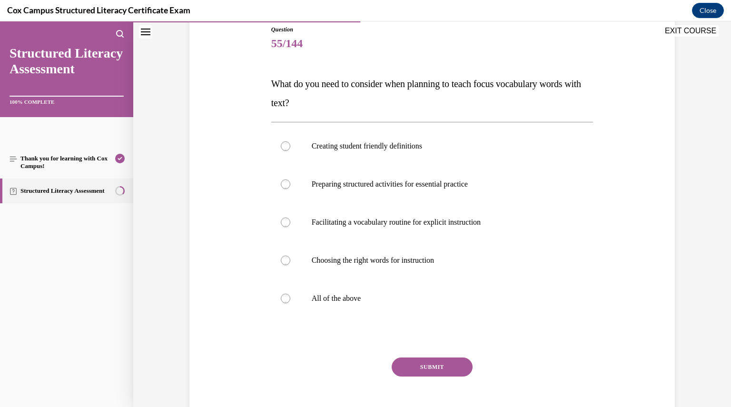
scroll to position [109, 0]
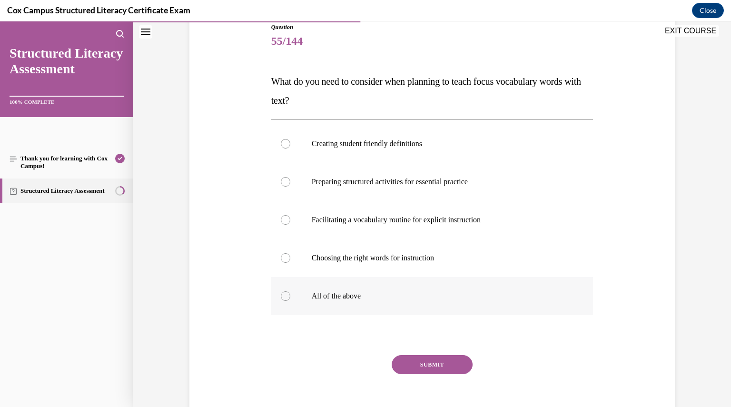
click at [283, 299] on div at bounding box center [286, 296] width 10 height 10
click at [283, 299] on input "All of the above" at bounding box center [286, 296] width 10 height 10
radio input "true"
click at [417, 365] on button "SUBMIT" at bounding box center [432, 364] width 81 height 19
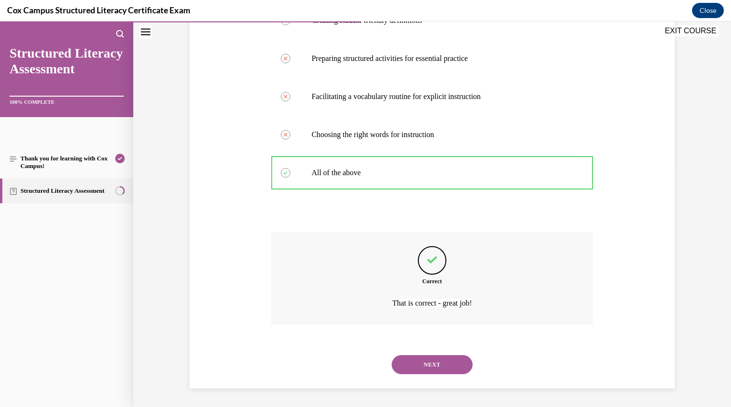
click at [427, 370] on button "NEXT" at bounding box center [432, 364] width 81 height 19
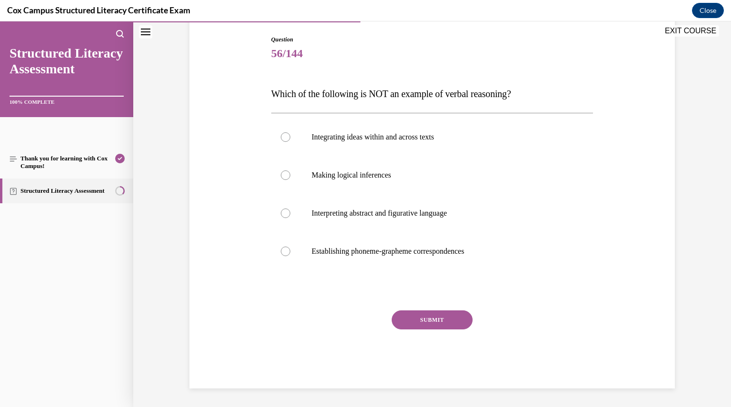
drag, startPoint x: 532, startPoint y: 93, endPoint x: 267, endPoint y: 89, distance: 264.2
click at [271, 89] on p "Which of the following is NOT an example of verbal reasoning?" at bounding box center [432, 93] width 322 height 19
click at [283, 252] on div at bounding box center [286, 252] width 10 height 10
click at [283, 252] on input "Establishing phoneme-grapheme correspondences" at bounding box center [286, 252] width 10 height 10
radio input "true"
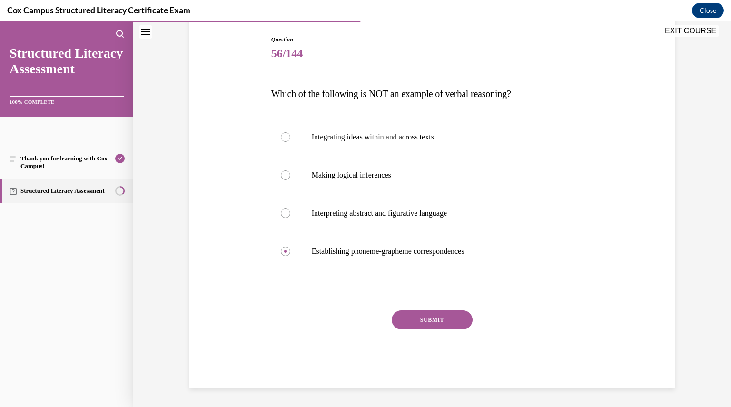
click at [418, 316] on button "SUBMIT" at bounding box center [432, 319] width 81 height 19
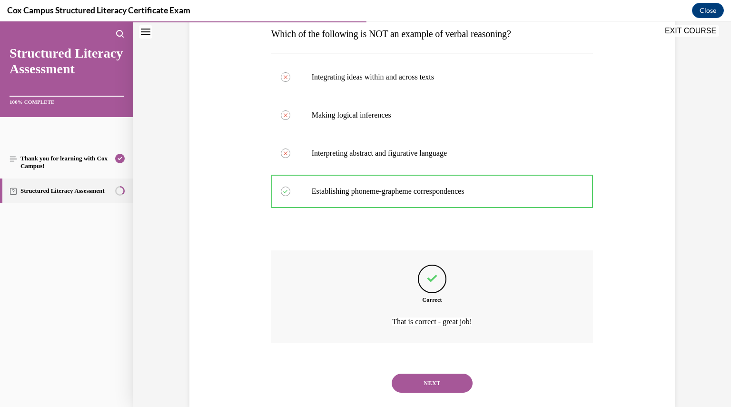
scroll to position [176, 0]
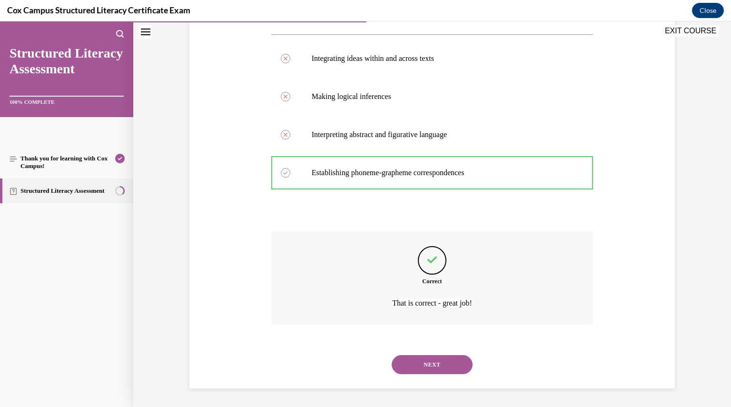
click at [420, 363] on button "NEXT" at bounding box center [432, 364] width 81 height 19
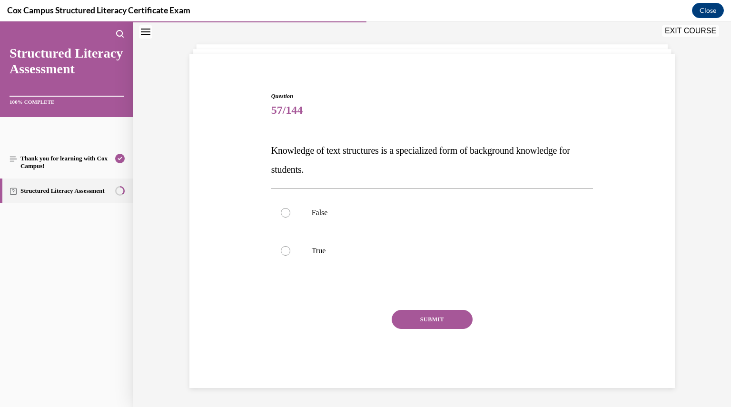
scroll to position [40, 0]
drag, startPoint x: 325, startPoint y: 169, endPoint x: 262, endPoint y: 150, distance: 65.6
click at [262, 150] on div "Question 57/144 Knowledge of text structures is a specialized form of backgroun…" at bounding box center [432, 226] width 490 height 325
click at [281, 253] on div at bounding box center [286, 252] width 10 height 10
click at [281, 253] on input "True" at bounding box center [286, 252] width 10 height 10
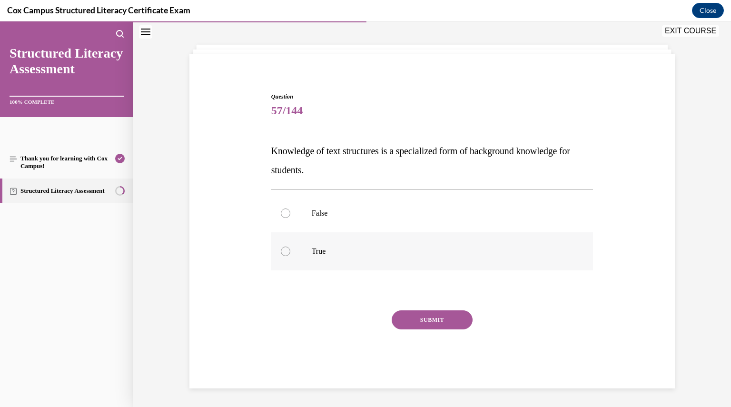
radio input "true"
click at [427, 318] on button "SUBMIT" at bounding box center [432, 319] width 81 height 19
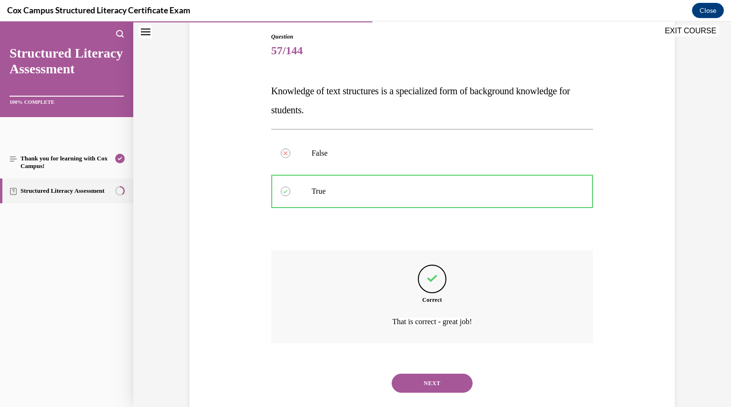
scroll to position [119, 0]
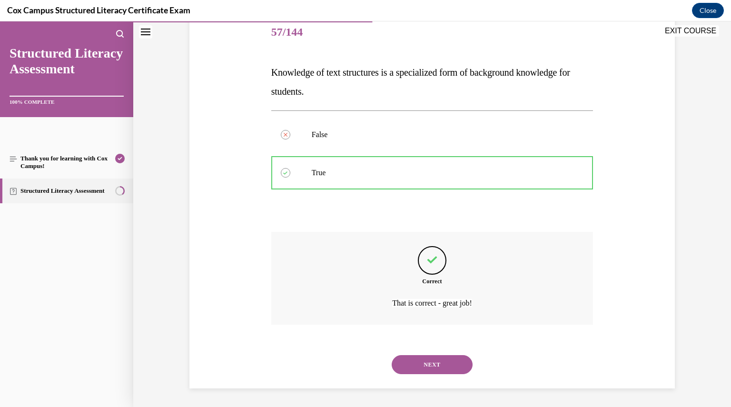
click at [424, 362] on button "NEXT" at bounding box center [432, 364] width 81 height 19
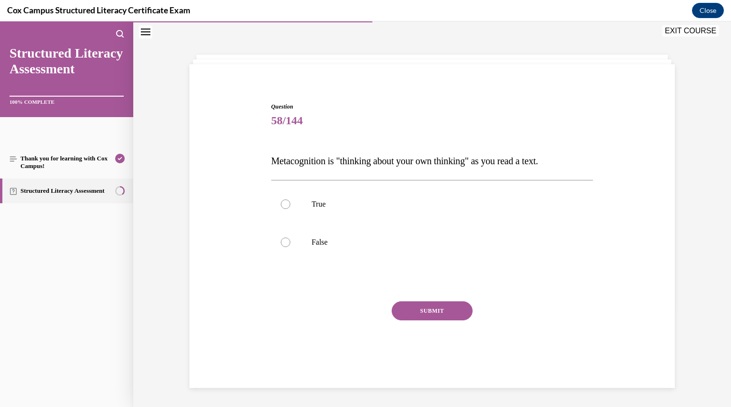
scroll to position [30, 0]
click at [281, 202] on div at bounding box center [286, 204] width 10 height 10
click at [281, 202] on input "True" at bounding box center [286, 204] width 10 height 10
radio input "true"
click at [422, 307] on button "SUBMIT" at bounding box center [432, 310] width 81 height 19
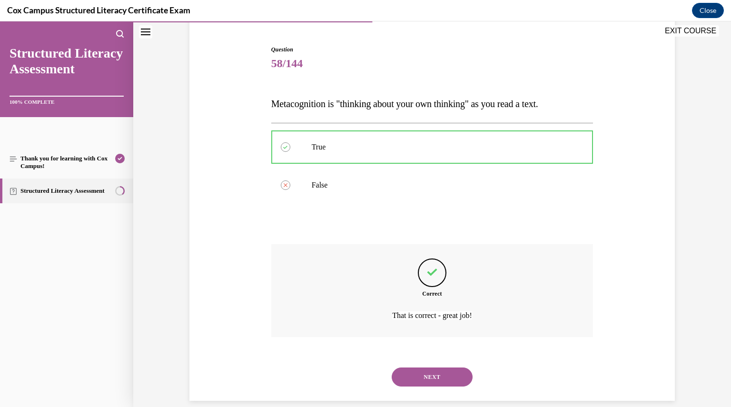
scroll to position [99, 0]
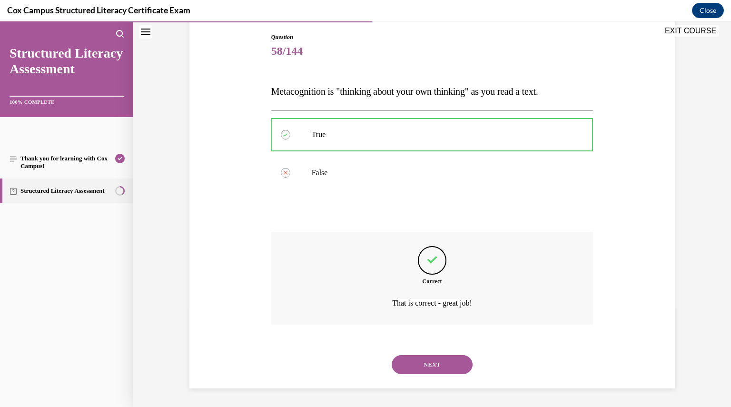
click at [428, 365] on button "NEXT" at bounding box center [432, 364] width 81 height 19
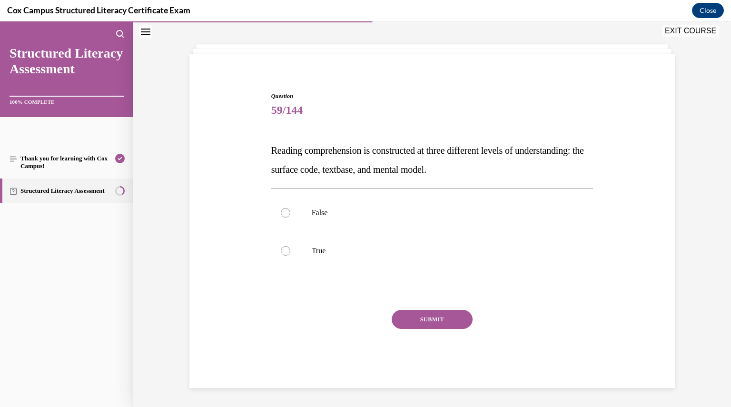
scroll to position [40, 0]
drag, startPoint x: 527, startPoint y: 170, endPoint x: 255, endPoint y: 153, distance: 272.8
click at [255, 153] on div "Question 59/144 Reading comprehension is constructed at three different levels …" at bounding box center [432, 226] width 490 height 325
click at [283, 251] on div at bounding box center [286, 252] width 10 height 10
click at [283, 251] on input "True" at bounding box center [286, 252] width 10 height 10
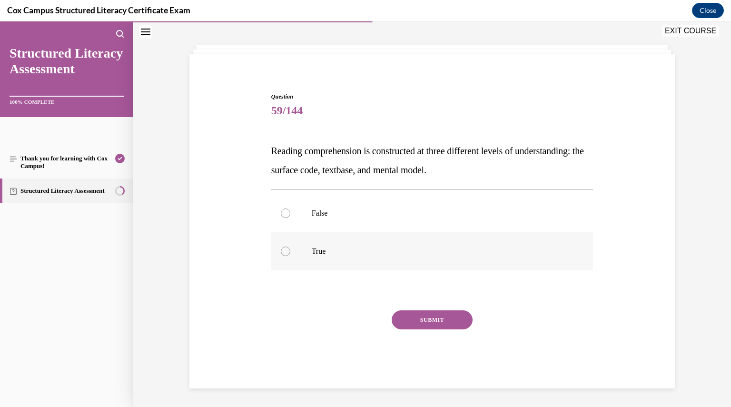
radio input "true"
click at [418, 315] on button "SUBMIT" at bounding box center [432, 319] width 81 height 19
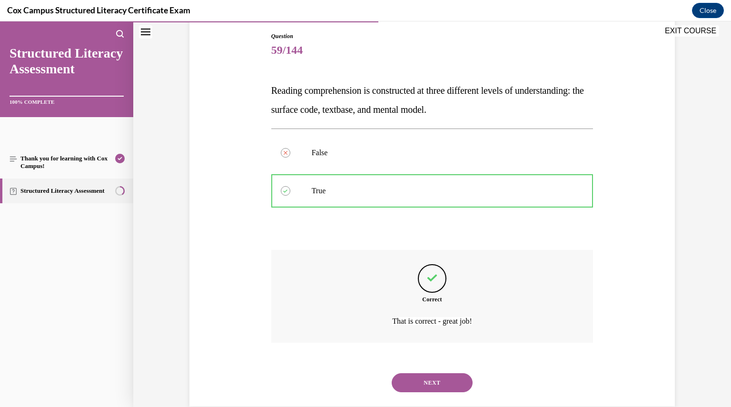
scroll to position [119, 0]
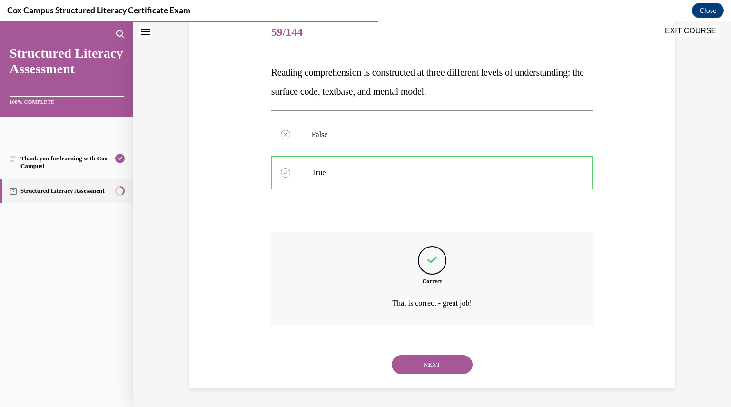
click at [421, 366] on button "NEXT" at bounding box center [432, 364] width 81 height 19
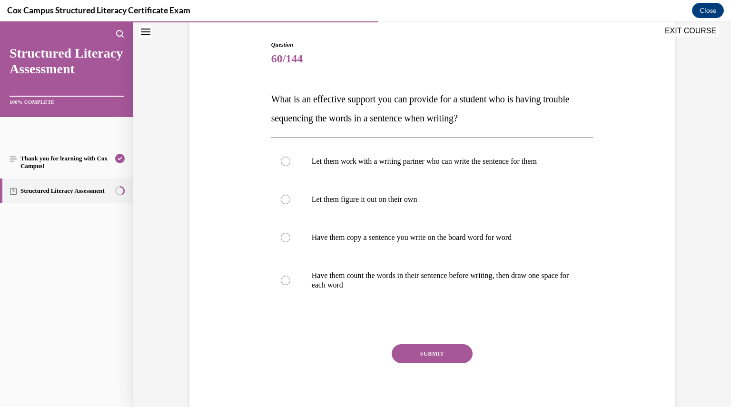
scroll to position [96, 0]
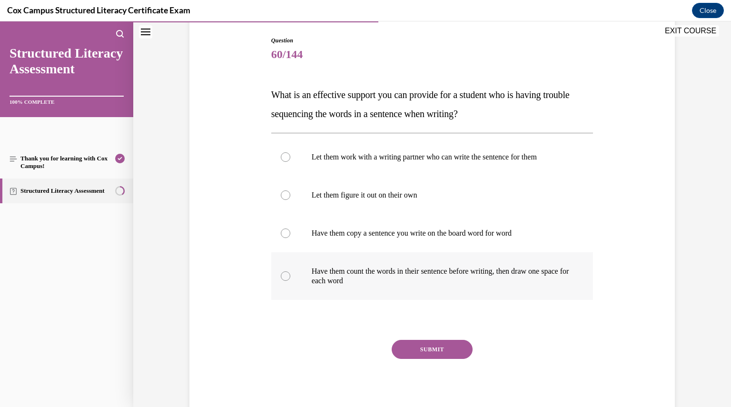
click at [285, 275] on div at bounding box center [286, 276] width 10 height 10
click at [285, 275] on input "Have them count the words in their sentence before writing, then draw one space…" at bounding box center [286, 276] width 10 height 10
radio input "true"
click at [426, 346] on button "SUBMIT" at bounding box center [432, 349] width 81 height 19
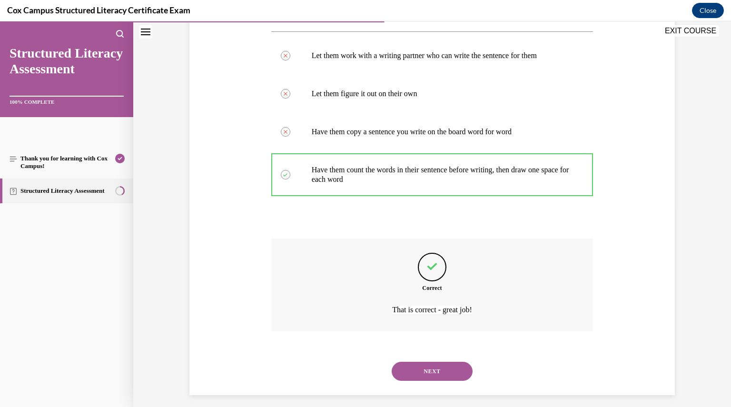
scroll to position [204, 0]
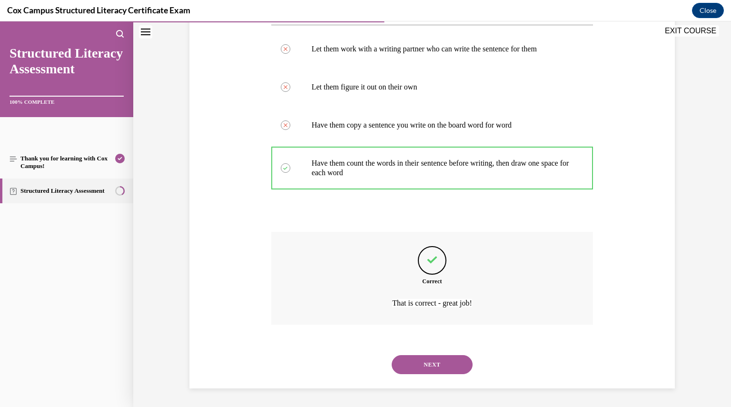
click at [425, 362] on button "NEXT" at bounding box center [432, 364] width 81 height 19
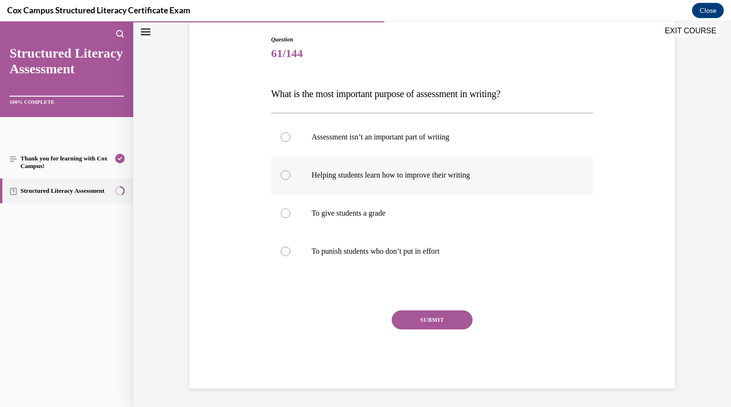
click at [283, 177] on div at bounding box center [286, 175] width 10 height 10
click at [283, 177] on input "Helping students learn how to improve their writing" at bounding box center [286, 175] width 10 height 10
radio input "true"
click at [405, 314] on button "SUBMIT" at bounding box center [432, 319] width 81 height 19
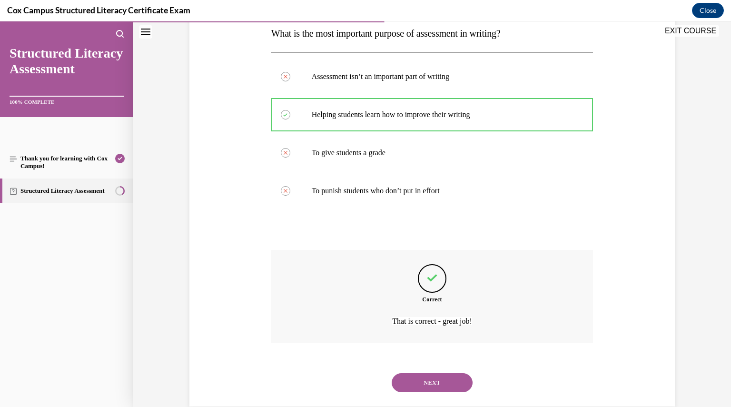
scroll to position [176, 0]
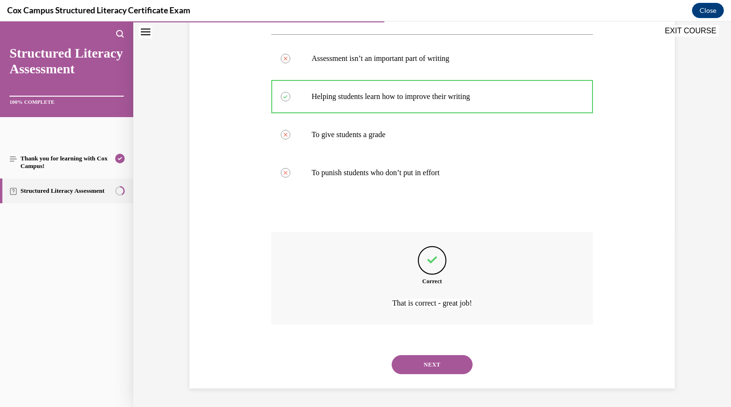
click at [417, 361] on button "NEXT" at bounding box center [432, 364] width 81 height 19
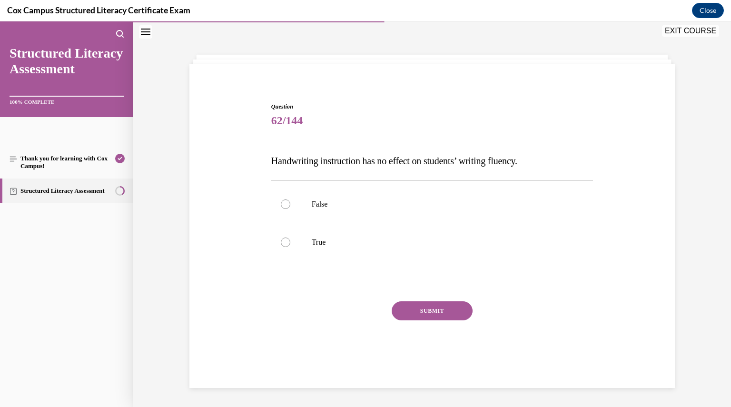
scroll to position [30, 0]
drag, startPoint x: 542, startPoint y: 161, endPoint x: 267, endPoint y: 163, distance: 274.1
click at [271, 163] on span "Handwriting instruction has no effect on students’ writing fluency." at bounding box center [394, 161] width 246 height 10
click at [286, 203] on div at bounding box center [286, 204] width 10 height 10
click at [286, 203] on input "False" at bounding box center [286, 204] width 10 height 10
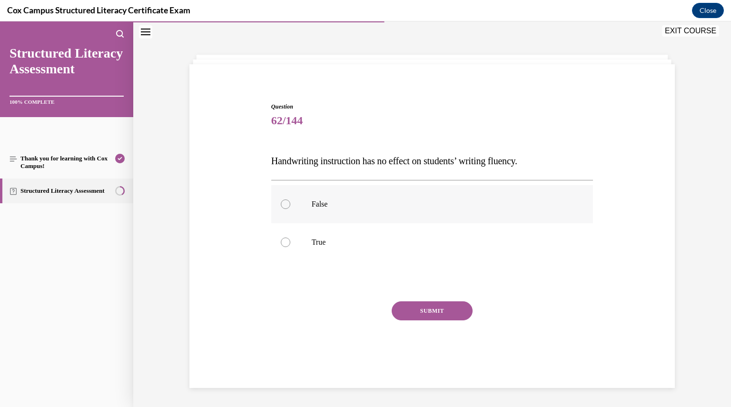
radio input "true"
click at [411, 311] on button "SUBMIT" at bounding box center [432, 310] width 81 height 19
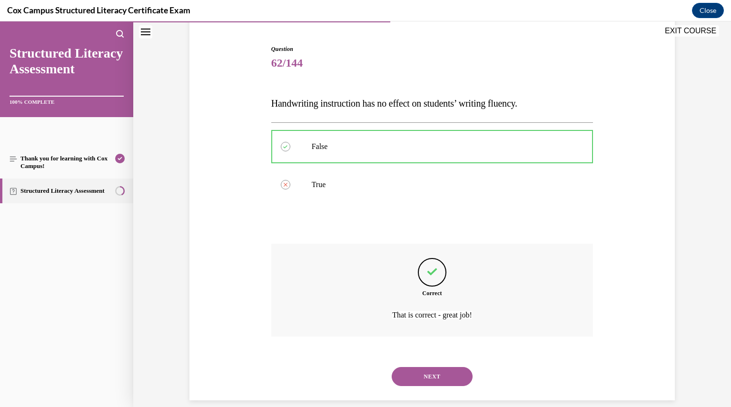
scroll to position [99, 0]
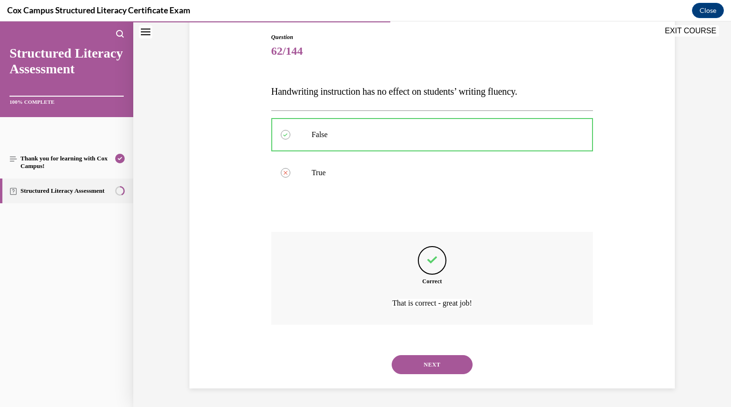
click at [431, 363] on button "NEXT" at bounding box center [432, 364] width 81 height 19
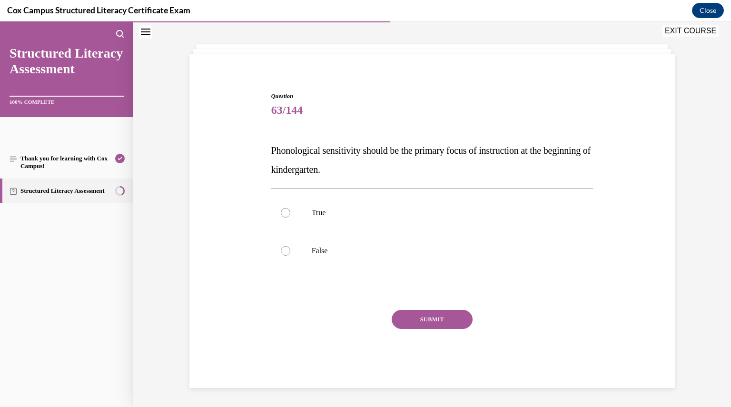
scroll to position [40, 0]
drag, startPoint x: 386, startPoint y: 172, endPoint x: 264, endPoint y: 150, distance: 124.8
click at [264, 150] on div "Question 63/144 Phonological sensitivity should be the primary focus of instruc…" at bounding box center [432, 226] width 490 height 325
click at [282, 210] on div at bounding box center [286, 213] width 10 height 10
click at [282, 210] on input "True" at bounding box center [286, 213] width 10 height 10
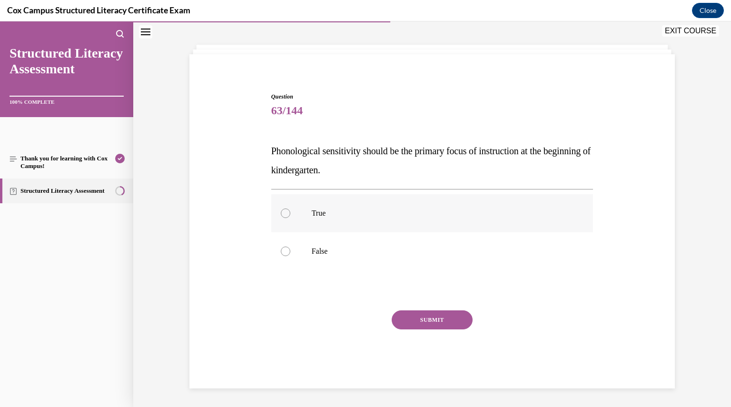
radio input "true"
click at [424, 316] on button "SUBMIT" at bounding box center [432, 319] width 81 height 19
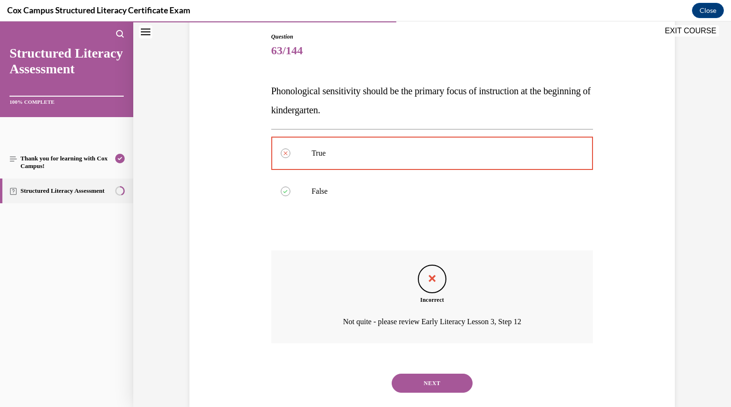
scroll to position [119, 0]
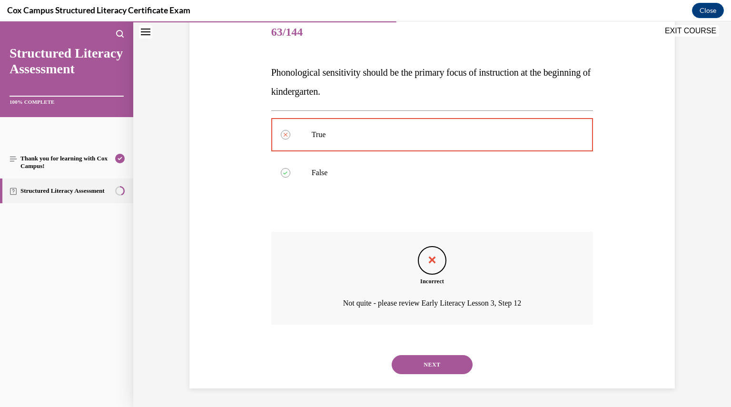
click at [432, 361] on button "NEXT" at bounding box center [432, 364] width 81 height 19
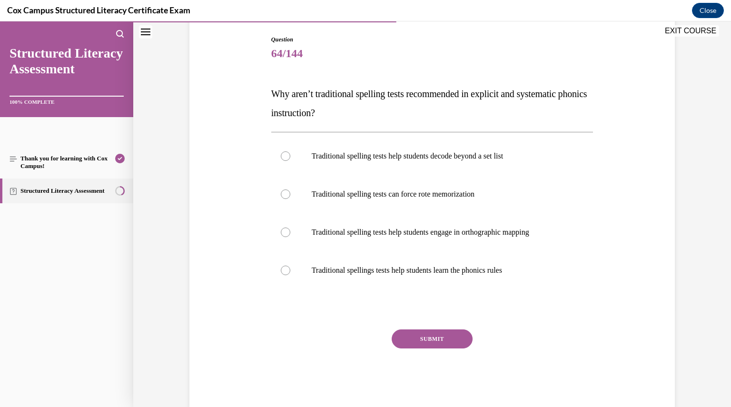
scroll to position [100, 0]
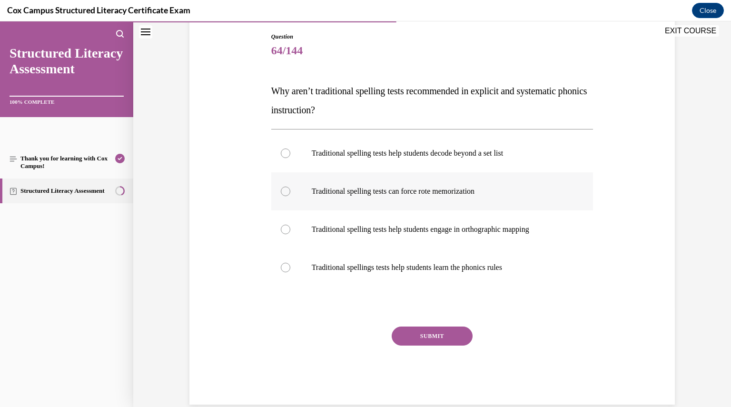
click at [282, 190] on div at bounding box center [286, 192] width 10 height 10
click at [282, 190] on input "Traditional spelling tests can force rote memorization" at bounding box center [286, 192] width 10 height 10
radio input "true"
click at [412, 337] on button "SUBMIT" at bounding box center [432, 335] width 81 height 19
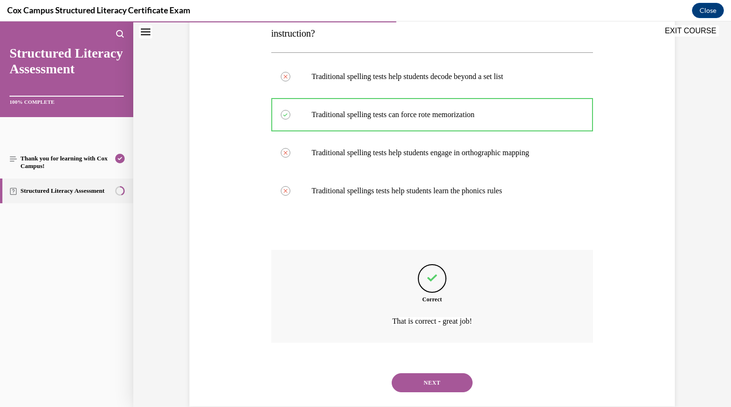
scroll to position [195, 0]
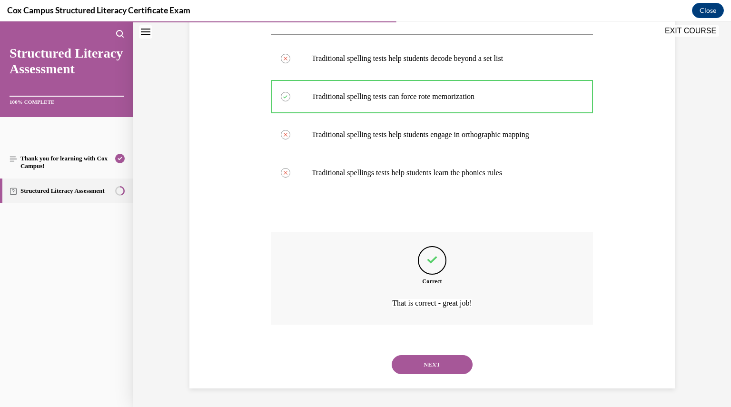
click at [414, 356] on button "NEXT" at bounding box center [432, 364] width 81 height 19
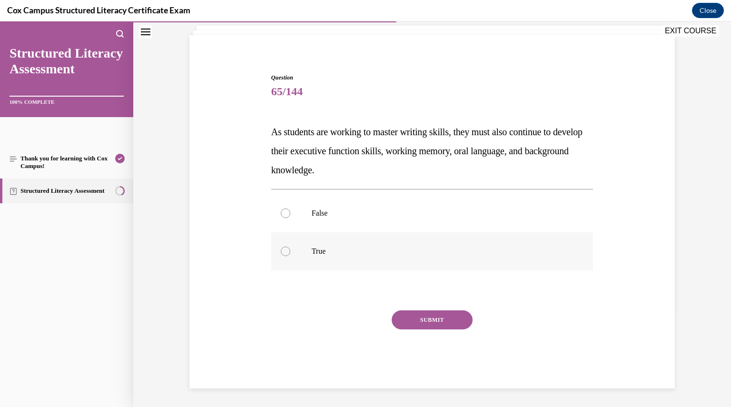
click at [285, 252] on div at bounding box center [286, 252] width 10 height 10
click at [285, 252] on input "True" at bounding box center [286, 252] width 10 height 10
radio input "true"
click at [426, 321] on button "SUBMIT" at bounding box center [432, 319] width 81 height 19
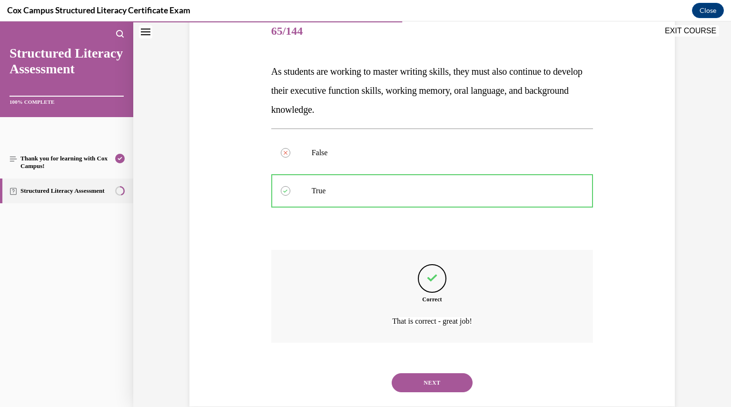
scroll to position [138, 0]
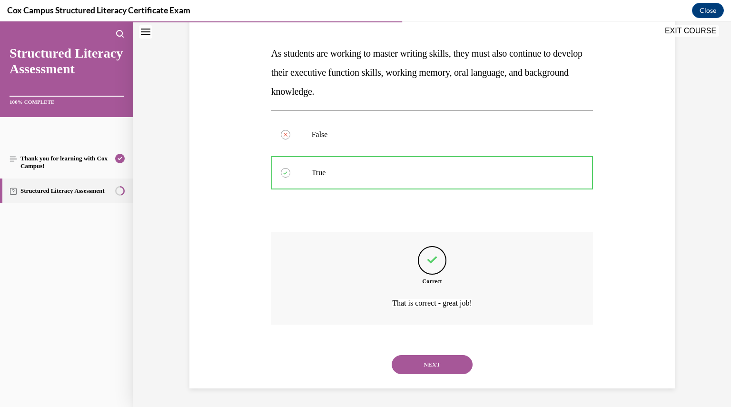
click at [424, 364] on button "NEXT" at bounding box center [432, 364] width 81 height 19
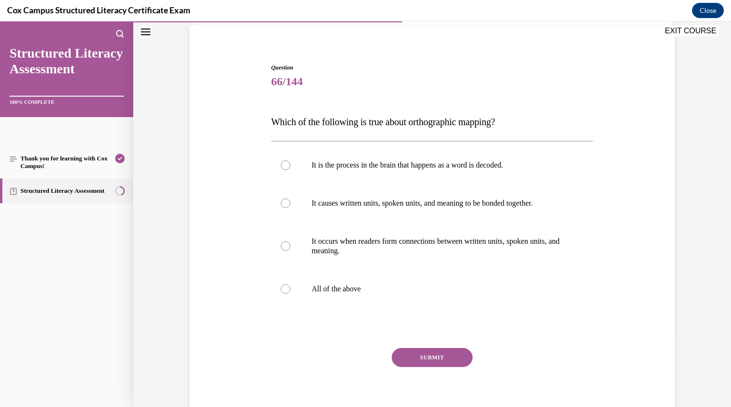
scroll to position [70, 0]
click at [281, 289] on div at bounding box center [286, 288] width 10 height 10
click at [281, 289] on input "All of the above" at bounding box center [286, 288] width 10 height 10
radio input "true"
click at [411, 353] on button "SUBMIT" at bounding box center [432, 356] width 81 height 19
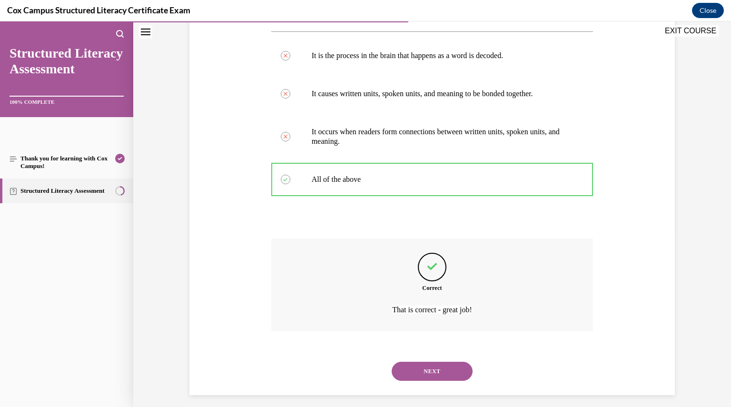
scroll to position [185, 0]
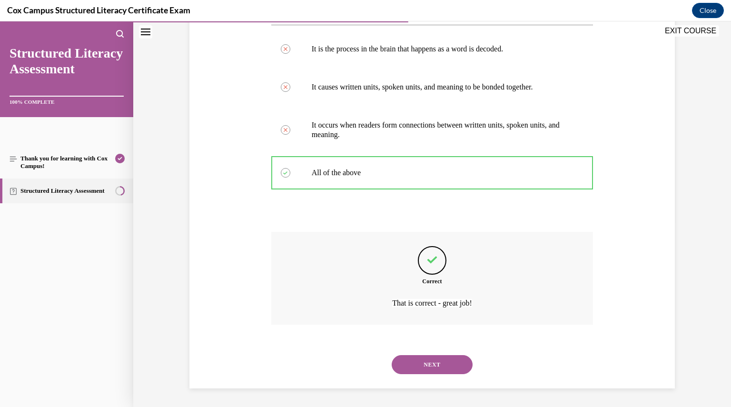
click at [414, 362] on button "NEXT" at bounding box center [432, 364] width 81 height 19
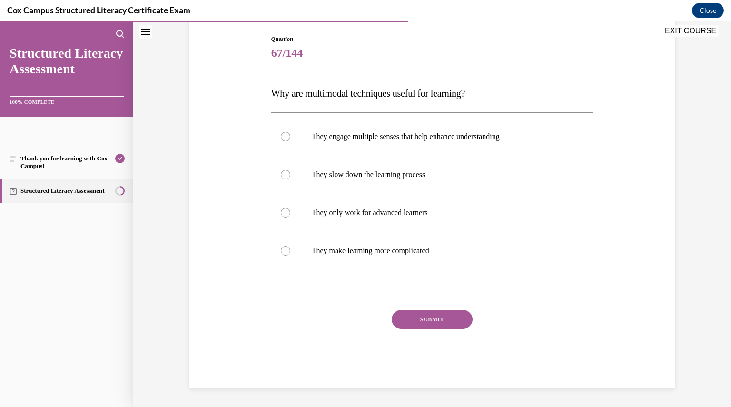
scroll to position [97, 0]
click at [281, 140] on div at bounding box center [286, 137] width 10 height 10
click at [281, 140] on input "They engage multiple senses that help enhance understanding" at bounding box center [286, 137] width 10 height 10
radio input "true"
click at [406, 316] on button "SUBMIT" at bounding box center [432, 319] width 81 height 19
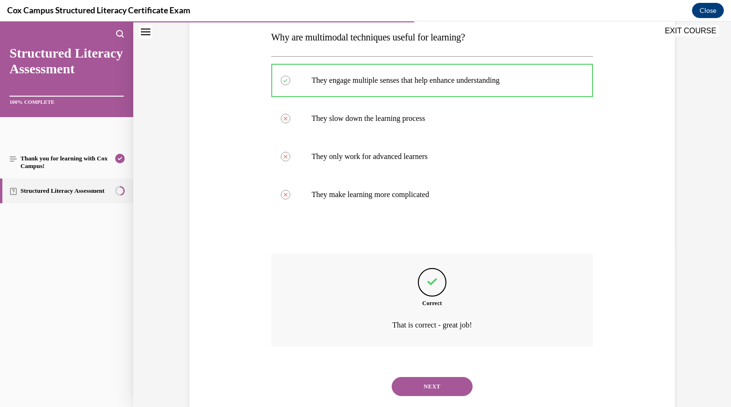
scroll to position [176, 0]
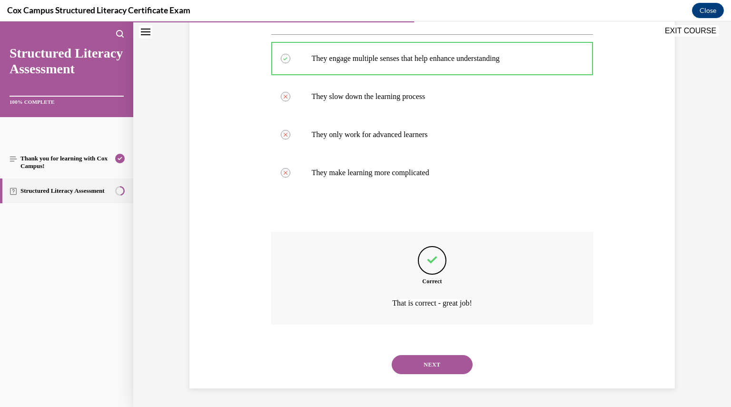
click at [419, 363] on button "NEXT" at bounding box center [432, 364] width 81 height 19
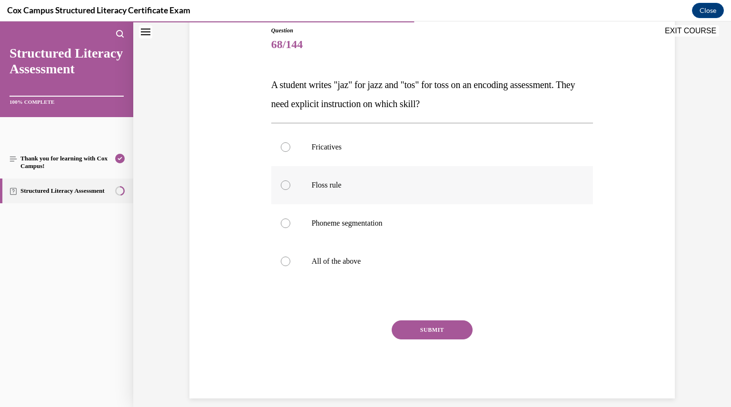
click at [281, 189] on div at bounding box center [286, 185] width 10 height 10
click at [281, 189] on input "Floss rule" at bounding box center [286, 185] width 10 height 10
radio input "true"
click at [410, 323] on button "SUBMIT" at bounding box center [432, 329] width 81 height 19
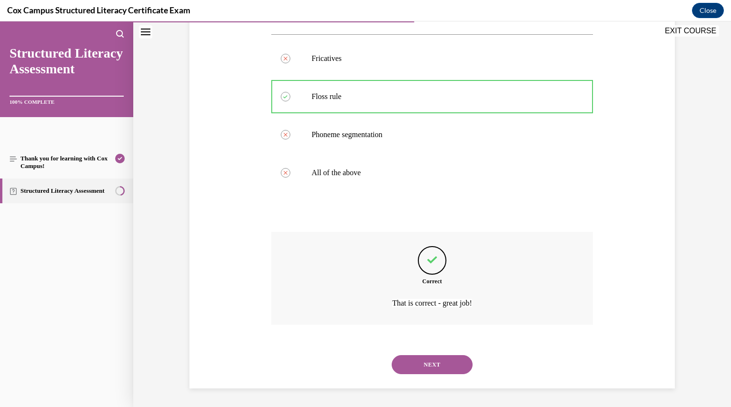
click at [419, 366] on button "NEXT" at bounding box center [432, 364] width 81 height 19
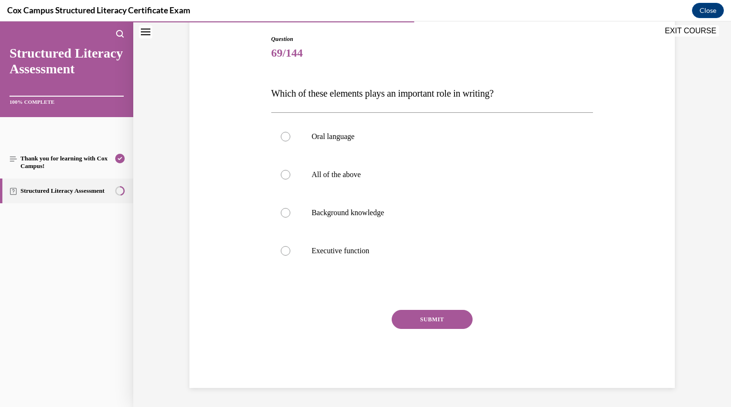
scroll to position [97, 0]
click at [281, 178] on div at bounding box center [286, 175] width 10 height 10
click at [281, 178] on input "All of the above" at bounding box center [286, 175] width 10 height 10
radio input "true"
click at [418, 323] on button "SUBMIT" at bounding box center [432, 319] width 81 height 19
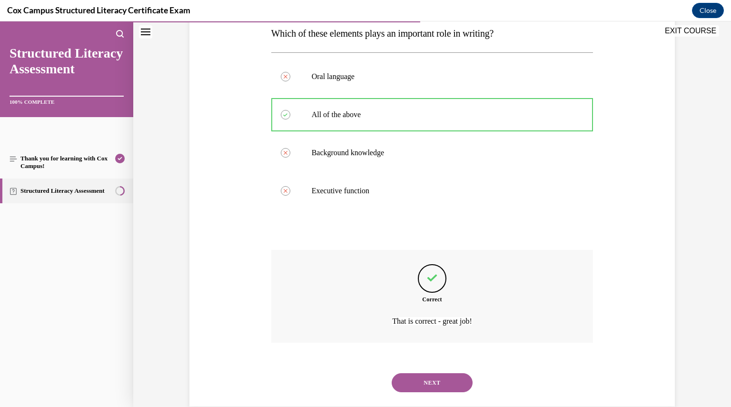
scroll to position [176, 0]
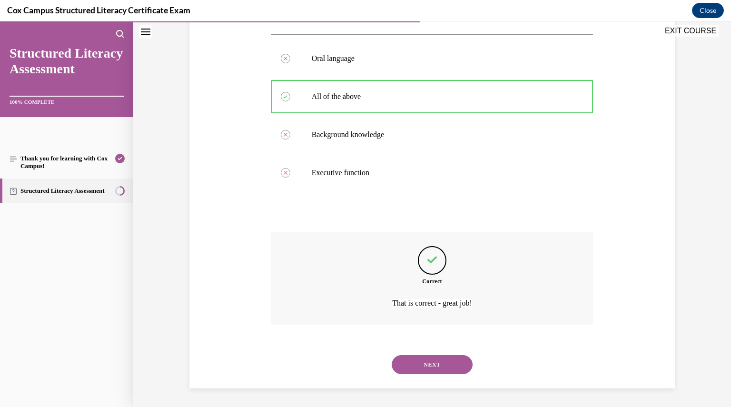
click at [424, 359] on button "NEXT" at bounding box center [432, 364] width 81 height 19
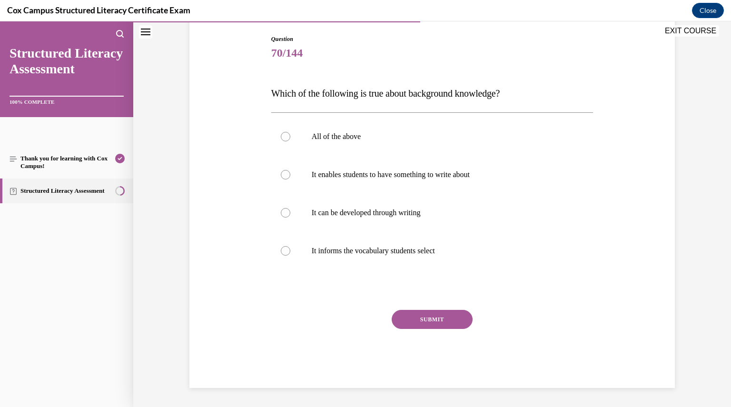
scroll to position [97, 0]
click at [279, 132] on label "All of the above" at bounding box center [432, 137] width 322 height 38
click at [281, 132] on input "All of the above" at bounding box center [286, 137] width 10 height 10
radio input "true"
click at [436, 320] on button "SUBMIT" at bounding box center [432, 319] width 81 height 19
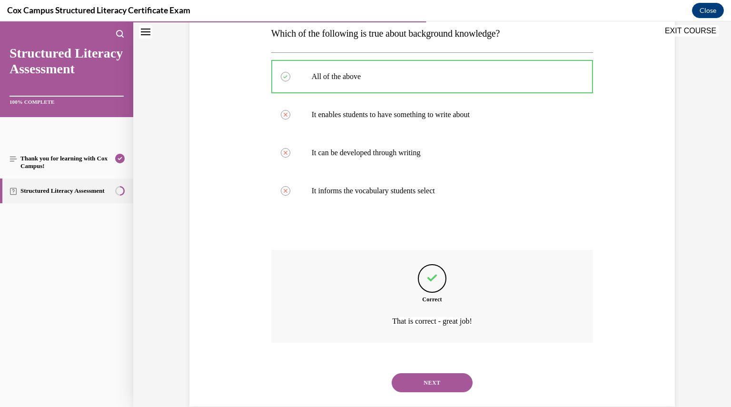
scroll to position [176, 0]
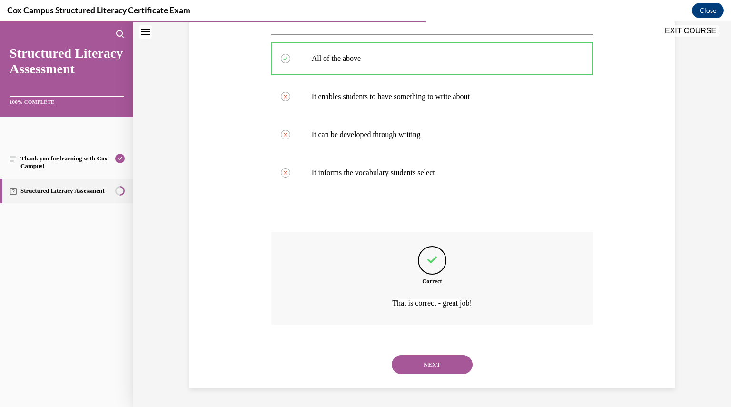
click at [432, 359] on button "NEXT" at bounding box center [432, 364] width 81 height 19
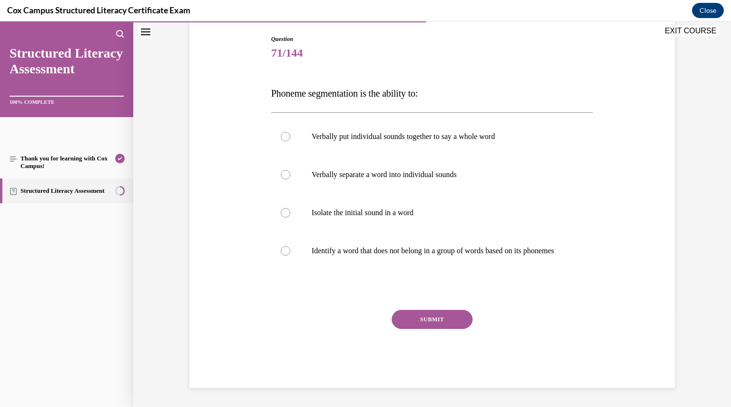
scroll to position [106, 0]
click at [281, 170] on div at bounding box center [286, 175] width 10 height 10
click at [281, 170] on input "Verbally separate a word into individual sounds" at bounding box center [286, 175] width 10 height 10
radio input "true"
click at [421, 318] on button "SUBMIT" at bounding box center [432, 319] width 81 height 19
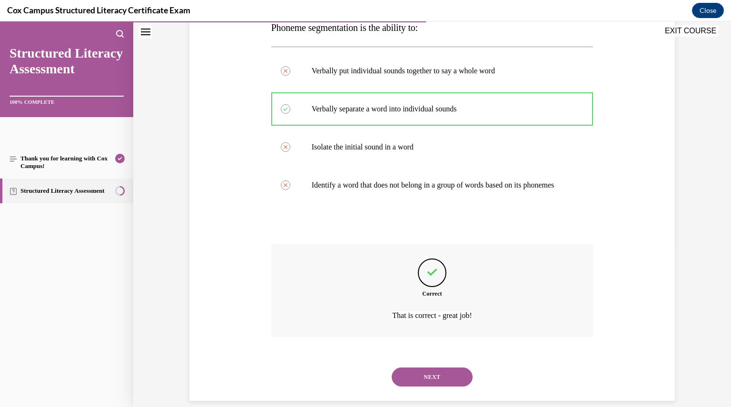
scroll to position [185, 0]
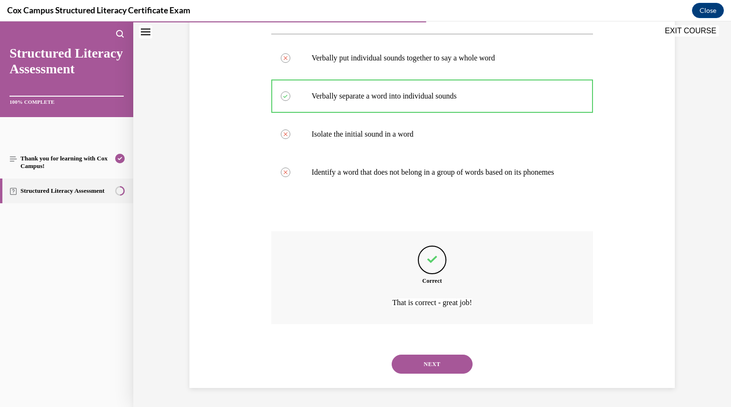
click at [423, 364] on button "NEXT" at bounding box center [432, 364] width 81 height 19
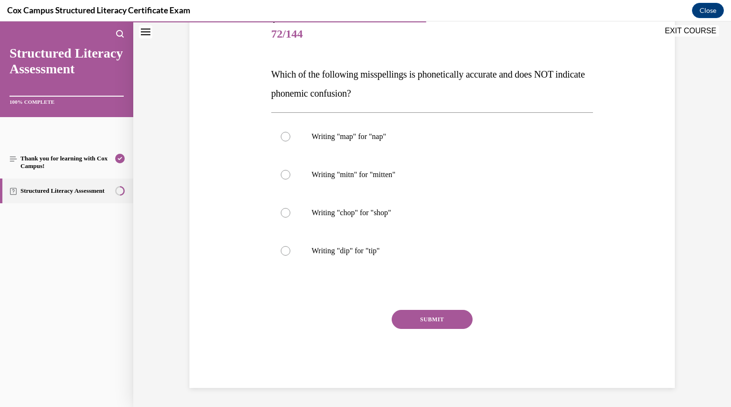
scroll to position [106, 0]
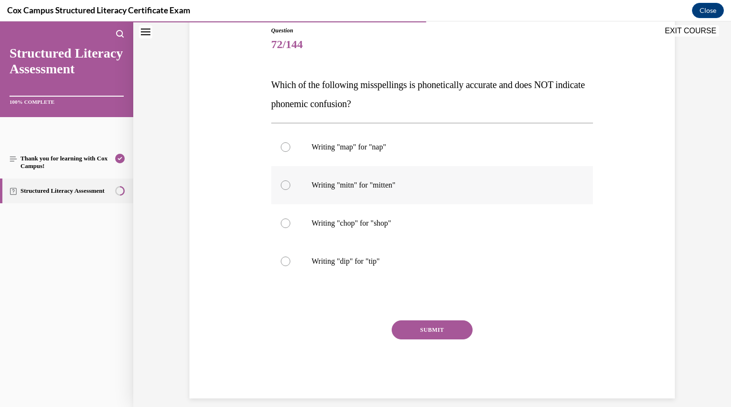
click at [284, 182] on div at bounding box center [286, 185] width 10 height 10
click at [284, 182] on input "Writing "mitn" for "mitten"" at bounding box center [286, 185] width 10 height 10
radio input "true"
click at [426, 327] on button "SUBMIT" at bounding box center [432, 329] width 81 height 19
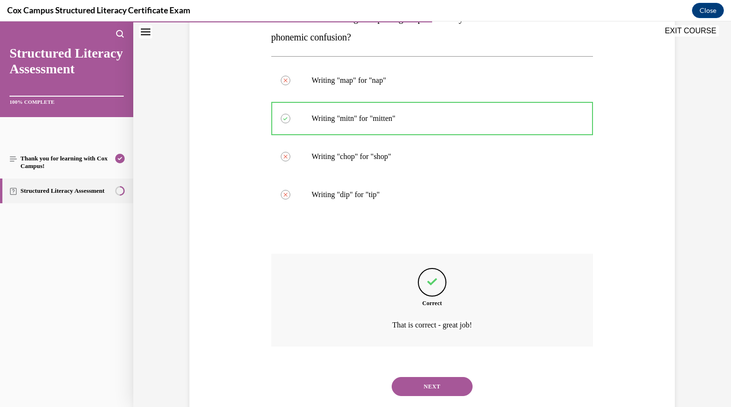
scroll to position [195, 0]
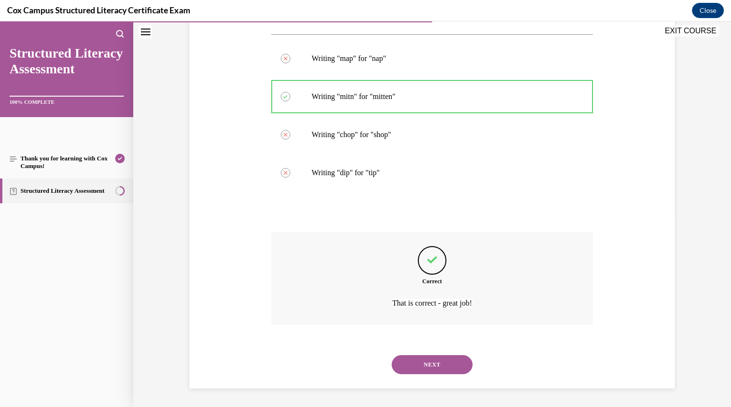
click at [429, 363] on button "NEXT" at bounding box center [432, 364] width 81 height 19
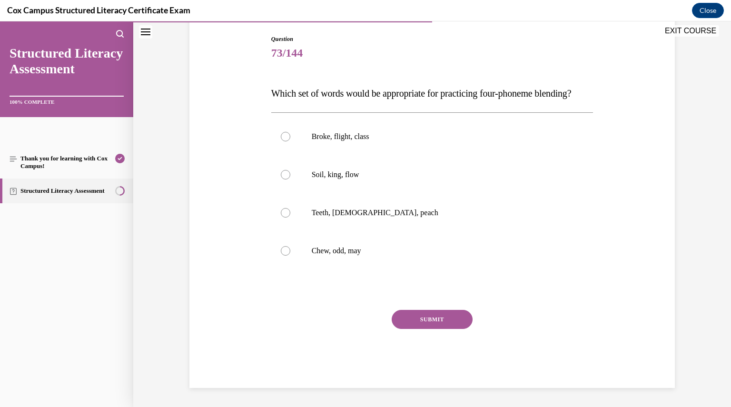
scroll to position [106, 0]
drag, startPoint x: 369, startPoint y: 274, endPoint x: 262, endPoint y: 88, distance: 214.5
click at [262, 88] on div "Question 73/144 Which set of words would be appropriate for practicing four-pho…" at bounding box center [432, 197] width 490 height 382
click at [281, 141] on div at bounding box center [286, 137] width 10 height 10
click at [281, 141] on input "Broke, flight, class" at bounding box center [286, 137] width 10 height 10
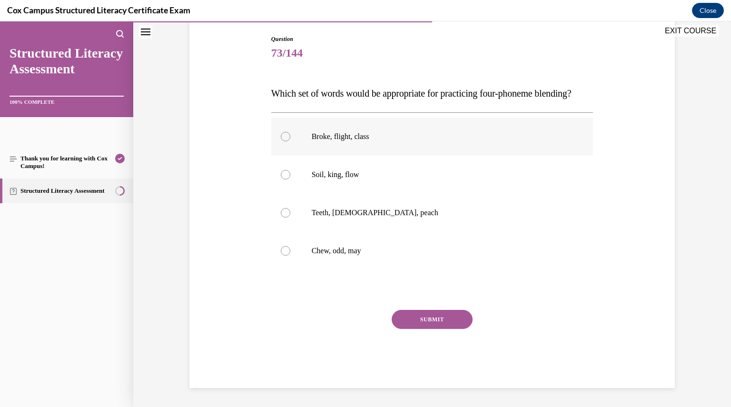
radio input "true"
click at [420, 328] on button "SUBMIT" at bounding box center [432, 319] width 81 height 19
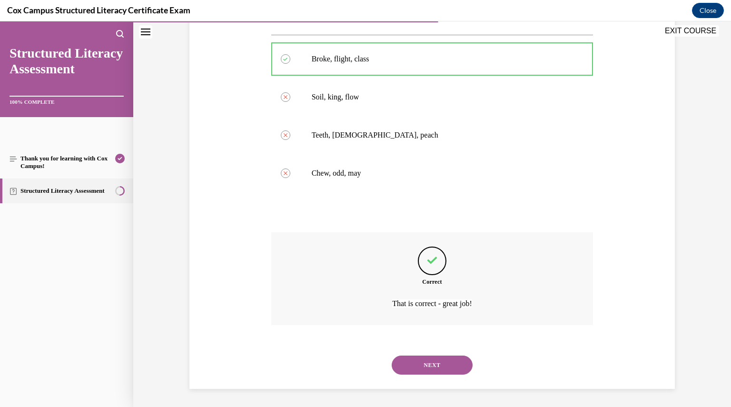
scroll to position [195, 0]
click at [420, 363] on button "NEXT" at bounding box center [432, 364] width 81 height 19
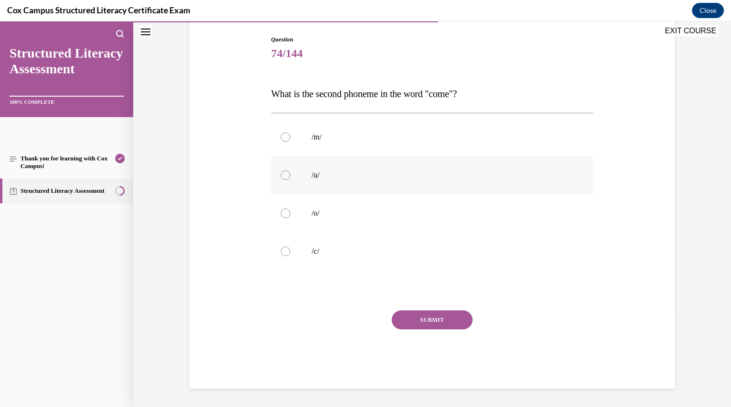
click at [285, 174] on div at bounding box center [286, 175] width 10 height 10
click at [285, 174] on input "/u/" at bounding box center [286, 175] width 10 height 10
radio input "true"
click at [422, 316] on button "SUBMIT" at bounding box center [432, 319] width 81 height 19
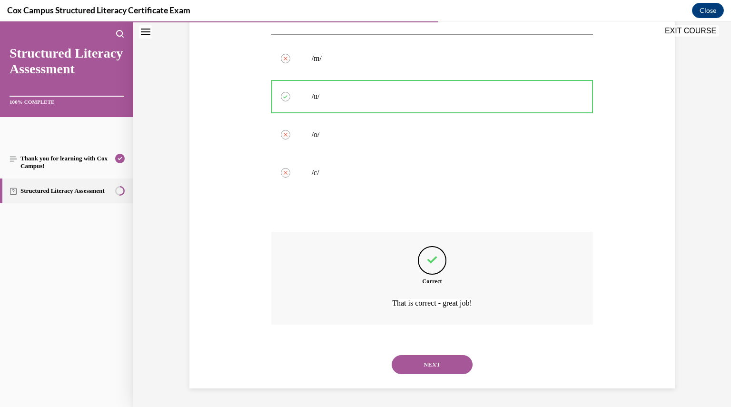
click at [438, 367] on button "NEXT" at bounding box center [432, 364] width 81 height 19
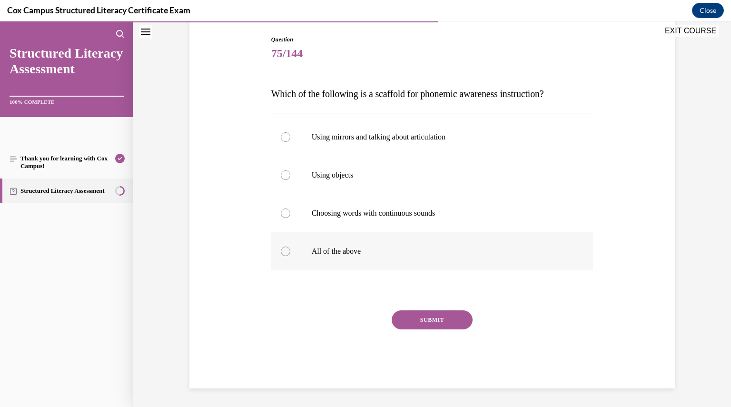
click at [281, 251] on div at bounding box center [286, 252] width 10 height 10
click at [281, 251] on input "All of the above" at bounding box center [286, 252] width 10 height 10
radio input "true"
click at [432, 317] on button "SUBMIT" at bounding box center [432, 319] width 81 height 19
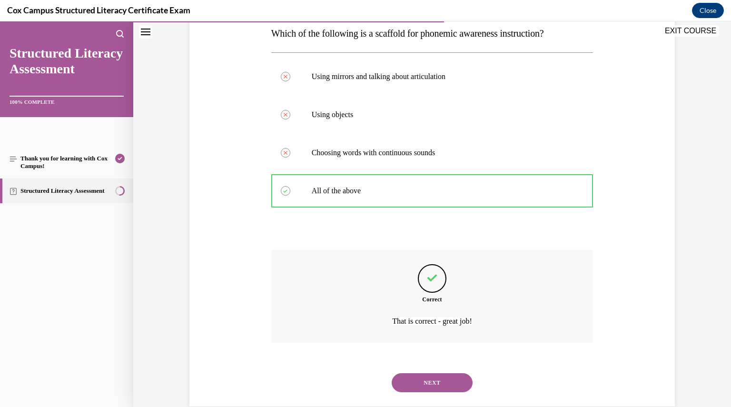
scroll to position [176, 0]
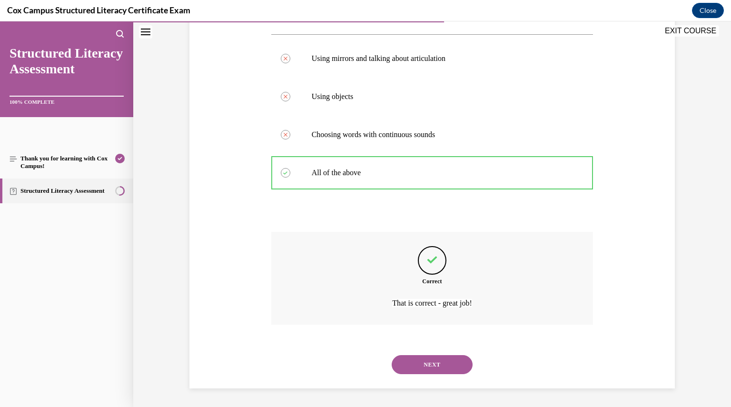
click at [427, 364] on button "NEXT" at bounding box center [432, 364] width 81 height 19
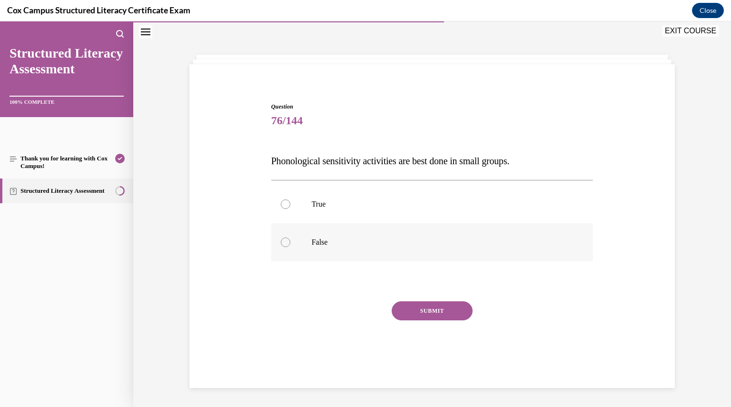
click at [287, 239] on label "False" at bounding box center [432, 242] width 322 height 38
click at [287, 239] on input "False" at bounding box center [286, 242] width 10 height 10
radio input "true"
click at [405, 313] on button "SUBMIT" at bounding box center [432, 310] width 81 height 19
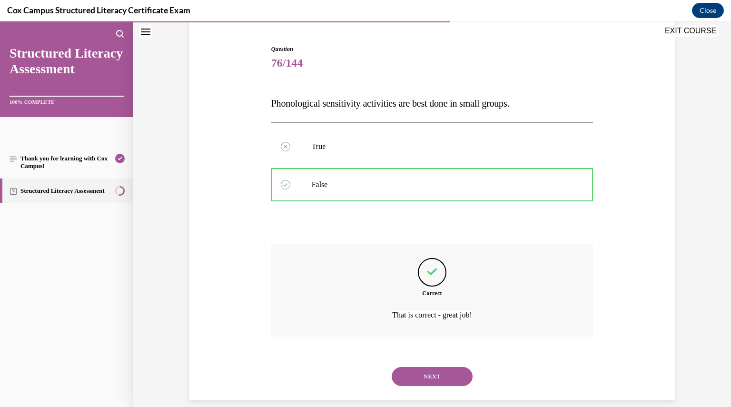
scroll to position [99, 0]
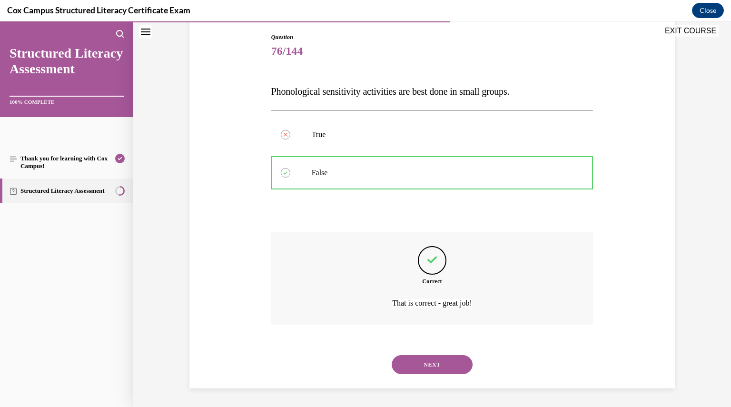
click at [422, 362] on button "NEXT" at bounding box center [432, 364] width 81 height 19
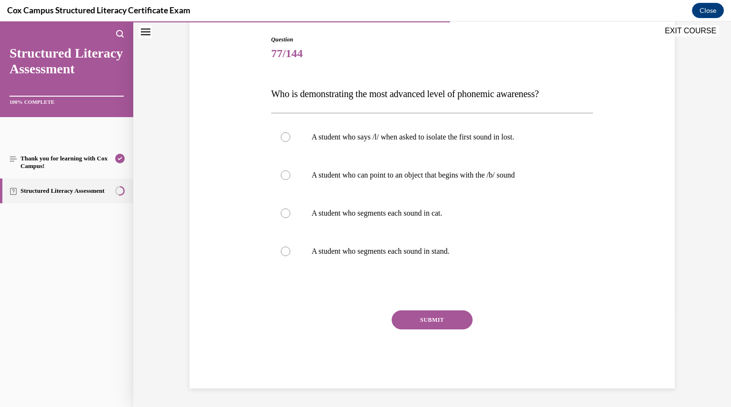
scroll to position [47, 0]
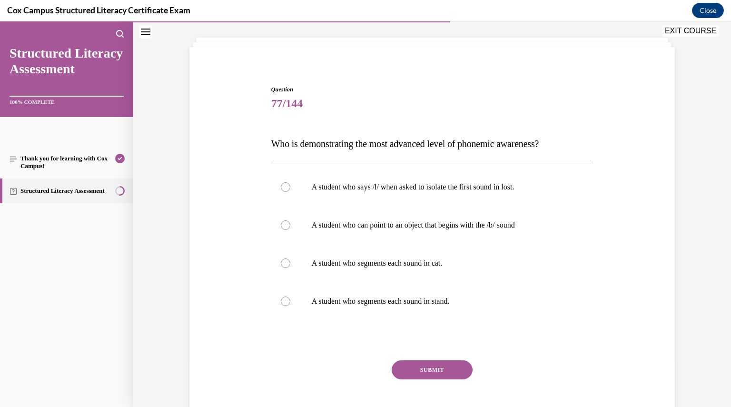
drag, startPoint x: 483, startPoint y: 314, endPoint x: 267, endPoint y: 144, distance: 275.0
click at [269, 144] on div "Question 77/144 Who is demonstrating the most advanced level of phonemic awaren…" at bounding box center [432, 254] width 327 height 367
click at [285, 223] on div at bounding box center [286, 225] width 10 height 10
click at [285, 223] on input "A student who can point to an object that begins with the /b/ sound" at bounding box center [286, 225] width 10 height 10
radio input "true"
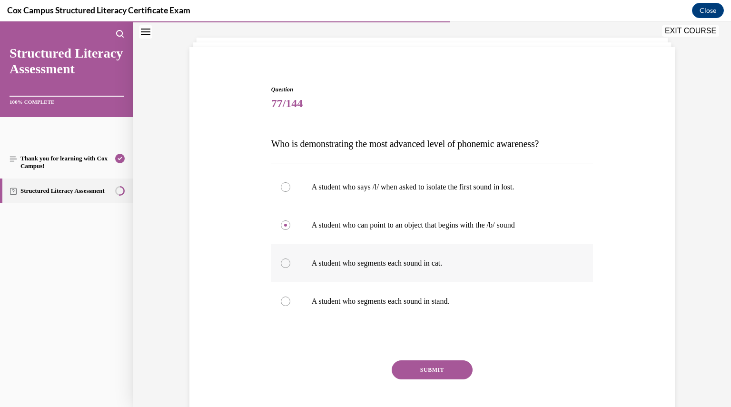
click at [281, 263] on div at bounding box center [286, 263] width 10 height 10
click at [281, 263] on input "A student who segments each sound in cat." at bounding box center [286, 263] width 10 height 10
radio input "true"
click at [282, 301] on div at bounding box center [286, 302] width 10 height 10
click at [282, 301] on input "A student who segments each sound in stand." at bounding box center [286, 302] width 10 height 10
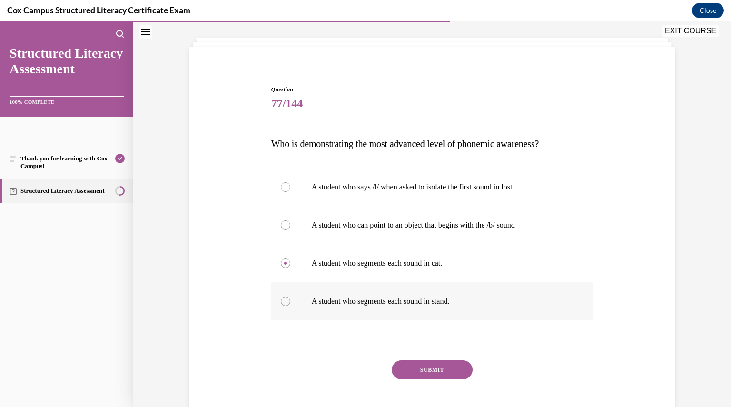
radio input "true"
click at [439, 369] on button "SUBMIT" at bounding box center [432, 369] width 81 height 19
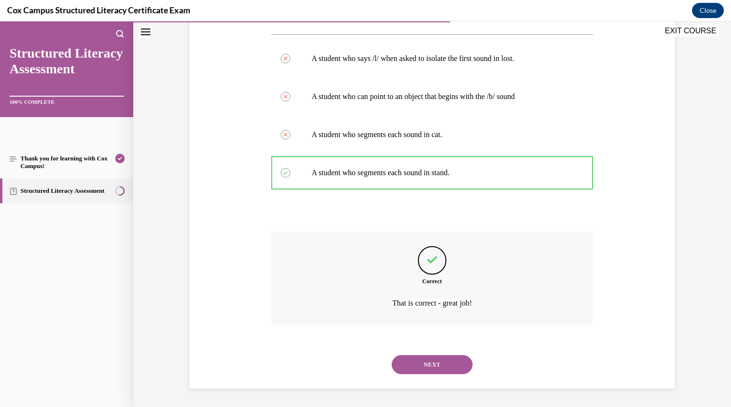
click at [439, 369] on button "NEXT" at bounding box center [432, 364] width 81 height 19
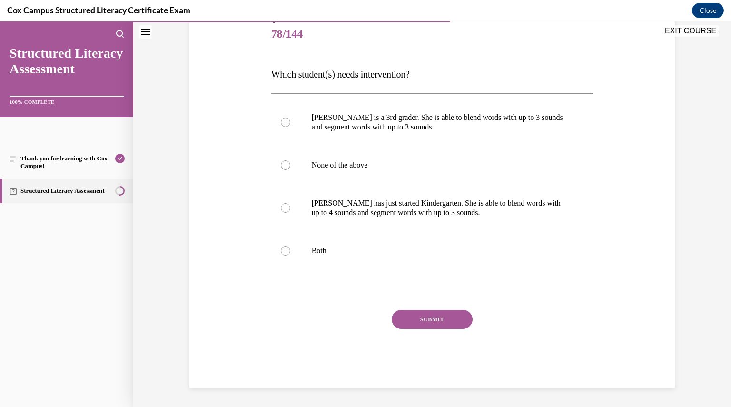
scroll to position [106, 0]
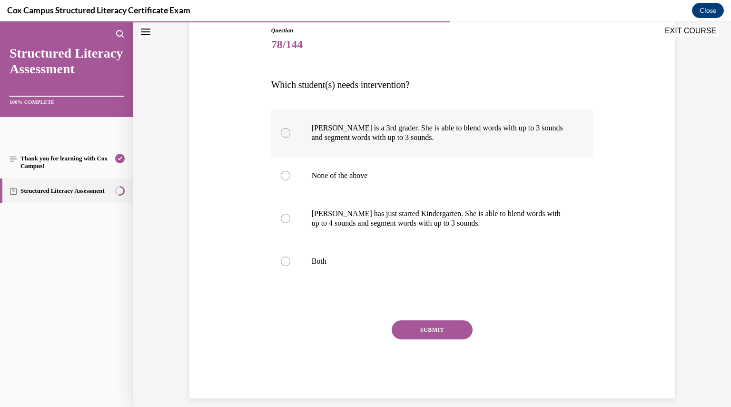
click at [284, 134] on div at bounding box center [286, 133] width 10 height 10
click at [284, 134] on input "Ella is a 3rd grader. She is able to blend words with up to 3 sounds and segmen…" at bounding box center [286, 133] width 10 height 10
radio input "true"
click at [434, 330] on button "SUBMIT" at bounding box center [432, 329] width 81 height 19
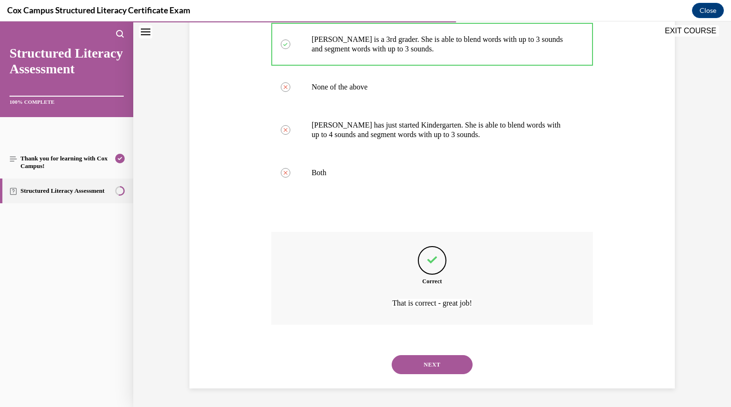
click at [427, 360] on button "NEXT" at bounding box center [432, 364] width 81 height 19
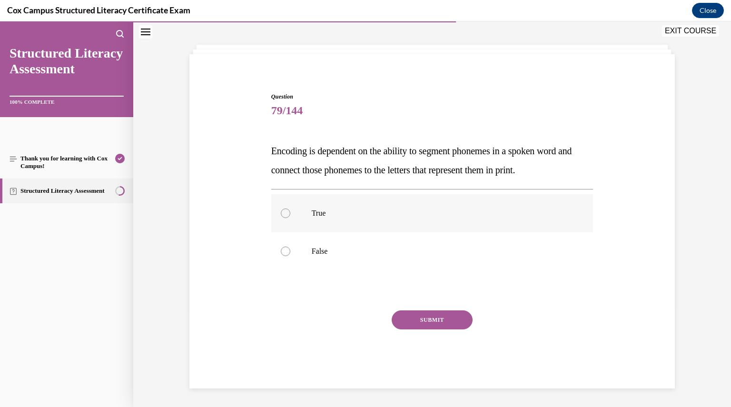
click at [285, 211] on div at bounding box center [286, 213] width 10 height 10
click at [285, 211] on input "True" at bounding box center [286, 213] width 10 height 10
radio input "true"
click at [420, 320] on button "SUBMIT" at bounding box center [432, 319] width 81 height 19
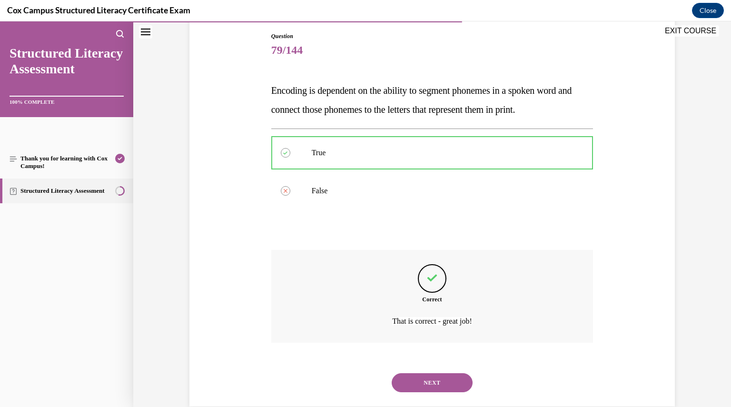
scroll to position [119, 0]
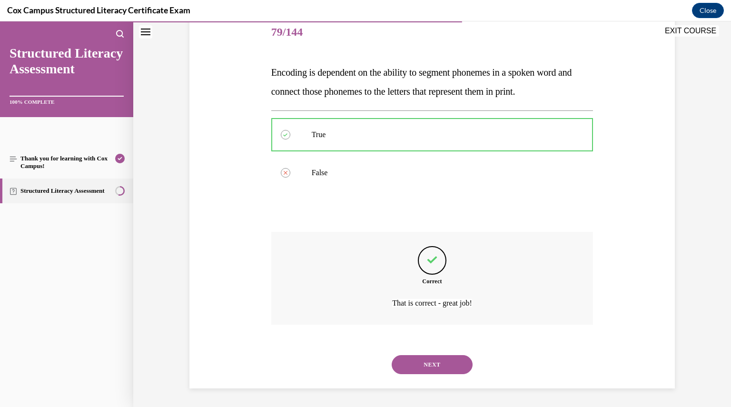
click at [418, 362] on button "NEXT" at bounding box center [432, 364] width 81 height 19
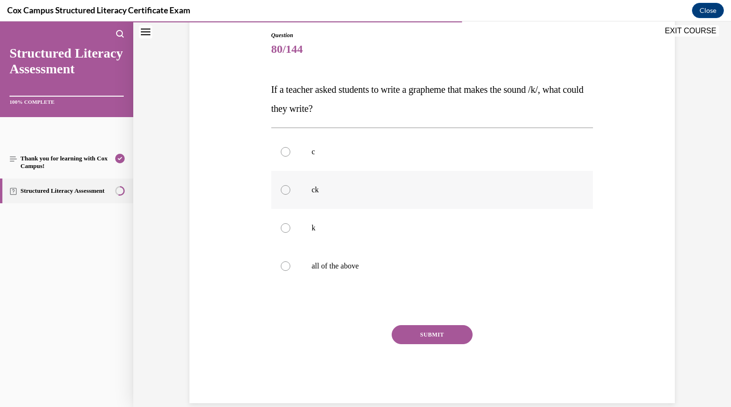
scroll to position [102, 0]
click at [282, 263] on div at bounding box center [286, 266] width 10 height 10
click at [282, 263] on input "all of the above" at bounding box center [286, 266] width 10 height 10
radio input "true"
click at [420, 329] on button "SUBMIT" at bounding box center [432, 334] width 81 height 19
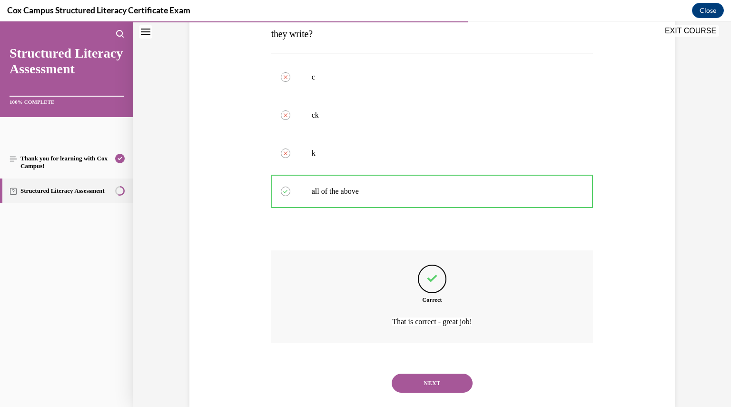
scroll to position [195, 0]
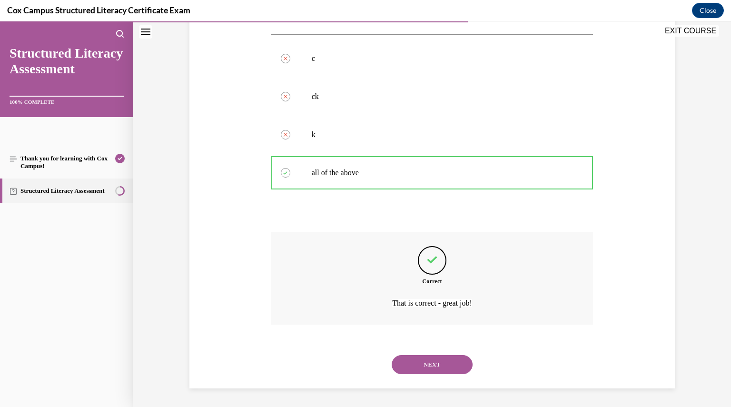
click at [422, 362] on button "NEXT" at bounding box center [432, 364] width 81 height 19
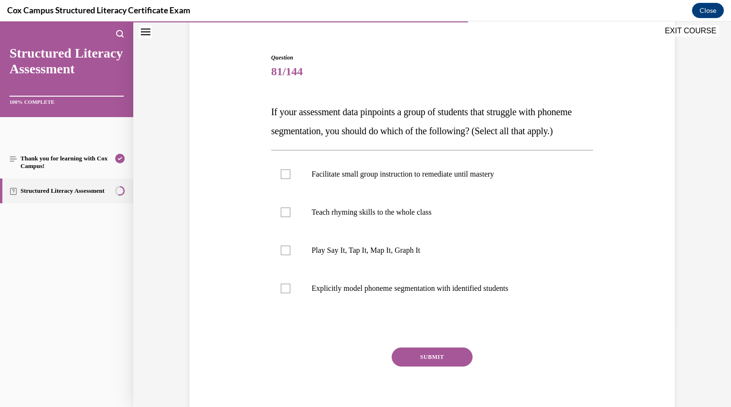
scroll to position [83, 0]
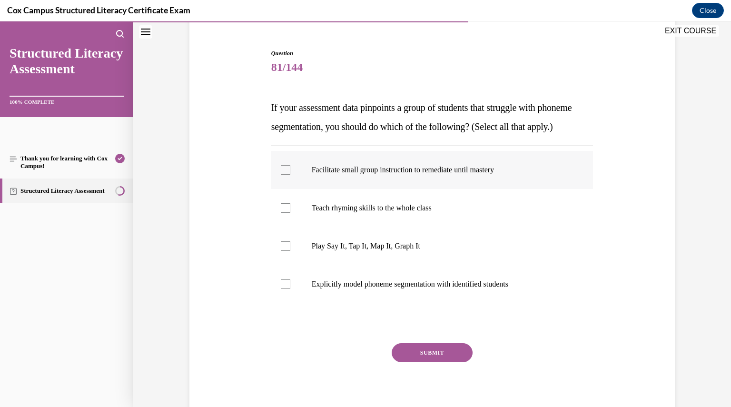
click at [285, 175] on div at bounding box center [286, 170] width 10 height 10
click at [285, 175] on input "Facilitate small group instruction to remediate until mastery" at bounding box center [286, 170] width 10 height 10
checkbox input "true"
click at [286, 251] on div at bounding box center [286, 246] width 10 height 10
click at [286, 251] on input "Play Say It, Tap It, Map It, Graph It" at bounding box center [286, 246] width 10 height 10
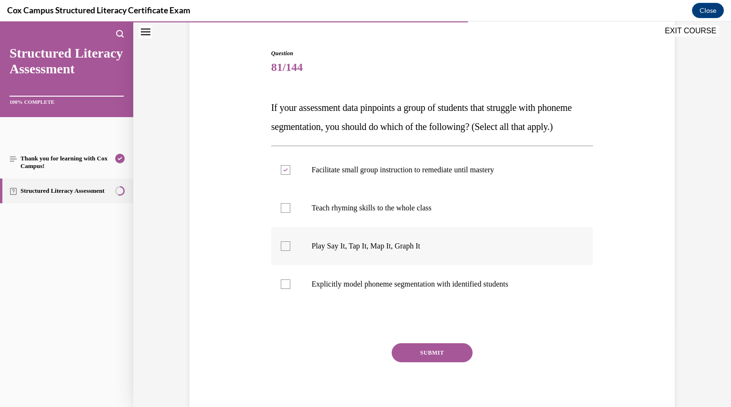
checkbox input "true"
click at [281, 289] on div at bounding box center [286, 284] width 10 height 10
click at [281, 289] on input "Explicitly model phoneme segmentation with identified students" at bounding box center [286, 284] width 10 height 10
checkbox input "true"
click at [415, 362] on button "SUBMIT" at bounding box center [432, 352] width 81 height 19
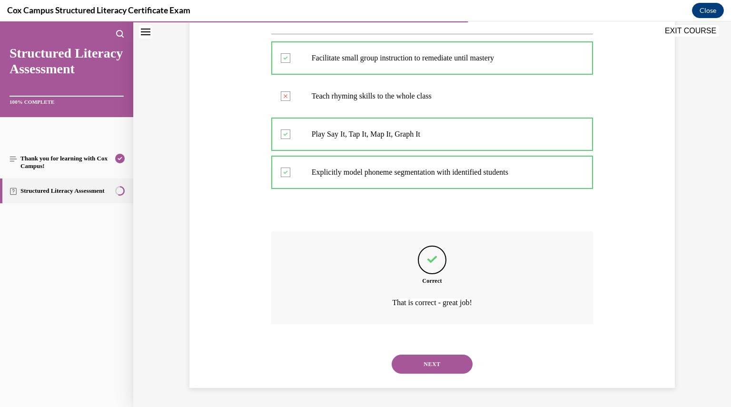
scroll to position [214, 0]
click at [415, 375] on div "NEXT" at bounding box center [432, 364] width 322 height 38
click at [415, 368] on button "NEXT" at bounding box center [432, 364] width 81 height 19
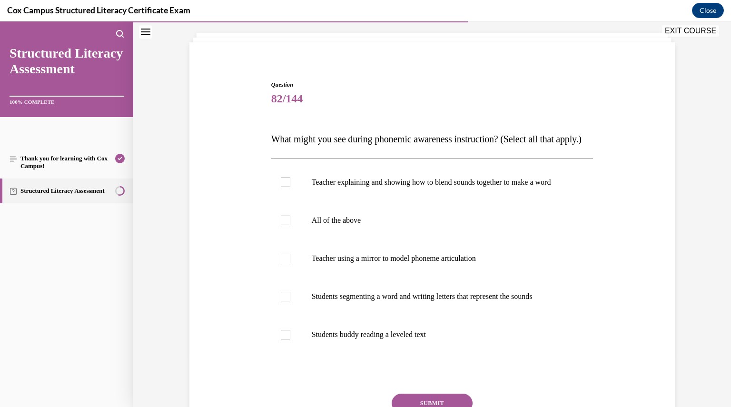
scroll to position [65, 0]
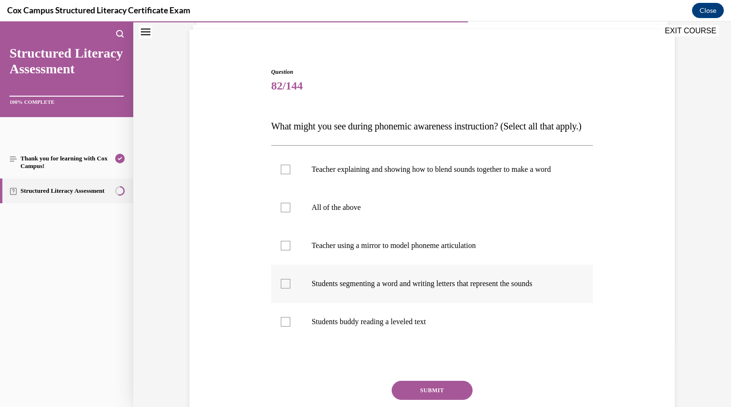
click at [281, 288] on div at bounding box center [286, 284] width 10 height 10
click at [281, 288] on input "Students segmenting a word and writing letters that represent the sounds" at bounding box center [286, 284] width 10 height 10
checkbox input "true"
click at [281, 250] on div at bounding box center [286, 246] width 10 height 10
click at [281, 250] on input "Teacher using a mirror to model phoneme articulation" at bounding box center [286, 246] width 10 height 10
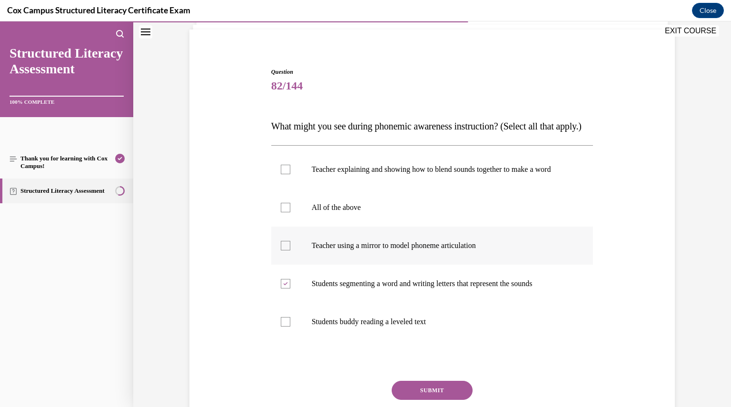
checkbox input "true"
click at [282, 174] on div at bounding box center [286, 170] width 10 height 10
click at [282, 174] on input "Teacher explaining and showing how to blend sounds together to make a word" at bounding box center [286, 170] width 10 height 10
checkbox input "true"
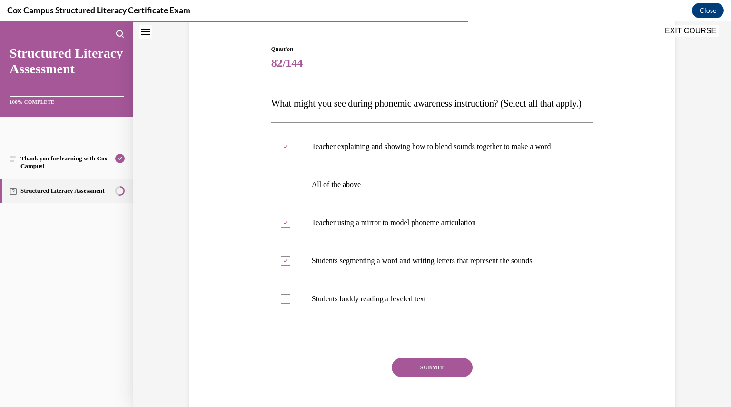
scroll to position [94, 0]
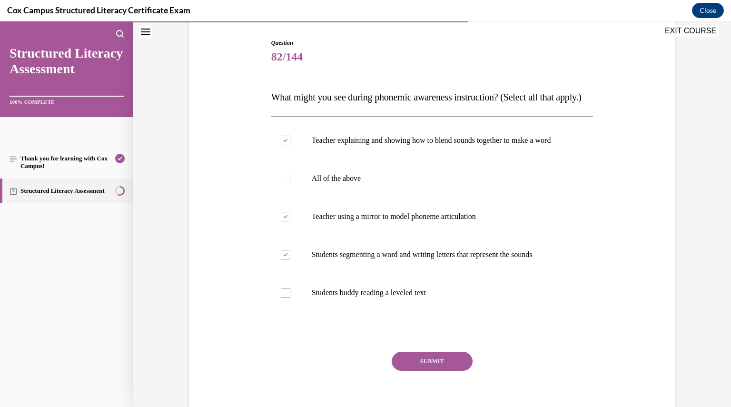
click at [442, 371] on button "SUBMIT" at bounding box center [432, 361] width 81 height 19
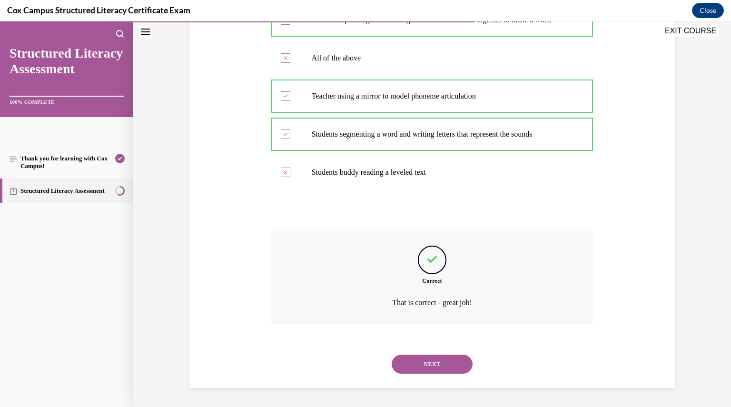
scroll to position [242, 0]
click at [426, 362] on button "NEXT" at bounding box center [432, 364] width 81 height 19
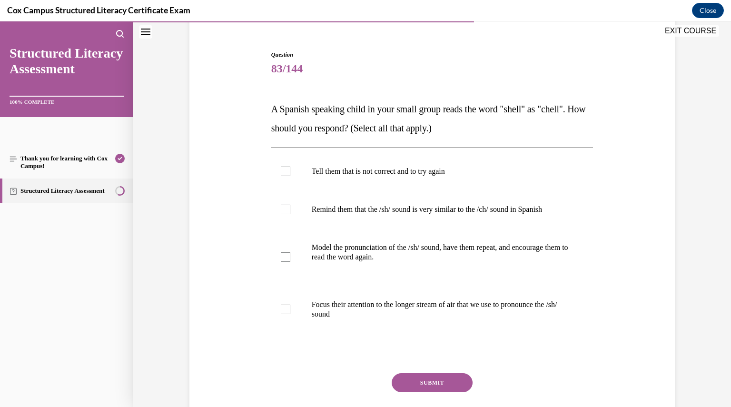
scroll to position [83, 0]
click at [284, 205] on div at bounding box center [286, 209] width 10 height 10
click at [284, 205] on input "Remind them that the /sh/ sound is very similar to the /ch/ sound in Spanish" at bounding box center [286, 209] width 10 height 10
checkbox input "true"
click at [281, 257] on div at bounding box center [286, 256] width 10 height 10
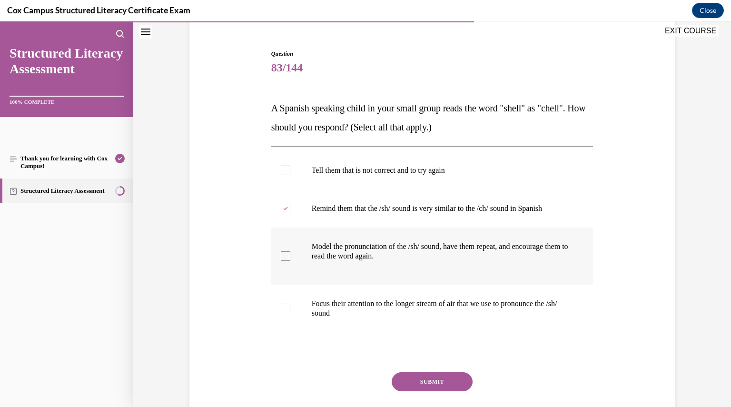
click at [281, 257] on input "Model the pronunciation of the /sh/ sound, have them repeat, and encourage them…" at bounding box center [286, 256] width 10 height 10
checkbox input "true"
click at [282, 311] on div at bounding box center [286, 309] width 10 height 10
click at [282, 311] on input "Focus their attention to the longer stream of air that we use to pronounce the …" at bounding box center [286, 309] width 10 height 10
checkbox input "true"
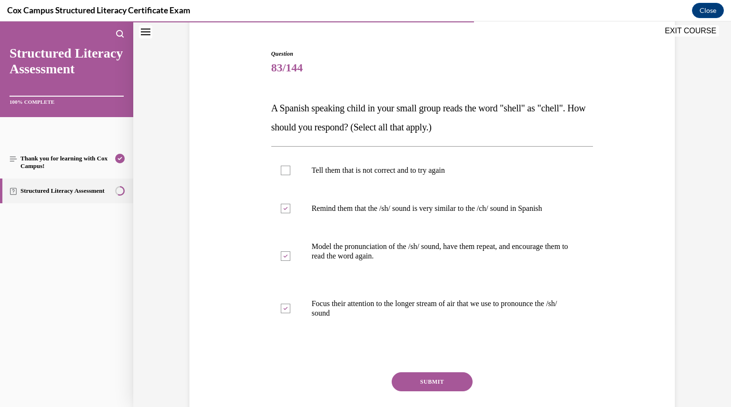
click at [406, 381] on button "SUBMIT" at bounding box center [432, 381] width 81 height 19
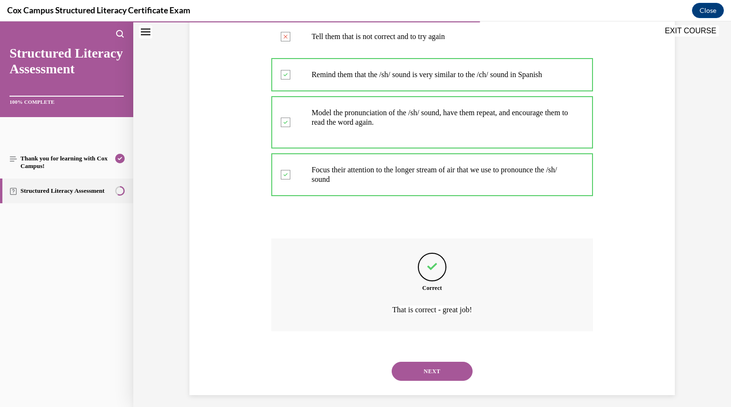
scroll to position [223, 0]
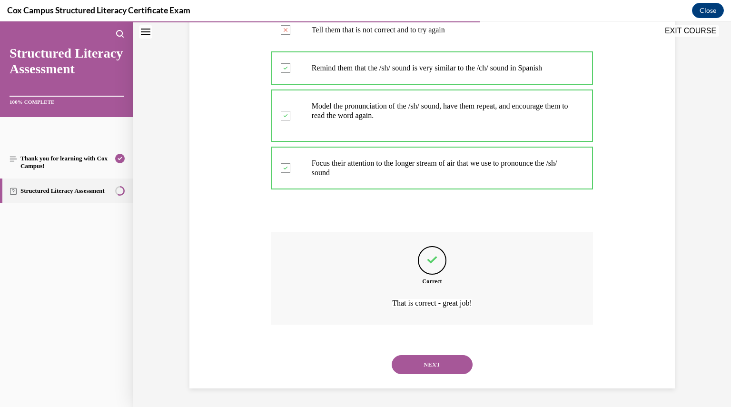
click at [419, 365] on button "NEXT" at bounding box center [432, 364] width 81 height 19
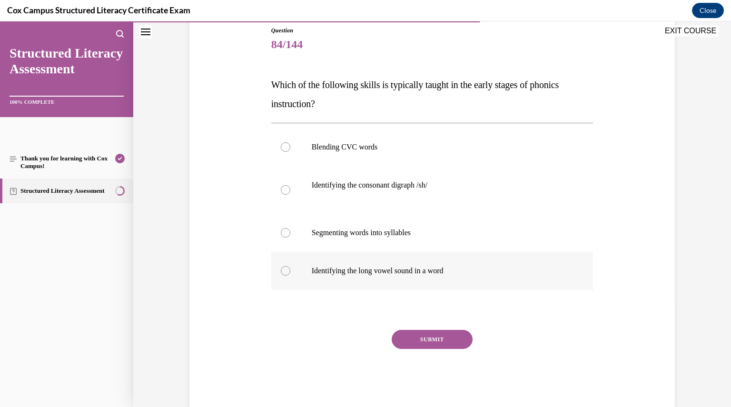
drag, startPoint x: 263, startPoint y: 79, endPoint x: 462, endPoint y: 276, distance: 279.3
click at [462, 276] on div "Question 84/144 Which of the following skills is typically taught in the early …" at bounding box center [432, 203] width 490 height 410
click at [414, 159] on label "Blending CVC words" at bounding box center [432, 147] width 322 height 38
click at [290, 152] on input "Blending CVC words" at bounding box center [286, 147] width 10 height 10
radio input "true"
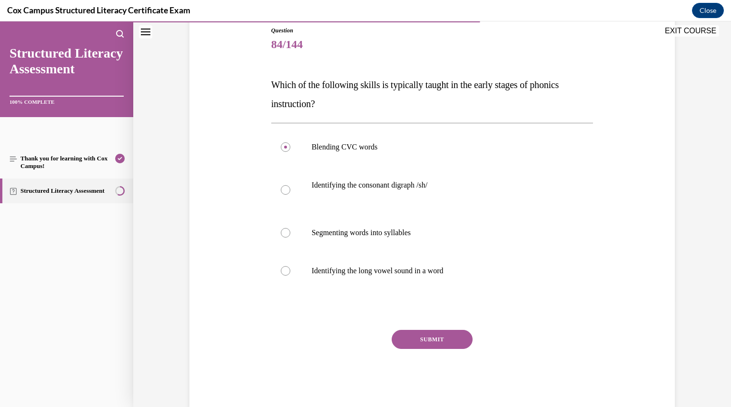
click at [438, 337] on button "SUBMIT" at bounding box center [432, 339] width 81 height 19
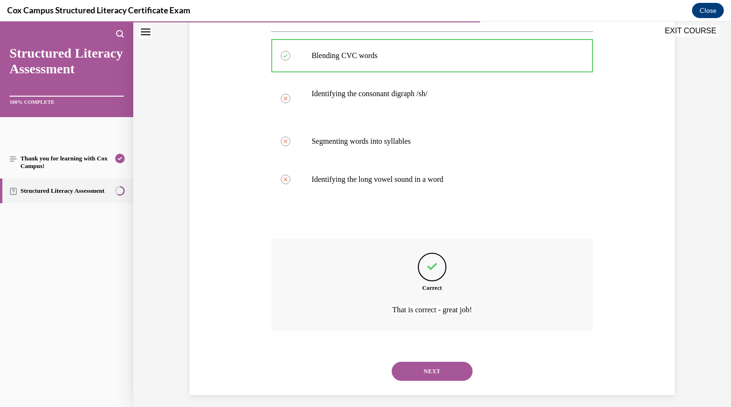
scroll to position [204, 0]
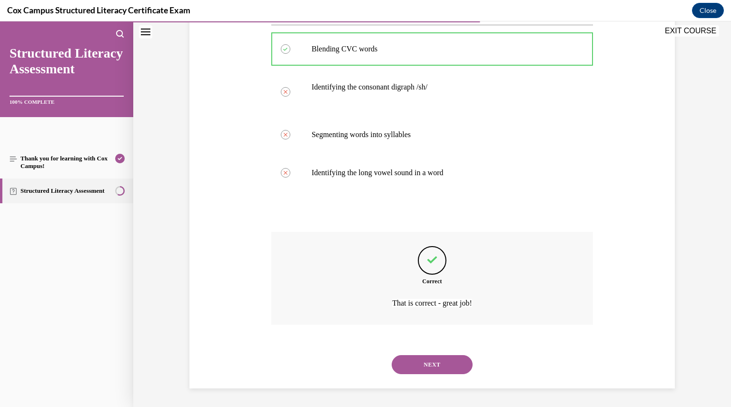
click at [435, 364] on button "NEXT" at bounding box center [432, 364] width 81 height 19
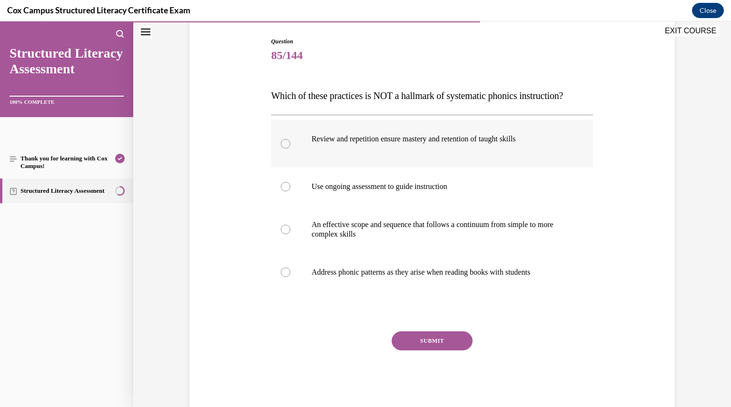
scroll to position [102, 0]
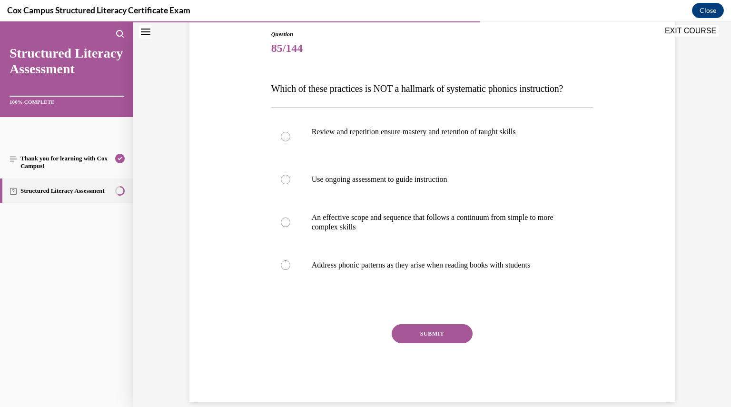
drag, startPoint x: 561, startPoint y: 306, endPoint x: 252, endPoint y: 89, distance: 377.5
click at [252, 89] on div "Question 85/144 Which of these practices is NOT a hallmark of systematic phonic…" at bounding box center [432, 201] width 490 height 401
click at [282, 310] on div at bounding box center [432, 303] width 322 height 11
click at [281, 270] on div at bounding box center [286, 265] width 10 height 10
click at [281, 270] on input "Address phonic patterns as they arise when reading books with students" at bounding box center [286, 265] width 10 height 10
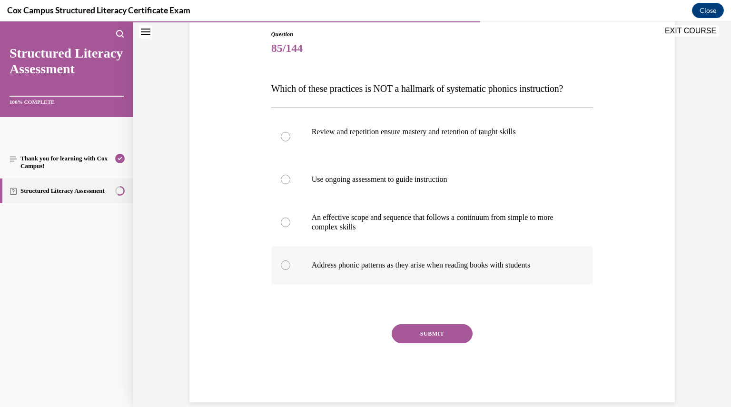
radio input "true"
click at [412, 343] on button "SUBMIT" at bounding box center [432, 333] width 81 height 19
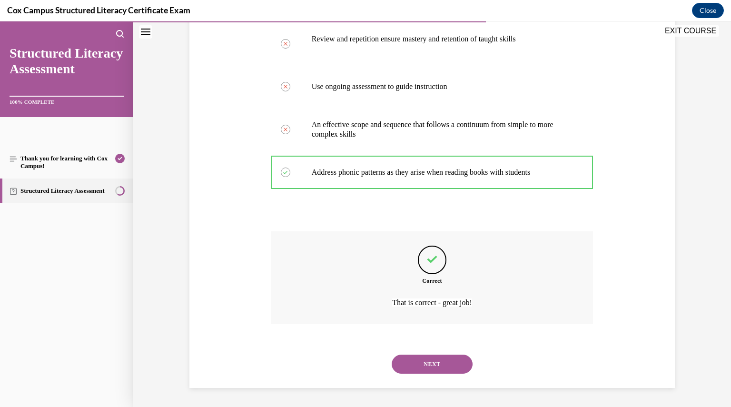
scroll to position [214, 0]
click at [422, 360] on button "NEXT" at bounding box center [432, 364] width 81 height 19
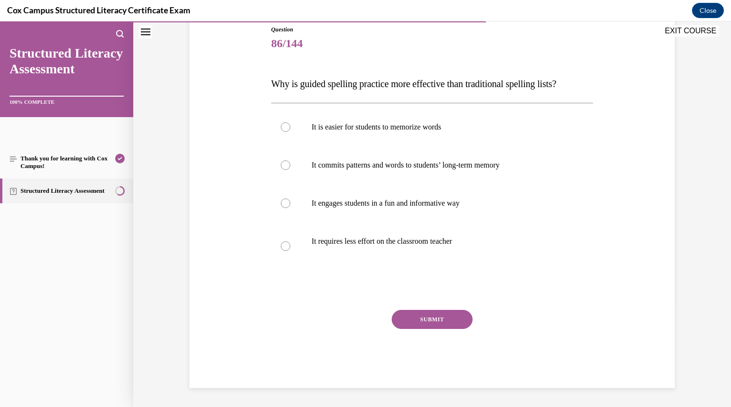
scroll to position [106, 0]
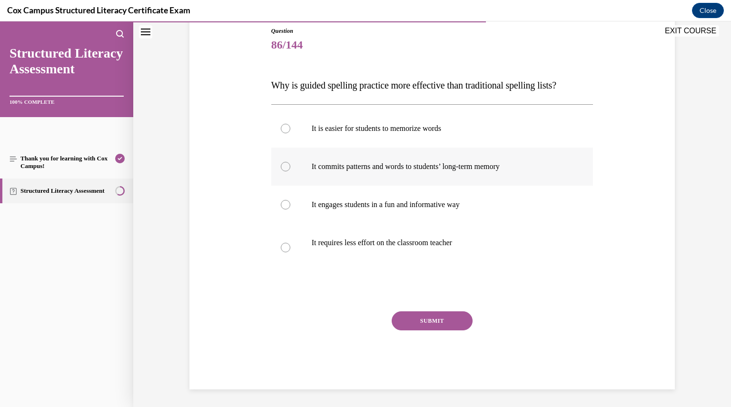
click at [282, 168] on div at bounding box center [286, 167] width 10 height 10
click at [282, 168] on input "It commits patterns and words to students’ long-term memory" at bounding box center [286, 167] width 10 height 10
radio input "true"
click at [284, 201] on div at bounding box center [286, 205] width 10 height 10
click at [284, 201] on input "It engages students in a fun and informative way" at bounding box center [286, 205] width 10 height 10
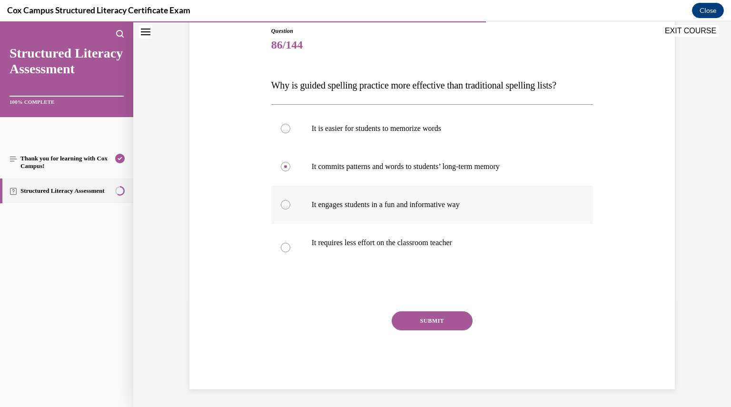
radio input "true"
click at [282, 167] on div at bounding box center [286, 167] width 10 height 10
click at [282, 167] on input "It commits patterns and words to students’ long-term memory" at bounding box center [286, 167] width 10 height 10
radio input "true"
click at [424, 318] on button "SUBMIT" at bounding box center [432, 320] width 81 height 19
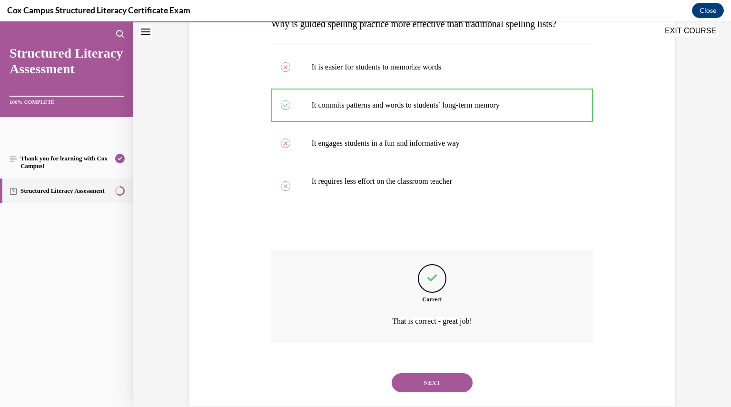
scroll to position [185, 0]
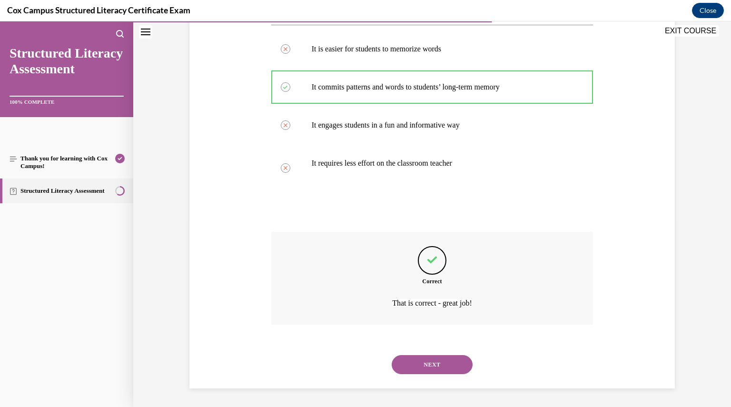
click at [430, 360] on button "NEXT" at bounding box center [432, 364] width 81 height 19
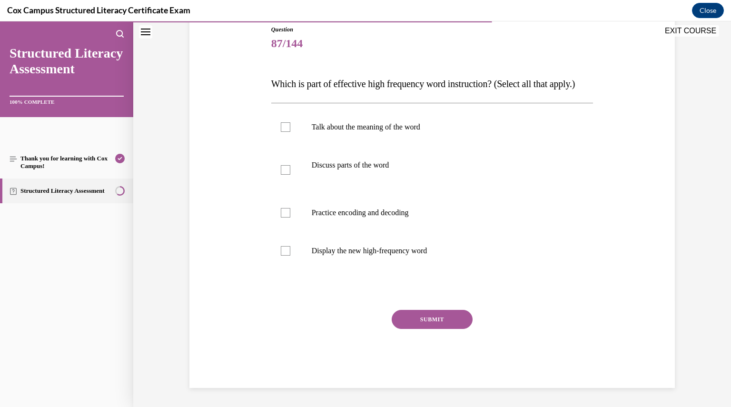
scroll to position [106, 0]
click at [284, 133] on div at bounding box center [286, 128] width 10 height 10
click at [284, 133] on input "Talk about the meaning of the word" at bounding box center [286, 128] width 10 height 10
checkbox input "true"
click at [281, 176] on div at bounding box center [286, 171] width 10 height 10
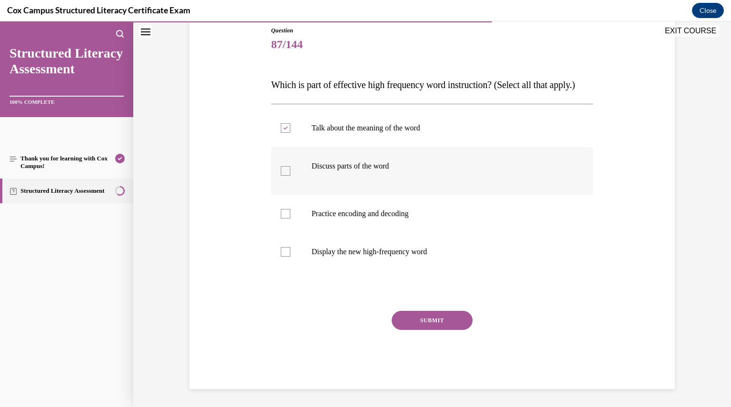
click at [281, 176] on input "Discuss parts of the word" at bounding box center [286, 171] width 10 height 10
checkbox input "true"
click at [283, 218] on div at bounding box center [286, 214] width 10 height 10
click at [283, 218] on input "Practice encoding and decoding" at bounding box center [286, 214] width 10 height 10
checkbox input "true"
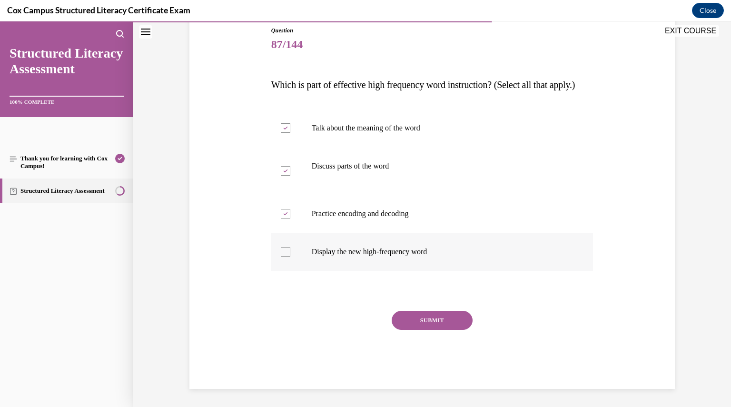
click at [281, 257] on div at bounding box center [286, 252] width 10 height 10
click at [281, 257] on input "Display the new high-frequency word" at bounding box center [286, 252] width 10 height 10
checkbox input "true"
click at [406, 330] on button "SUBMIT" at bounding box center [432, 320] width 81 height 19
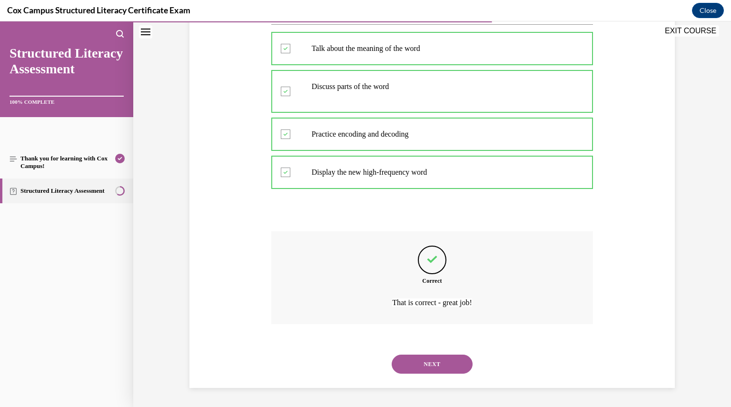
scroll to position [204, 0]
click at [417, 358] on button "NEXT" at bounding box center [432, 364] width 81 height 19
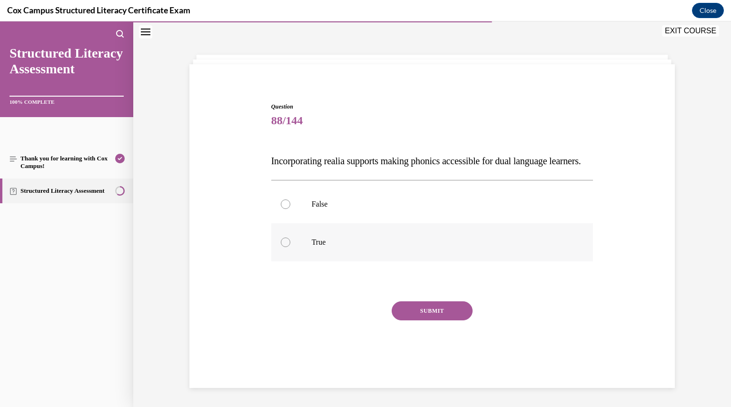
click at [278, 255] on label "True" at bounding box center [432, 242] width 322 height 38
click at [281, 247] on input "True" at bounding box center [286, 242] width 10 height 10
radio input "true"
click at [414, 317] on button "SUBMIT" at bounding box center [432, 310] width 81 height 19
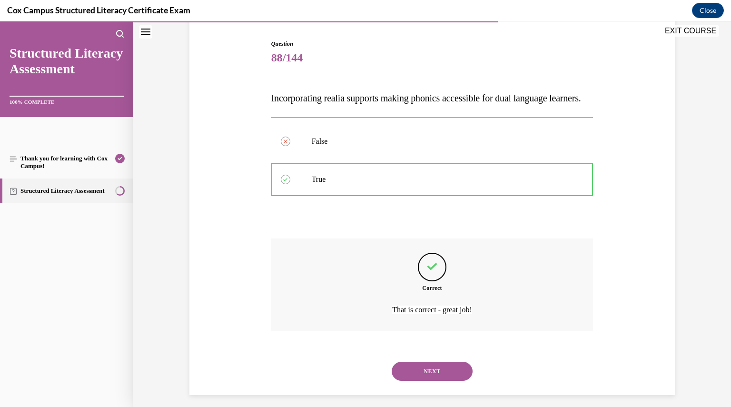
scroll to position [119, 0]
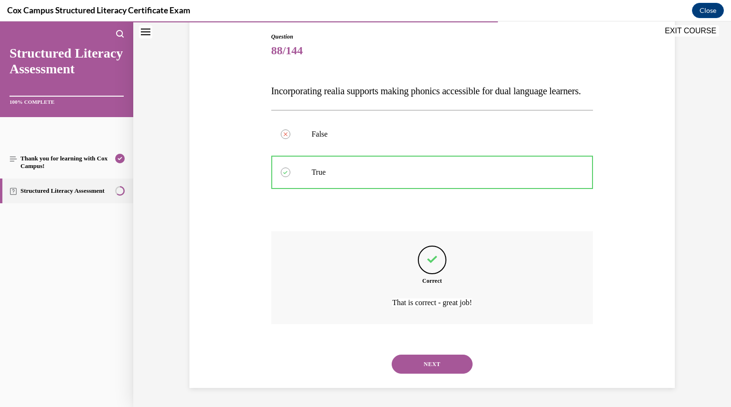
click at [424, 361] on button "NEXT" at bounding box center [432, 364] width 81 height 19
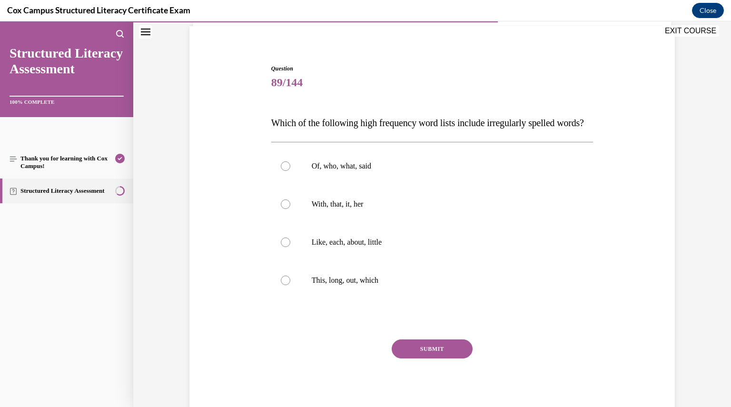
scroll to position [69, 0]
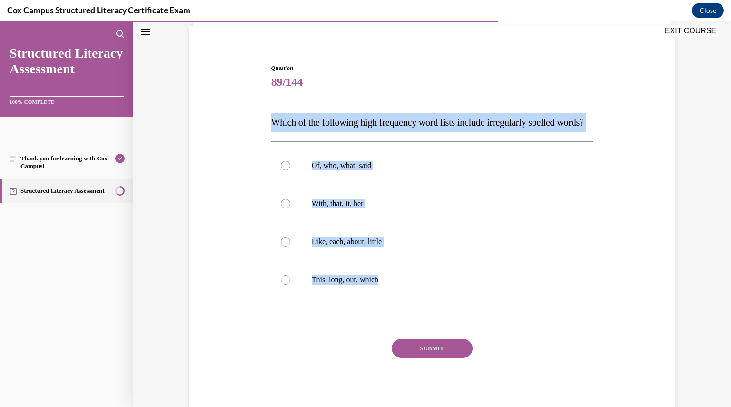
drag, startPoint x: 409, startPoint y: 334, endPoint x: 266, endPoint y: 123, distance: 254.9
click at [269, 123] on div "Question 89/144 Which of the following high frequency word lists include irregu…" at bounding box center [432, 232] width 327 height 367
click at [281, 170] on div at bounding box center [286, 166] width 10 height 10
click at [281, 170] on input "Of, who, what, said" at bounding box center [286, 166] width 10 height 10
radio input "true"
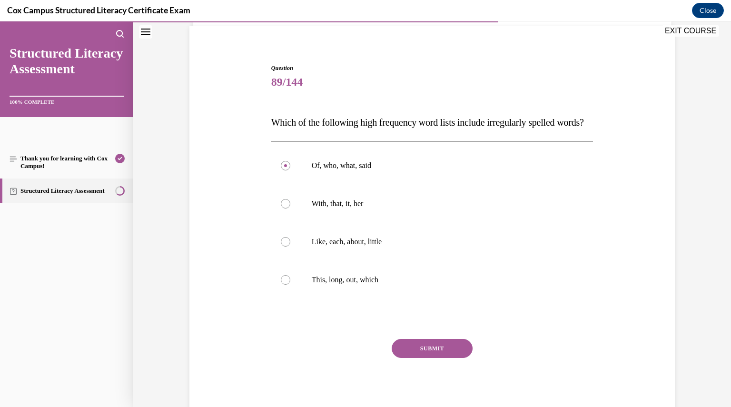
click at [436, 358] on button "SUBMIT" at bounding box center [432, 348] width 81 height 19
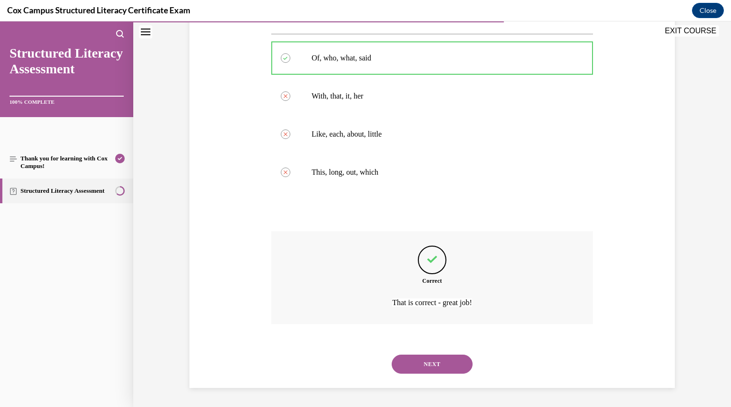
scroll to position [195, 0]
click at [438, 364] on button "NEXT" at bounding box center [432, 364] width 81 height 19
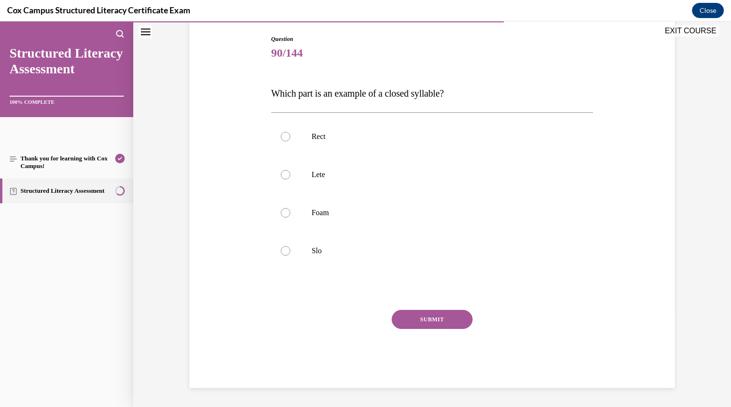
scroll to position [97, 0]
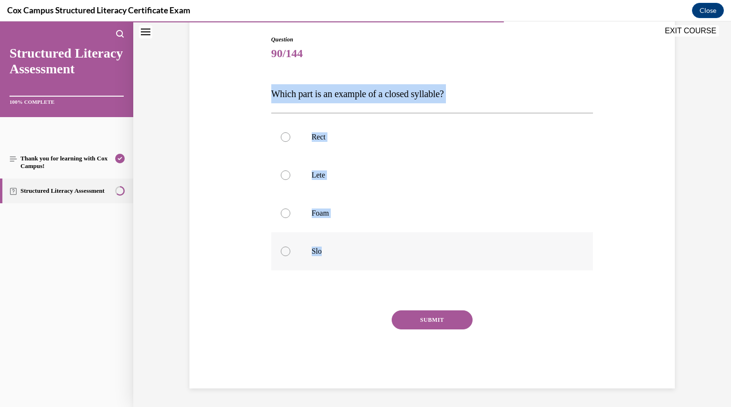
drag, startPoint x: 244, startPoint y: 82, endPoint x: 376, endPoint y: 257, distance: 219.1
click at [376, 257] on div "Question 90/144 Which part is an example of a closed syllable?   Rect Lete Foam…" at bounding box center [432, 198] width 490 height 382
click at [281, 138] on div at bounding box center [286, 137] width 10 height 10
click at [281, 138] on input "Rect" at bounding box center [286, 137] width 10 height 10
radio input "true"
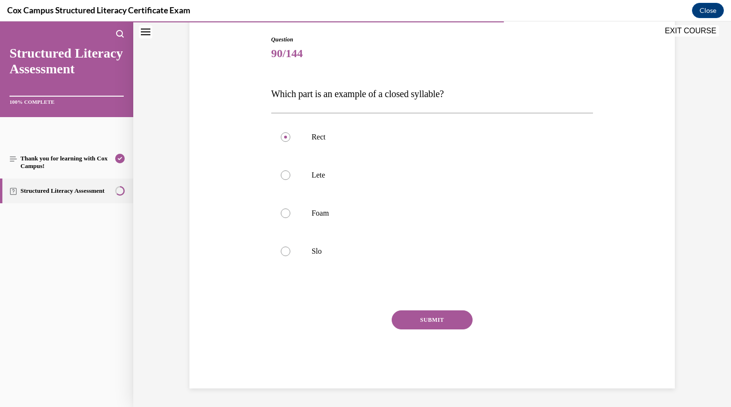
click at [420, 318] on button "SUBMIT" at bounding box center [432, 319] width 81 height 19
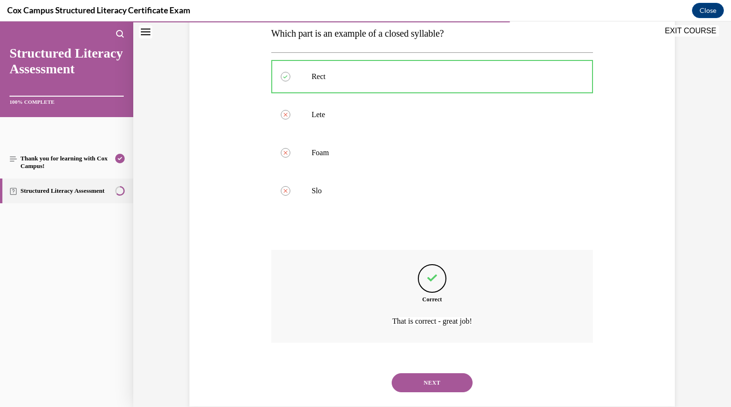
scroll to position [176, 0]
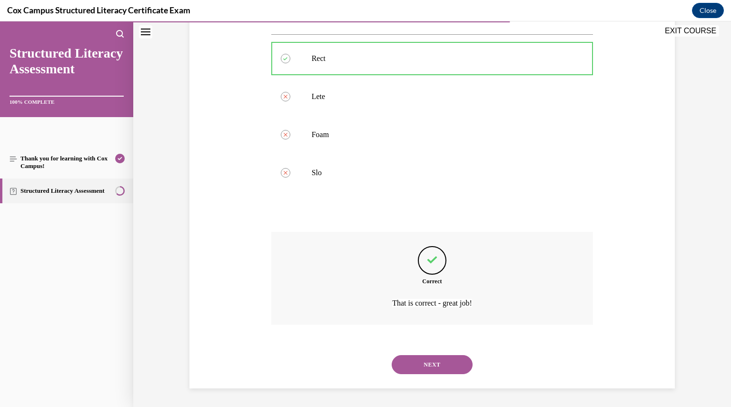
click at [425, 361] on button "NEXT" at bounding box center [432, 364] width 81 height 19
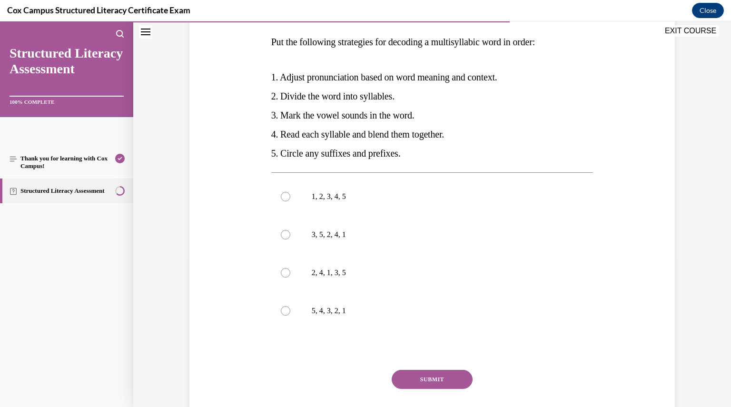
scroll to position [153, 0]
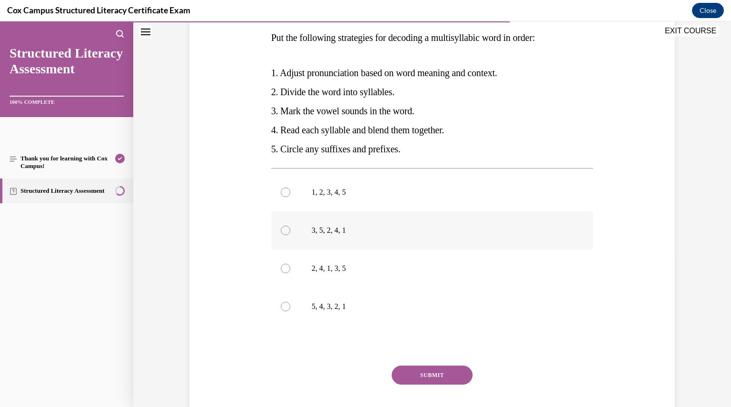
click at [281, 233] on div at bounding box center [286, 231] width 10 height 10
click at [281, 233] on input "3, 5, 2, 4, 1" at bounding box center [286, 231] width 10 height 10
radio input "true"
click at [422, 373] on button "SUBMIT" at bounding box center [432, 375] width 81 height 19
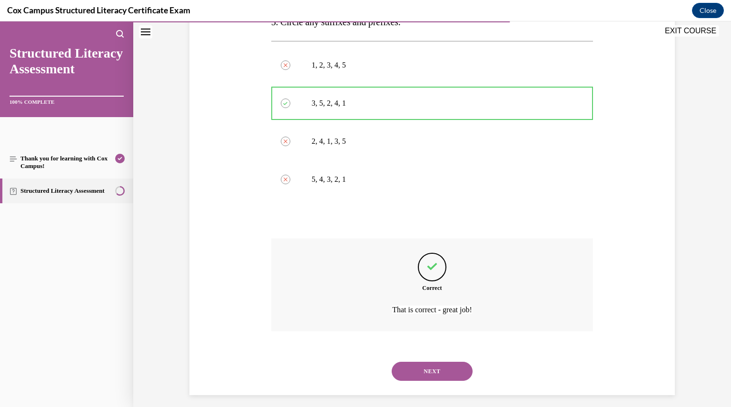
scroll to position [287, 0]
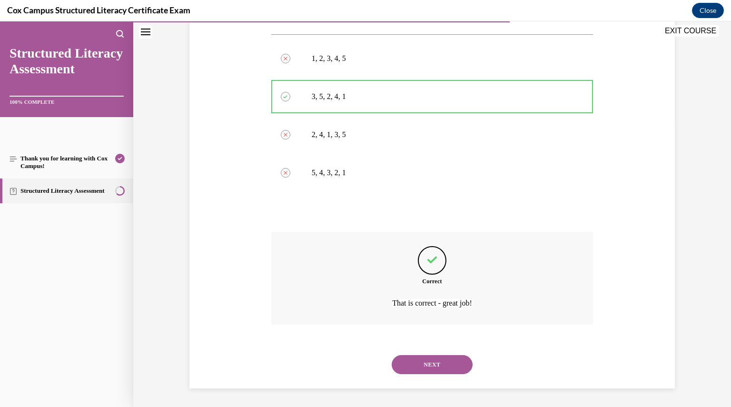
click at [437, 363] on button "NEXT" at bounding box center [432, 364] width 81 height 19
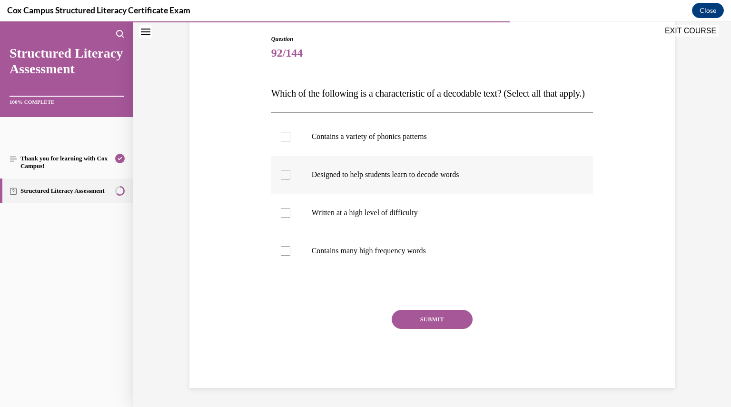
click at [283, 179] on div at bounding box center [286, 175] width 10 height 10
click at [283, 179] on input "Designed to help students learn to decode words" at bounding box center [286, 175] width 10 height 10
checkbox input "true"
click at [284, 218] on div at bounding box center [286, 213] width 10 height 10
click at [284, 218] on input "Written at a high level of difficulty" at bounding box center [286, 213] width 10 height 10
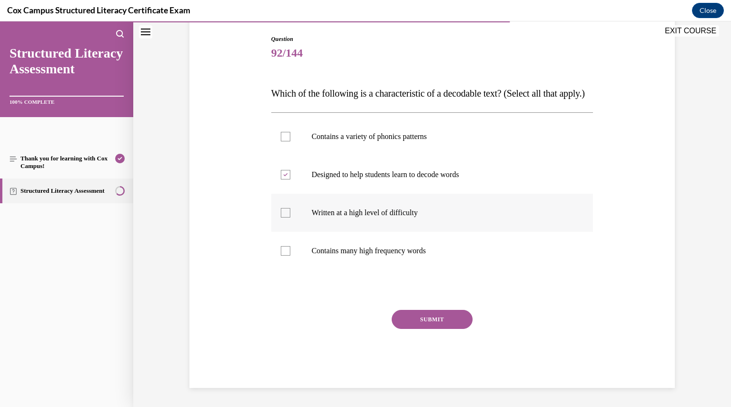
checkbox input "true"
click at [281, 256] on div at bounding box center [286, 251] width 10 height 10
click at [281, 256] on input "Contains many high frequency words" at bounding box center [286, 251] width 10 height 10
checkbox input "true"
drag, startPoint x: 257, startPoint y: 77, endPoint x: 444, endPoint y: 260, distance: 261.2
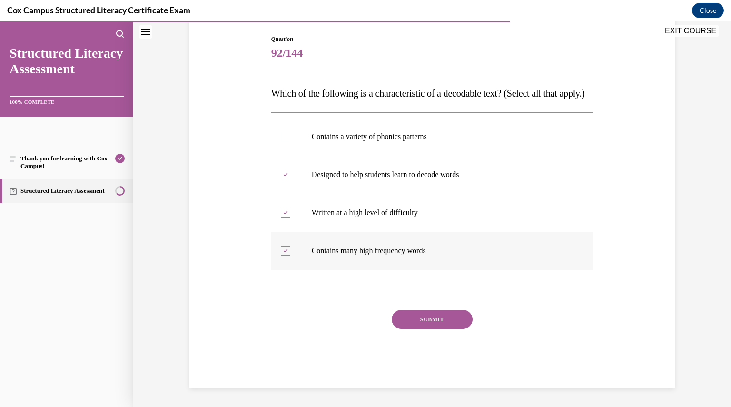
click at [444, 260] on div "Question 92/144 Which of the following is a characteristic of a decodable text?…" at bounding box center [432, 197] width 490 height 382
click at [282, 218] on div at bounding box center [286, 213] width 10 height 10
click at [282, 218] on input "Written at a high level of difficulty" at bounding box center [286, 213] width 10 height 10
checkbox input "false"
click at [281, 141] on div at bounding box center [286, 137] width 10 height 10
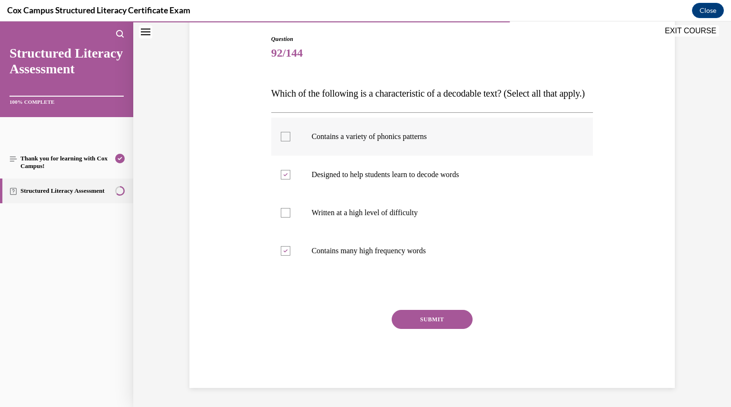
click at [281, 141] on input "Contains a variety of phonics patterns" at bounding box center [286, 137] width 10 height 10
checkbox input "true"
click at [281, 256] on div at bounding box center [286, 251] width 10 height 10
click at [281, 256] on input "Contains many high frequency words" at bounding box center [286, 251] width 10 height 10
checkbox input "false"
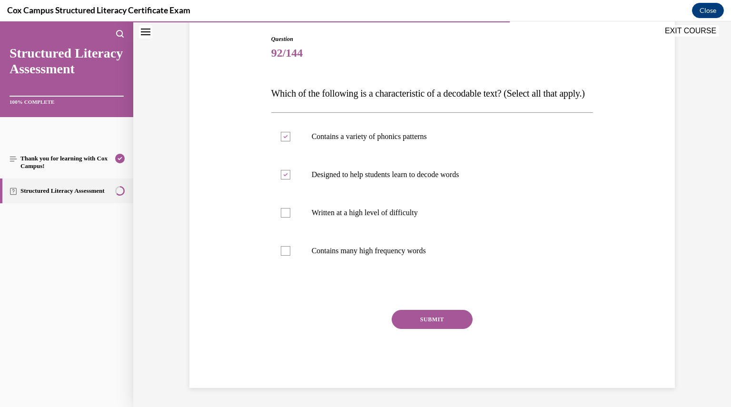
click at [431, 322] on button "SUBMIT" at bounding box center [432, 319] width 81 height 19
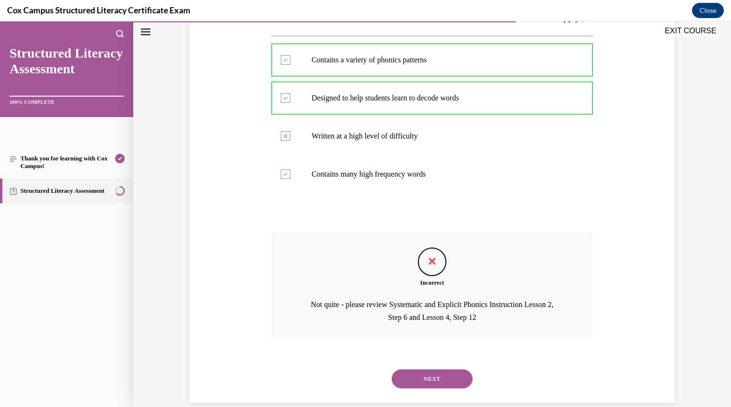
scroll to position [208, 0]
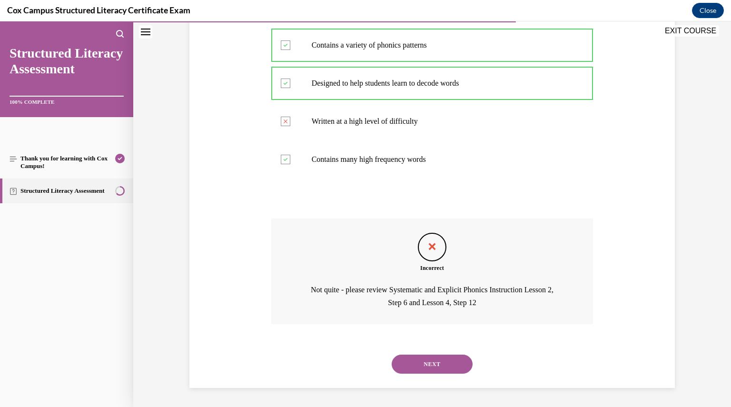
click at [428, 365] on button "NEXT" at bounding box center [432, 364] width 81 height 19
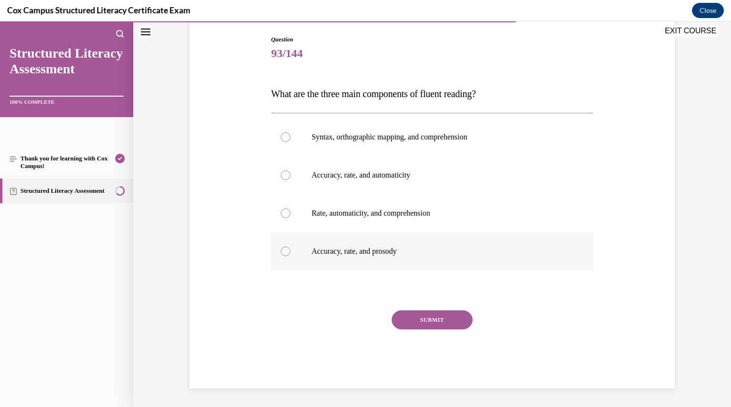
click at [284, 254] on div at bounding box center [286, 252] width 10 height 10
click at [284, 254] on input "Accuracy, rate, and prosody" at bounding box center [286, 252] width 10 height 10
radio input "true"
click at [414, 323] on button "SUBMIT" at bounding box center [432, 319] width 81 height 19
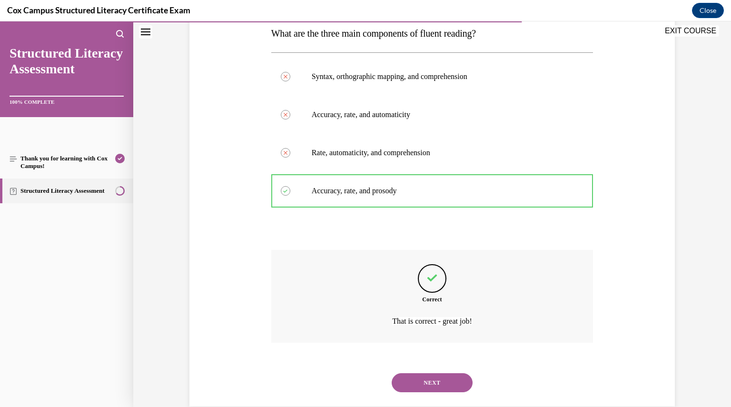
scroll to position [176, 0]
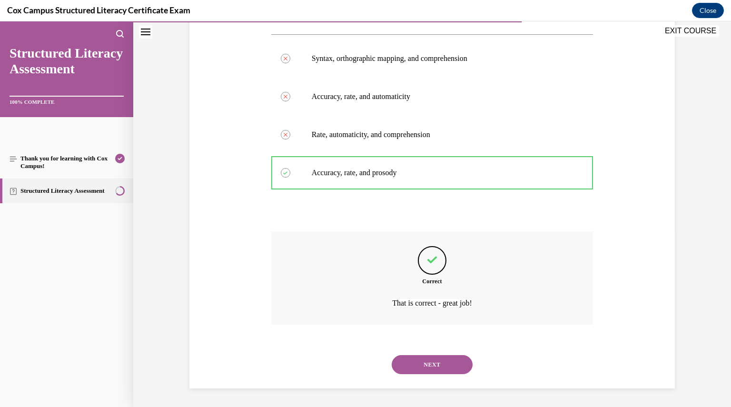
click at [418, 355] on button "NEXT" at bounding box center [432, 364] width 81 height 19
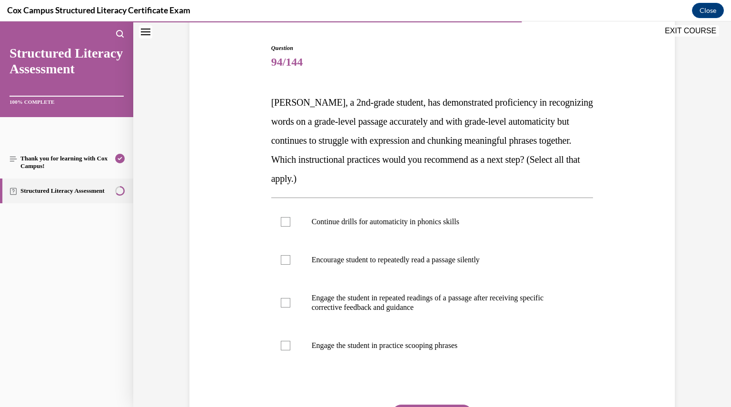
scroll to position [89, 0]
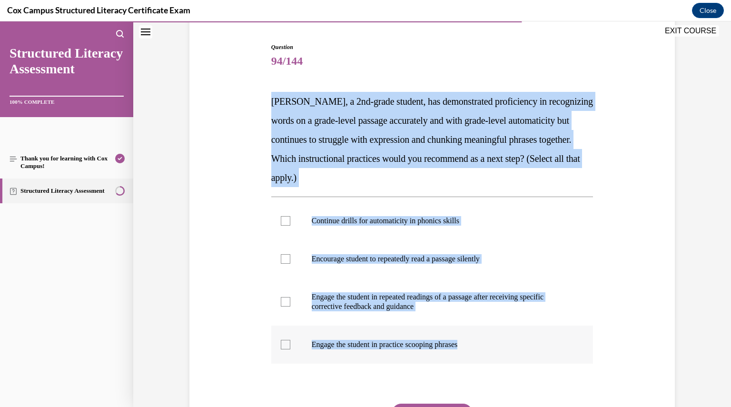
drag, startPoint x: 263, startPoint y: 93, endPoint x: 513, endPoint y: 338, distance: 350.4
click at [513, 338] on div "Question 94/144 Jamie, a 2nd-grade student, has demonstrated proficiency in rec…" at bounding box center [432, 247] width 490 height 467
click at [528, 319] on label "Engage the student in repeated readings of a passage after receiving specific c…" at bounding box center [432, 302] width 322 height 48
click at [290, 307] on input "Engage the student in repeated readings of a passage after receiving specific c…" at bounding box center [286, 302] width 10 height 10
checkbox input "true"
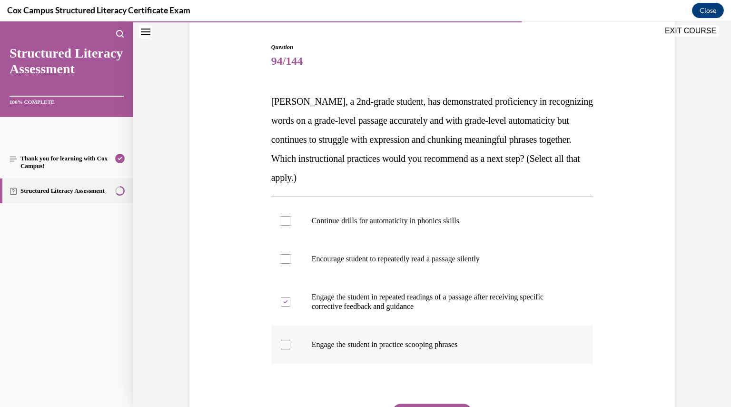
click at [281, 343] on div at bounding box center [286, 345] width 10 height 10
click at [281, 343] on input "Engage the student in practice scooping phrases" at bounding box center [286, 345] width 10 height 10
checkbox input "true"
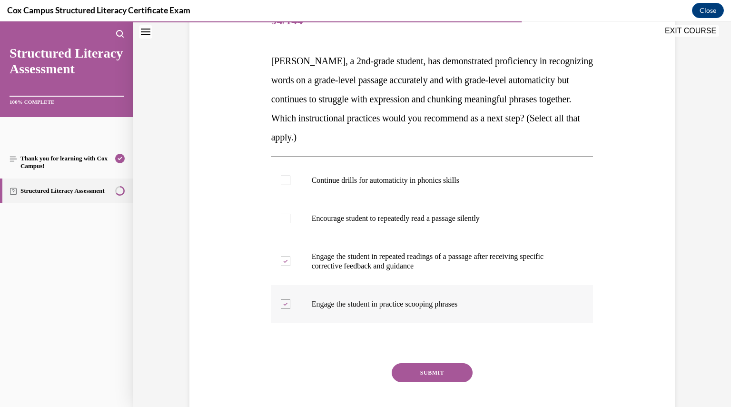
scroll to position [183, 0]
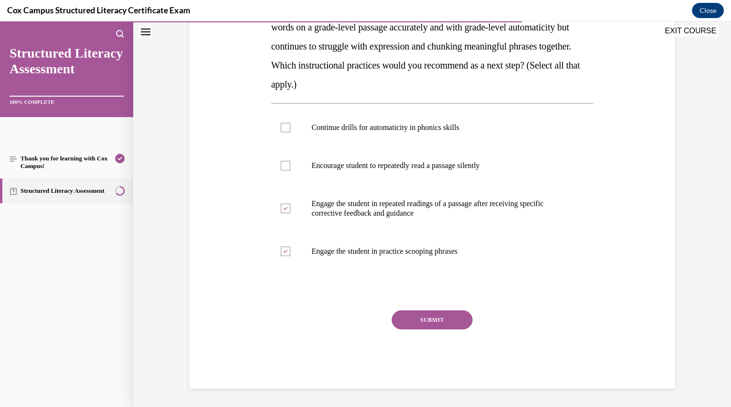
click at [446, 326] on button "SUBMIT" at bounding box center [432, 319] width 81 height 19
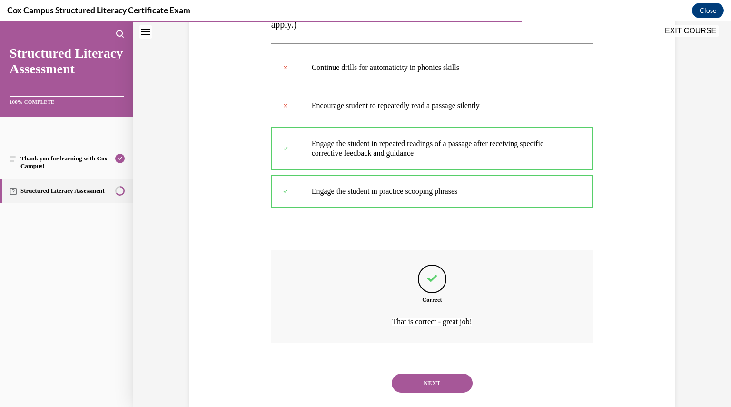
scroll to position [261, 0]
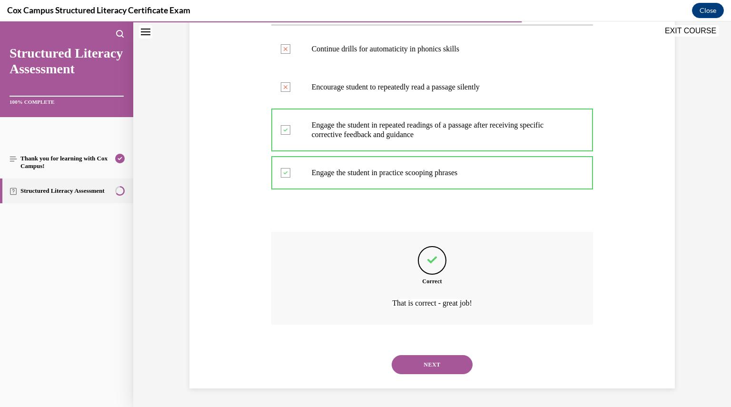
click at [436, 366] on button "NEXT" at bounding box center [432, 364] width 81 height 19
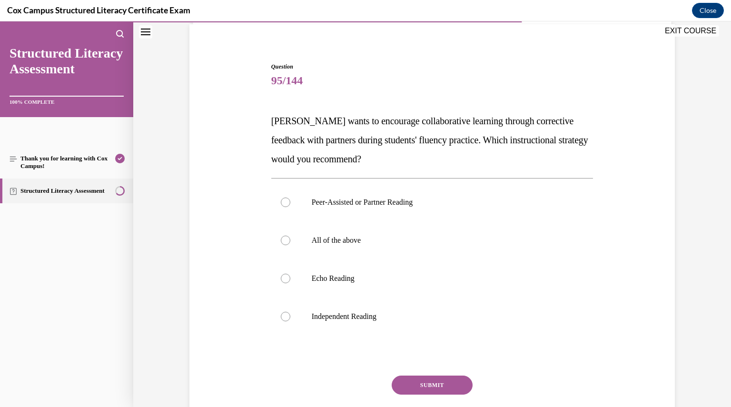
scroll to position [70, 0]
click at [283, 202] on div at bounding box center [286, 202] width 10 height 10
click at [283, 202] on input "Peer-Assisted or Partner Reading" at bounding box center [286, 202] width 10 height 10
radio input "true"
click at [443, 379] on button "SUBMIT" at bounding box center [432, 384] width 81 height 19
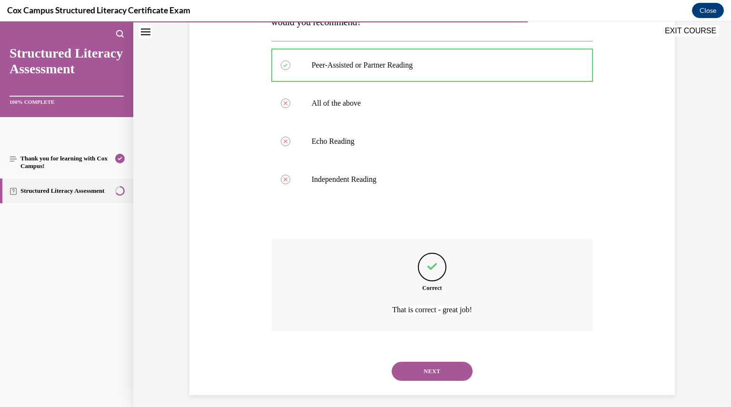
scroll to position [214, 0]
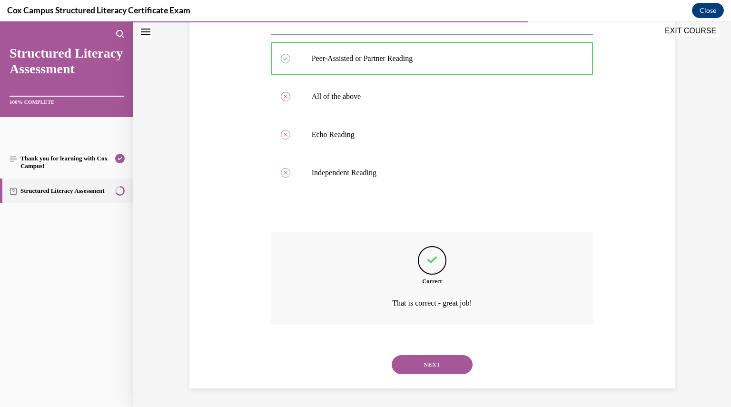
click at [441, 372] on button "NEXT" at bounding box center [432, 364] width 81 height 19
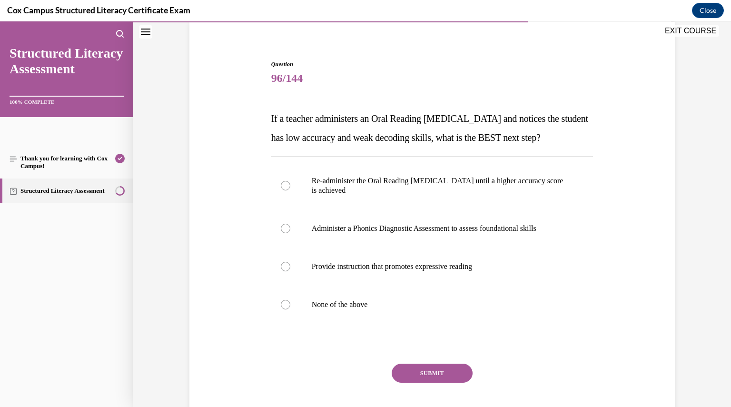
scroll to position [82, 0]
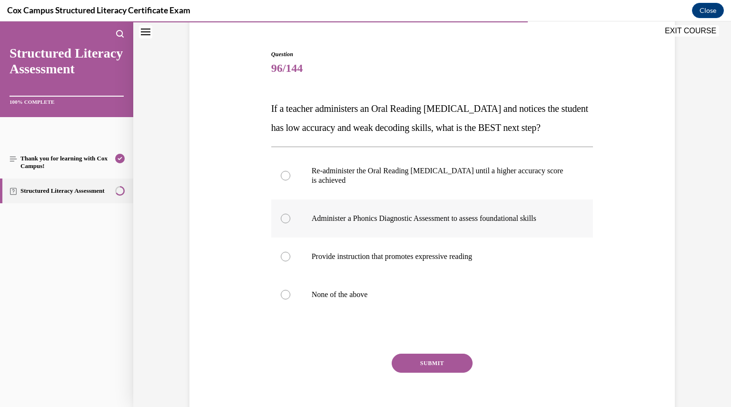
click at [283, 223] on div at bounding box center [286, 219] width 10 height 10
click at [283, 223] on input "Administer a Phonics Diagnostic Assessment to assess foundational skills" at bounding box center [286, 219] width 10 height 10
radio input "true"
click at [433, 373] on button "SUBMIT" at bounding box center [432, 363] width 81 height 19
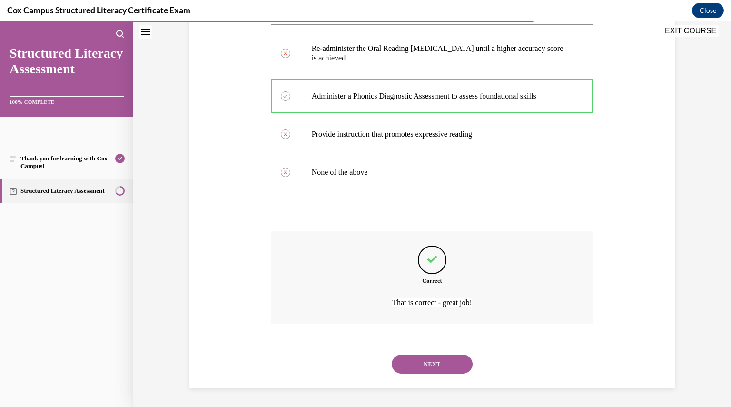
scroll to position [223, 0]
click at [433, 363] on button "NEXT" at bounding box center [432, 364] width 81 height 19
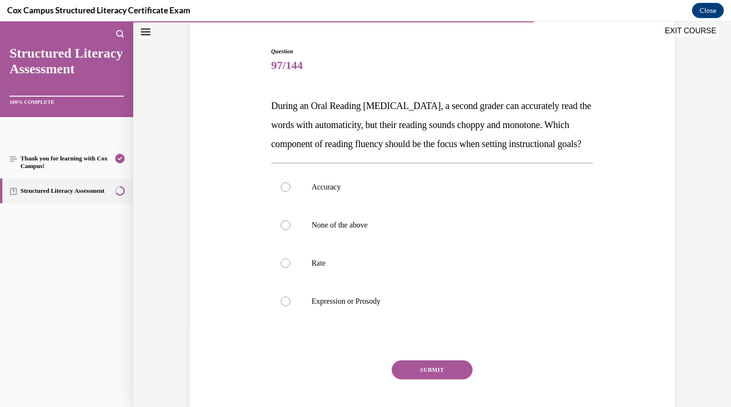
scroll to position [86, 0]
click at [281, 306] on div at bounding box center [286, 301] width 10 height 10
click at [281, 306] on input "Expression or Prosody" at bounding box center [286, 301] width 10 height 10
radio input "true"
click at [417, 379] on button "SUBMIT" at bounding box center [432, 369] width 81 height 19
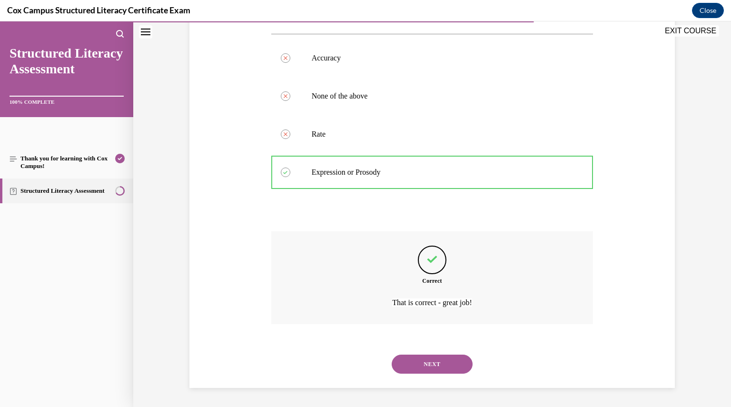
scroll to position [233, 0]
click at [425, 366] on button "NEXT" at bounding box center [432, 364] width 81 height 19
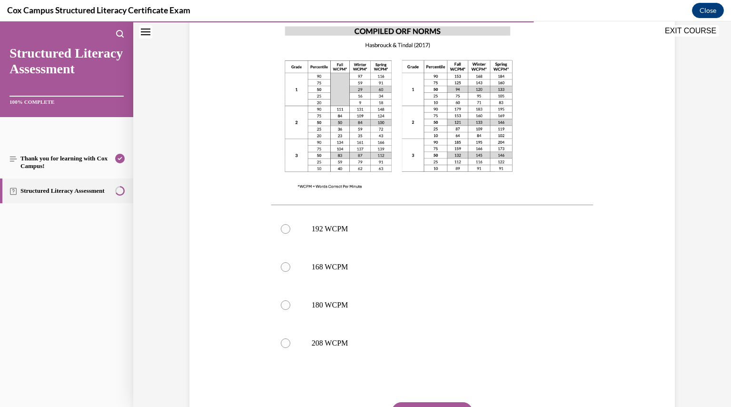
scroll to position [270, 0]
click at [282, 263] on div at bounding box center [286, 267] width 10 height 10
click at [282, 263] on input "168 WCPM" at bounding box center [286, 267] width 10 height 10
radio input "true"
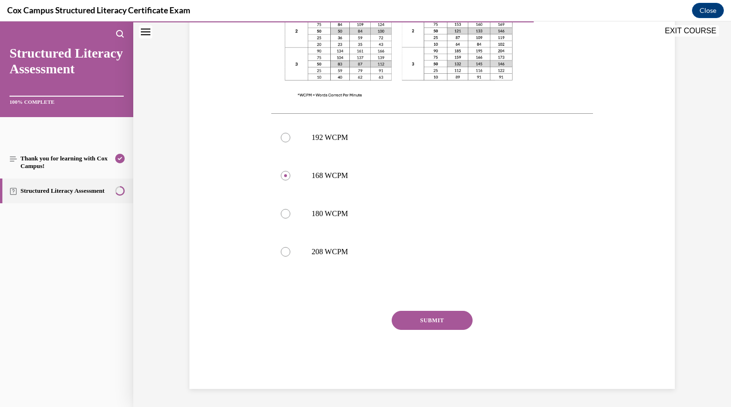
click at [435, 325] on button "SUBMIT" at bounding box center [432, 320] width 81 height 19
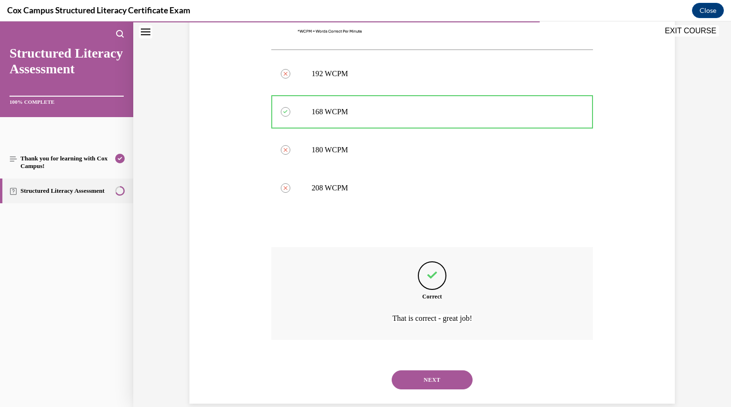
scroll to position [440, 0]
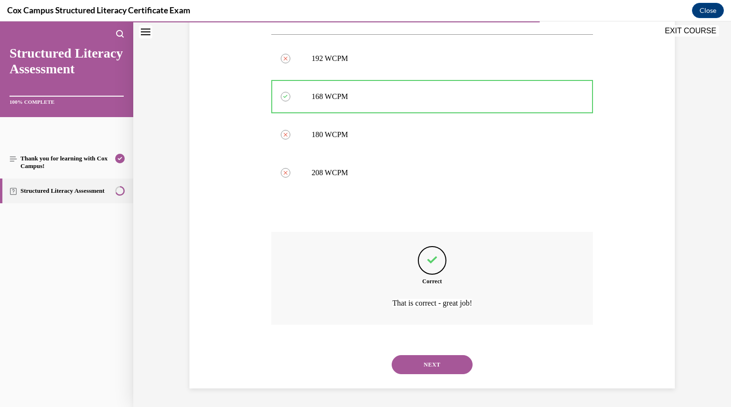
click at [432, 359] on button "NEXT" at bounding box center [432, 364] width 81 height 19
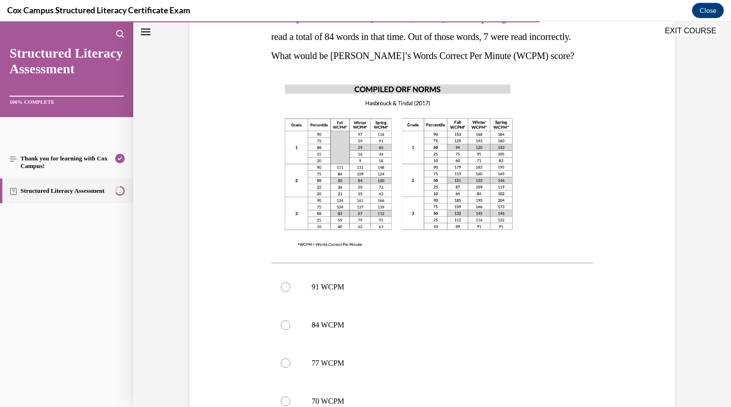
scroll to position [195, 0]
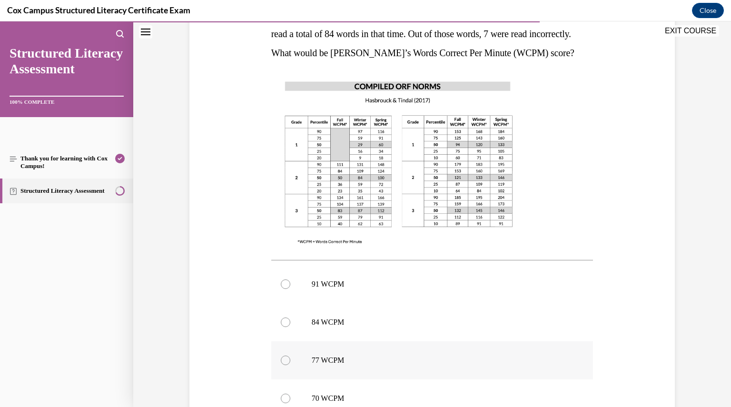
click at [281, 360] on div at bounding box center [286, 361] width 10 height 10
click at [281, 360] on input "77 WCPM" at bounding box center [286, 361] width 10 height 10
radio input "true"
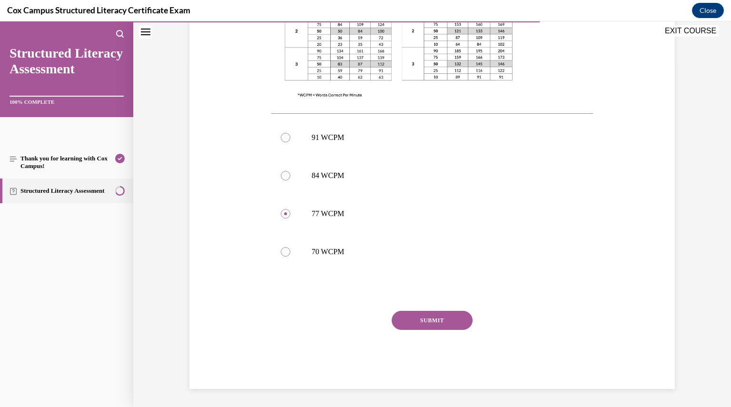
click at [455, 324] on button "SUBMIT" at bounding box center [432, 320] width 81 height 19
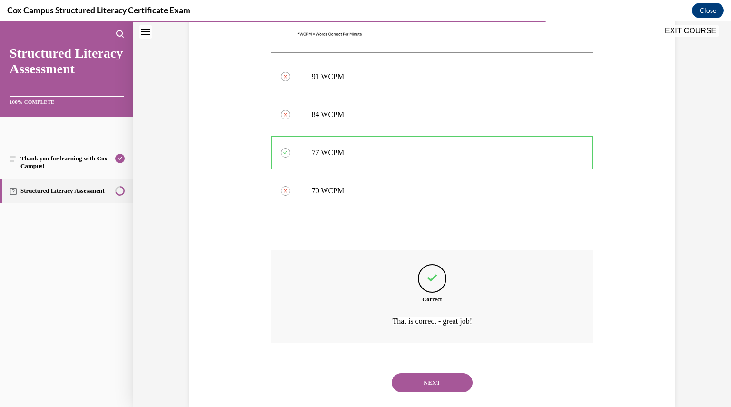
scroll to position [421, 0]
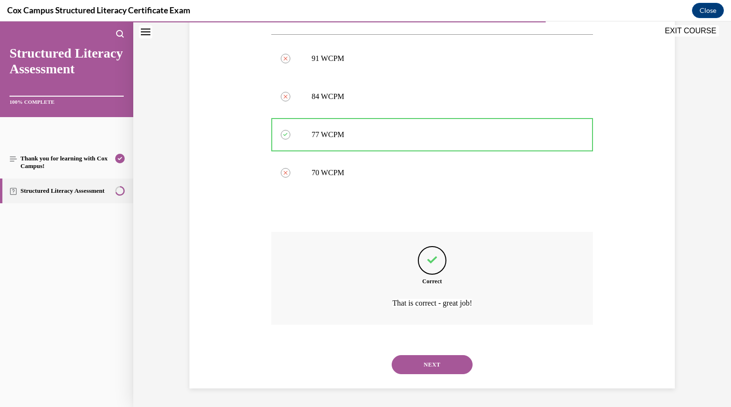
click at [438, 357] on button "NEXT" at bounding box center [432, 364] width 81 height 19
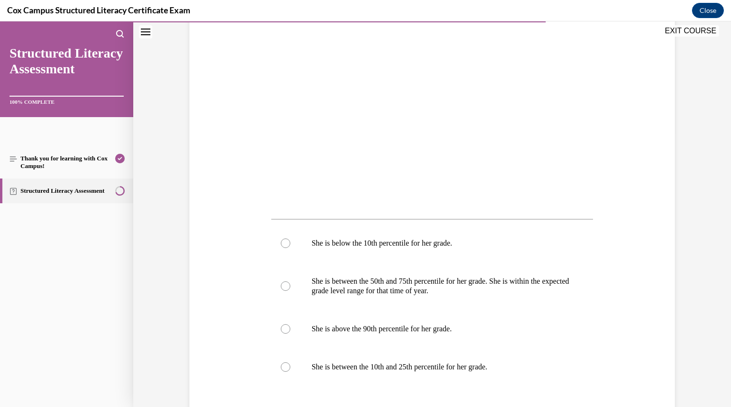
scroll to position [275, 0]
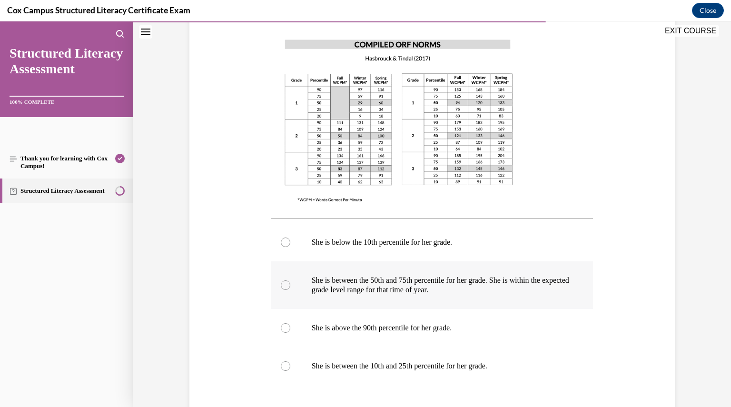
click at [281, 285] on div at bounding box center [286, 285] width 10 height 10
click at [281, 285] on input "She is between the 50th and 75th percentile for her grade. She is within the ex…" at bounding box center [286, 285] width 10 height 10
radio input "true"
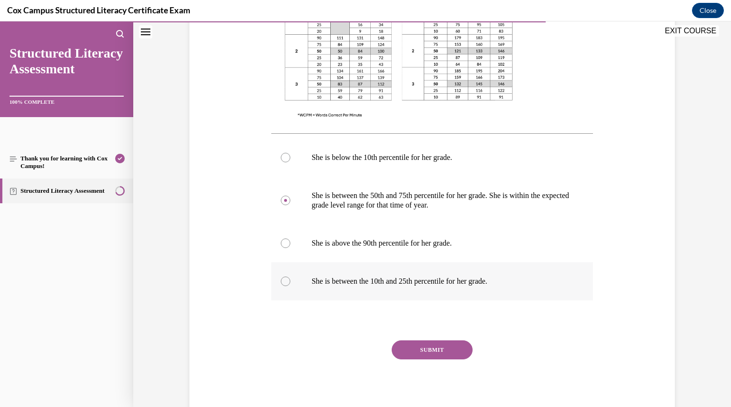
scroll to position [389, 0]
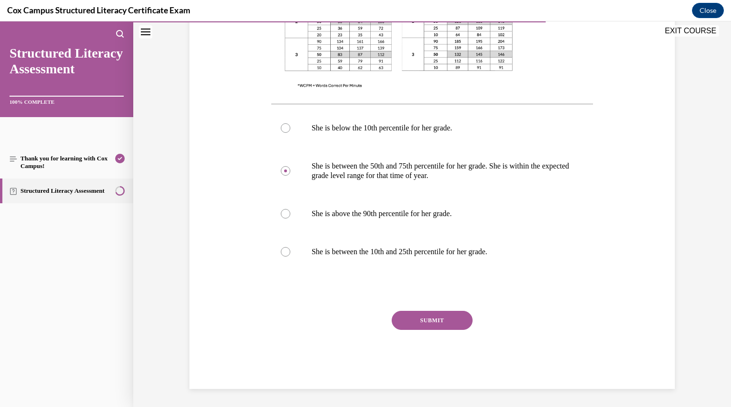
click at [424, 320] on button "SUBMIT" at bounding box center [432, 320] width 81 height 19
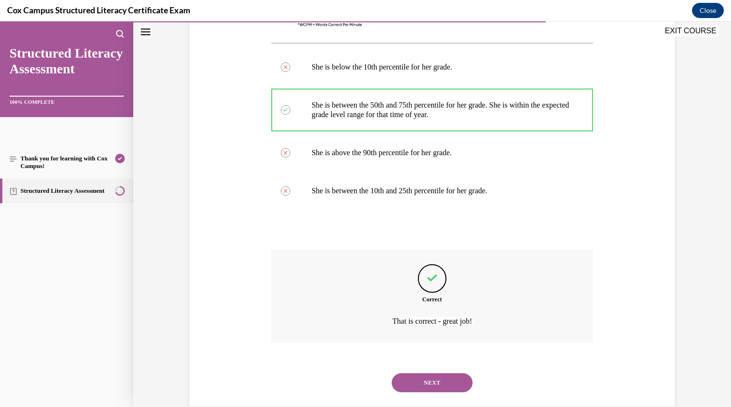
scroll to position [468, 0]
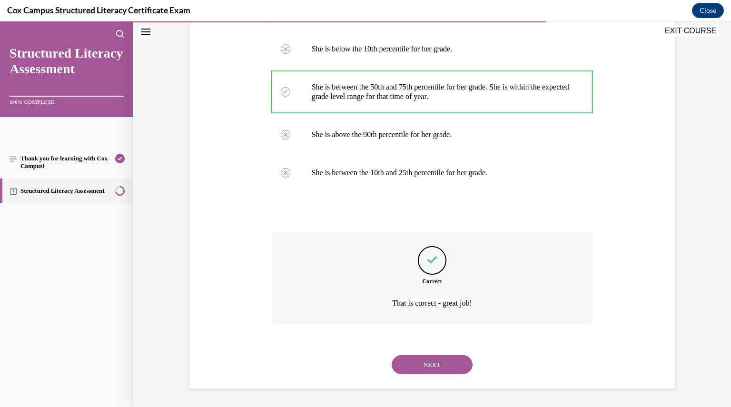
click at [424, 365] on button "NEXT" at bounding box center [432, 364] width 81 height 19
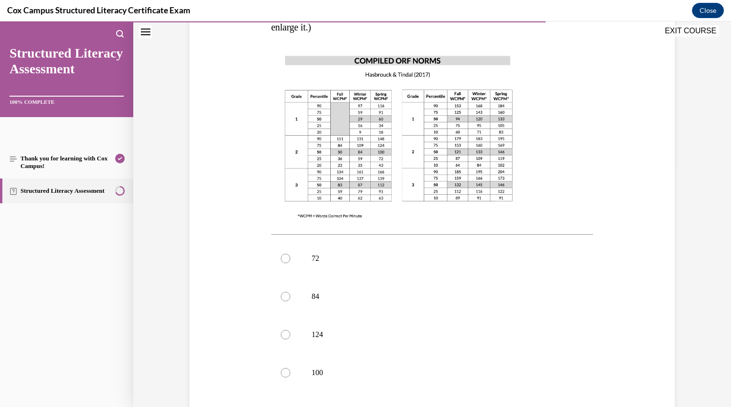
scroll to position [240, 0]
click at [283, 367] on div at bounding box center [286, 372] width 10 height 10
click at [283, 367] on input "100" at bounding box center [286, 372] width 10 height 10
radio input "true"
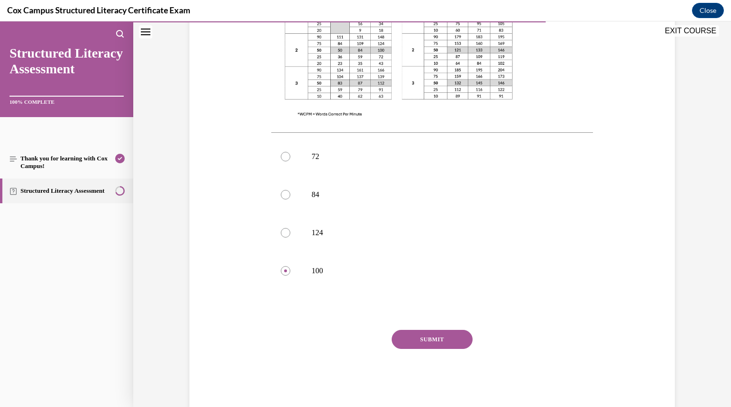
click at [423, 330] on button "SUBMIT" at bounding box center [432, 339] width 81 height 19
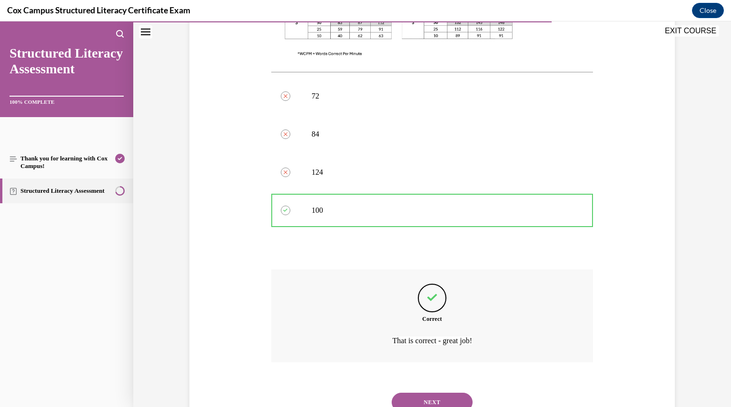
scroll to position [421, 0]
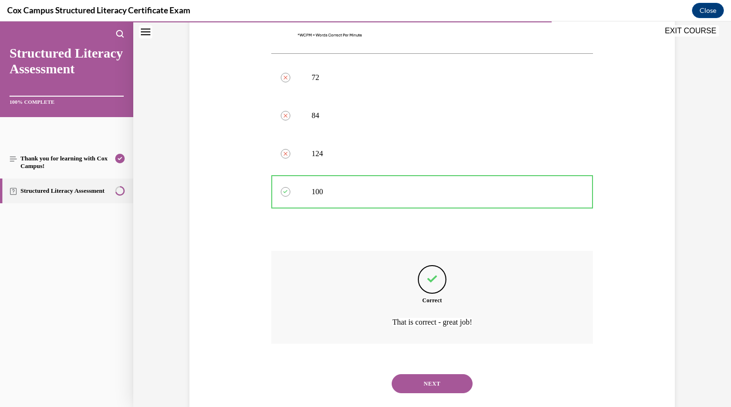
click at [423, 374] on button "NEXT" at bounding box center [432, 383] width 81 height 19
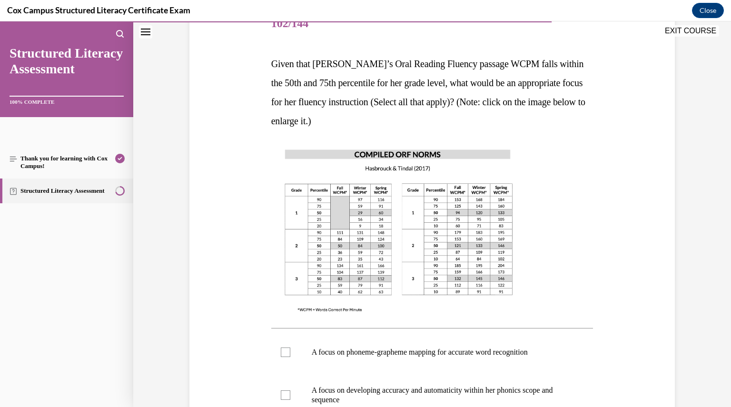
scroll to position [128, 0]
click at [339, 128] on p "Given that Kaia’s Oral Reading Fluency passage WCPM falls within the 50th and 7…" at bounding box center [432, 92] width 322 height 76
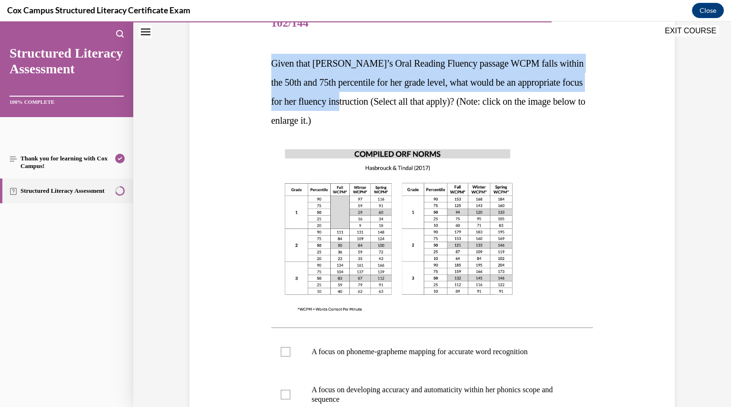
drag, startPoint x: 264, startPoint y: 56, endPoint x: 361, endPoint y: 103, distance: 107.9
click at [361, 103] on div "Question 102/144 Given that Kaia’s Oral Reading Fluency passage WCPM falls with…" at bounding box center [432, 280] width 490 height 608
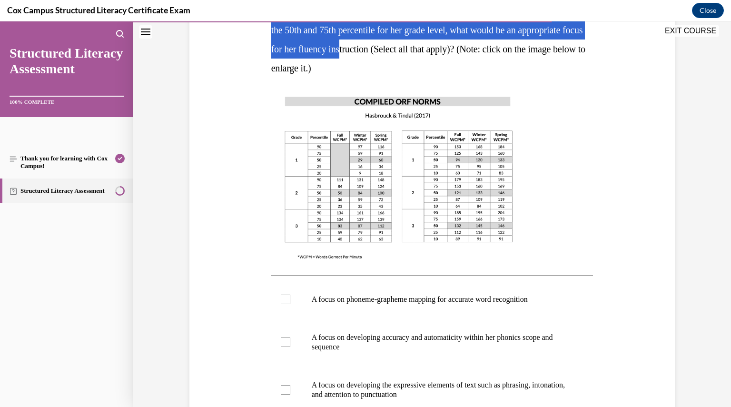
scroll to position [187, 0]
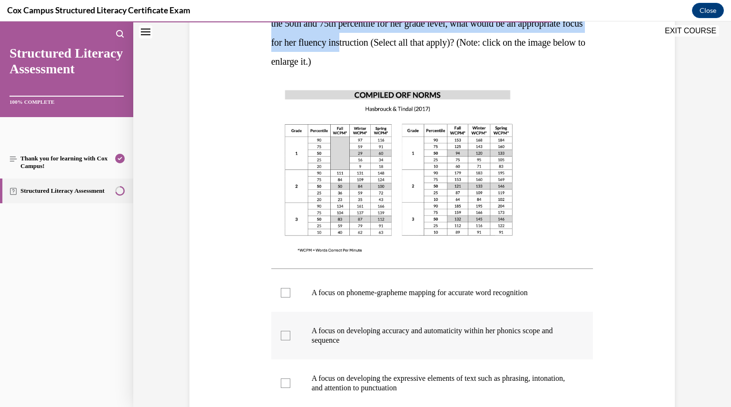
click at [282, 336] on div at bounding box center [286, 336] width 10 height 10
click at [282, 336] on input "A focus on developing accuracy and automaticity within her phonics scope and se…" at bounding box center [286, 336] width 10 height 10
checkbox input "true"
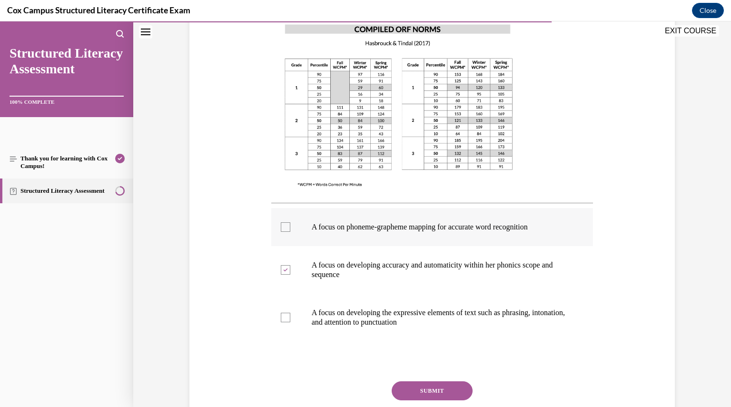
scroll to position [267, 0]
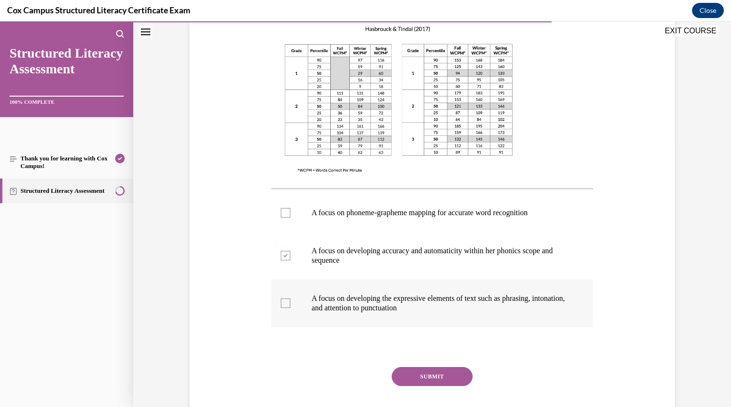
click at [283, 305] on div at bounding box center [286, 303] width 10 height 10
click at [283, 305] on input "A focus on developing the expressive elements of text such as phrasing, intonat…" at bounding box center [286, 303] width 10 height 10
checkbox input "true"
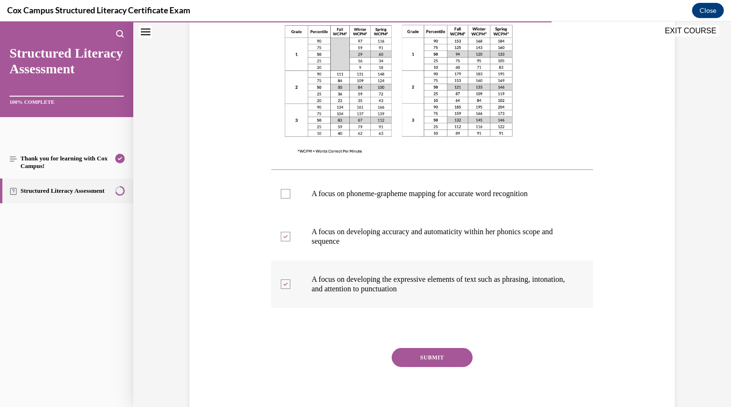
scroll to position [287, 0]
click at [410, 353] on button "SUBMIT" at bounding box center [432, 356] width 81 height 19
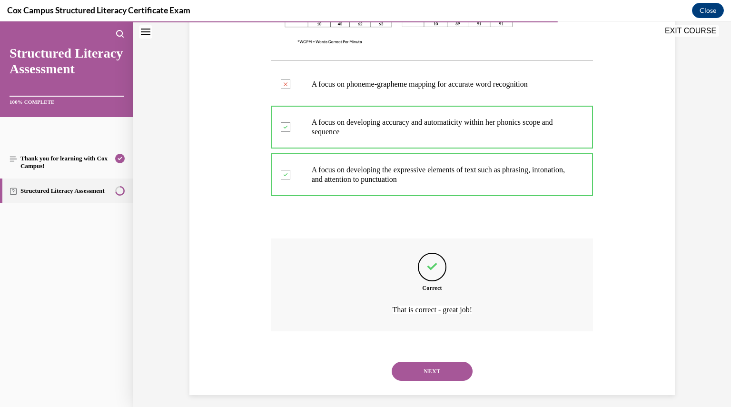
scroll to position [402, 0]
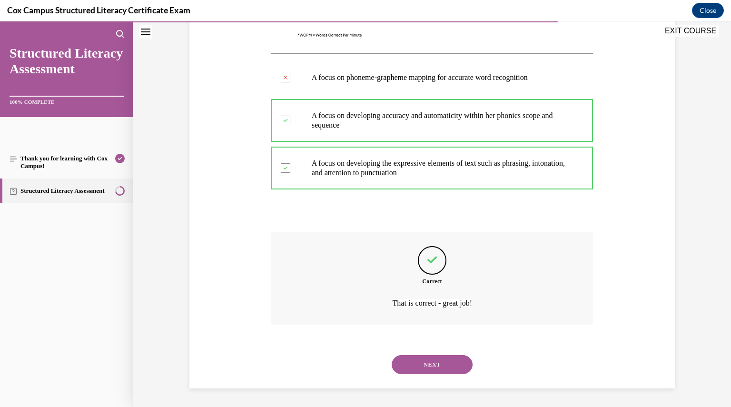
click at [426, 366] on button "NEXT" at bounding box center [432, 364] width 81 height 19
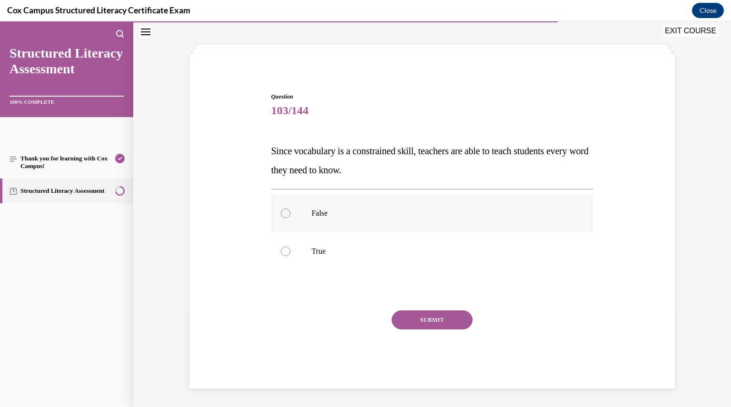
click at [284, 210] on div at bounding box center [286, 213] width 10 height 10
click at [284, 210] on input "False" at bounding box center [286, 213] width 10 height 10
radio input "true"
click at [425, 320] on button "SUBMIT" at bounding box center [432, 319] width 81 height 19
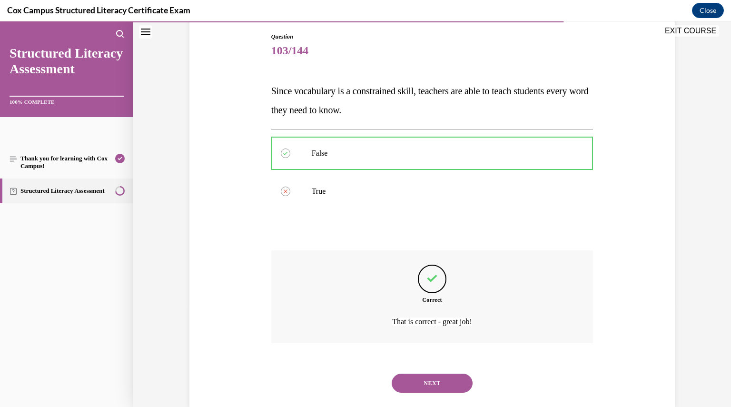
scroll to position [119, 0]
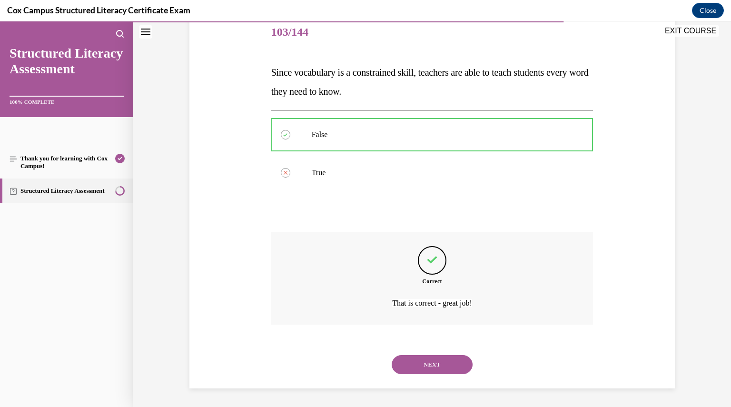
click at [427, 356] on button "NEXT" at bounding box center [432, 364] width 81 height 19
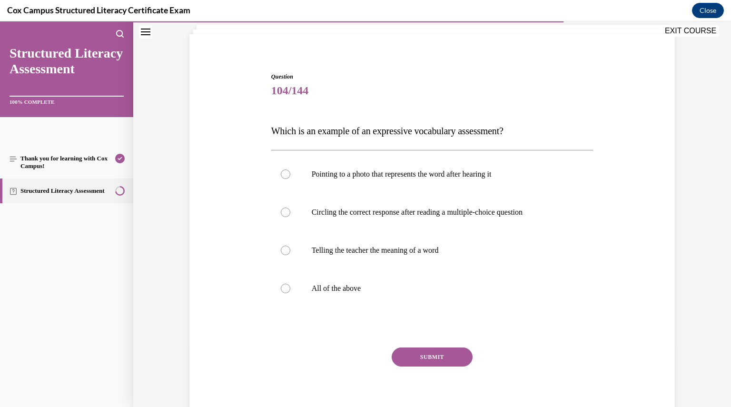
scroll to position [61, 0]
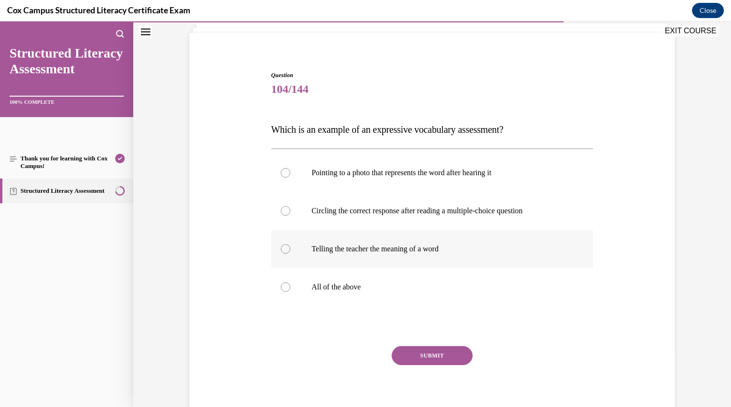
drag, startPoint x: 256, startPoint y: 123, endPoint x: 460, endPoint y: 247, distance: 238.3
click at [460, 247] on div "Question 104/144 Which is an example of an expressive vocabulary assessment?   …" at bounding box center [432, 233] width 490 height 382
click at [283, 247] on div at bounding box center [286, 249] width 10 height 10
click at [283, 247] on input "Telling the teacher the meaning of a word" at bounding box center [286, 249] width 10 height 10
radio input "true"
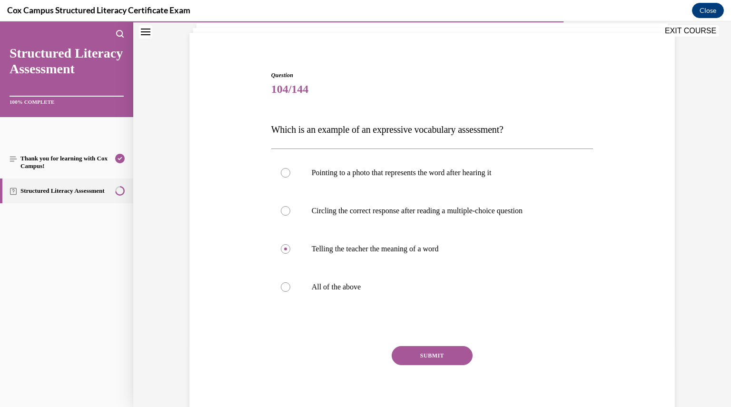
click at [427, 356] on button "SUBMIT" at bounding box center [432, 355] width 81 height 19
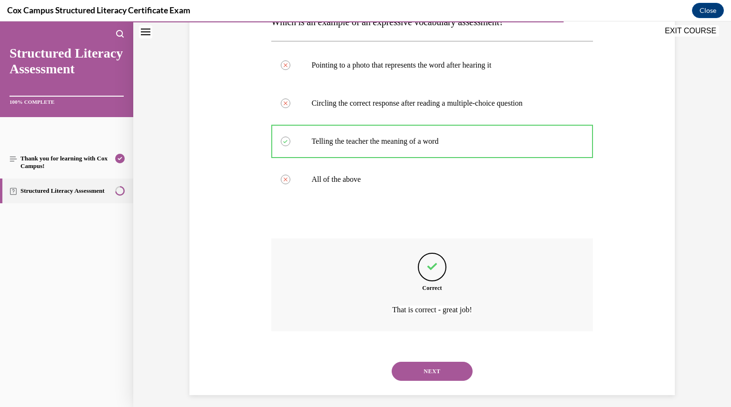
scroll to position [176, 0]
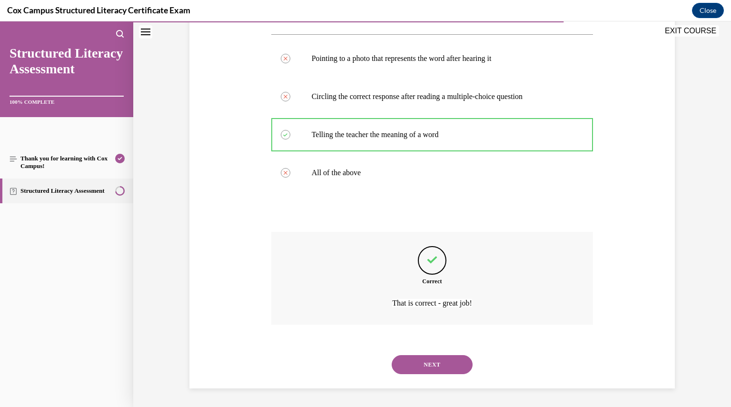
click at [425, 362] on button "NEXT" at bounding box center [432, 364] width 81 height 19
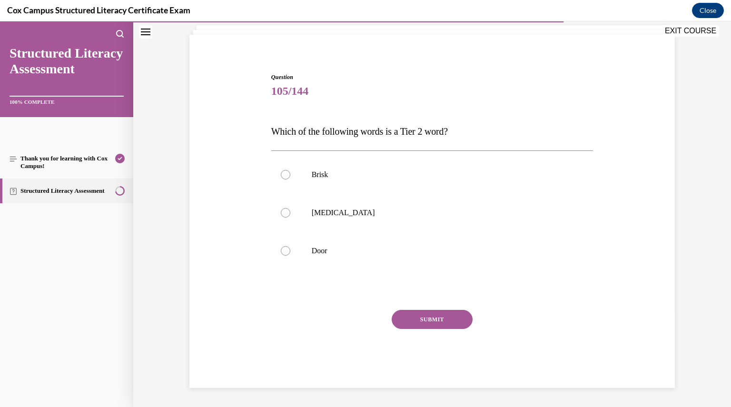
scroll to position [59, 0]
click at [281, 176] on div at bounding box center [286, 175] width 10 height 10
click at [281, 176] on input "Brisk" at bounding box center [286, 175] width 10 height 10
radio input "true"
click at [424, 318] on button "SUBMIT" at bounding box center [432, 319] width 81 height 19
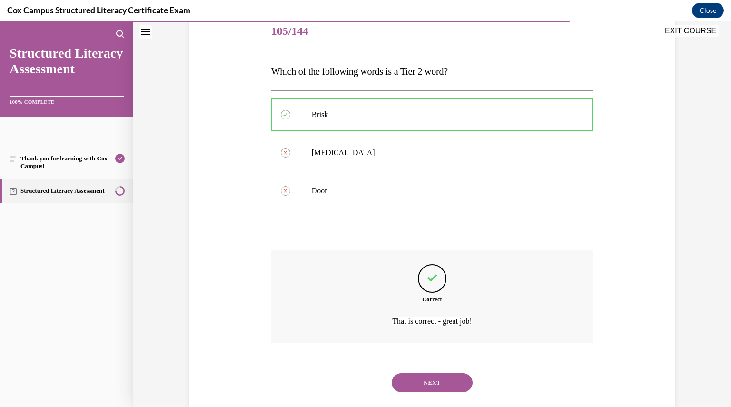
scroll to position [138, 0]
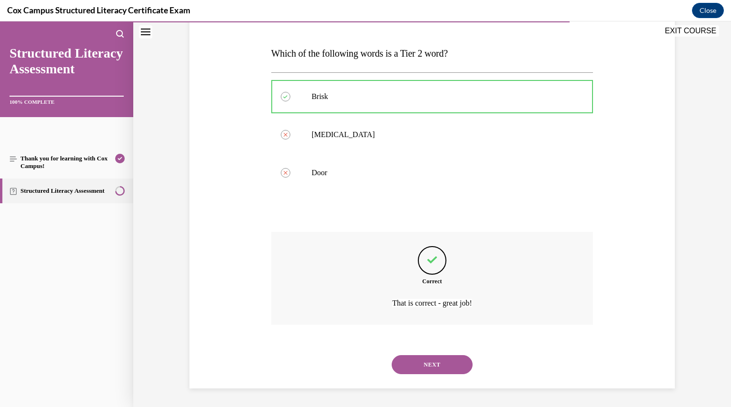
click at [431, 361] on button "NEXT" at bounding box center [432, 364] width 81 height 19
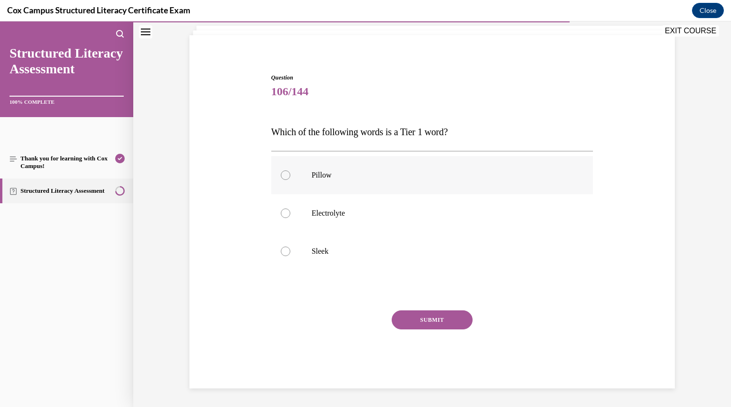
click at [281, 176] on div at bounding box center [286, 175] width 10 height 10
click at [281, 176] on input "Pillow" at bounding box center [286, 175] width 10 height 10
radio input "true"
click at [429, 317] on button "SUBMIT" at bounding box center [432, 319] width 81 height 19
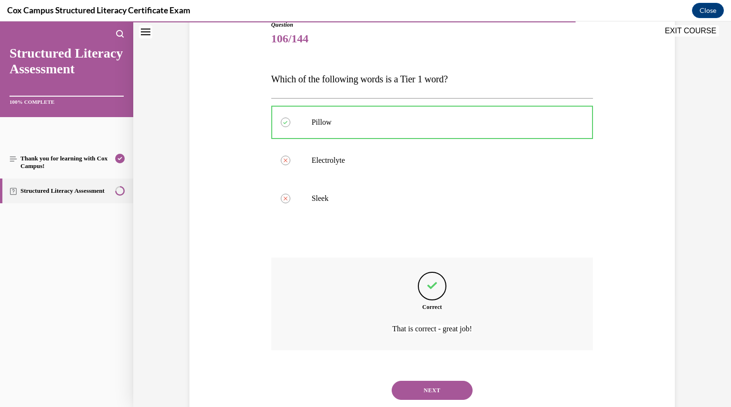
scroll to position [138, 0]
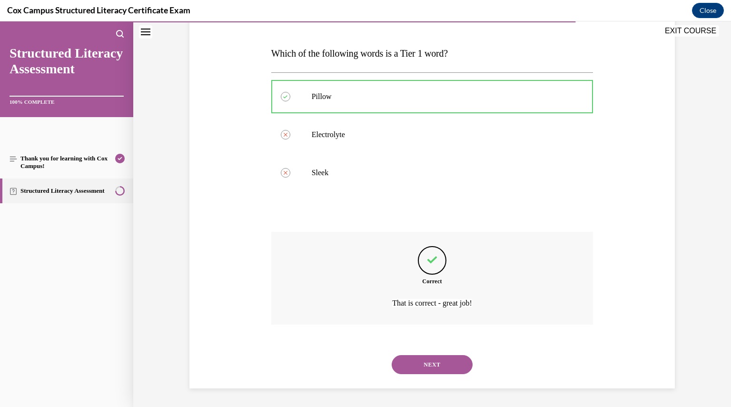
click at [423, 364] on button "NEXT" at bounding box center [432, 364] width 81 height 19
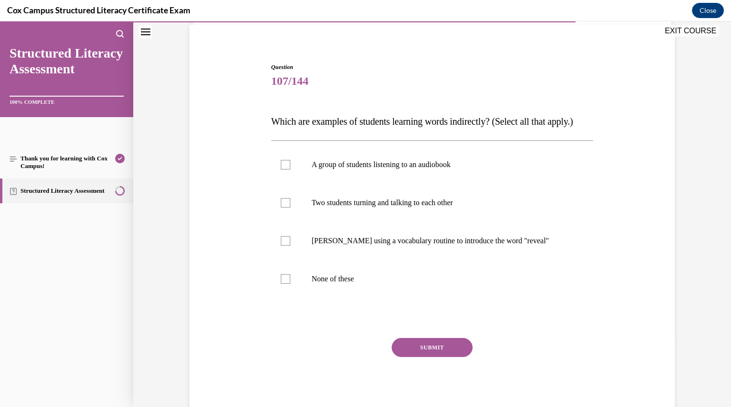
scroll to position [70, 0]
click at [275, 178] on label "A group of students listening to an audiobook" at bounding box center [432, 164] width 322 height 38
click at [281, 168] on input "A group of students listening to an audiobook" at bounding box center [286, 164] width 10 height 10
checkbox input "true"
click at [284, 207] on div at bounding box center [286, 202] width 10 height 10
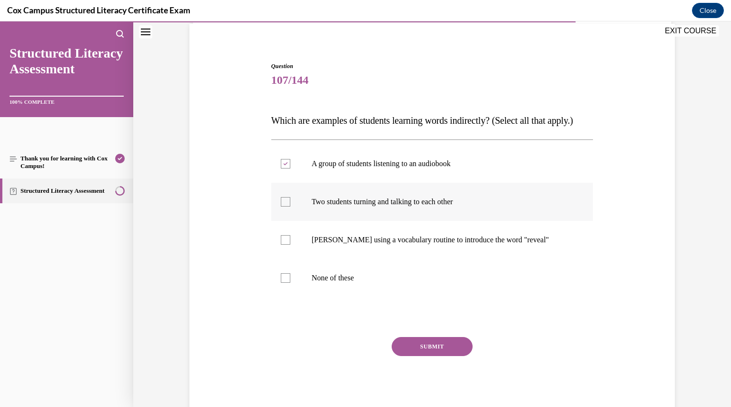
click at [284, 207] on input "Two students turning and talking to each other" at bounding box center [286, 202] width 10 height 10
checkbox input "true"
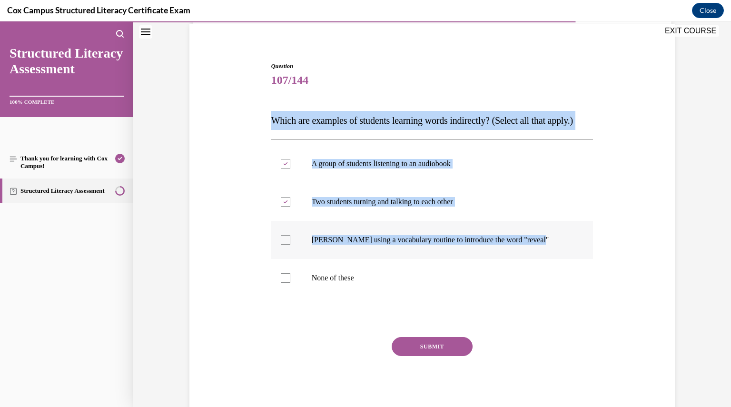
drag, startPoint x: 264, startPoint y: 114, endPoint x: 551, endPoint y: 267, distance: 325.5
click at [551, 267] on div "Question 107/144 Which are examples of students learning words indirectly? (Sel…" at bounding box center [432, 224] width 490 height 382
click at [441, 356] on button "SUBMIT" at bounding box center [432, 346] width 81 height 19
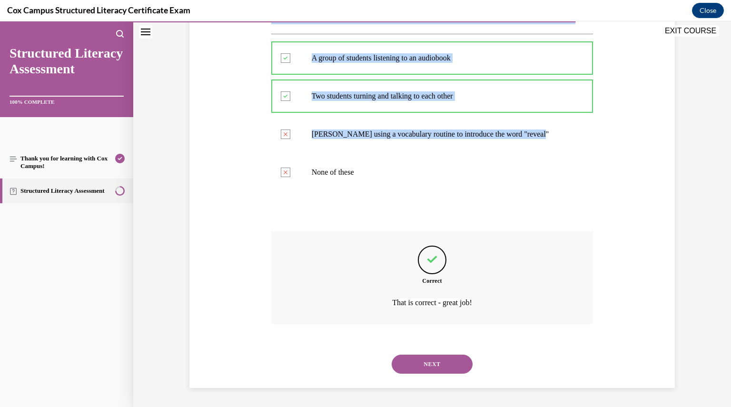
click at [441, 365] on button "NEXT" at bounding box center [432, 364] width 81 height 19
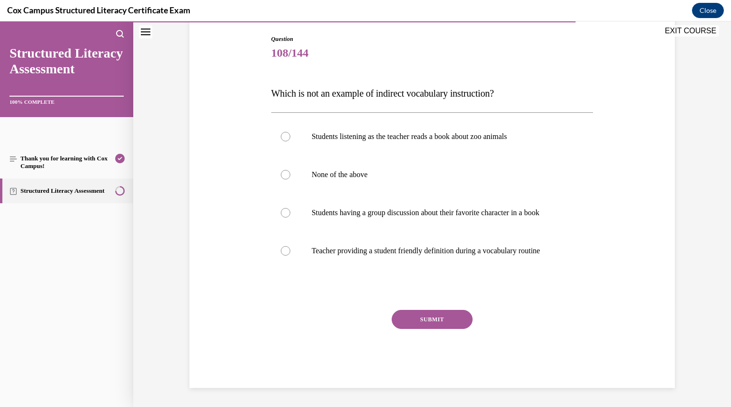
scroll to position [97, 0]
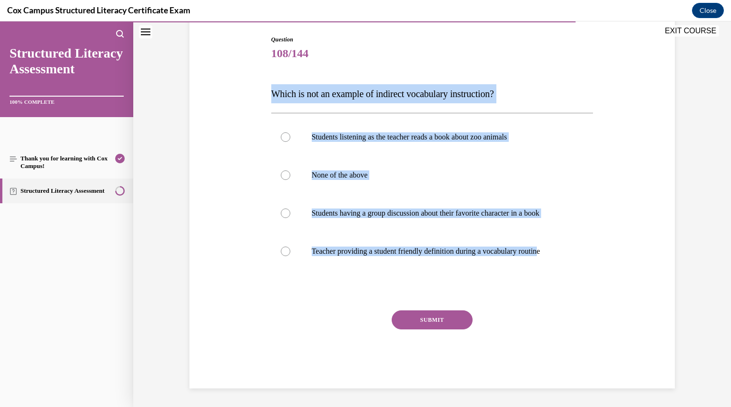
drag, startPoint x: 548, startPoint y: 269, endPoint x: 269, endPoint y: 92, distance: 330.3
click at [271, 92] on div "Question 108/144 Which is not an example of indirect vocabulary instruction?   …" at bounding box center [432, 211] width 322 height 353
click at [281, 251] on div at bounding box center [286, 252] width 10 height 10
click at [281, 251] on input "Teacher providing a student friendly definition during a vocabulary routine" at bounding box center [286, 252] width 10 height 10
radio input "true"
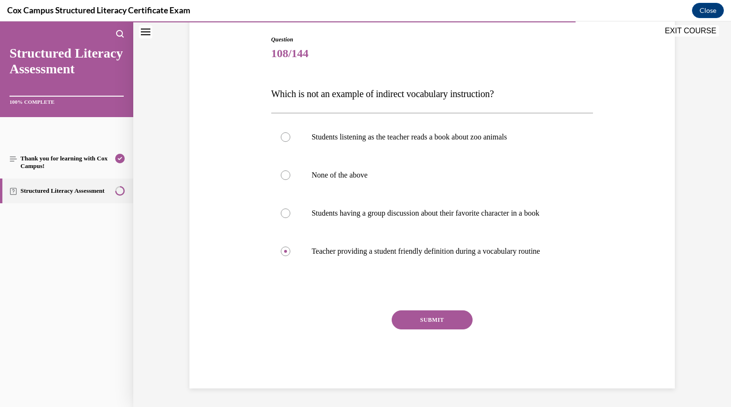
click at [437, 323] on button "SUBMIT" at bounding box center [432, 319] width 81 height 19
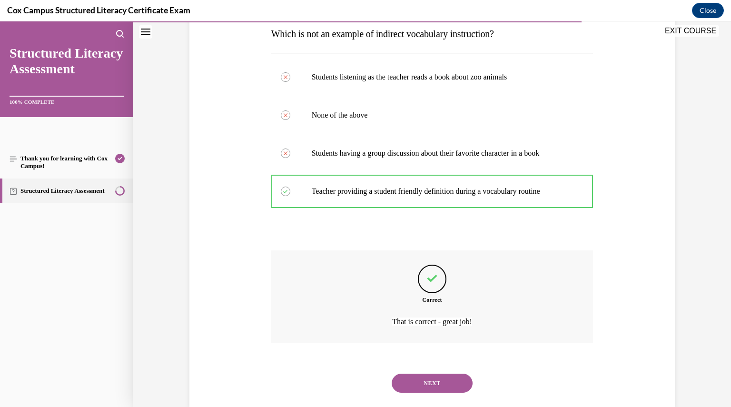
scroll to position [176, 0]
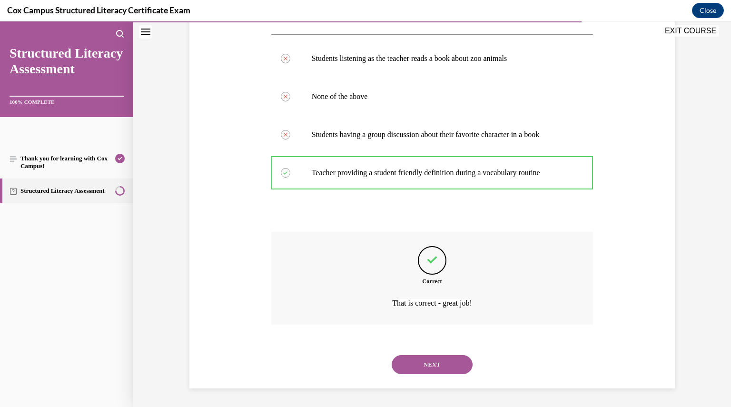
click at [427, 368] on button "NEXT" at bounding box center [432, 364] width 81 height 19
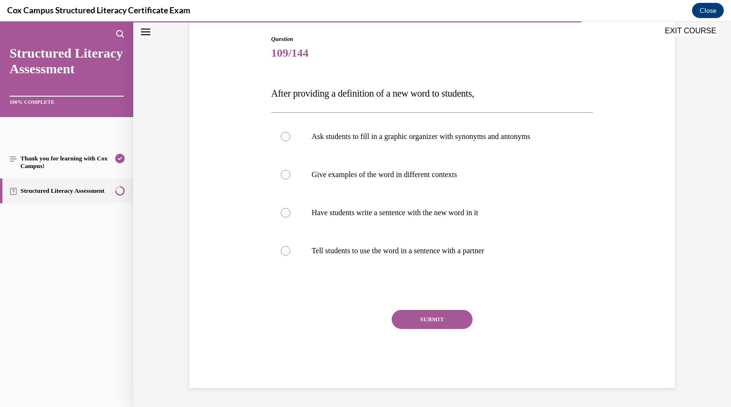
scroll to position [97, 0]
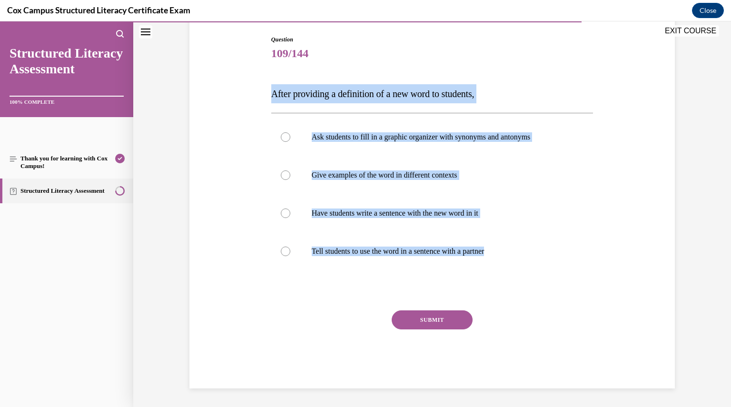
drag, startPoint x: 545, startPoint y: 273, endPoint x: 261, endPoint y: 79, distance: 344.0
click at [259, 81] on div "Question 109/144 After providing a definition of a new word to students, Ask st…" at bounding box center [432, 198] width 490 height 382
click at [284, 137] on div at bounding box center [286, 137] width 10 height 10
click at [284, 137] on input "Ask students to fill in a graphic organizer with synonyms and antonyms" at bounding box center [286, 137] width 10 height 10
radio input "true"
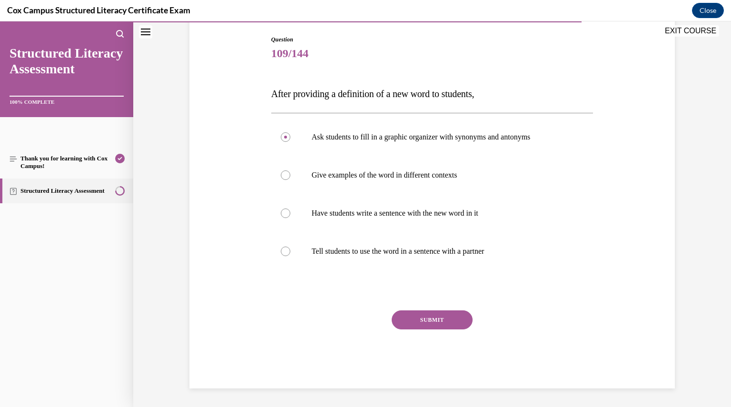
click at [418, 315] on button "SUBMIT" at bounding box center [432, 319] width 81 height 19
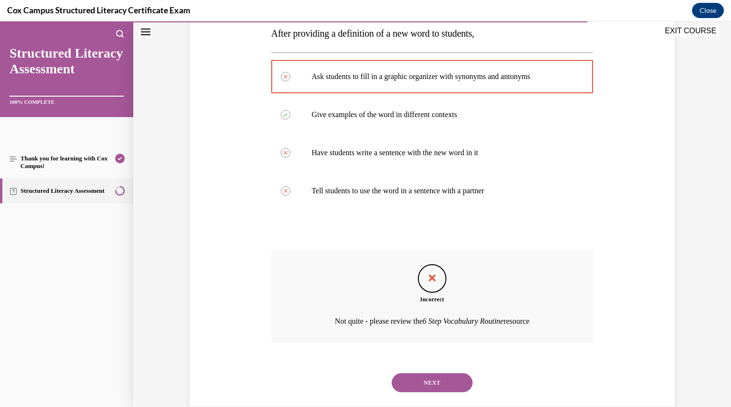
scroll to position [176, 0]
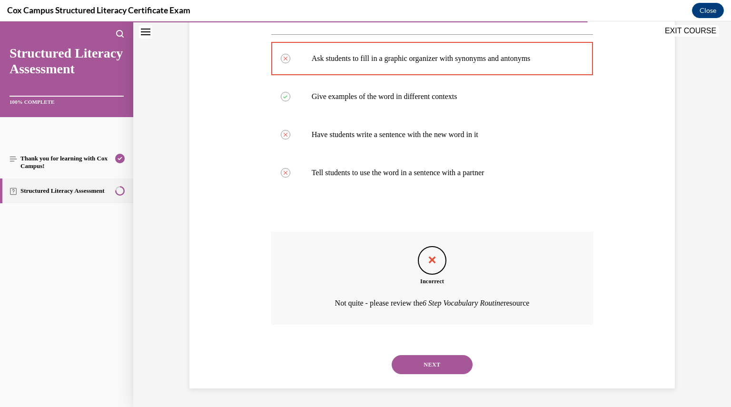
click at [427, 365] on button "NEXT" at bounding box center [432, 364] width 81 height 19
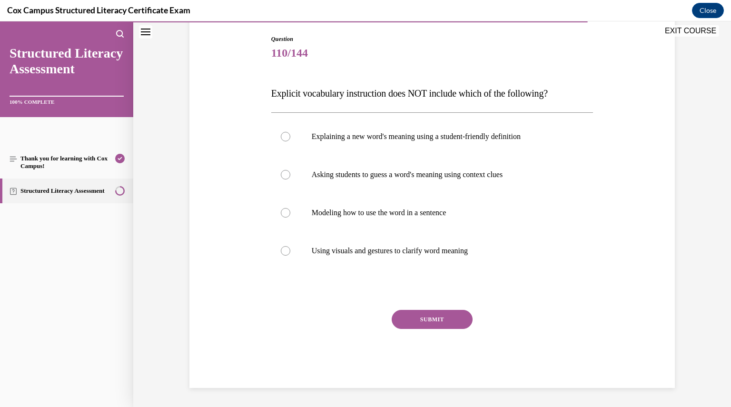
scroll to position [97, 0]
click at [281, 176] on div at bounding box center [286, 175] width 10 height 10
click at [281, 176] on input "Asking students to guess a word's meaning using context clues" at bounding box center [286, 175] width 10 height 10
radio input "true"
click at [410, 316] on button "SUBMIT" at bounding box center [432, 319] width 81 height 19
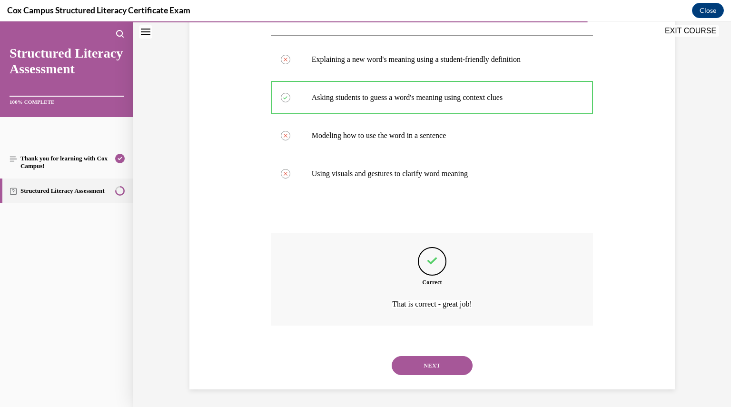
scroll to position [176, 0]
click at [417, 357] on button "NEXT" at bounding box center [432, 364] width 81 height 19
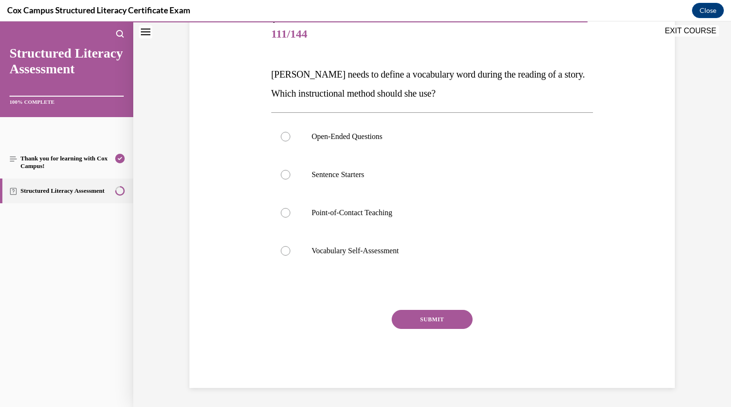
scroll to position [106, 0]
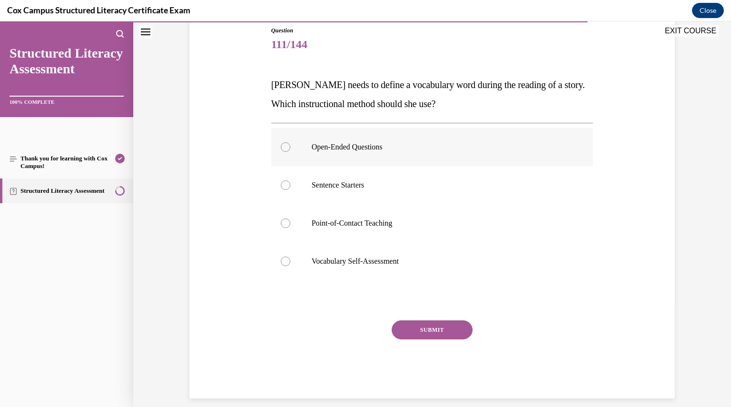
click at [282, 148] on div at bounding box center [286, 147] width 10 height 10
click at [282, 148] on input "Open-Ended Questions" at bounding box center [286, 147] width 10 height 10
radio input "true"
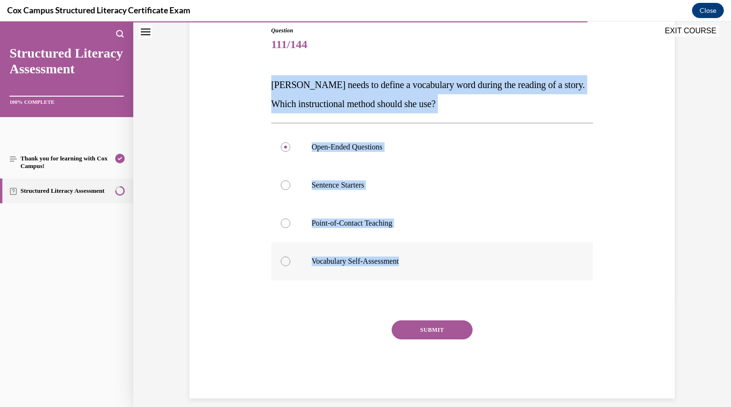
drag, startPoint x: 256, startPoint y: 71, endPoint x: 445, endPoint y: 263, distance: 270.2
click at [445, 263] on div "Question 111/144 Miss Smith needs to define a vocabulary word during the readin…" at bounding box center [432, 198] width 490 height 401
click at [286, 225] on label "Point-of-Contact Teaching" at bounding box center [432, 223] width 322 height 38
click at [286, 225] on input "Point-of-Contact Teaching" at bounding box center [286, 223] width 10 height 10
radio input "true"
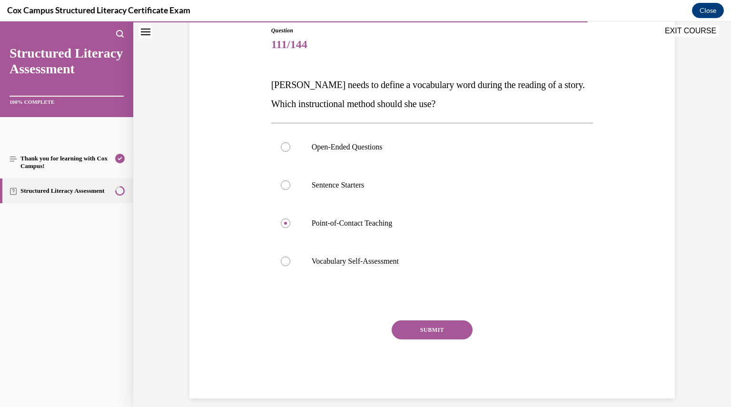
click at [414, 326] on button "SUBMIT" at bounding box center [432, 329] width 81 height 19
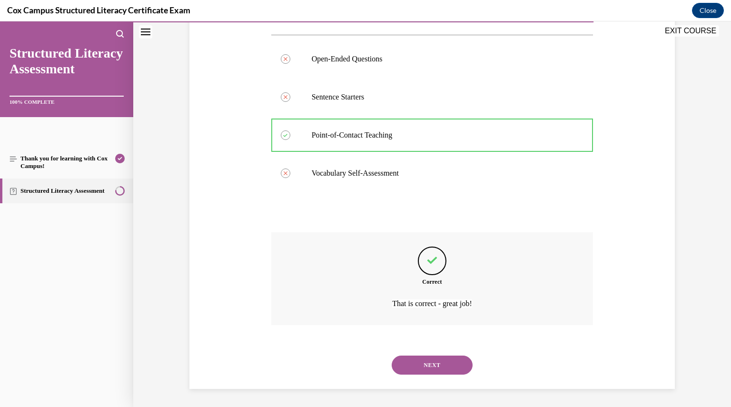
scroll to position [195, 0]
click at [418, 354] on div "NEXT" at bounding box center [432, 365] width 322 height 38
click at [416, 362] on button "NEXT" at bounding box center [432, 364] width 81 height 19
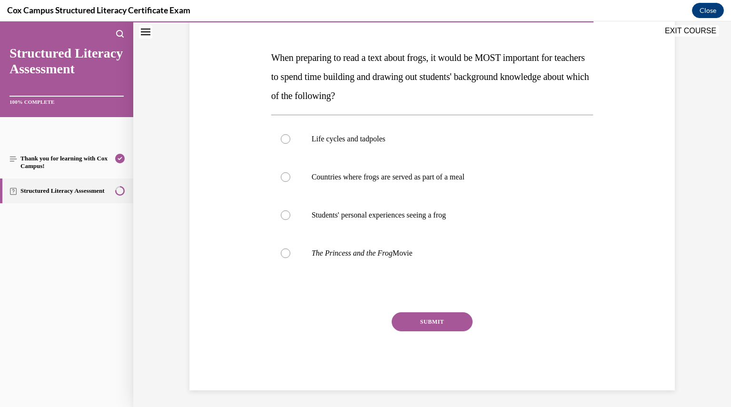
scroll to position [135, 0]
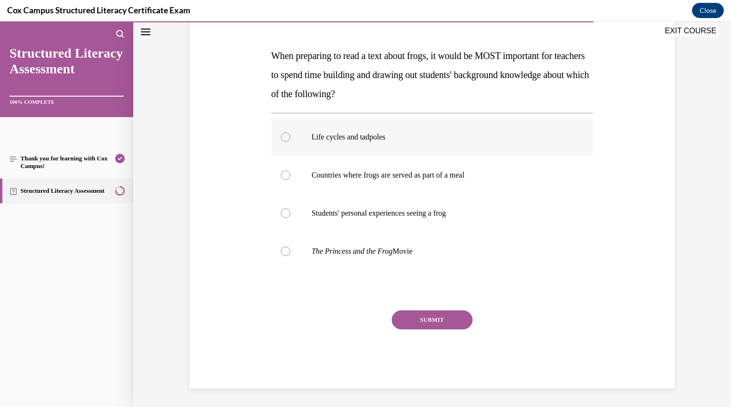
click at [282, 138] on div at bounding box center [286, 137] width 10 height 10
click at [282, 138] on input "Life cycles and tadpoles" at bounding box center [286, 137] width 10 height 10
radio input "true"
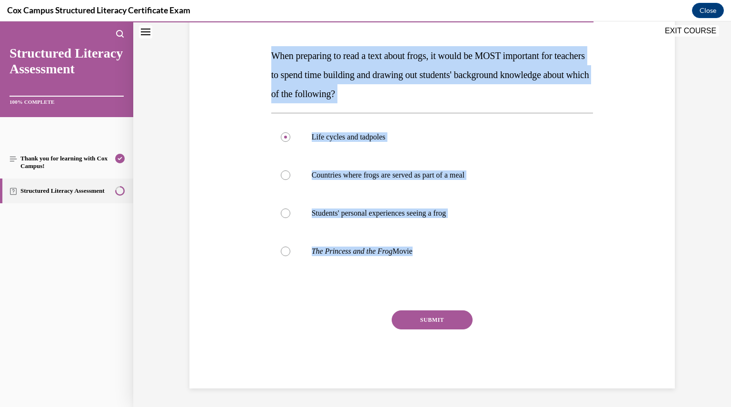
drag, startPoint x: 433, startPoint y: 276, endPoint x: 265, endPoint y: 60, distance: 273.0
click at [269, 60] on div "Question 112/144 When preparing to read a text about frogs, it would be MOST im…" at bounding box center [432, 185] width 327 height 405
click at [428, 315] on button "SUBMIT" at bounding box center [432, 319] width 81 height 19
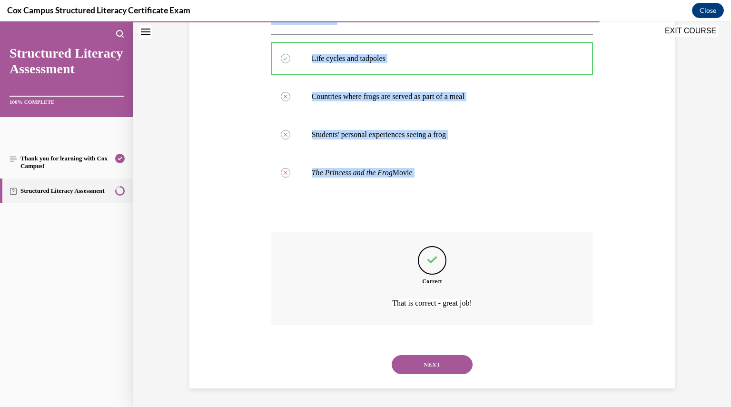
click at [425, 361] on button "NEXT" at bounding box center [432, 364] width 81 height 19
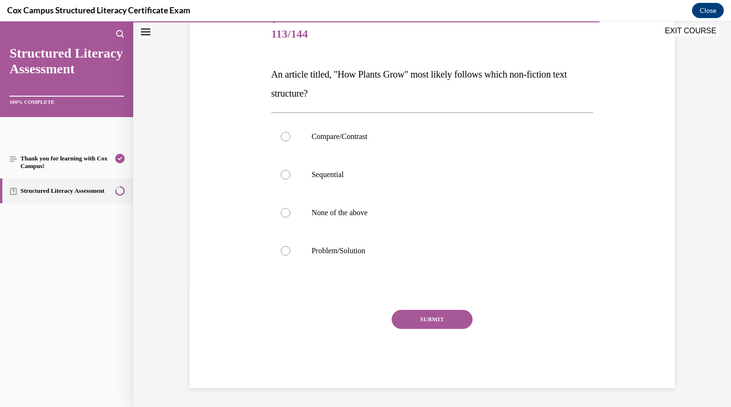
scroll to position [106, 0]
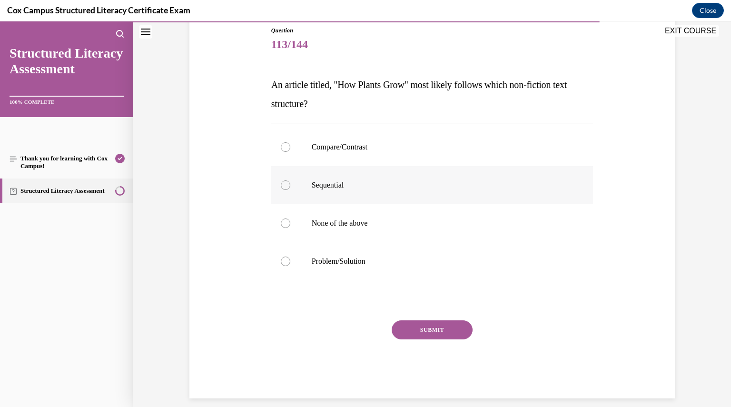
click at [291, 184] on label "Sequential" at bounding box center [432, 185] width 322 height 38
click at [290, 184] on input "Sequential" at bounding box center [286, 185] width 10 height 10
radio input "true"
click at [408, 318] on div "Question 113/144 An article titled, "How Plants Grow" most likely follows which…" at bounding box center [432, 212] width 322 height 372
click at [408, 325] on button "SUBMIT" at bounding box center [432, 329] width 81 height 19
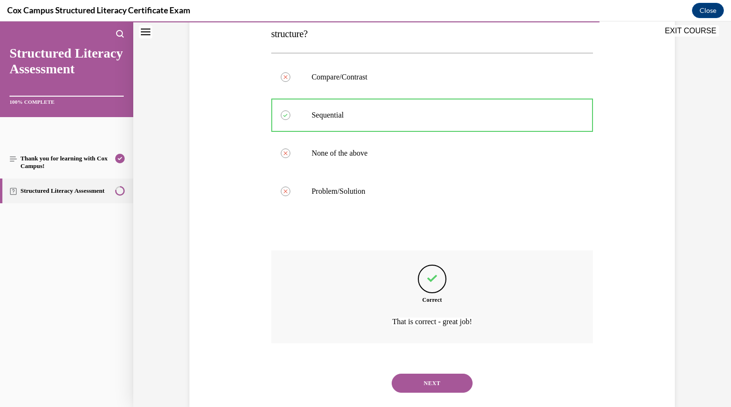
scroll to position [195, 0]
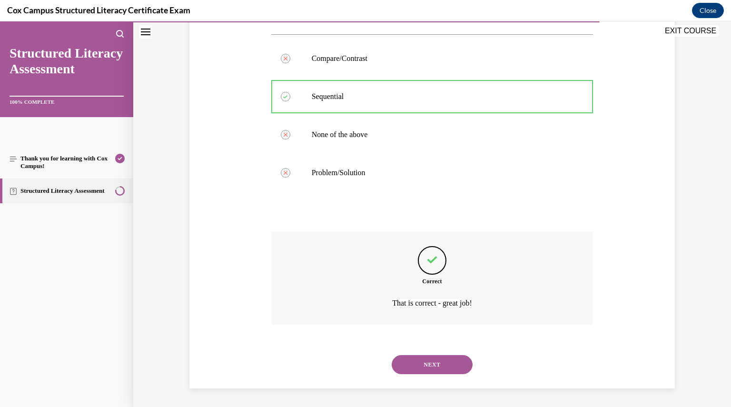
click at [428, 366] on button "NEXT" at bounding box center [432, 364] width 81 height 19
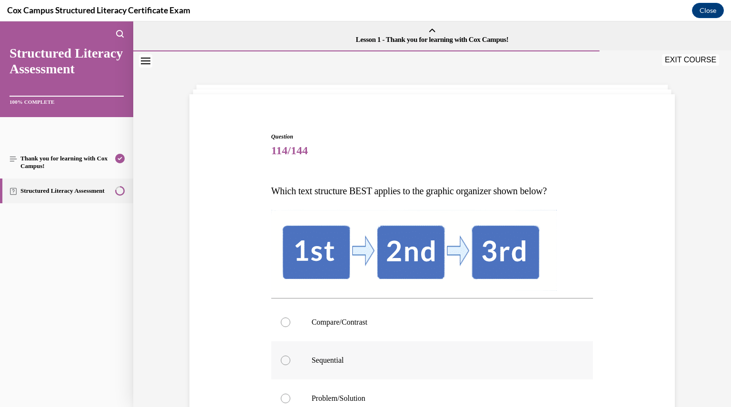
click at [284, 361] on div at bounding box center [286, 361] width 10 height 10
click at [284, 361] on input "Sequential" at bounding box center [286, 361] width 10 height 10
radio input "true"
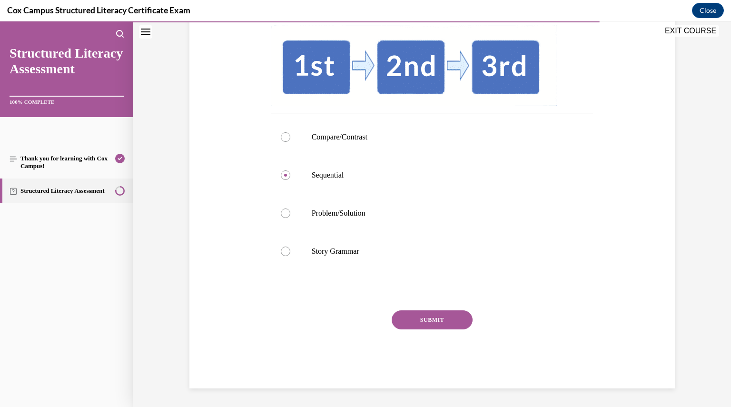
click at [431, 317] on button "SUBMIT" at bounding box center [432, 319] width 81 height 19
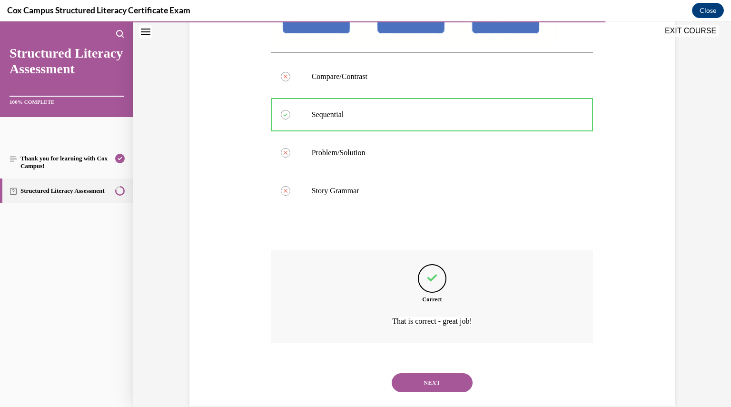
scroll to position [264, 0]
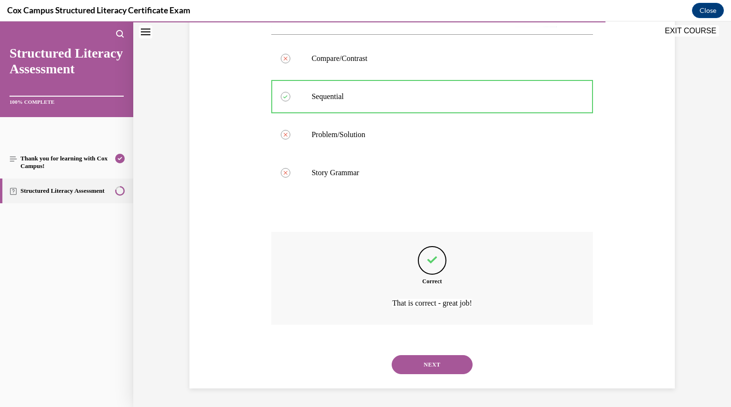
click at [425, 364] on button "NEXT" at bounding box center [432, 364] width 81 height 19
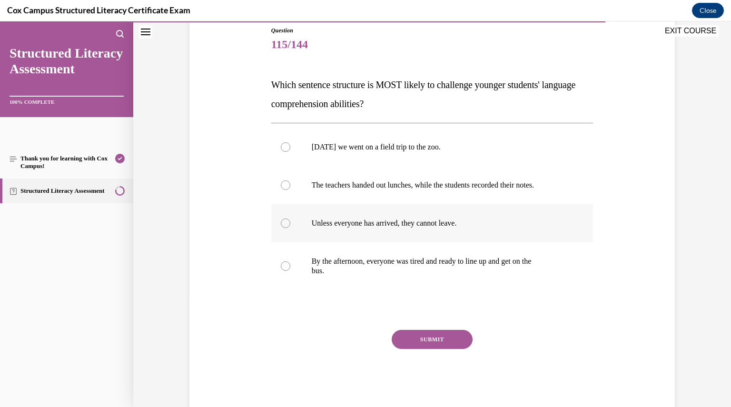
click at [286, 222] on div at bounding box center [286, 223] width 10 height 10
click at [286, 222] on input "Unless everyone has arrived, they cannot leave." at bounding box center [286, 223] width 10 height 10
radio input "true"
click at [428, 341] on button "SUBMIT" at bounding box center [432, 339] width 81 height 19
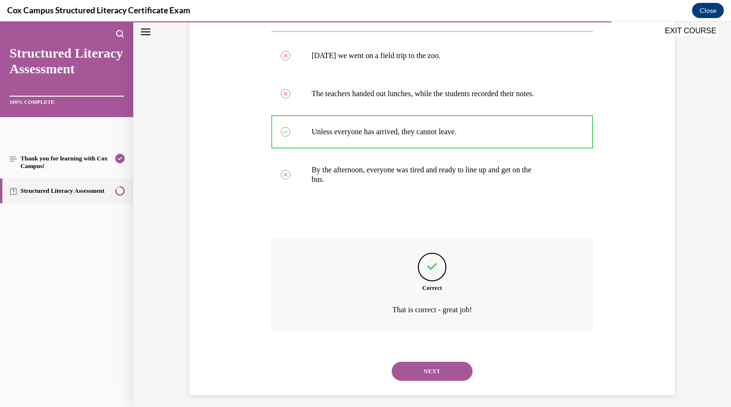
scroll to position [204, 0]
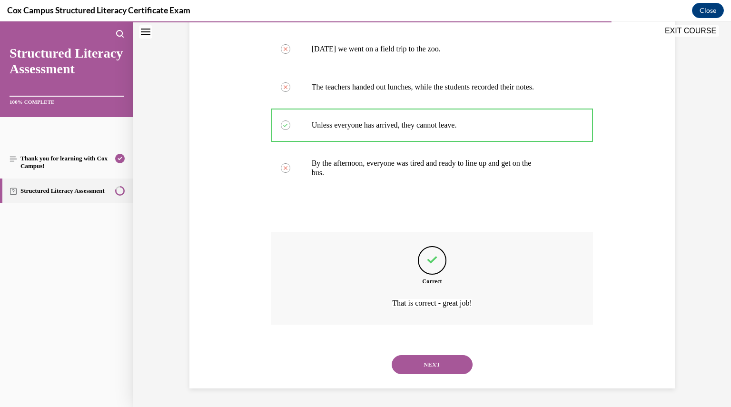
click at [426, 366] on button "NEXT" at bounding box center [432, 364] width 81 height 19
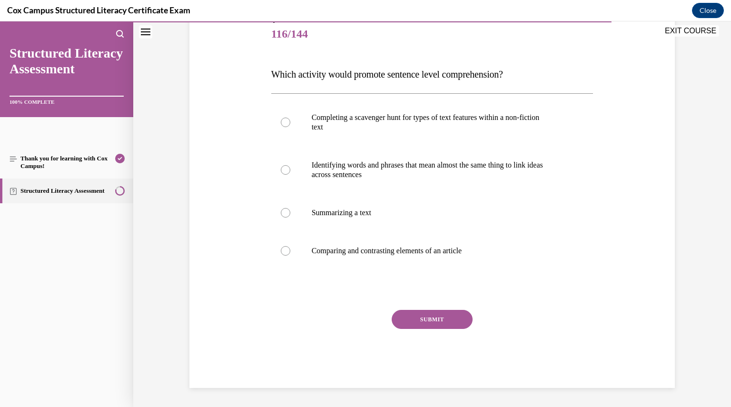
scroll to position [106, 0]
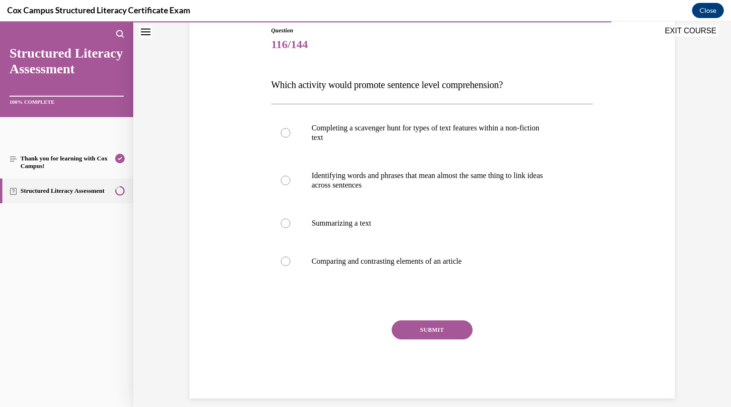
drag, startPoint x: 501, startPoint y: 290, endPoint x: 275, endPoint y: 97, distance: 297.3
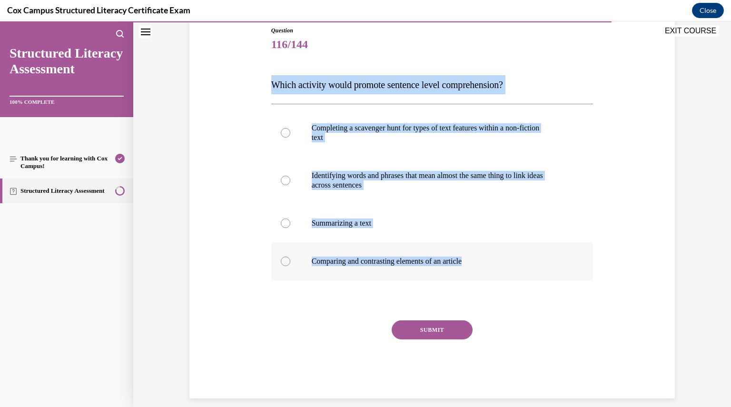
drag, startPoint x: 275, startPoint y: 97, endPoint x: 522, endPoint y: 253, distance: 292.2
click at [522, 253] on div "Question 116/144 Which activity would promote sentence level comprehension? Com…" at bounding box center [432, 198] width 490 height 401
click at [281, 180] on div at bounding box center [286, 181] width 10 height 10
click at [281, 180] on input "Identifying words and phrases that mean almost the same thing to link ideas acr…" at bounding box center [286, 181] width 10 height 10
radio input "true"
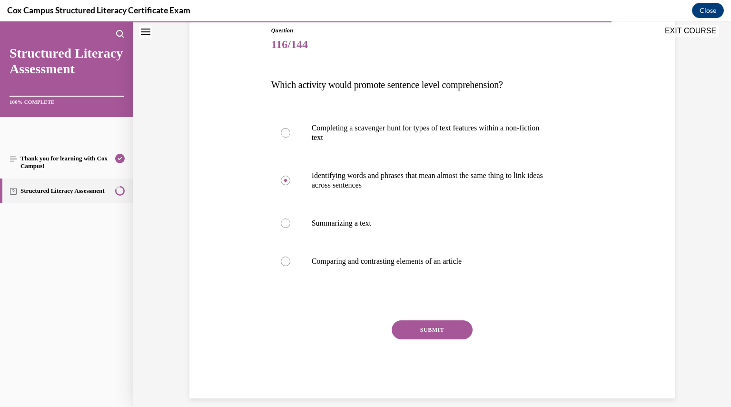
click at [418, 334] on button "SUBMIT" at bounding box center [432, 329] width 81 height 19
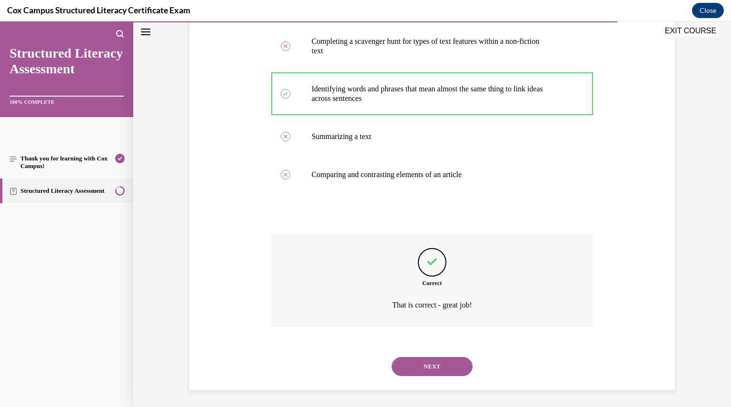
scroll to position [195, 0]
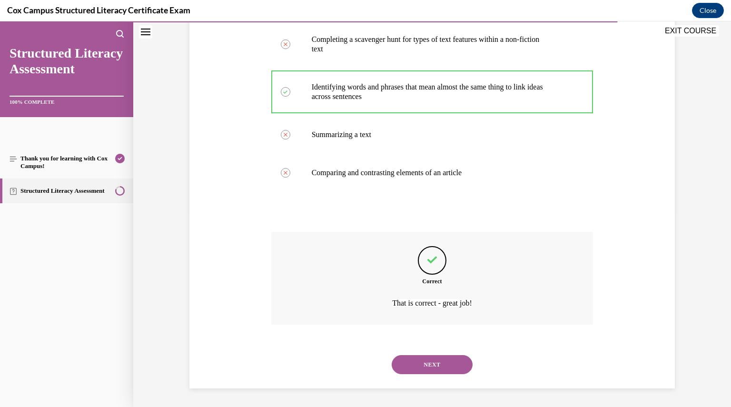
click at [432, 361] on button "NEXT" at bounding box center [432, 364] width 81 height 19
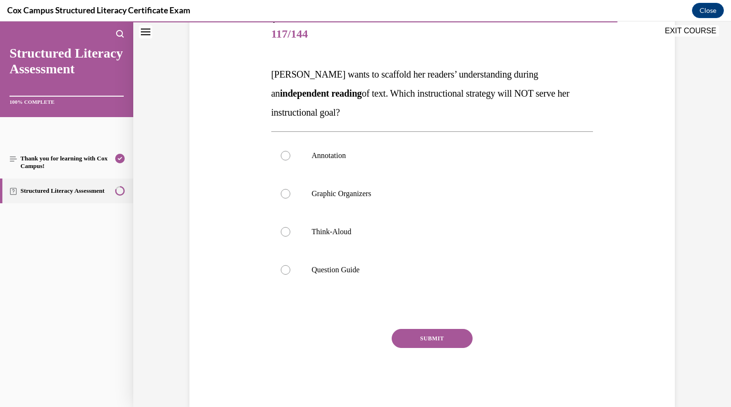
scroll to position [125, 0]
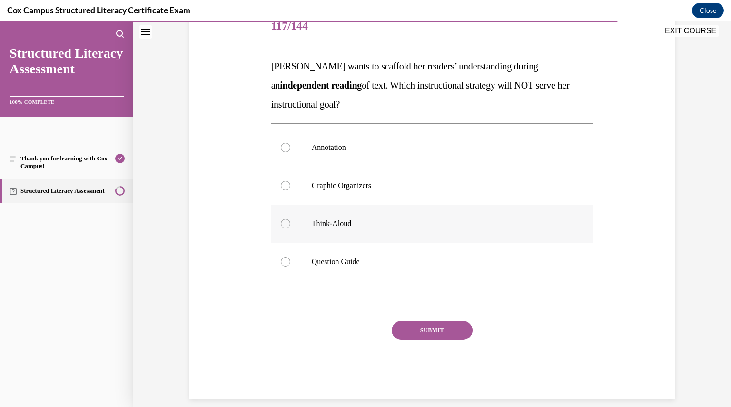
click at [283, 226] on div at bounding box center [286, 224] width 10 height 10
click at [283, 226] on input "Think-Aloud" at bounding box center [286, 224] width 10 height 10
radio input "true"
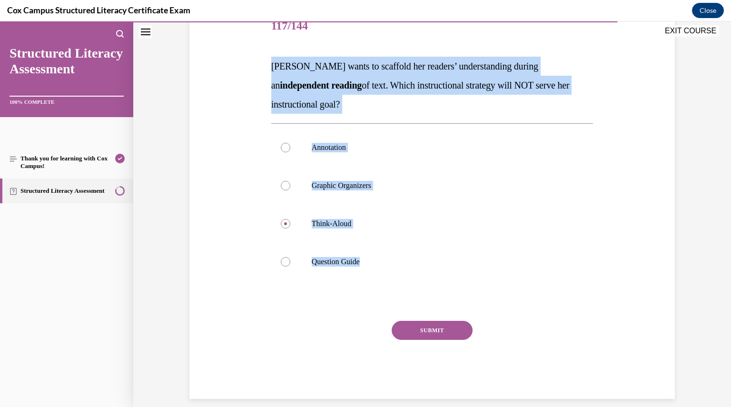
drag, startPoint x: 371, startPoint y: 287, endPoint x: 252, endPoint y: 68, distance: 249.2
click at [252, 68] on div "Question 117/144 Ms. Jones wants to scaffold her readers’ understanding during …" at bounding box center [432, 189] width 490 height 420
click at [423, 324] on button "SUBMIT" at bounding box center [432, 330] width 81 height 19
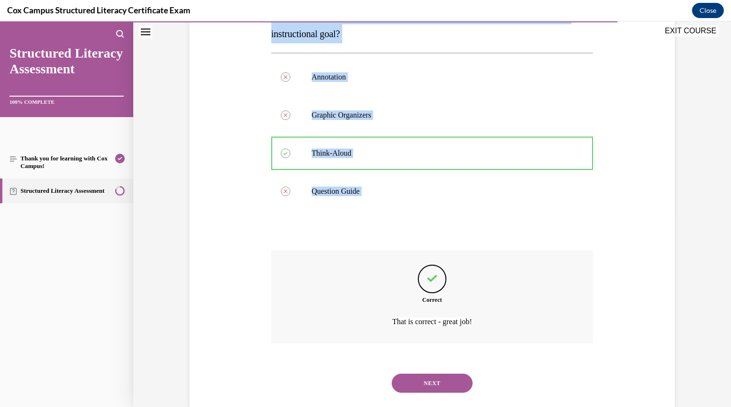
scroll to position [214, 0]
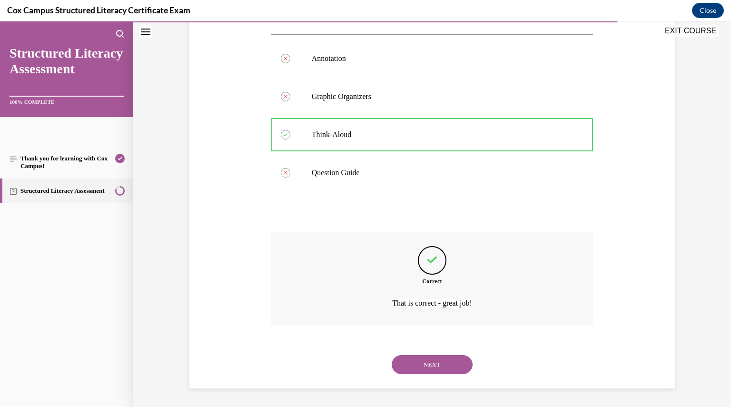
click at [424, 313] on div "Correct That is correct - great job!" at bounding box center [432, 278] width 322 height 93
click at [423, 366] on button "NEXT" at bounding box center [432, 364] width 81 height 19
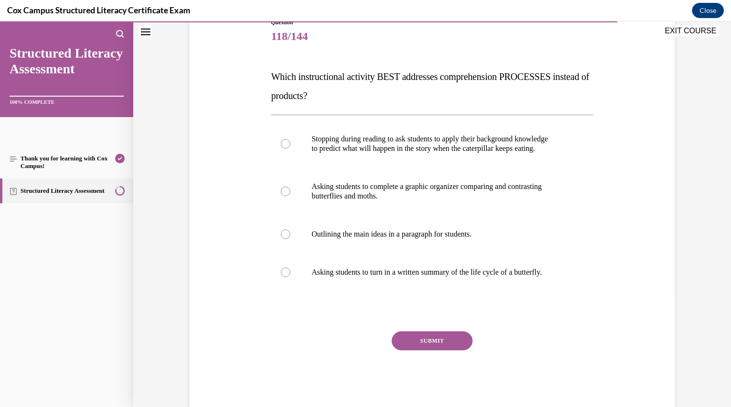
scroll to position [135, 0]
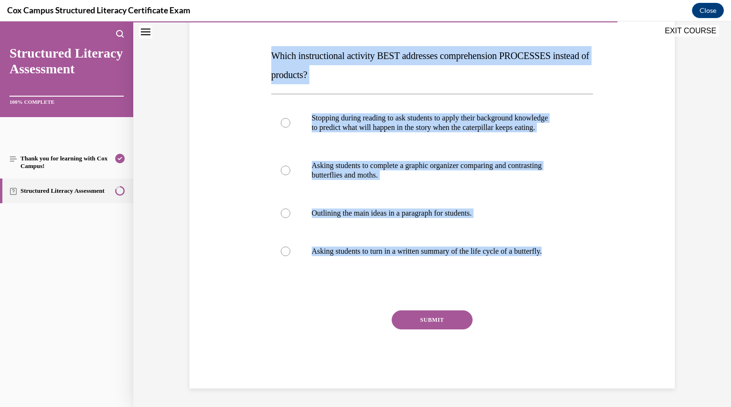
drag, startPoint x: 570, startPoint y: 275, endPoint x: 263, endPoint y: 52, distance: 379.7
click at [263, 52] on div "Question 118/144 Which instructional activity BEST addresses comprehension PROC…" at bounding box center [432, 179] width 490 height 420
click at [282, 121] on div at bounding box center [286, 123] width 10 height 10
click at [282, 121] on input "Stopping during reading to ask students to apply their background knowledge to …" at bounding box center [286, 123] width 10 height 10
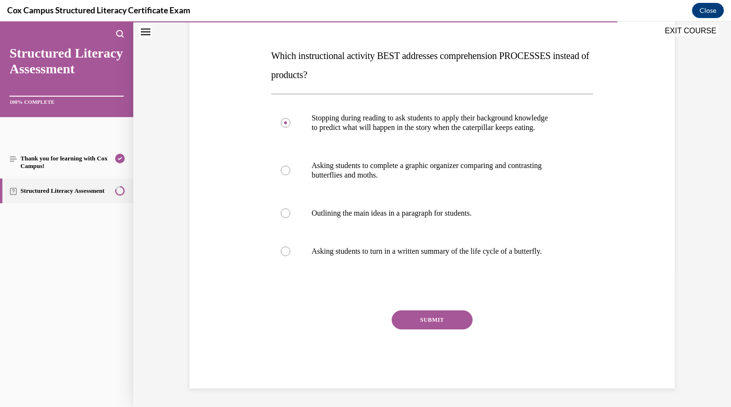
click at [406, 316] on button "SUBMIT" at bounding box center [432, 319] width 81 height 19
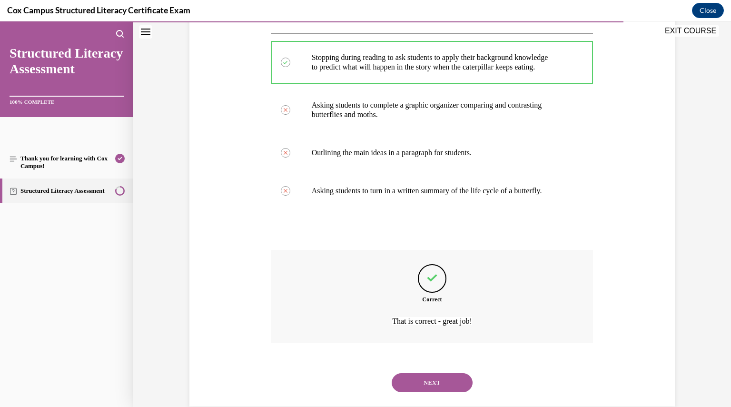
scroll to position [214, 0]
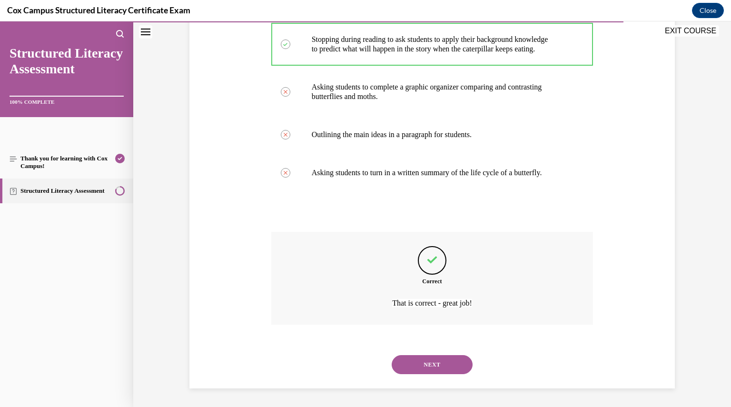
click at [416, 364] on button "NEXT" at bounding box center [432, 364] width 81 height 19
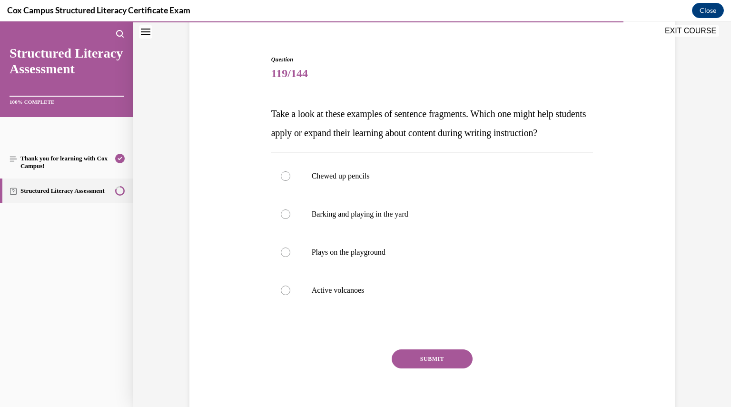
scroll to position [82, 0]
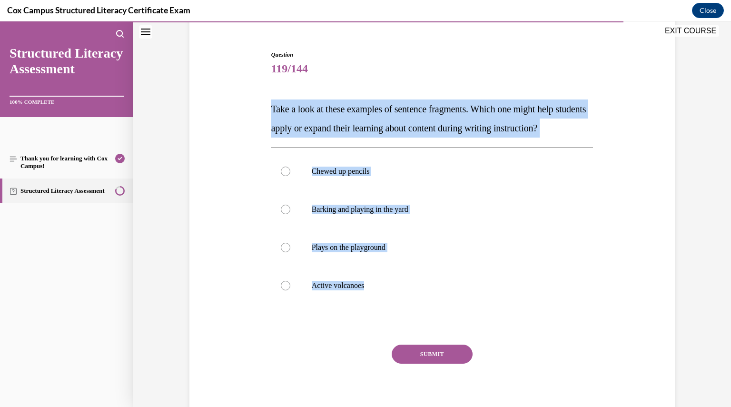
drag, startPoint x: 394, startPoint y: 323, endPoint x: 248, endPoint y: 115, distance: 254.0
click at [248, 115] on div "Question 119/144 Take a look at these examples of sentence fragments. Which one…" at bounding box center [432, 222] width 490 height 401
click at [281, 290] on div at bounding box center [286, 286] width 10 height 10
click at [281, 290] on input "Active volcanoes" at bounding box center [286, 286] width 10 height 10
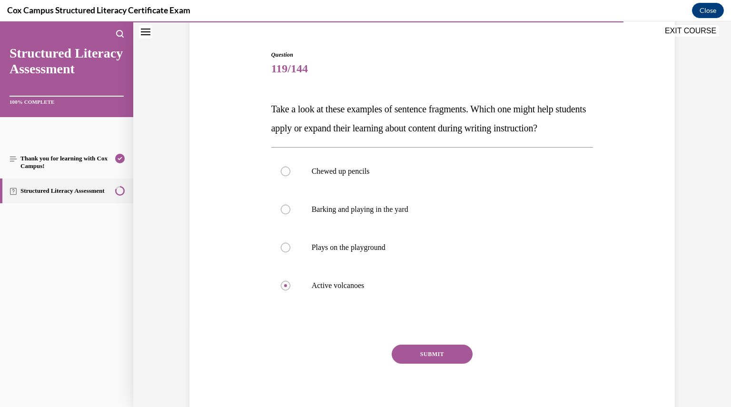
click at [406, 364] on button "SUBMIT" at bounding box center [432, 354] width 81 height 19
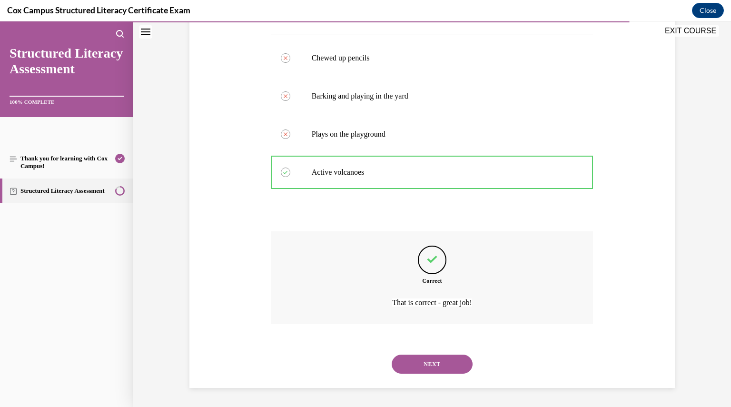
click at [406, 369] on button "NEXT" at bounding box center [432, 364] width 81 height 19
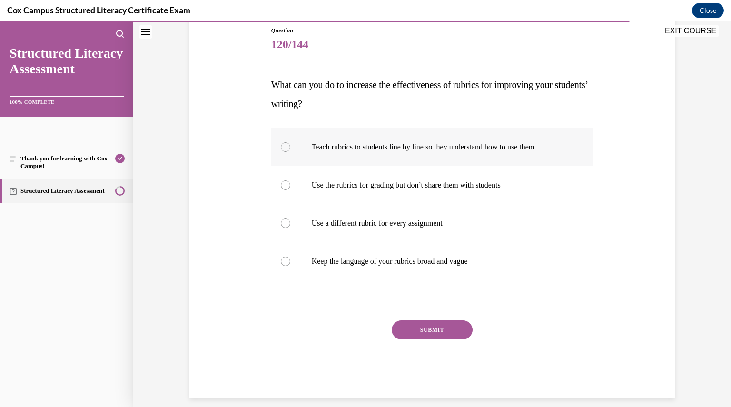
click at [281, 147] on div at bounding box center [286, 147] width 10 height 10
click at [281, 147] on input "Teach rubrics to students line by line so they understand how to use them" at bounding box center [286, 147] width 10 height 10
click at [409, 330] on button "SUBMIT" at bounding box center [432, 329] width 81 height 19
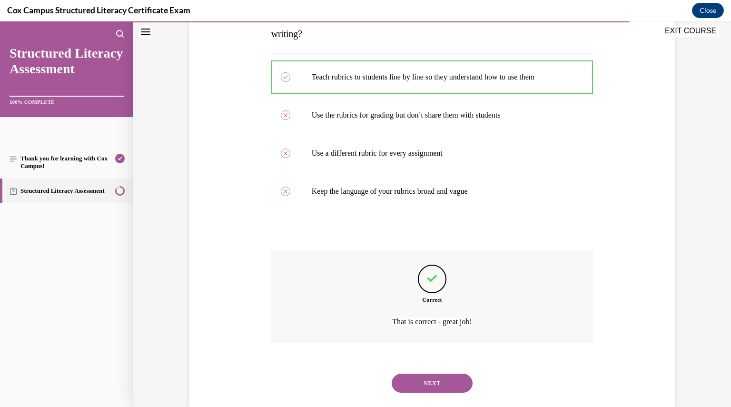
scroll to position [195, 0]
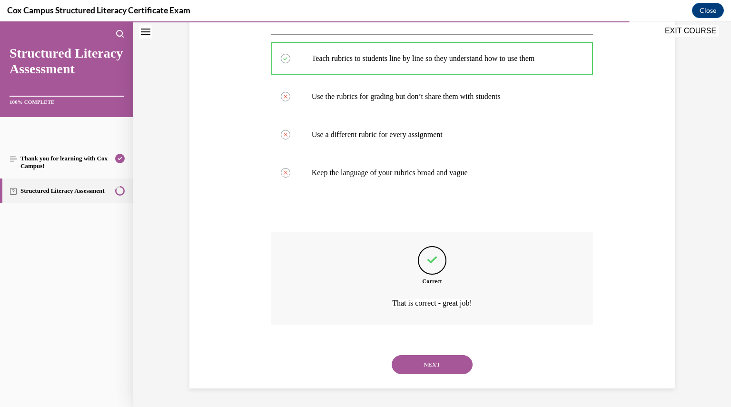
click at [416, 365] on button "NEXT" at bounding box center [432, 364] width 81 height 19
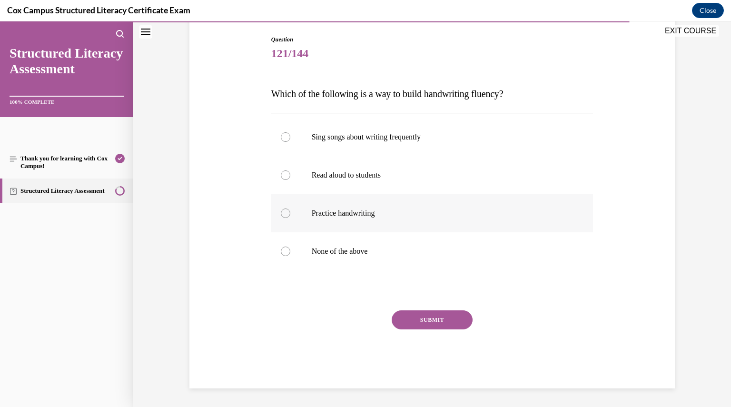
click at [284, 207] on label "Practice handwriting" at bounding box center [432, 213] width 322 height 38
click at [284, 208] on input "Practice handwriting" at bounding box center [286, 213] width 10 height 10
click at [423, 319] on button "SUBMIT" at bounding box center [432, 319] width 81 height 19
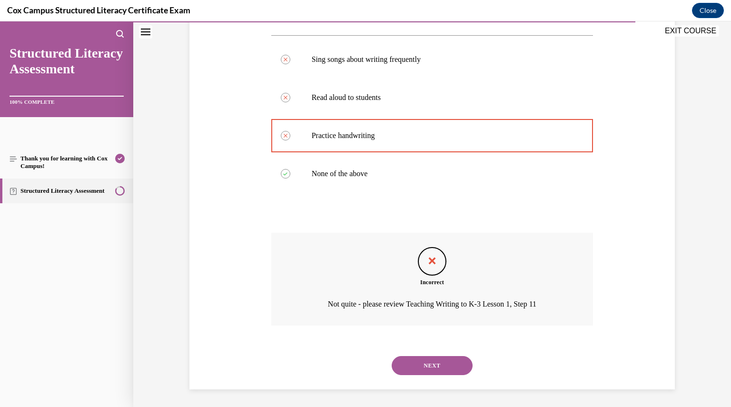
scroll to position [176, 0]
click at [429, 361] on button "NEXT" at bounding box center [432, 364] width 81 height 19
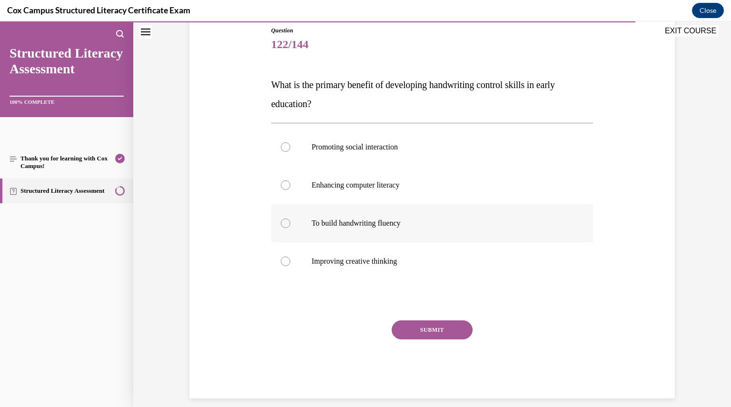
click at [283, 225] on div at bounding box center [286, 223] width 10 height 10
click at [283, 225] on input "To build handwriting fluency" at bounding box center [286, 223] width 10 height 10
click at [423, 326] on button "SUBMIT" at bounding box center [432, 329] width 81 height 19
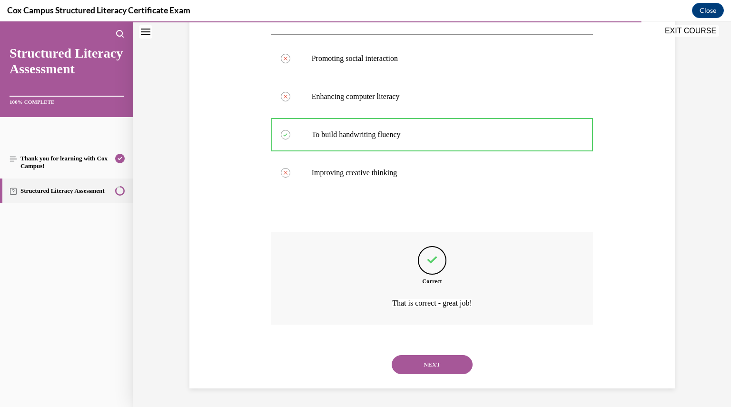
click at [423, 356] on button "NEXT" at bounding box center [432, 364] width 81 height 19
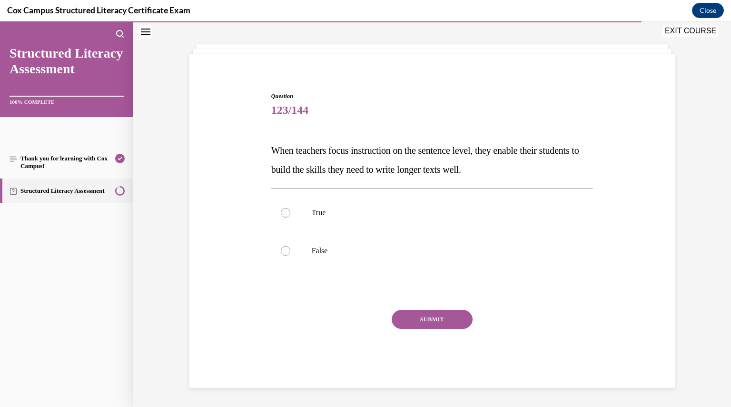
scroll to position [40, 0]
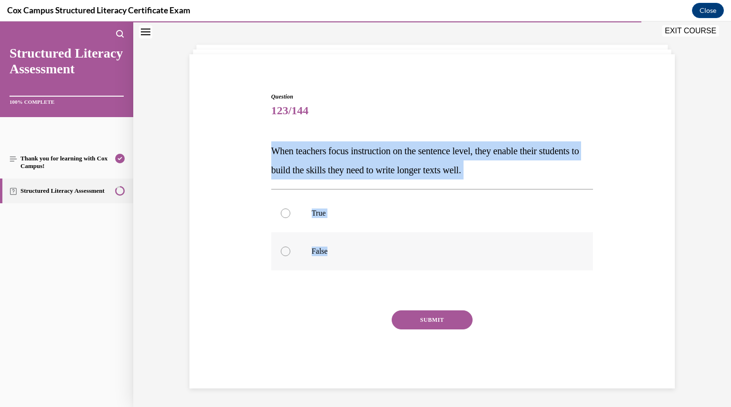
drag, startPoint x: 267, startPoint y: 146, endPoint x: 392, endPoint y: 244, distance: 158.3
click at [392, 242] on div "Question 123/144 When teachers focus instruction on the sentence level, they en…" at bounding box center [432, 240] width 322 height 296
click at [284, 212] on div at bounding box center [286, 213] width 10 height 10
click at [284, 212] on input "True" at bounding box center [286, 213] width 10 height 10
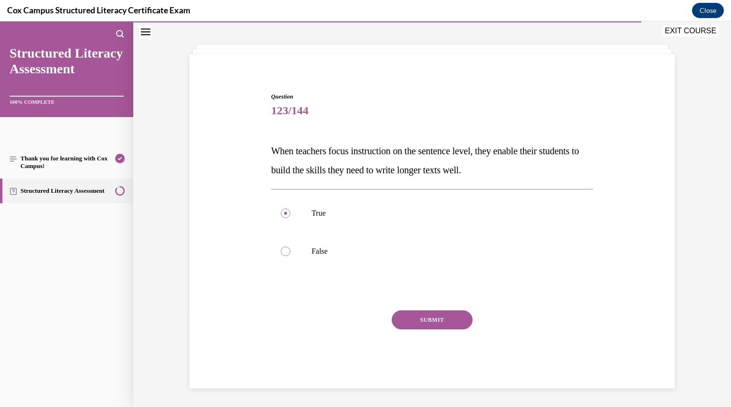
click at [405, 315] on button "SUBMIT" at bounding box center [432, 319] width 81 height 19
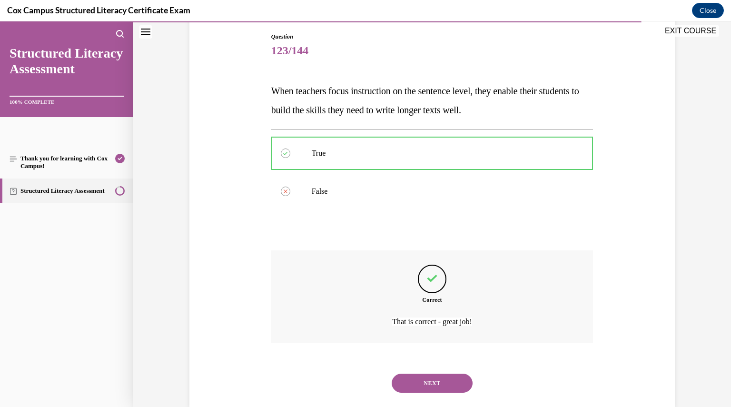
scroll to position [119, 0]
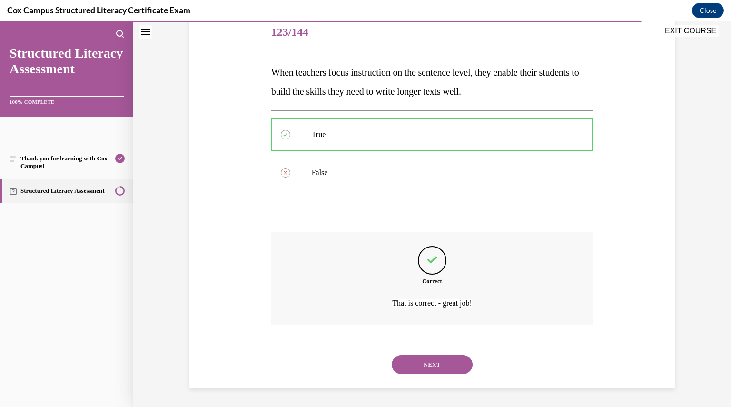
click at [411, 357] on button "NEXT" at bounding box center [432, 364] width 81 height 19
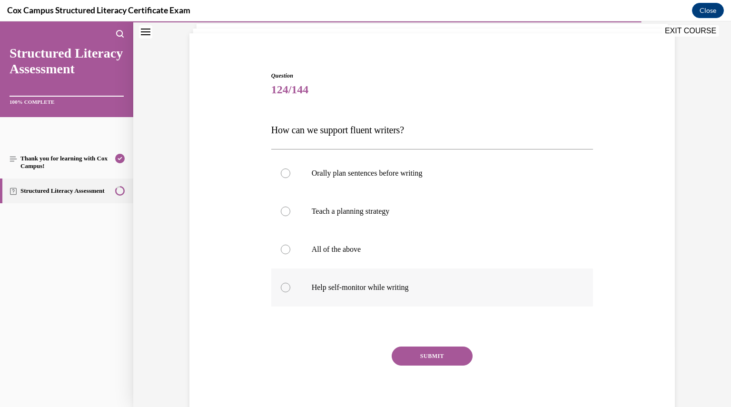
scroll to position [97, 0]
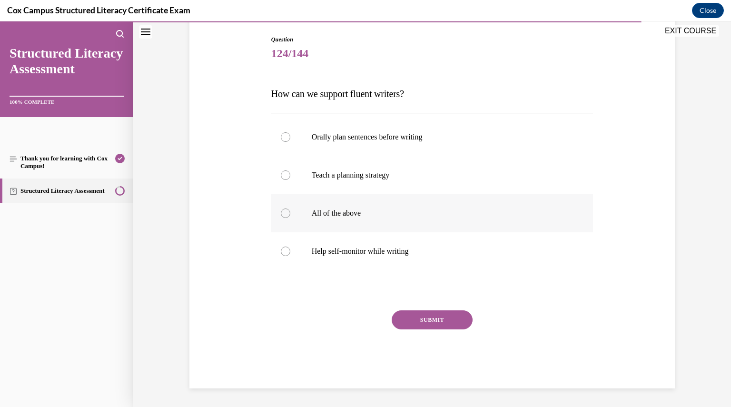
click at [282, 209] on div at bounding box center [286, 213] width 10 height 10
click at [282, 209] on input "All of the above" at bounding box center [286, 213] width 10 height 10
click at [405, 315] on button "SUBMIT" at bounding box center [432, 319] width 81 height 19
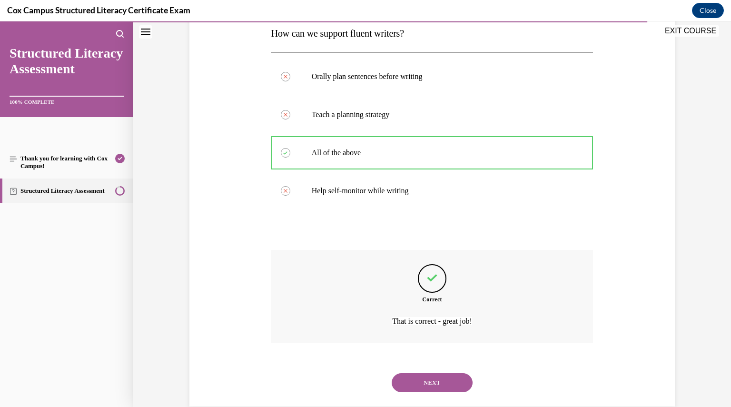
scroll to position [176, 0]
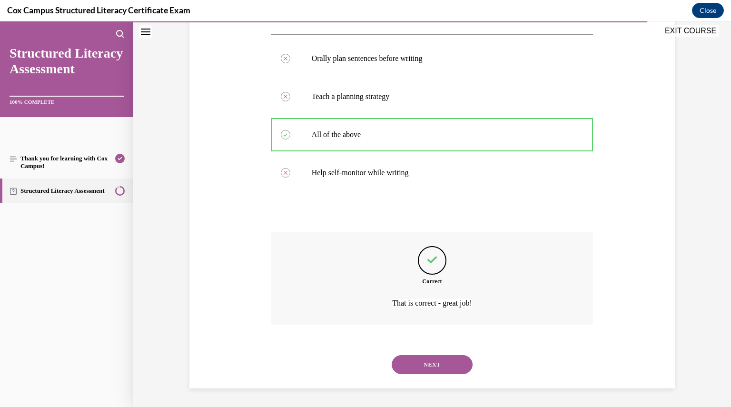
click at [409, 360] on button "NEXT" at bounding box center [432, 364] width 81 height 19
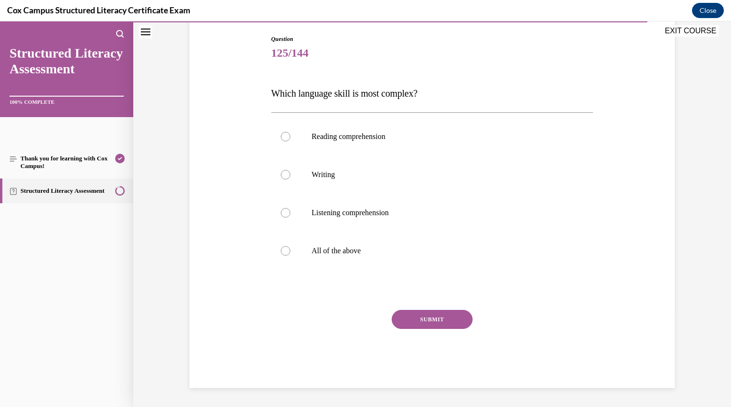
scroll to position [97, 0]
click at [286, 176] on div at bounding box center [286, 175] width 10 height 10
click at [286, 176] on input "Writing" at bounding box center [286, 175] width 10 height 10
click at [409, 316] on button "SUBMIT" at bounding box center [432, 319] width 81 height 19
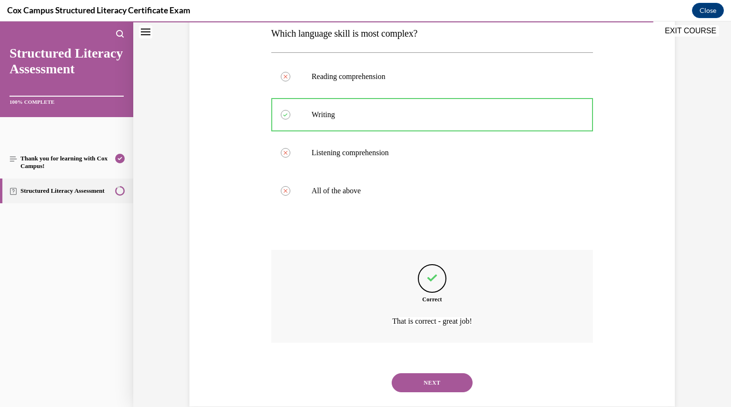
scroll to position [176, 0]
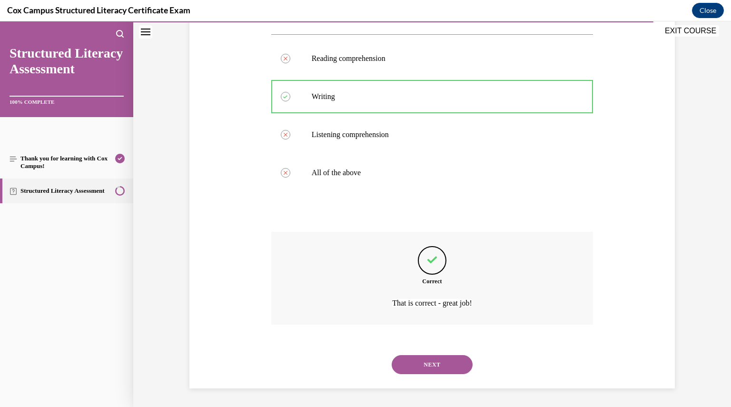
click at [417, 360] on button "NEXT" at bounding box center [432, 364] width 81 height 19
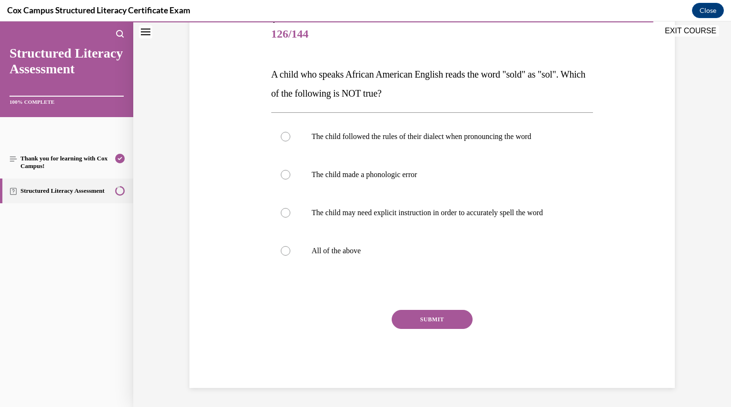
scroll to position [106, 0]
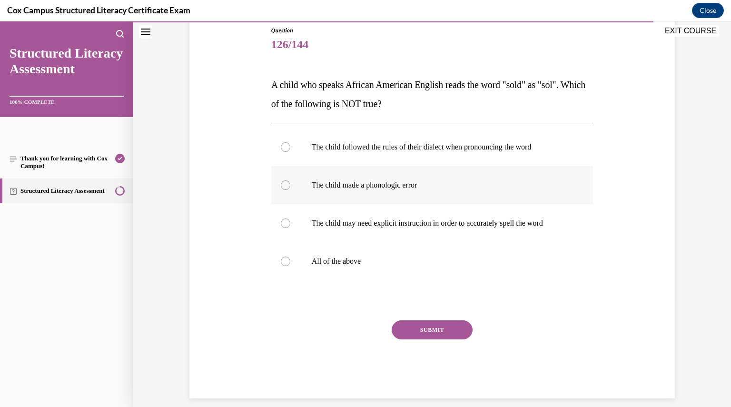
click at [283, 187] on div at bounding box center [286, 185] width 10 height 10
click at [283, 187] on input "The child made a phonologic error" at bounding box center [286, 185] width 10 height 10
click at [444, 332] on button "SUBMIT" at bounding box center [432, 329] width 81 height 19
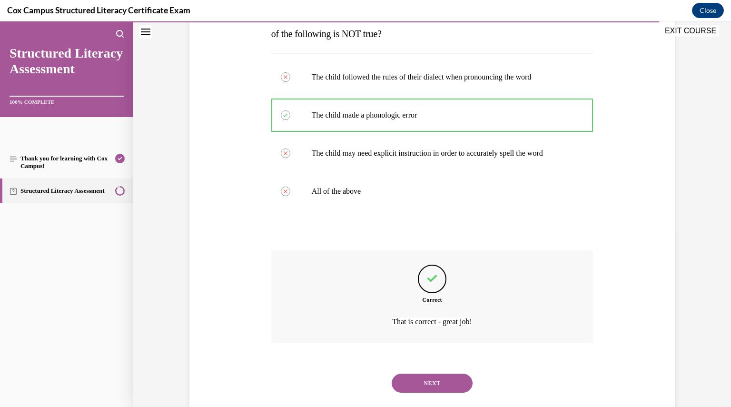
scroll to position [195, 0]
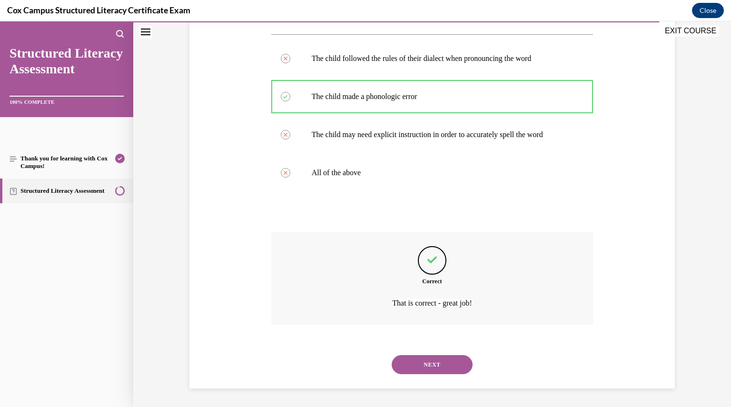
click at [434, 365] on button "NEXT" at bounding box center [432, 364] width 81 height 19
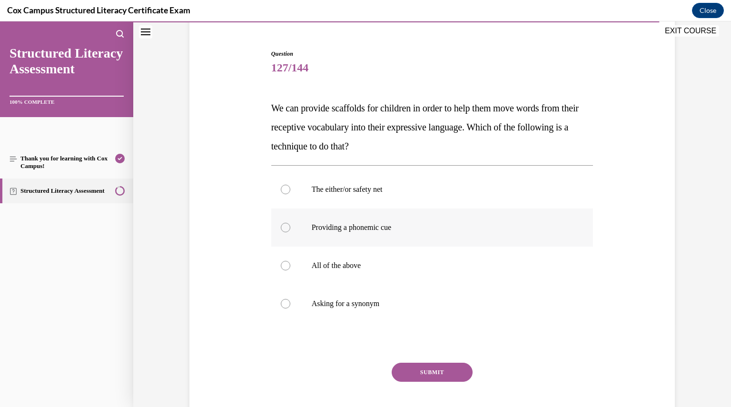
scroll to position [83, 0]
click at [282, 191] on div at bounding box center [286, 189] width 10 height 10
click at [282, 191] on input "The either/or safety net" at bounding box center [286, 189] width 10 height 10
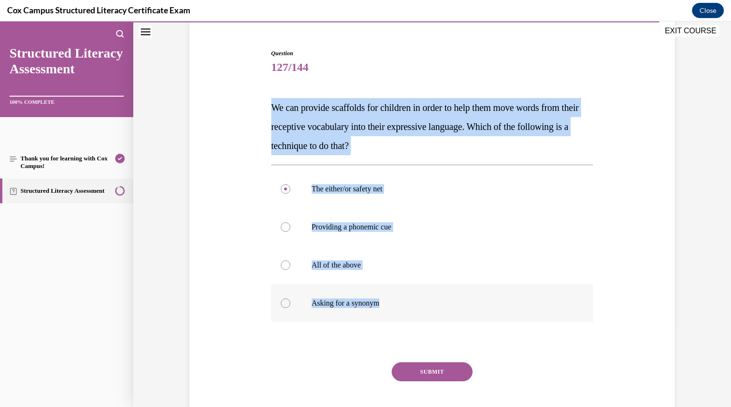
drag, startPoint x: 263, startPoint y: 102, endPoint x: 443, endPoint y: 307, distance: 273.2
click at [443, 307] on div "Question 127/144 We can provide scaffolds for children in order to help them mo…" at bounding box center [432, 230] width 490 height 420
click at [385, 139] on p "We can provide scaffolds for children in order to help them move words from the…" at bounding box center [432, 126] width 322 height 57
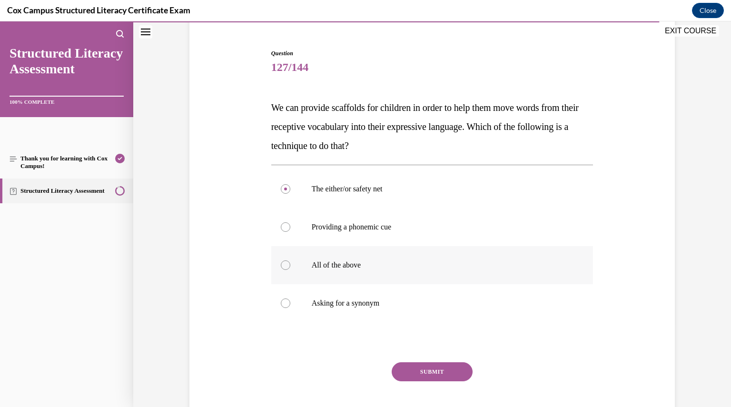
click at [281, 268] on div at bounding box center [286, 265] width 10 height 10
click at [281, 268] on input "All of the above" at bounding box center [286, 265] width 10 height 10
click at [427, 367] on button "SUBMIT" at bounding box center [432, 371] width 81 height 19
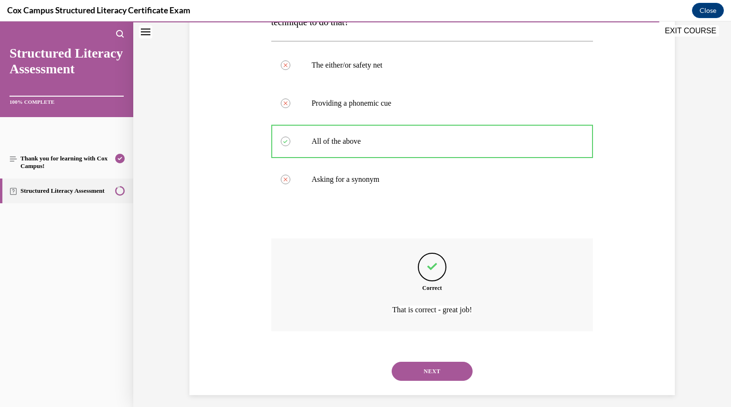
scroll to position [214, 0]
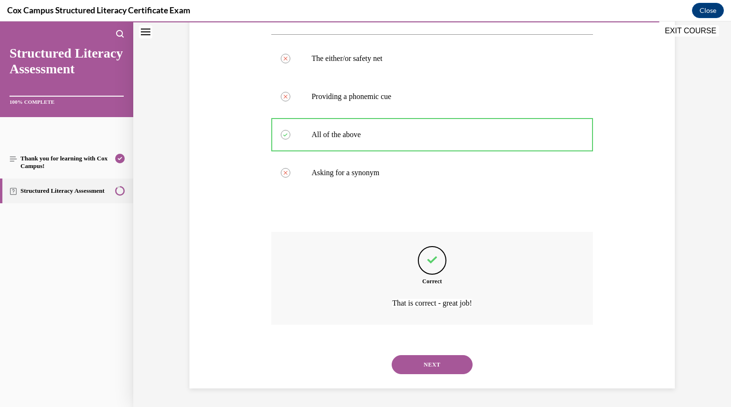
click at [431, 370] on button "NEXT" at bounding box center [432, 364] width 81 height 19
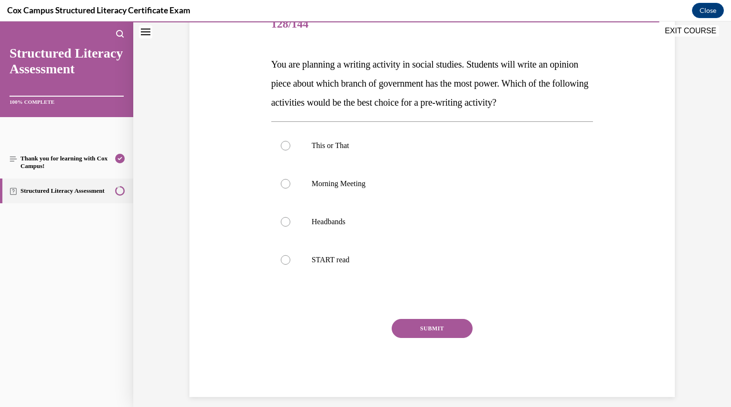
scroll to position [135, 0]
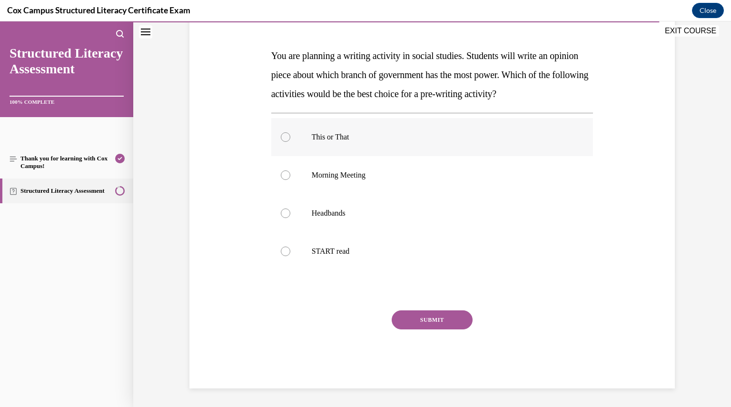
click at [285, 137] on div at bounding box center [286, 137] width 10 height 10
click at [285, 137] on input "This or That" at bounding box center [286, 137] width 10 height 10
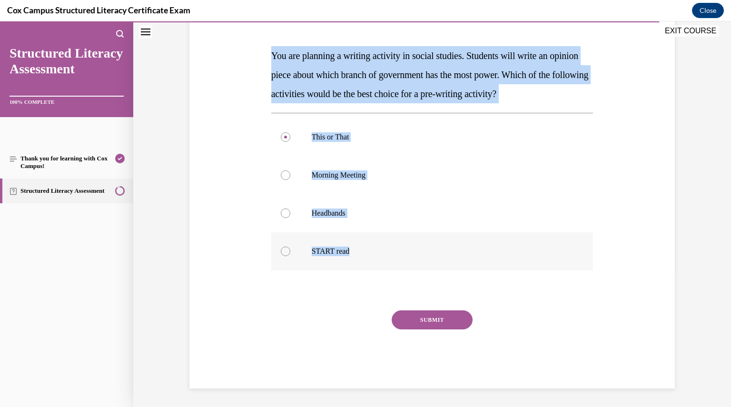
drag, startPoint x: 259, startPoint y: 47, endPoint x: 399, endPoint y: 252, distance: 248.2
click at [399, 252] on div "Question 128/144 You are planning a writing activity in social studies. Student…" at bounding box center [432, 179] width 490 height 420
click at [433, 323] on button "SUBMIT" at bounding box center [432, 319] width 81 height 19
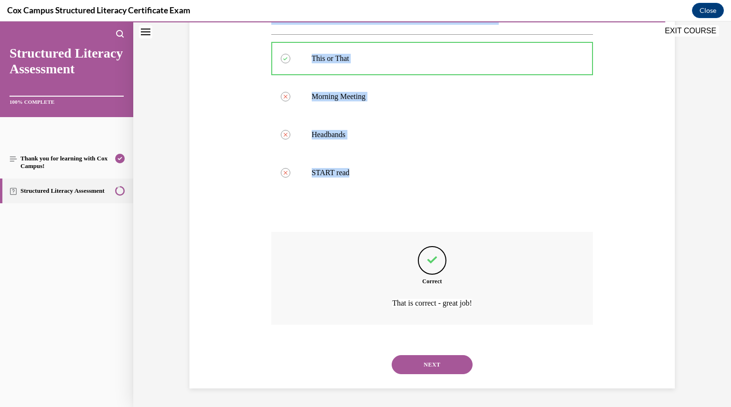
click at [432, 371] on button "NEXT" at bounding box center [432, 364] width 81 height 19
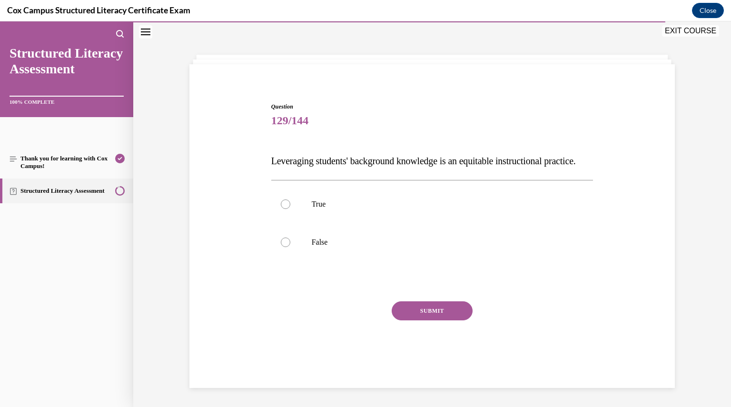
scroll to position [40, 0]
click at [283, 209] on div at bounding box center [286, 204] width 10 height 10
click at [283, 209] on input "True" at bounding box center [286, 204] width 10 height 10
click at [412, 315] on button "SUBMIT" at bounding box center [432, 310] width 81 height 19
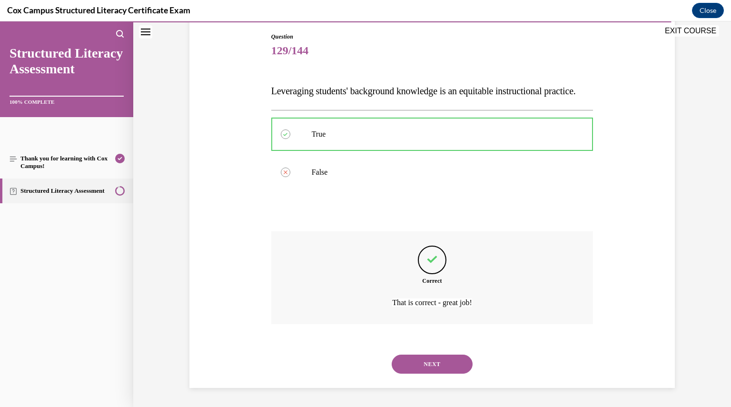
scroll to position [119, 0]
click at [414, 361] on button "NEXT" at bounding box center [432, 364] width 81 height 19
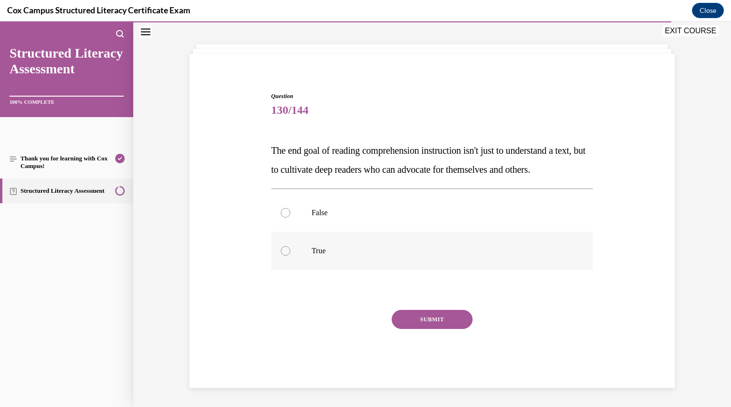
click at [282, 255] on div at bounding box center [286, 251] width 10 height 10
click at [282, 255] on input "True" at bounding box center [286, 251] width 10 height 10
click at [422, 316] on button "SUBMIT" at bounding box center [432, 319] width 81 height 19
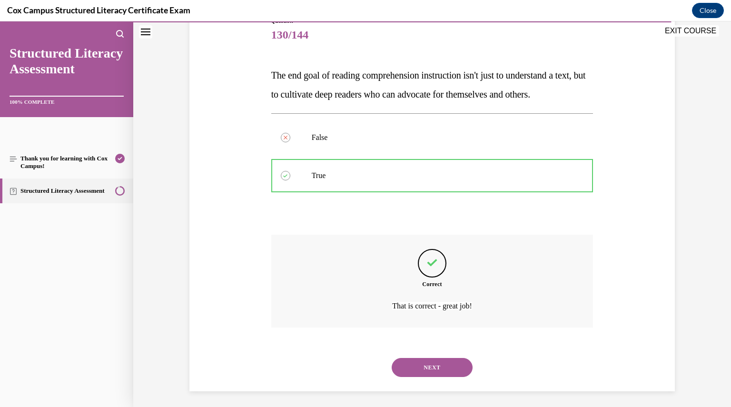
scroll to position [138, 0]
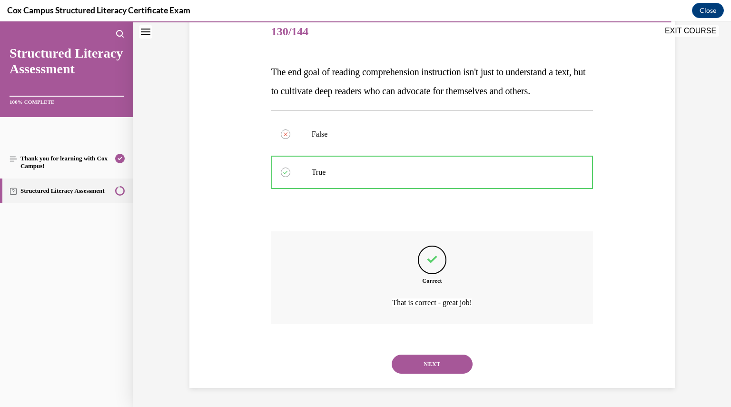
click at [424, 359] on button "NEXT" at bounding box center [432, 364] width 81 height 19
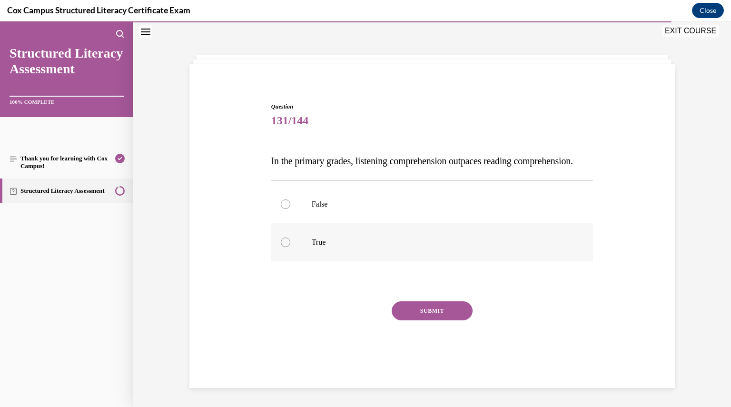
click at [281, 247] on div at bounding box center [286, 242] width 10 height 10
click at [281, 247] on input "True" at bounding box center [286, 242] width 10 height 10
click at [415, 319] on button "SUBMIT" at bounding box center [432, 310] width 81 height 19
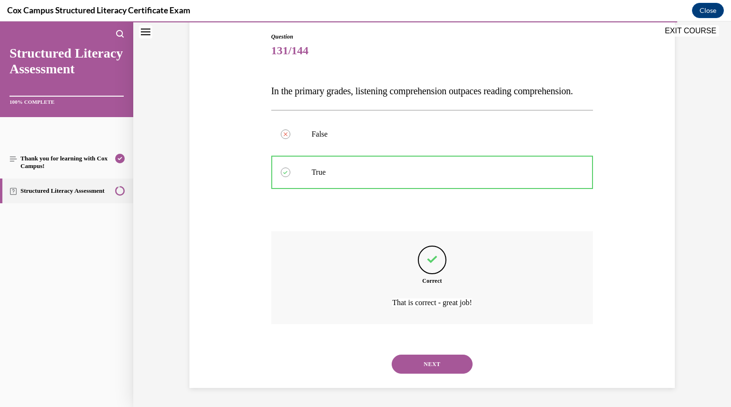
scroll to position [119, 0]
click at [424, 359] on button "NEXT" at bounding box center [432, 364] width 81 height 19
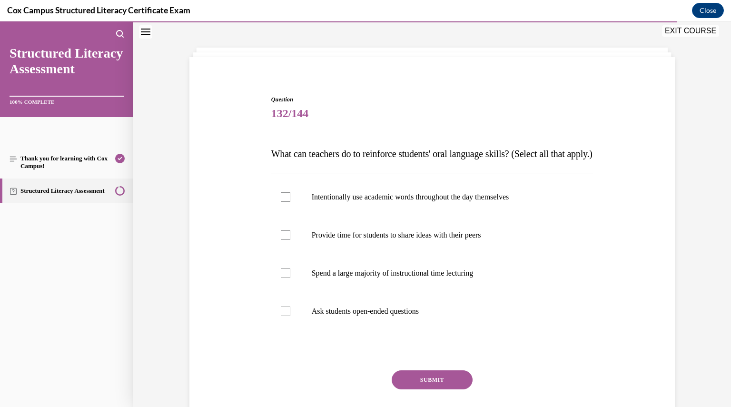
scroll to position [48, 0]
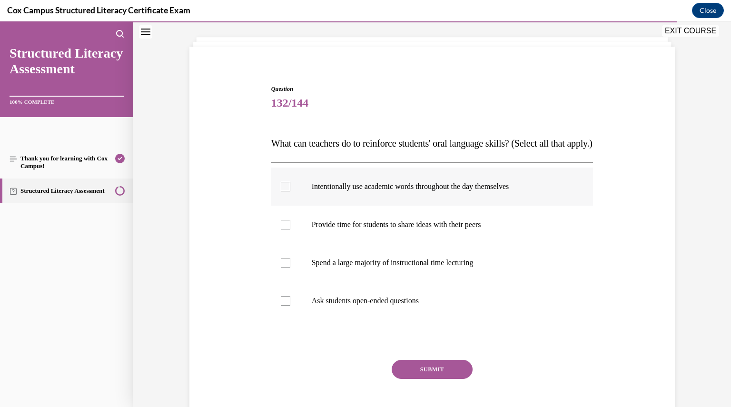
click at [285, 191] on div at bounding box center [286, 187] width 10 height 10
click at [285, 191] on input "Intentionally use academic words throughout the day themselves" at bounding box center [286, 187] width 10 height 10
click at [281, 229] on div at bounding box center [286, 225] width 10 height 10
click at [281, 229] on input "Provide time for students to share ideas with their peers" at bounding box center [286, 225] width 10 height 10
click at [283, 306] on div at bounding box center [286, 301] width 10 height 10
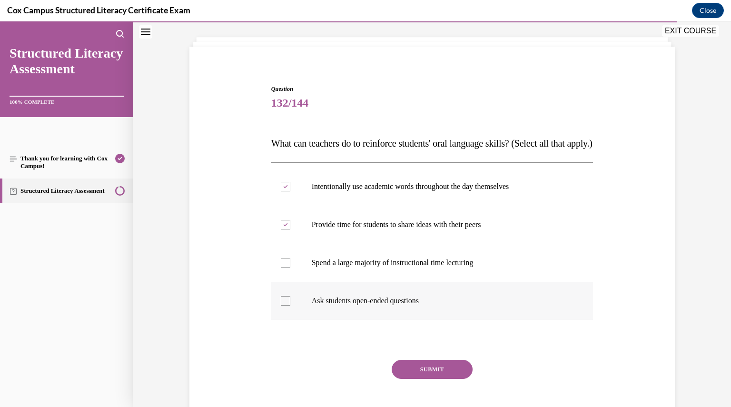
click at [283, 306] on input "Ask students open-ended questions" at bounding box center [286, 301] width 10 height 10
click at [403, 379] on button "SUBMIT" at bounding box center [432, 369] width 81 height 19
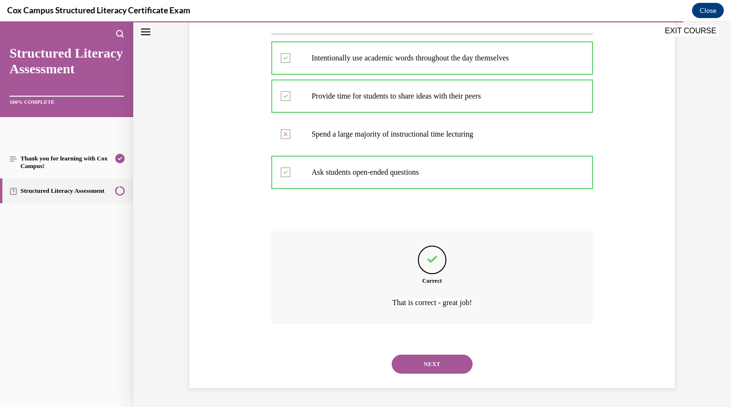
scroll to position [195, 0]
click at [419, 363] on button "NEXT" at bounding box center [432, 364] width 81 height 19
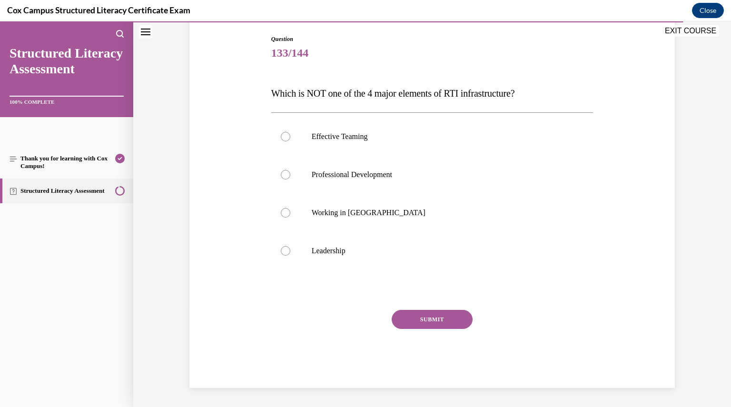
scroll to position [97, 0]
click at [284, 216] on div at bounding box center [286, 213] width 10 height 10
click at [284, 216] on input "Working in Silos" at bounding box center [286, 213] width 10 height 10
click at [404, 316] on button "SUBMIT" at bounding box center [432, 319] width 81 height 19
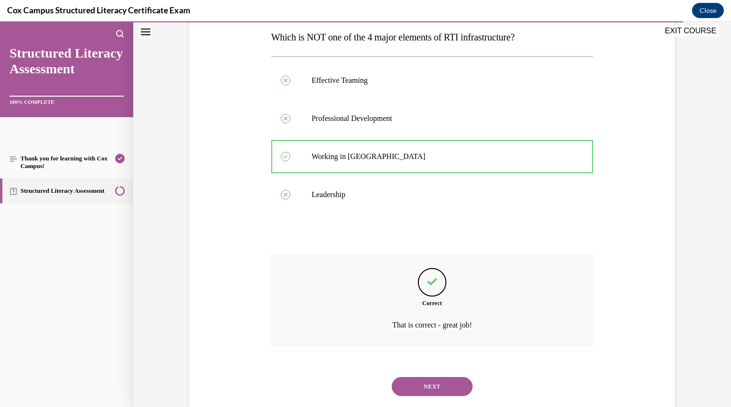
scroll to position [176, 0]
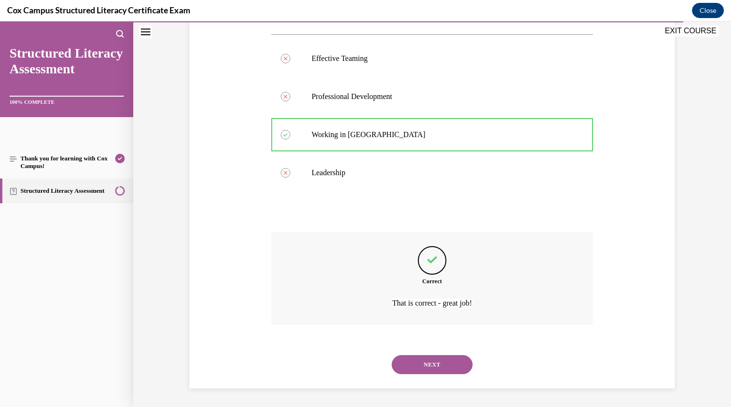
click at [419, 367] on button "NEXT" at bounding box center [432, 364] width 81 height 19
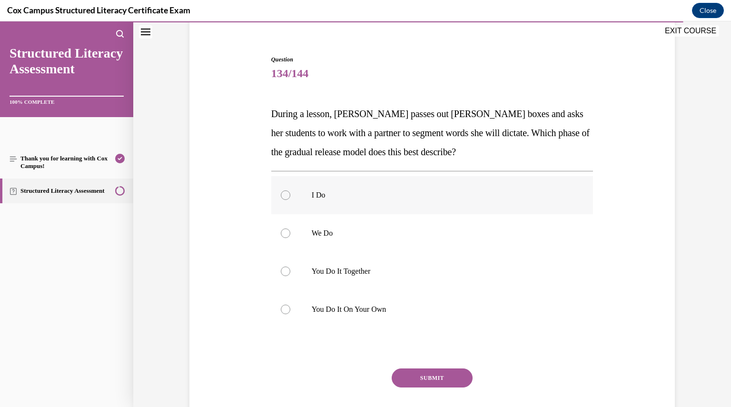
scroll to position [135, 0]
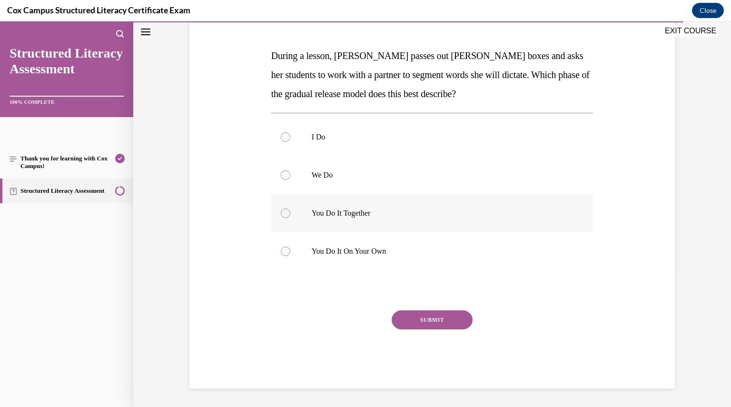
click at [282, 217] on div at bounding box center [286, 213] width 10 height 10
click at [282, 217] on input "You Do It Together" at bounding box center [286, 213] width 10 height 10
click at [417, 322] on button "SUBMIT" at bounding box center [432, 319] width 81 height 19
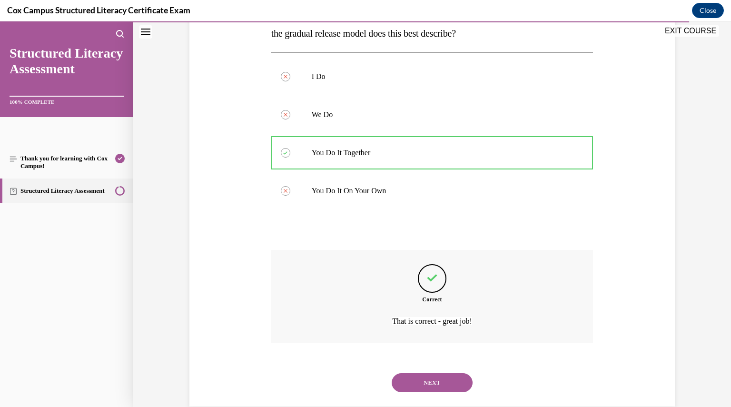
scroll to position [214, 0]
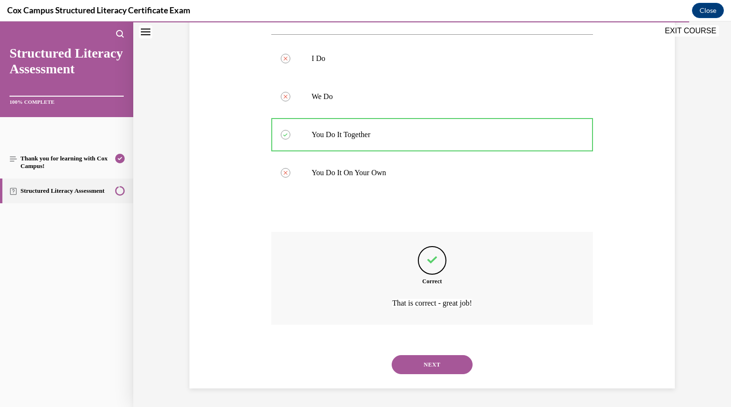
click at [419, 362] on button "NEXT" at bounding box center [432, 364] width 81 height 19
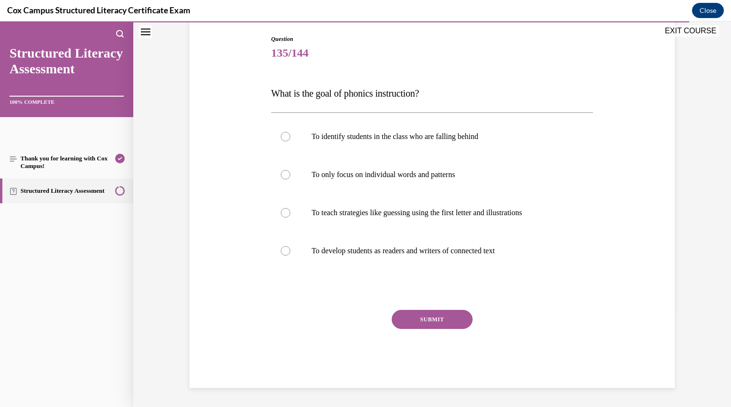
scroll to position [97, 0]
click at [286, 179] on label "To only focus on individual words and patterns" at bounding box center [432, 175] width 322 height 38
click at [286, 179] on input "To only focus on individual words and patterns" at bounding box center [286, 175] width 10 height 10
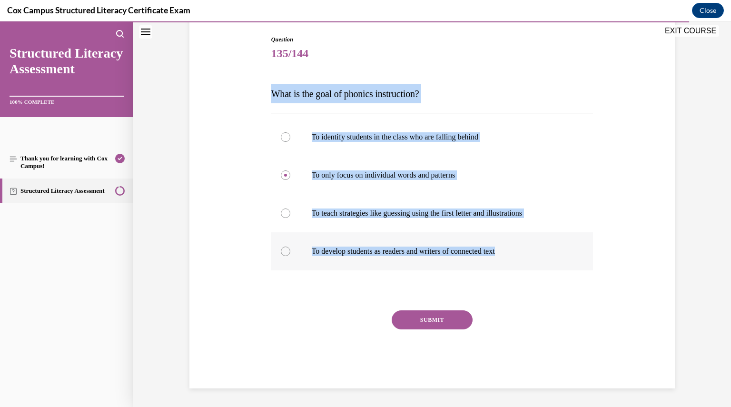
drag, startPoint x: 255, startPoint y: 87, endPoint x: 515, endPoint y: 253, distance: 309.0
click at [515, 253] on div "Question 135/144 What is the goal of phonics instruction? To identify students …" at bounding box center [432, 198] width 490 height 382
click at [284, 250] on div at bounding box center [286, 252] width 10 height 10
click at [284, 250] on input "To develop students as readers and writers of connected text" at bounding box center [286, 252] width 10 height 10
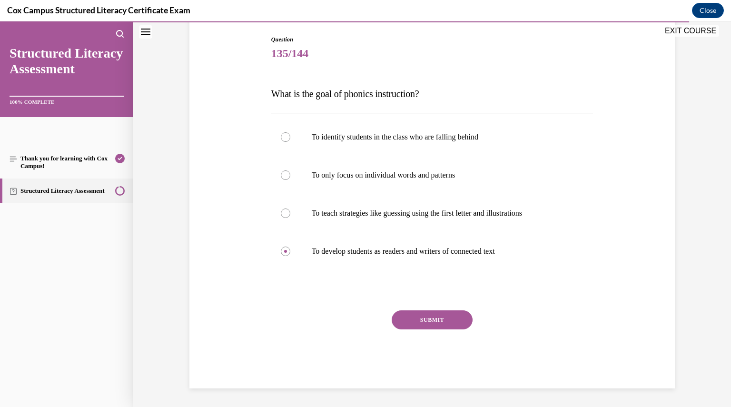
click at [460, 321] on button "SUBMIT" at bounding box center [432, 319] width 81 height 19
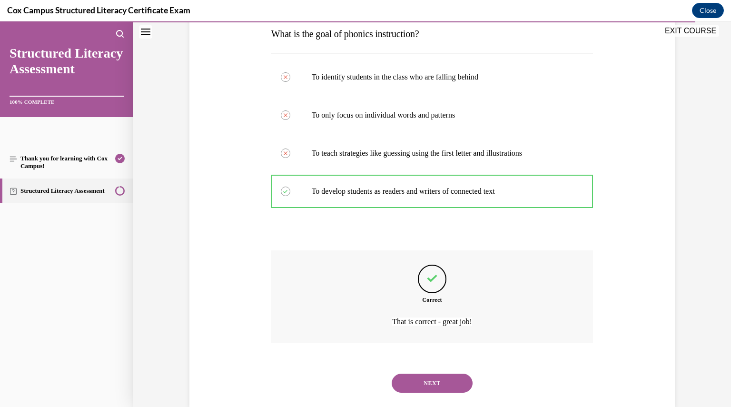
scroll to position [176, 0]
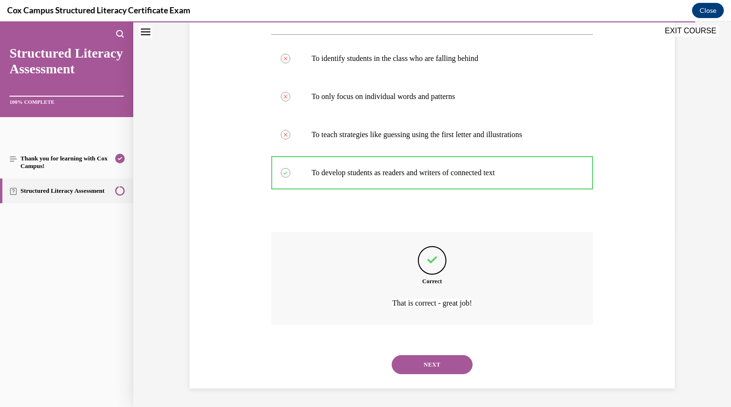
click at [435, 362] on button "NEXT" at bounding box center [432, 364] width 81 height 19
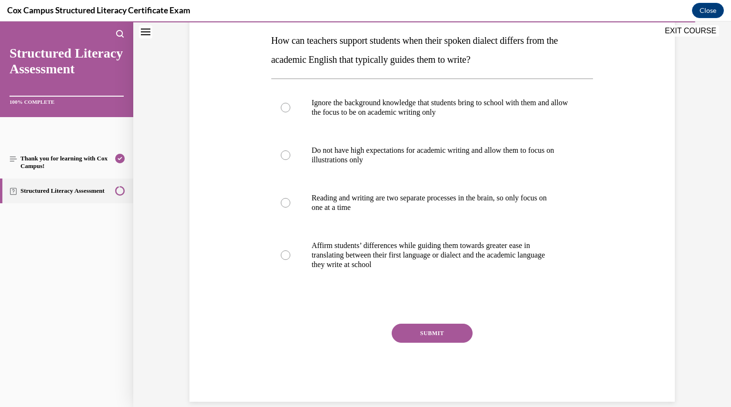
scroll to position [140, 0]
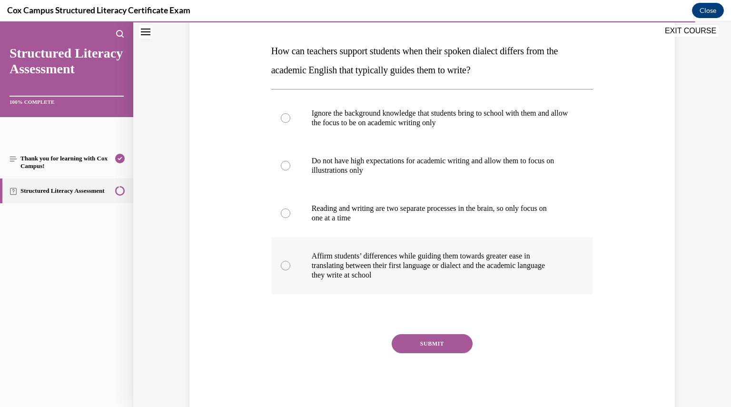
click at [283, 261] on div at bounding box center [286, 266] width 10 height 10
click at [283, 261] on input "Affirm students’ differences while guiding them towards greater ease in transla…" at bounding box center [286, 266] width 10 height 10
click at [405, 342] on button "SUBMIT" at bounding box center [432, 343] width 81 height 19
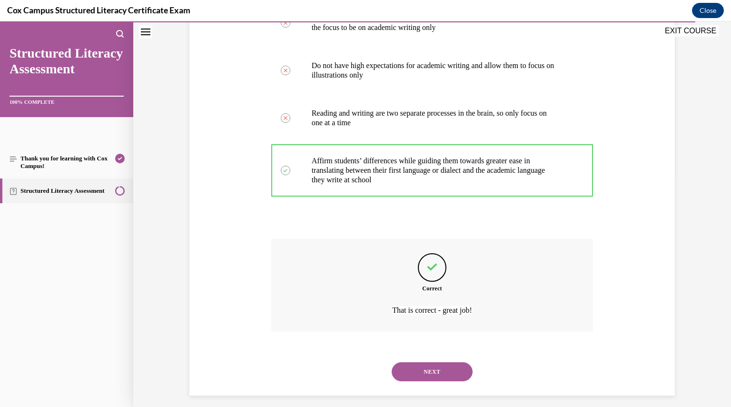
scroll to position [242, 0]
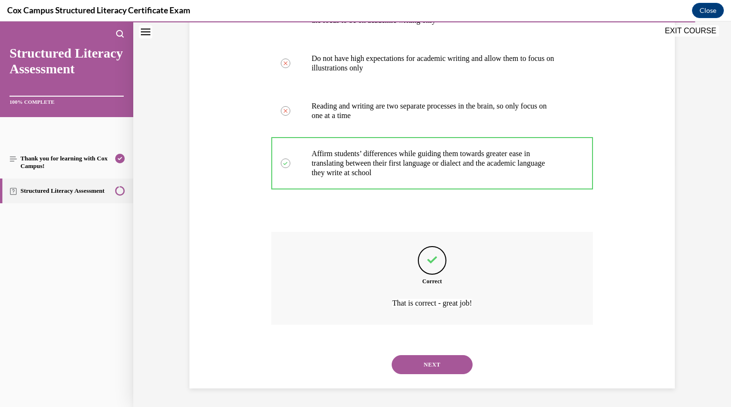
click at [415, 359] on button "NEXT" at bounding box center [432, 364] width 81 height 19
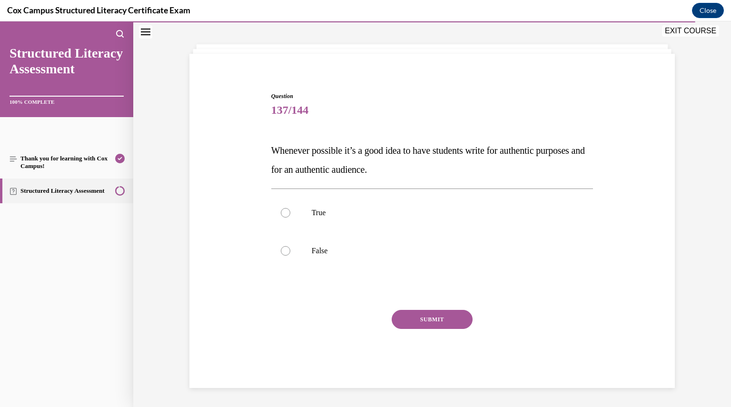
scroll to position [40, 0]
click at [284, 209] on div at bounding box center [286, 213] width 10 height 10
click at [284, 209] on input "True" at bounding box center [286, 213] width 10 height 10
click at [412, 320] on button "SUBMIT" at bounding box center [432, 319] width 81 height 19
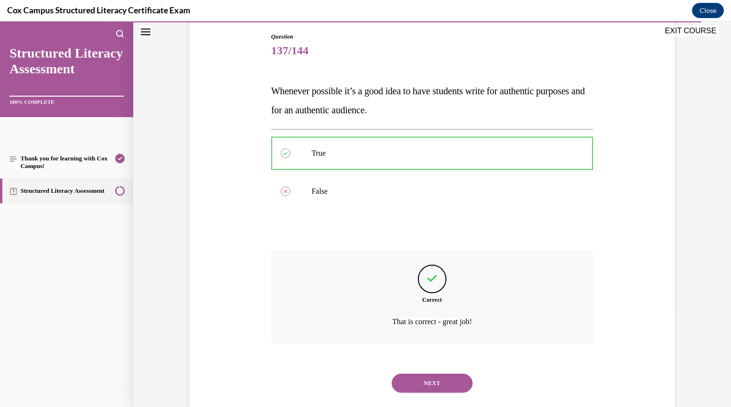
scroll to position [119, 0]
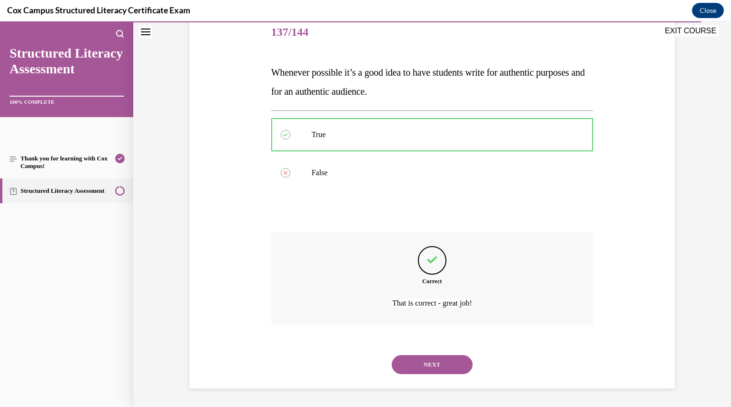
click at [424, 357] on button "NEXT" at bounding box center [432, 364] width 81 height 19
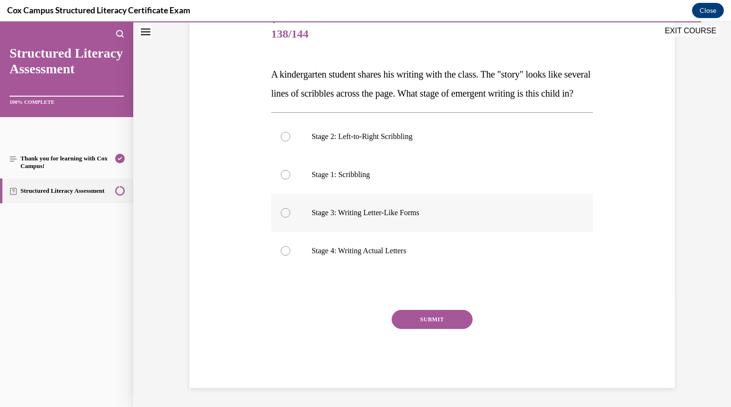
scroll to position [135, 0]
click at [281, 135] on div at bounding box center [286, 137] width 10 height 10
click at [281, 135] on input "Stage 2: Left-to-Right Scribbling" at bounding box center [286, 137] width 10 height 10
click at [425, 316] on button "SUBMIT" at bounding box center [432, 319] width 81 height 19
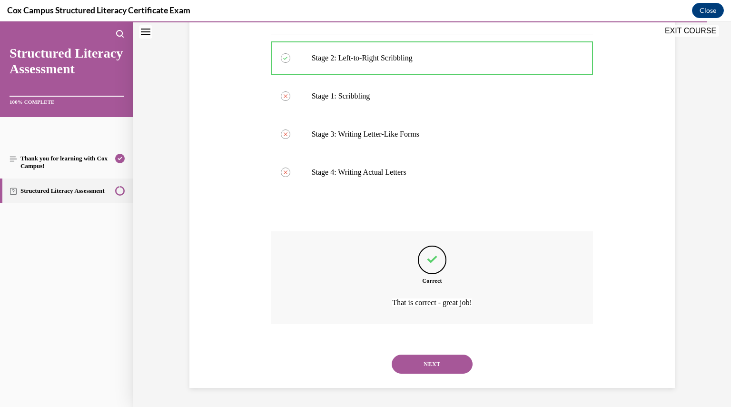
scroll to position [214, 0]
click at [428, 359] on button "NEXT" at bounding box center [432, 364] width 81 height 19
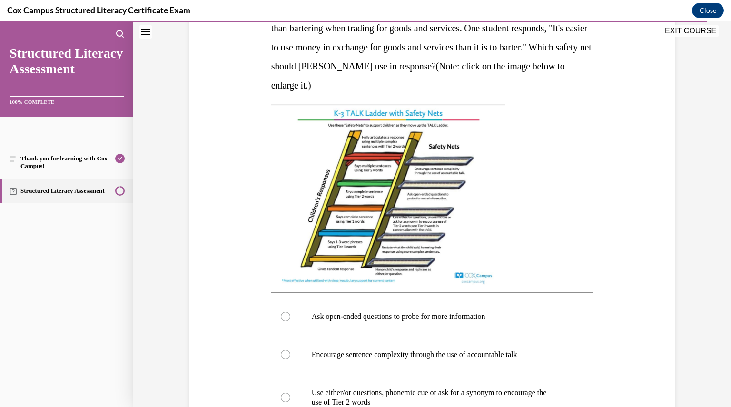
scroll to position [186, 0]
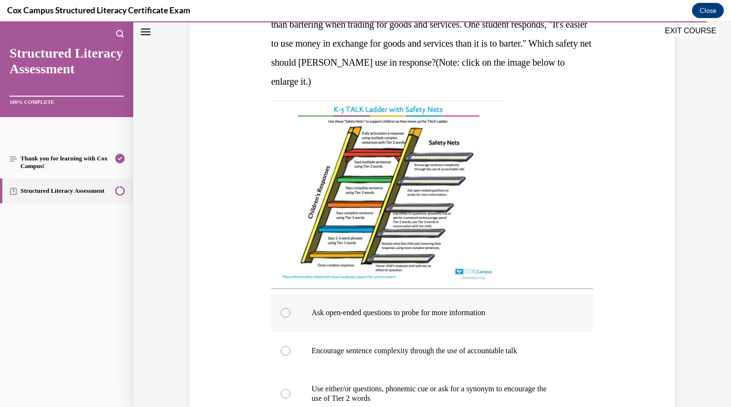
click at [287, 313] on label "Ask open-ended questions to probe for more information" at bounding box center [432, 313] width 322 height 38
click at [287, 313] on input "Ask open-ended questions to probe for more information" at bounding box center [286, 313] width 10 height 10
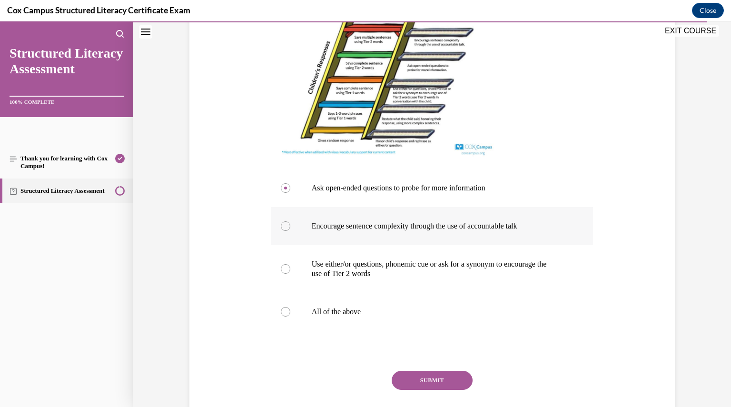
scroll to position [380, 0]
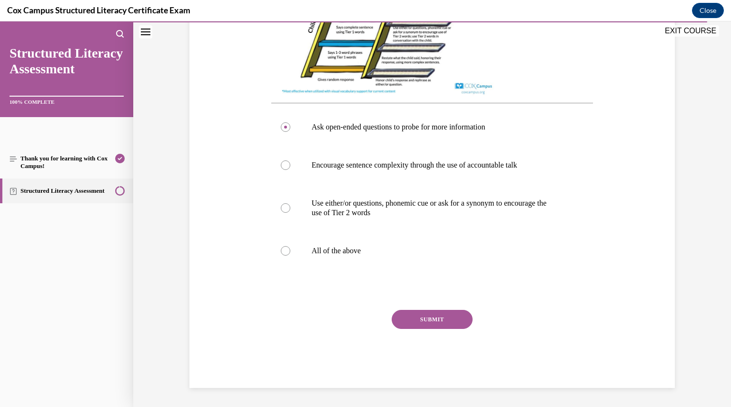
click at [435, 321] on button "SUBMIT" at bounding box center [432, 319] width 81 height 19
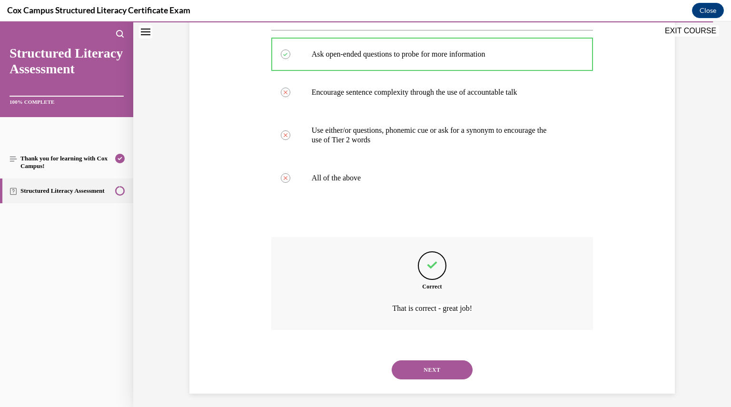
scroll to position [459, 0]
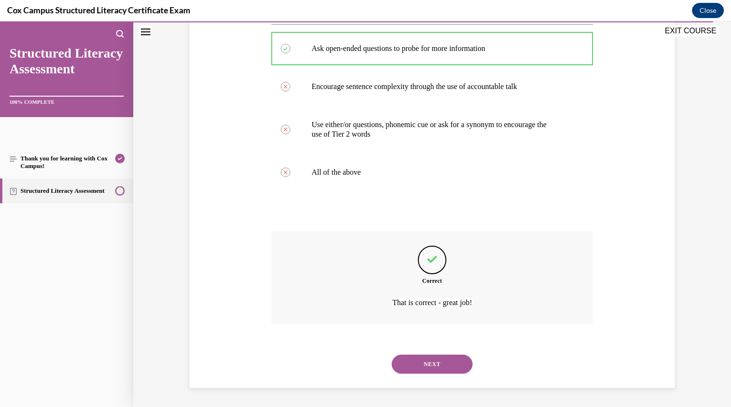
click at [431, 364] on button "NEXT" at bounding box center [432, 364] width 81 height 19
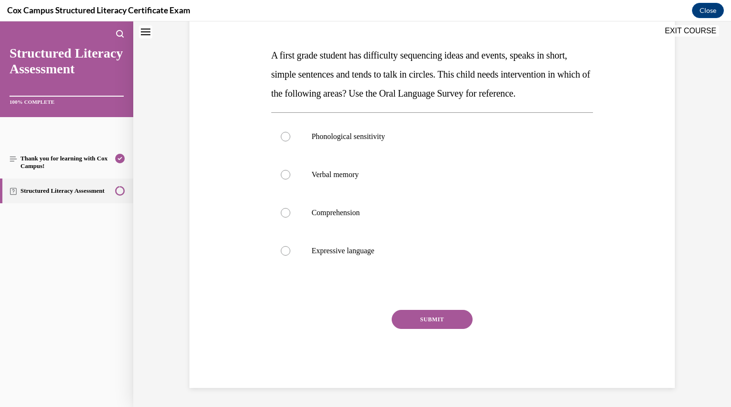
scroll to position [0, 0]
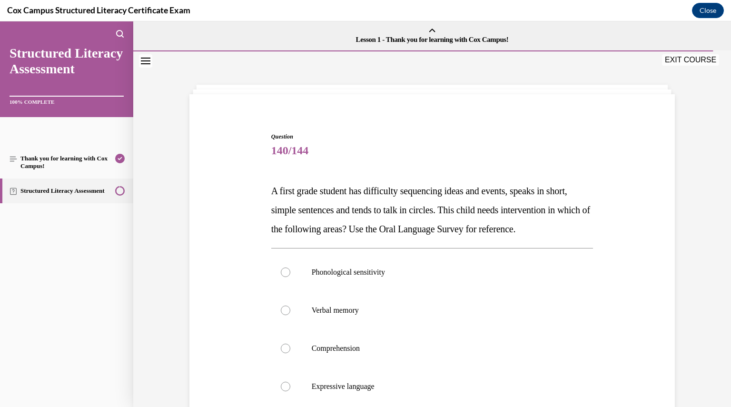
click at [431, 353] on p "Comprehension" at bounding box center [441, 349] width 258 height 10
click at [290, 353] on input "Comprehension" at bounding box center [286, 349] width 10 height 10
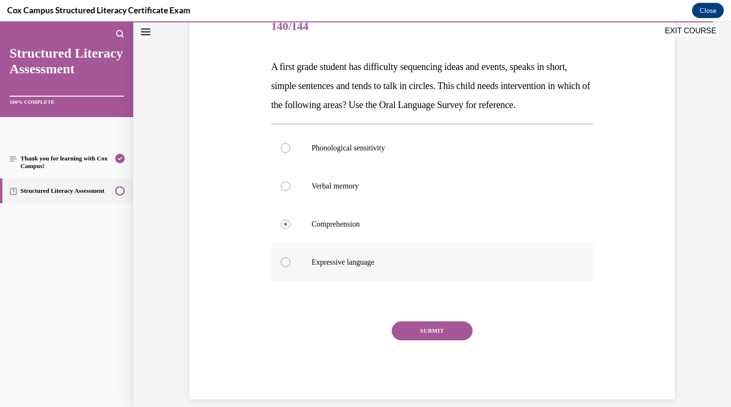
scroll to position [125, 0]
click at [283, 267] on div at bounding box center [286, 262] width 10 height 10
click at [283, 267] on input "Expressive language" at bounding box center [286, 262] width 10 height 10
click at [426, 340] on button "SUBMIT" at bounding box center [432, 330] width 81 height 19
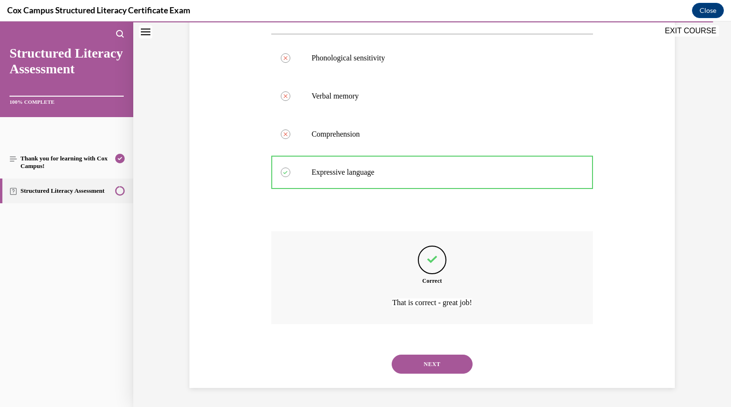
scroll to position [233, 0]
click at [427, 365] on button "NEXT" at bounding box center [432, 364] width 81 height 19
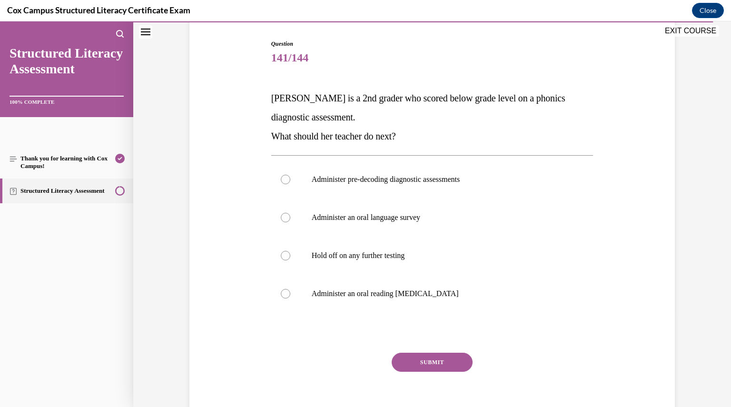
scroll to position [93, 0]
click at [283, 182] on div at bounding box center [286, 179] width 10 height 10
click at [283, 182] on input "Administer pre-decoding diagnostic assessments" at bounding box center [286, 179] width 10 height 10
click at [415, 359] on button "SUBMIT" at bounding box center [432, 361] width 81 height 19
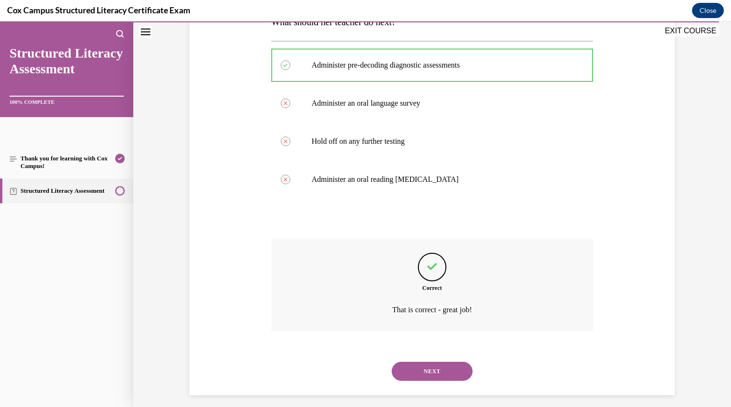
scroll to position [214, 0]
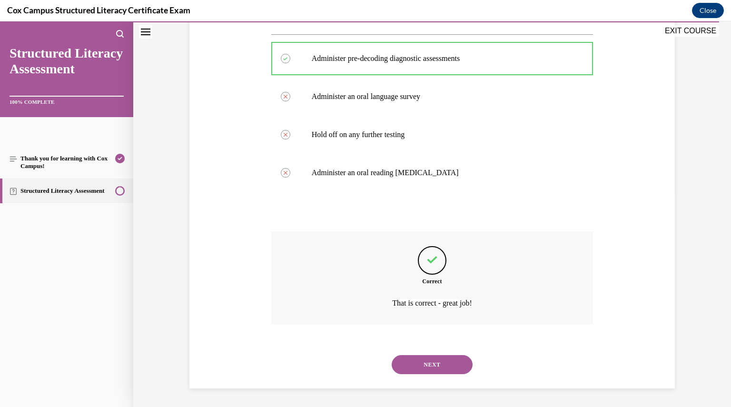
click at [415, 359] on button "NEXT" at bounding box center [432, 364] width 81 height 19
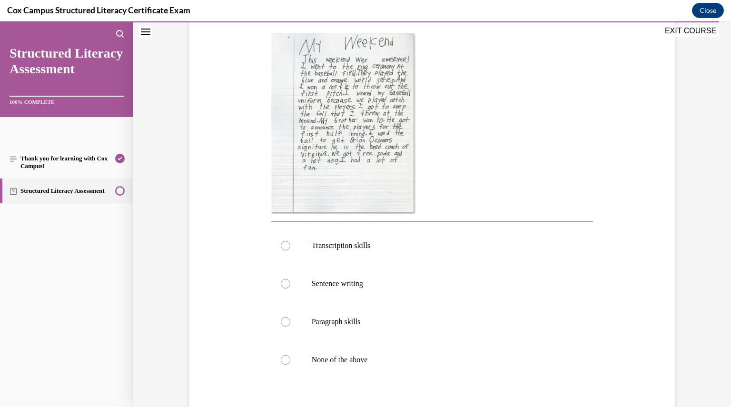
scroll to position [213, 0]
click at [287, 326] on label "Paragraph skills" at bounding box center [432, 324] width 322 height 38
click at [287, 326] on input "Paragraph skills" at bounding box center [286, 324] width 10 height 10
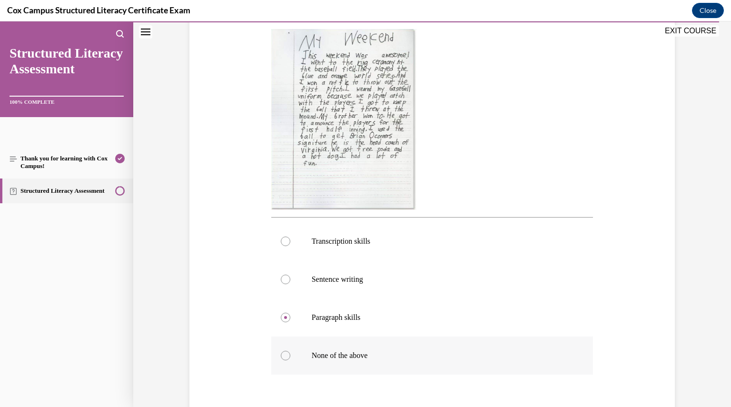
scroll to position [323, 0]
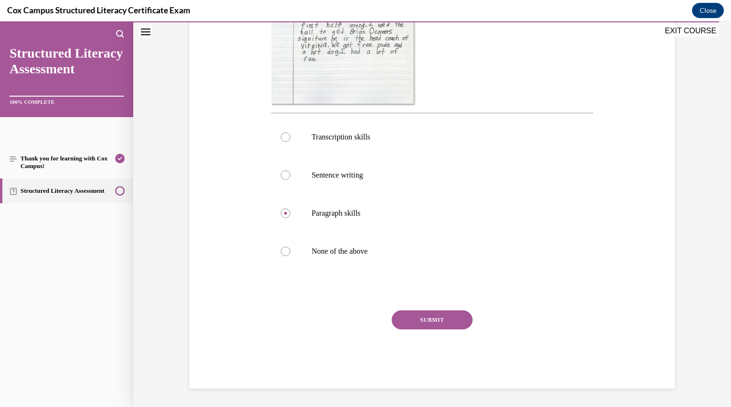
click at [416, 325] on button "SUBMIT" at bounding box center [432, 319] width 81 height 19
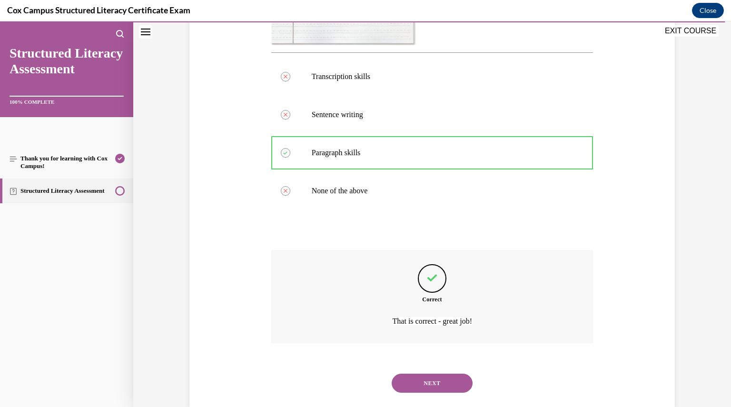
scroll to position [402, 0]
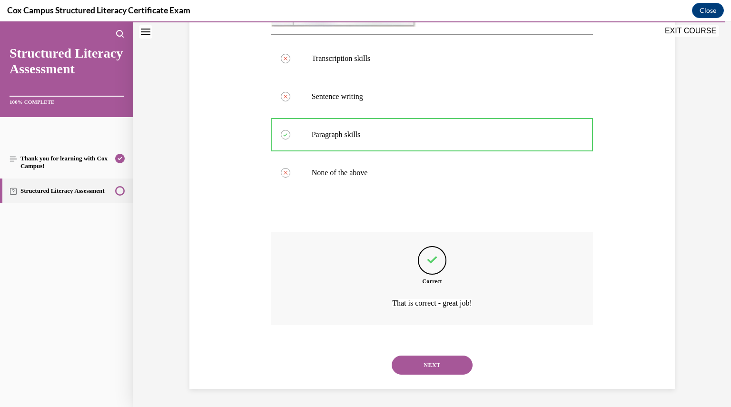
click at [421, 361] on button "NEXT" at bounding box center [432, 365] width 81 height 19
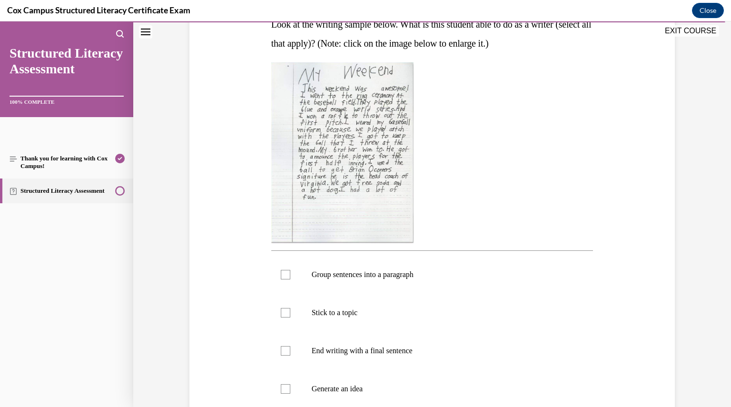
scroll to position [170, 0]
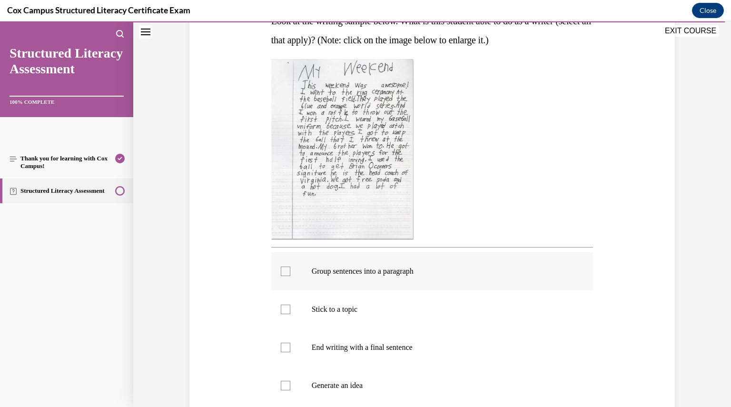
click at [281, 269] on div at bounding box center [286, 272] width 10 height 10
click at [281, 269] on input "Group sentences into a paragraph" at bounding box center [286, 272] width 10 height 10
click at [282, 309] on div at bounding box center [286, 310] width 10 height 10
click at [282, 309] on input "Stick to a topic" at bounding box center [286, 310] width 10 height 10
click at [284, 346] on div at bounding box center [286, 348] width 10 height 10
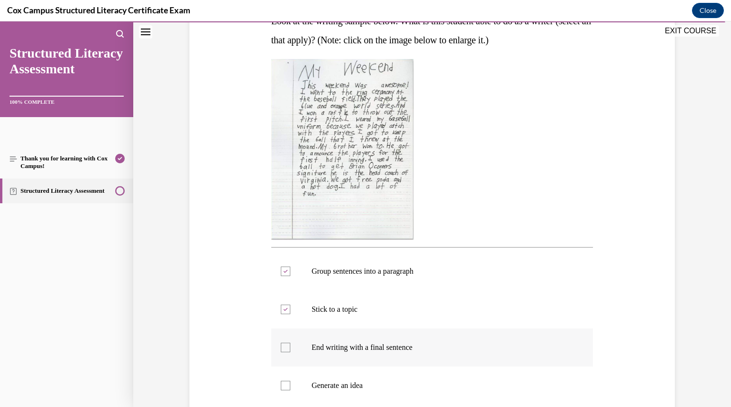
click at [284, 346] on input "End writing with a final sentence" at bounding box center [286, 348] width 10 height 10
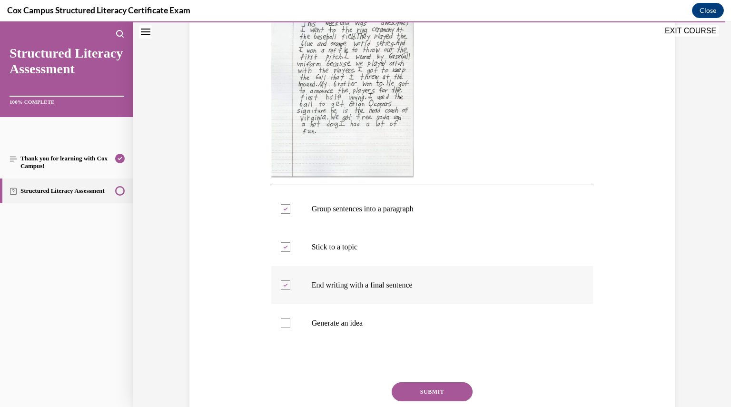
scroll to position [234, 0]
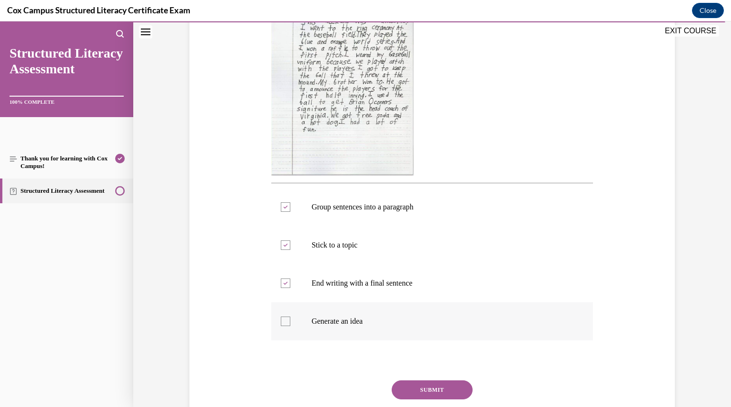
click at [282, 320] on div at bounding box center [286, 321] width 10 height 10
click at [282, 320] on input "Generate an idea" at bounding box center [286, 321] width 10 height 10
click at [406, 391] on button "SUBMIT" at bounding box center [432, 389] width 81 height 19
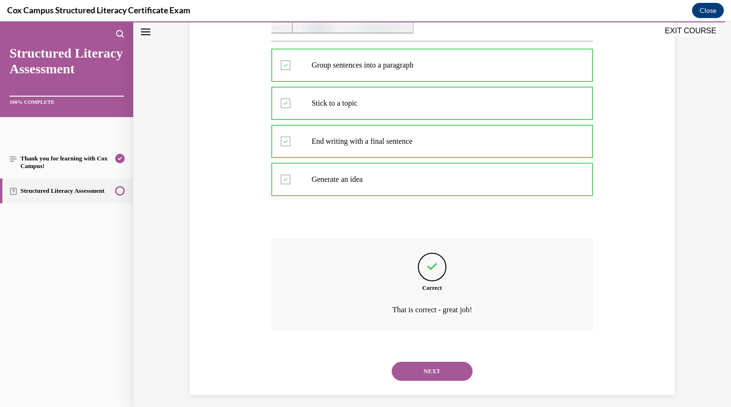
scroll to position [383, 0]
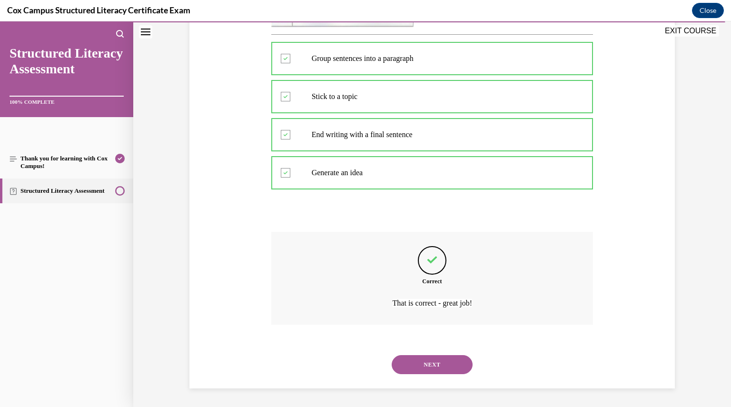
click at [430, 370] on button "NEXT" at bounding box center [432, 364] width 81 height 19
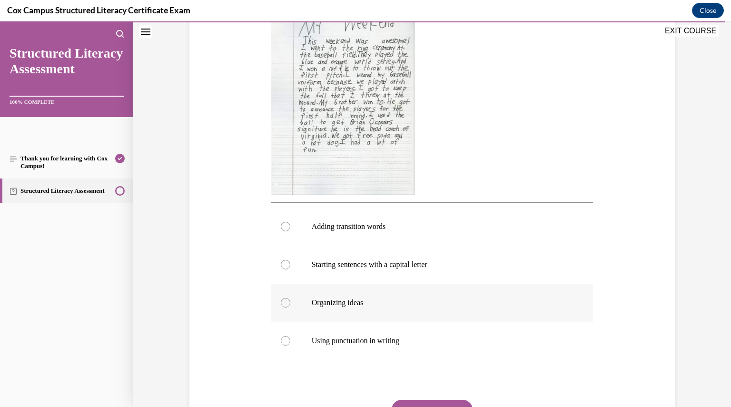
scroll to position [218, 0]
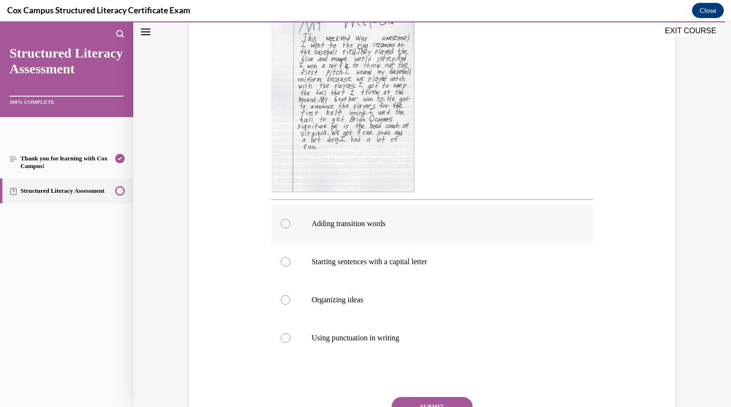
click at [282, 225] on div at bounding box center [286, 224] width 10 height 10
click at [282, 225] on input "Adding transition words" at bounding box center [286, 224] width 10 height 10
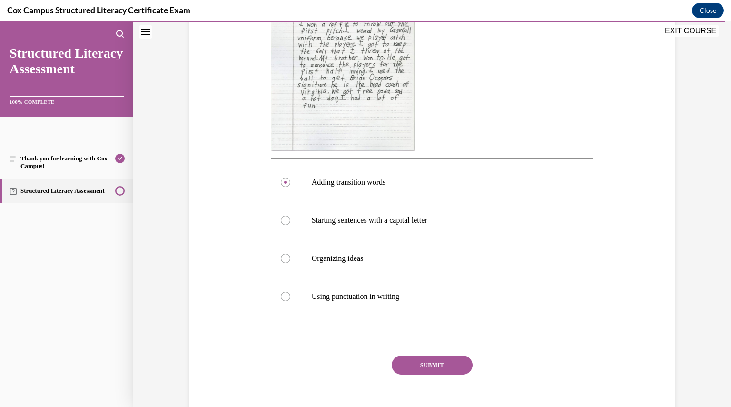
scroll to position [259, 0]
click at [421, 363] on button "SUBMIT" at bounding box center [432, 364] width 81 height 19
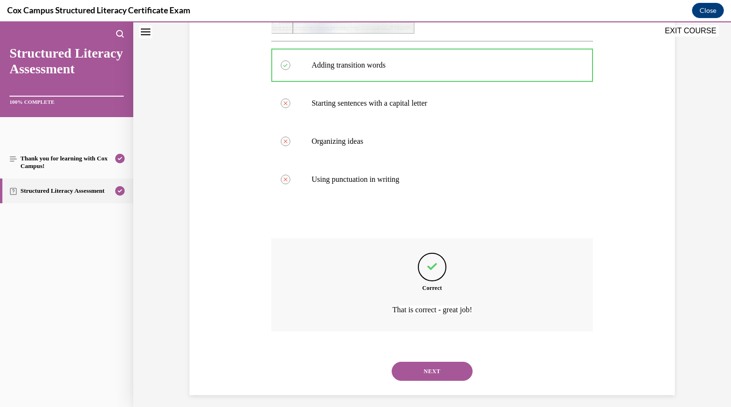
scroll to position [383, 0]
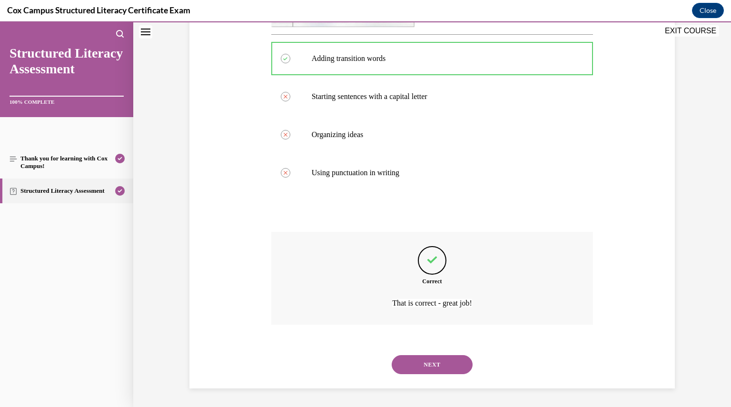
click at [421, 365] on button "NEXT" at bounding box center [432, 364] width 81 height 19
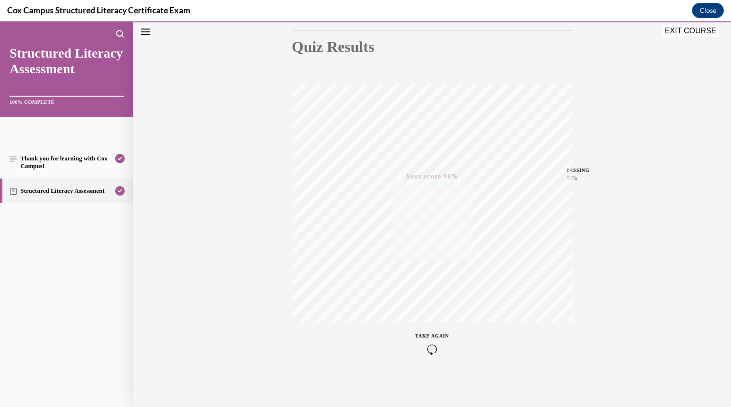
scroll to position [0, 0]
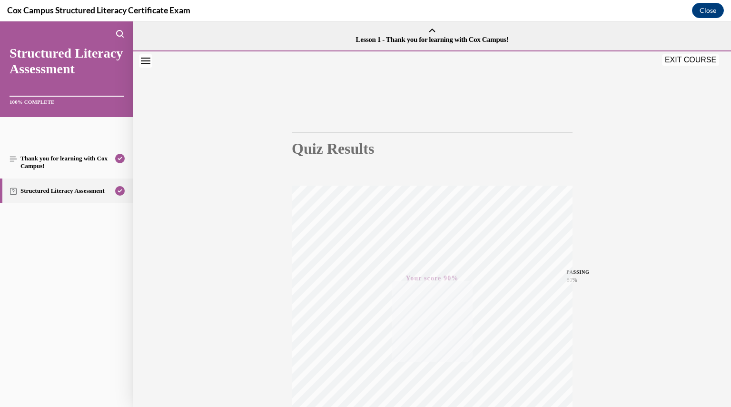
click at [671, 61] on button "EXIT COURSE" at bounding box center [690, 59] width 57 height 11
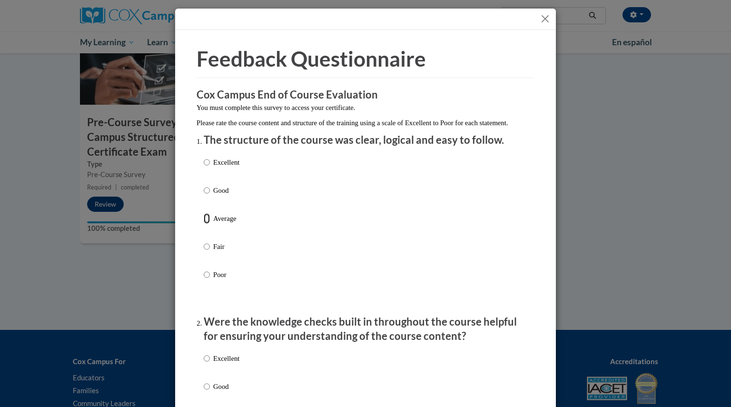
click at [204, 224] on input "Average" at bounding box center [207, 218] width 6 height 10
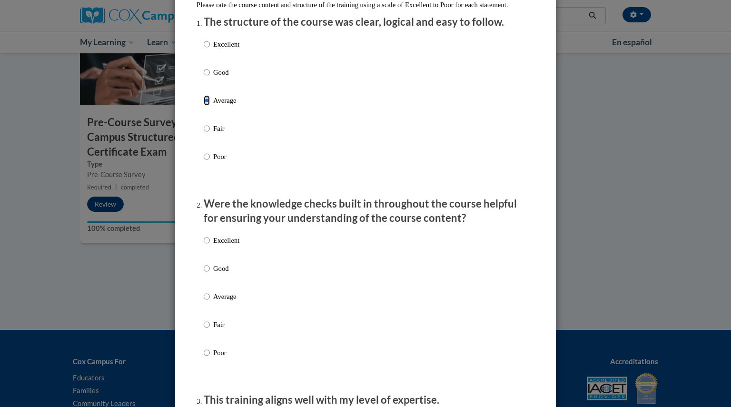
scroll to position [120, 0]
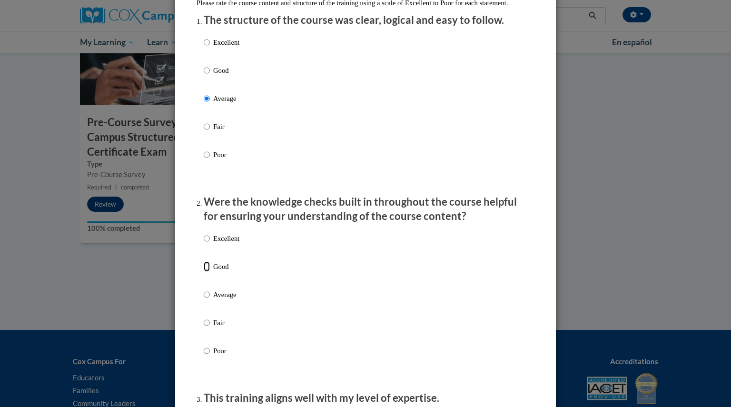
click at [204, 272] on input "Good" at bounding box center [207, 266] width 6 height 10
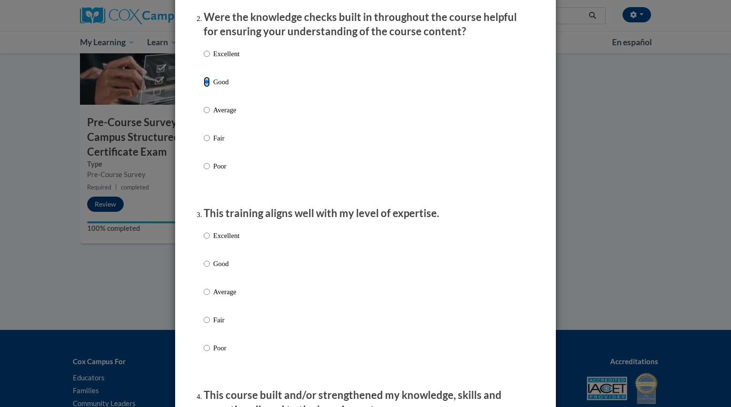
scroll to position [312, 0]
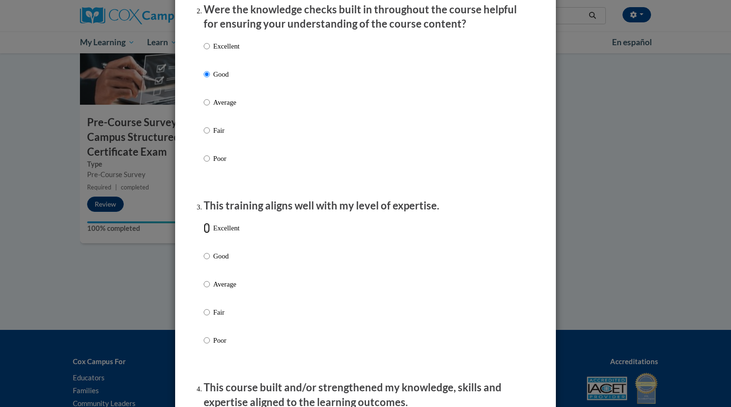
click at [204, 233] on input "Excellent" at bounding box center [207, 228] width 6 height 10
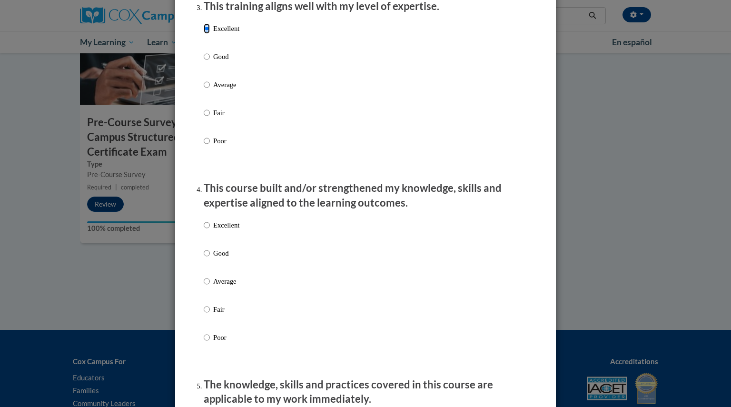
scroll to position [527, 0]
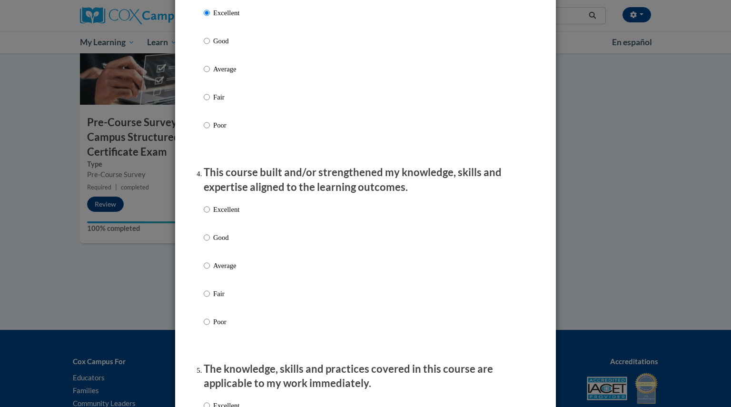
click at [206, 245] on label "Good" at bounding box center [222, 245] width 36 height 26
click at [206, 243] on input "Good" at bounding box center [207, 237] width 6 height 10
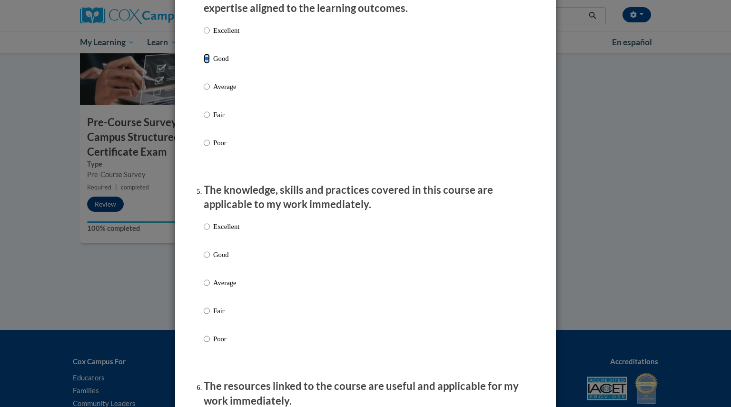
scroll to position [708, 0]
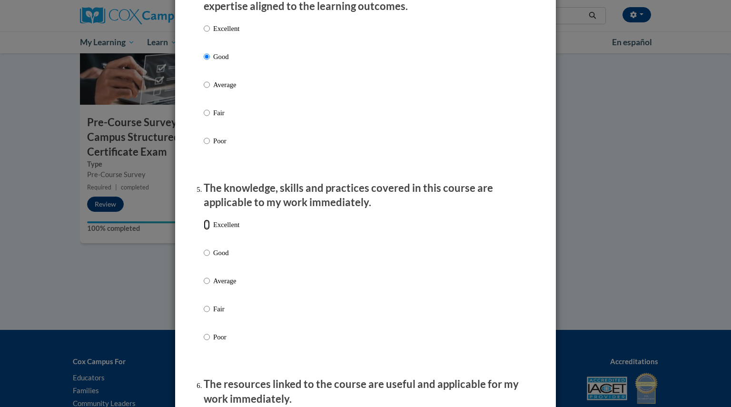
click at [204, 230] on input "Excellent" at bounding box center [207, 224] width 6 height 10
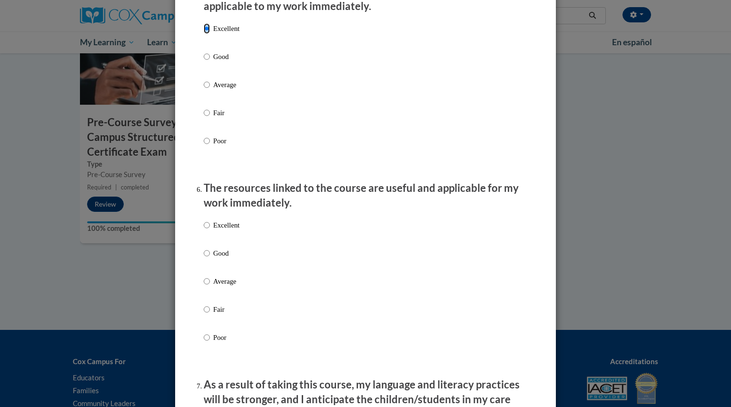
scroll to position [905, 0]
click at [204, 258] on input "Good" at bounding box center [207, 252] width 6 height 10
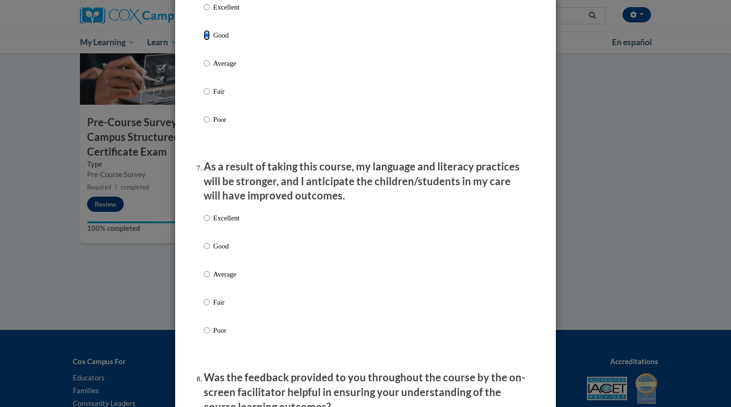
scroll to position [1129, 0]
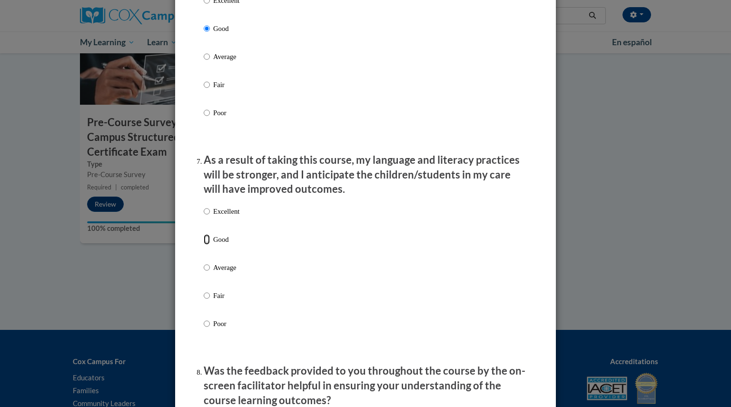
click at [205, 245] on input "Good" at bounding box center [207, 239] width 6 height 10
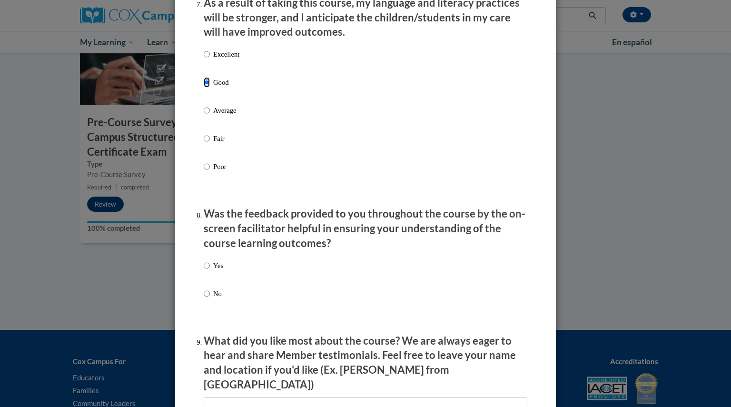
scroll to position [1286, 0]
click at [204, 270] on input "Yes" at bounding box center [207, 265] width 6 height 10
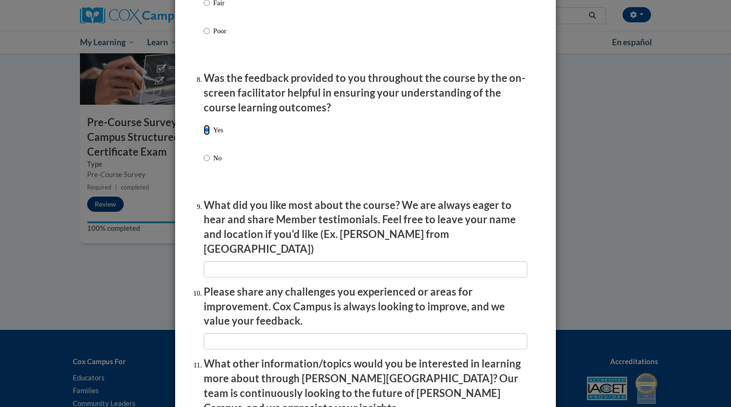
scroll to position [1422, 0]
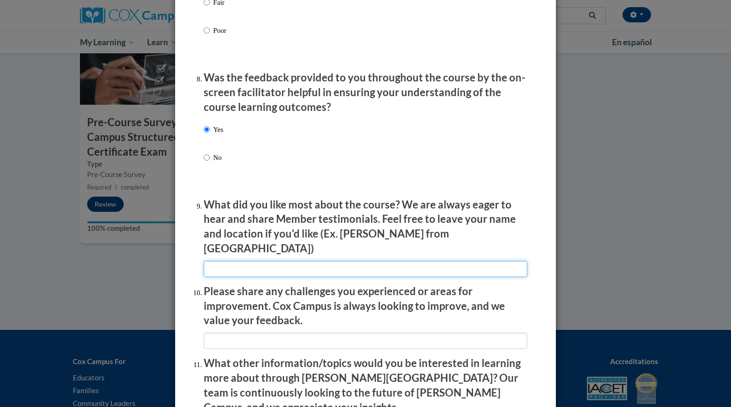
click at [268, 264] on input "textbox" at bounding box center [366, 269] width 324 height 16
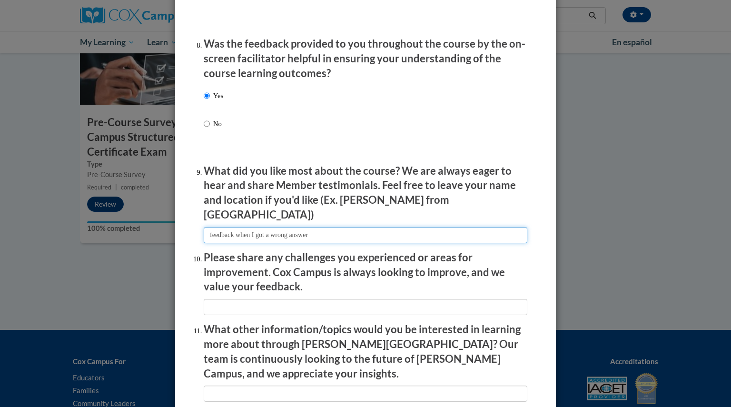
scroll to position [1462, 0]
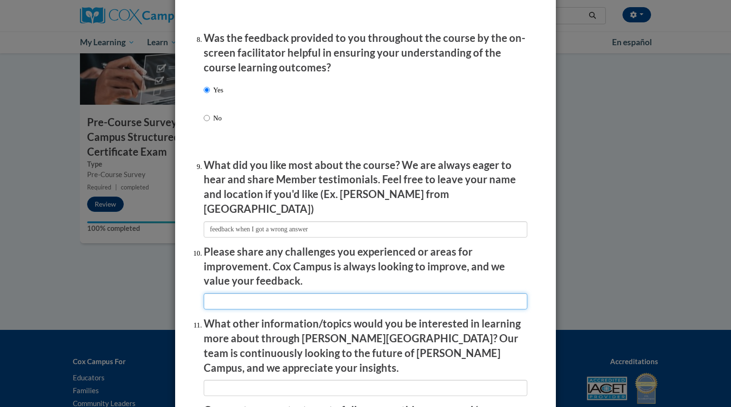
click at [309, 297] on input "textbox" at bounding box center [366, 301] width 324 height 16
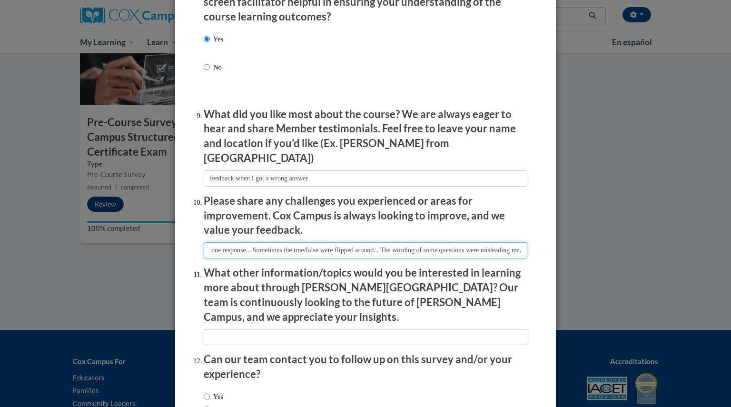
scroll to position [1572, 0]
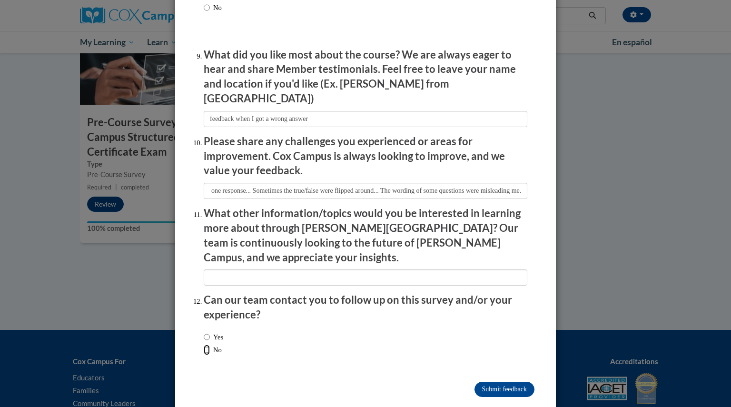
click at [204, 345] on input "No" at bounding box center [207, 350] width 6 height 10
click at [481, 382] on input "Submit feedback" at bounding box center [505, 389] width 60 height 15
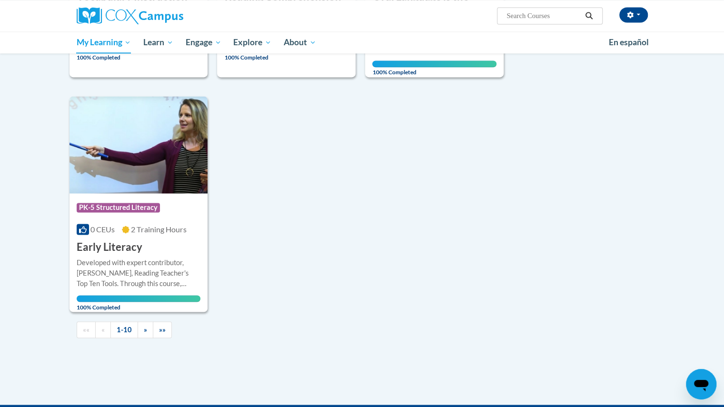
scroll to position [999, 0]
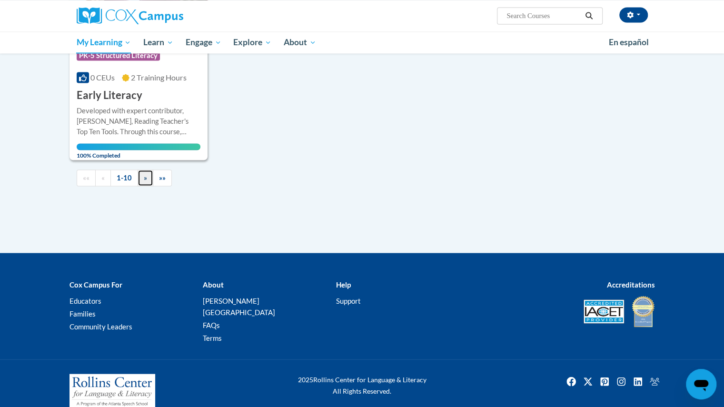
click at [139, 177] on link "»" at bounding box center [146, 177] width 16 height 17
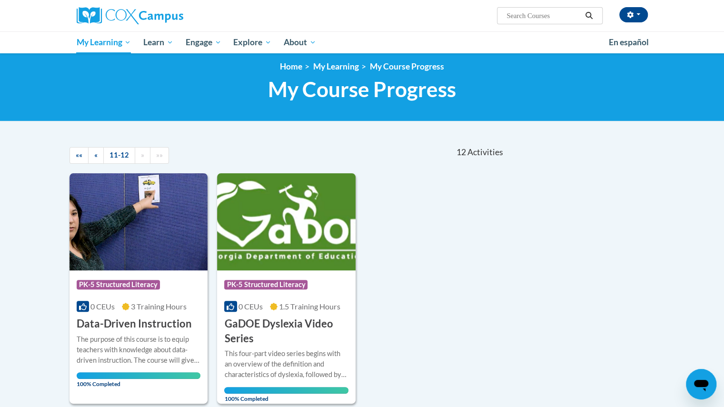
scroll to position [0, 0]
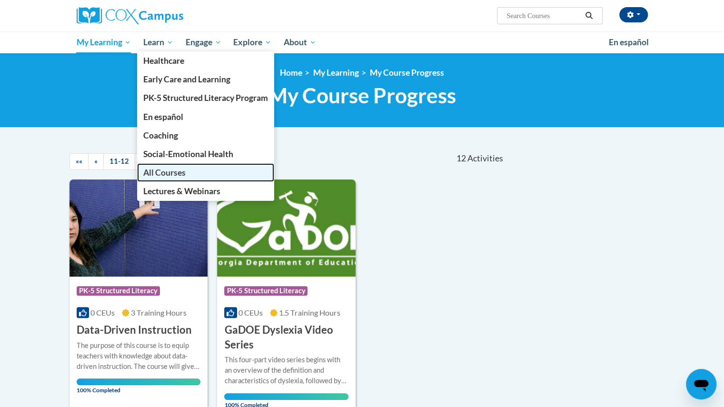
click at [177, 172] on span "All Courses" at bounding box center [164, 173] width 42 height 10
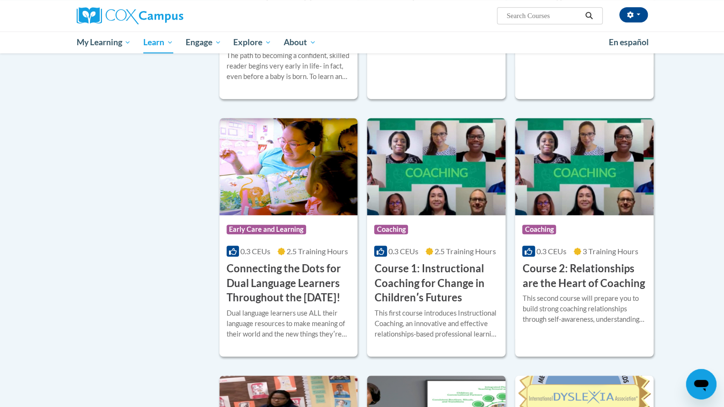
scroll to position [334, 0]
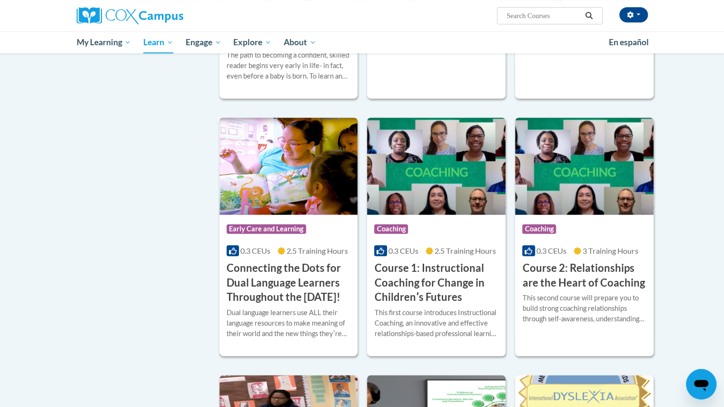
click at [301, 280] on h3 "Connecting the Dots for Dual Language Learners Throughout the [DATE]!" at bounding box center [289, 283] width 124 height 44
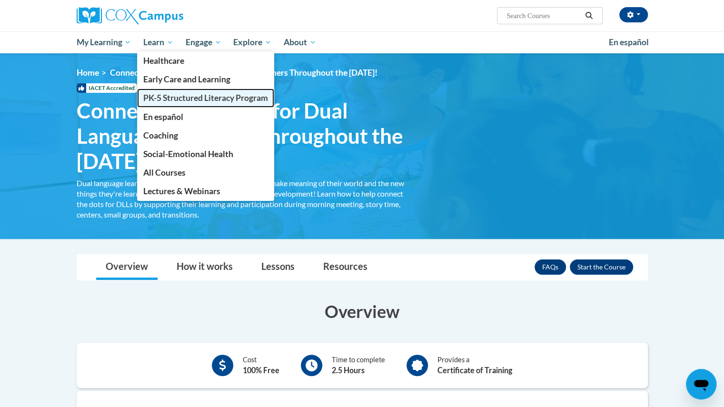
click at [165, 98] on span "PK-5 Structured Literacy Program" at bounding box center [205, 98] width 125 height 10
